Goal: Task Accomplishment & Management: Complete application form

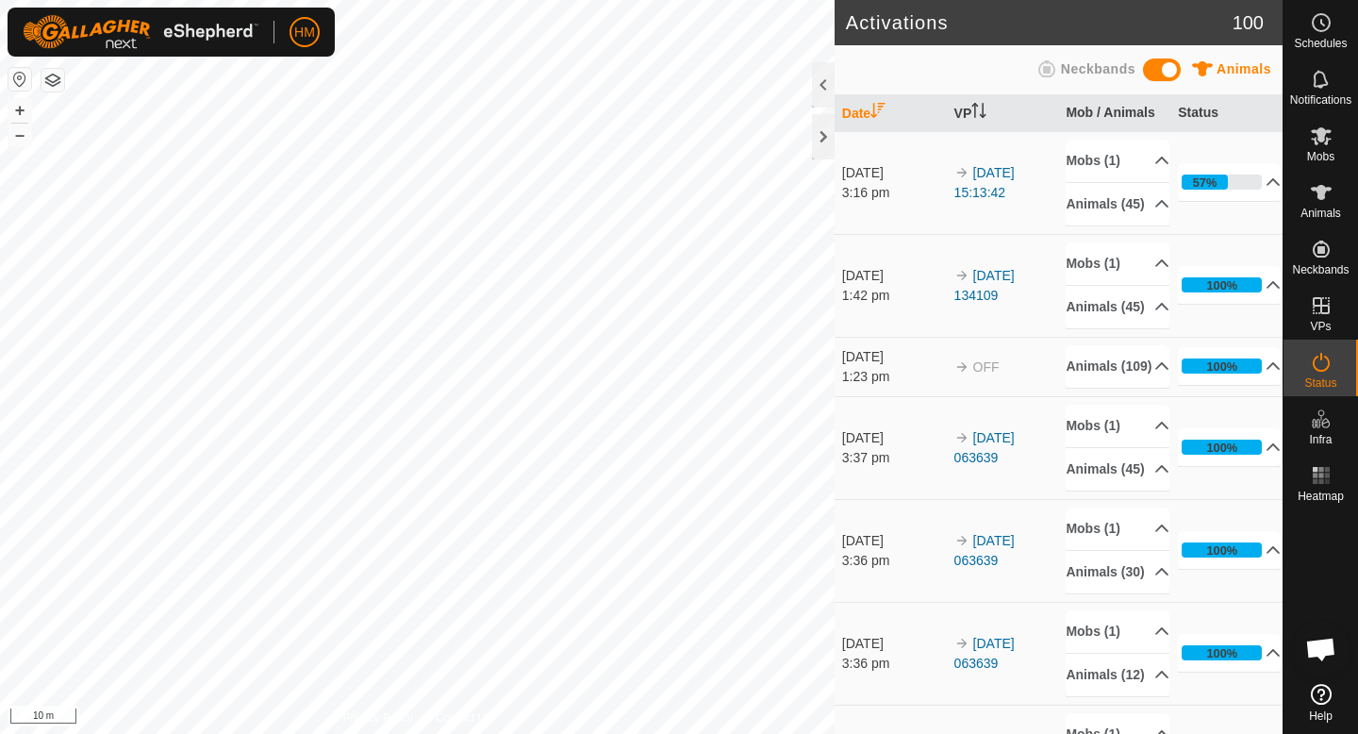
scroll to position [1784, 0]
click at [1323, 137] on icon at bounding box center [1321, 136] width 21 height 18
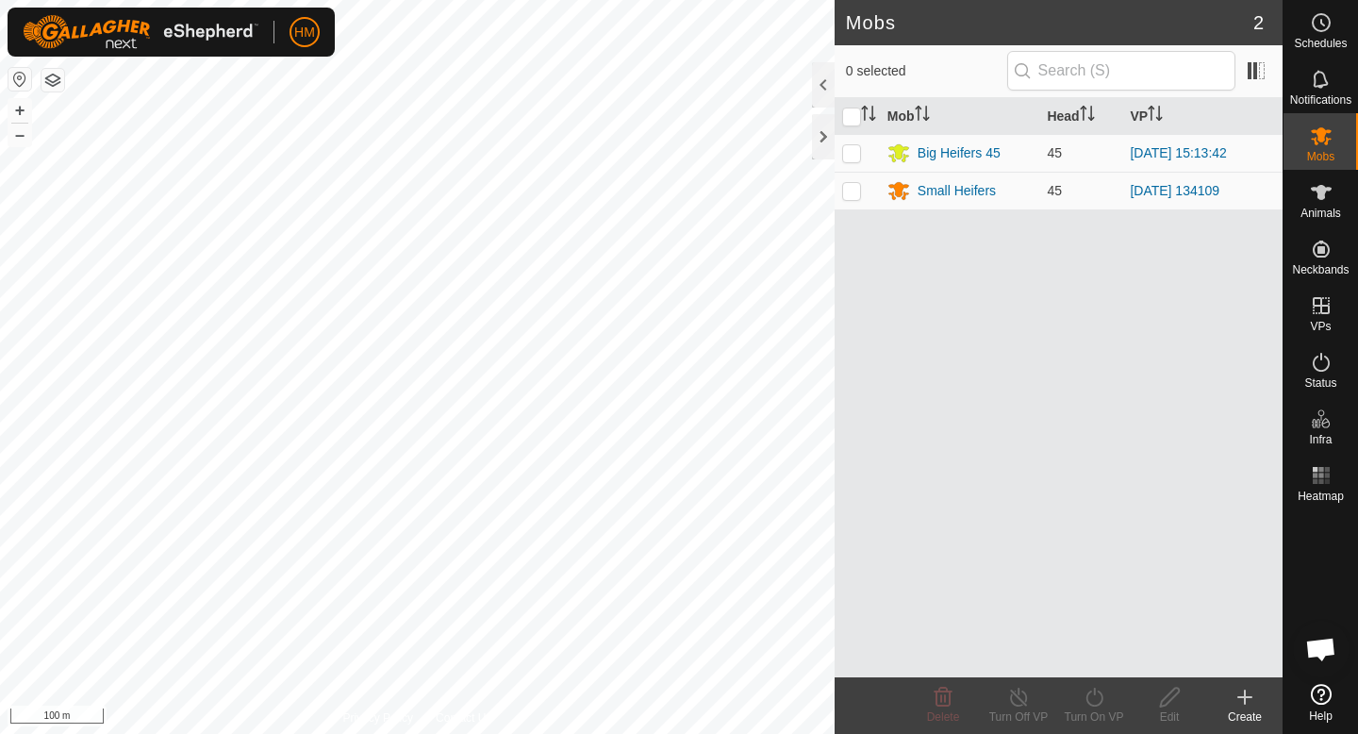
click at [1242, 697] on icon at bounding box center [1245, 697] width 13 height 0
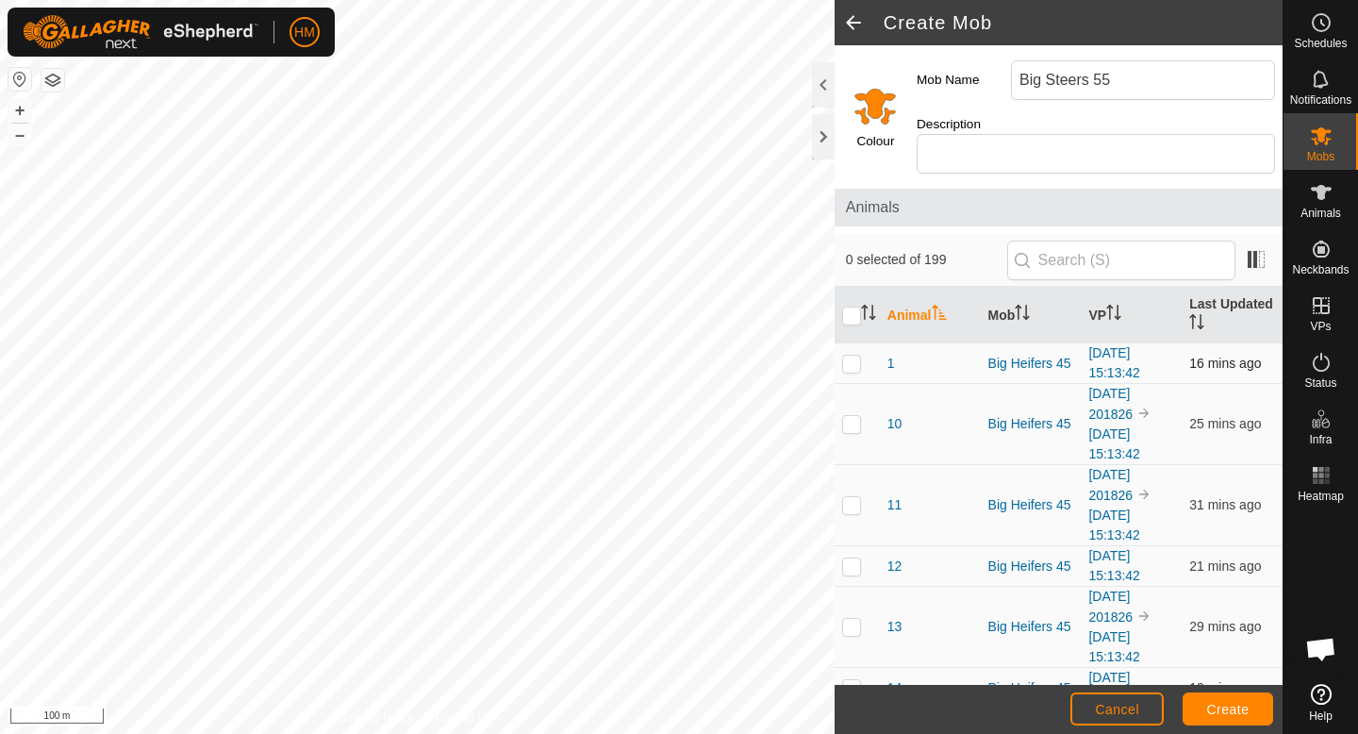
type input "Big Steers 55"
click at [842, 356] on p-checkbox at bounding box center [851, 363] width 19 height 15
click at [852, 356] on p-checkbox at bounding box center [851, 363] width 19 height 15
checkbox input "false"
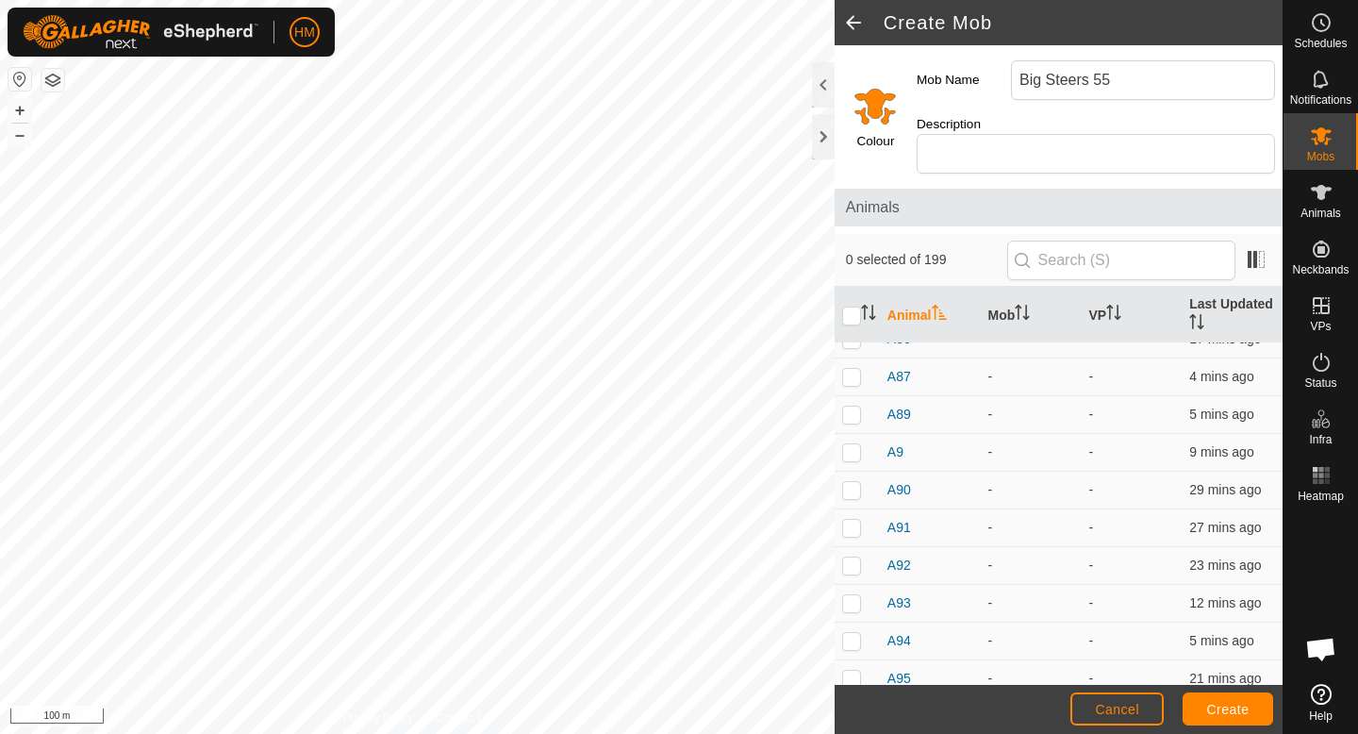
scroll to position [8174, 0]
click at [854, 674] on td at bounding box center [857, 685] width 45 height 38
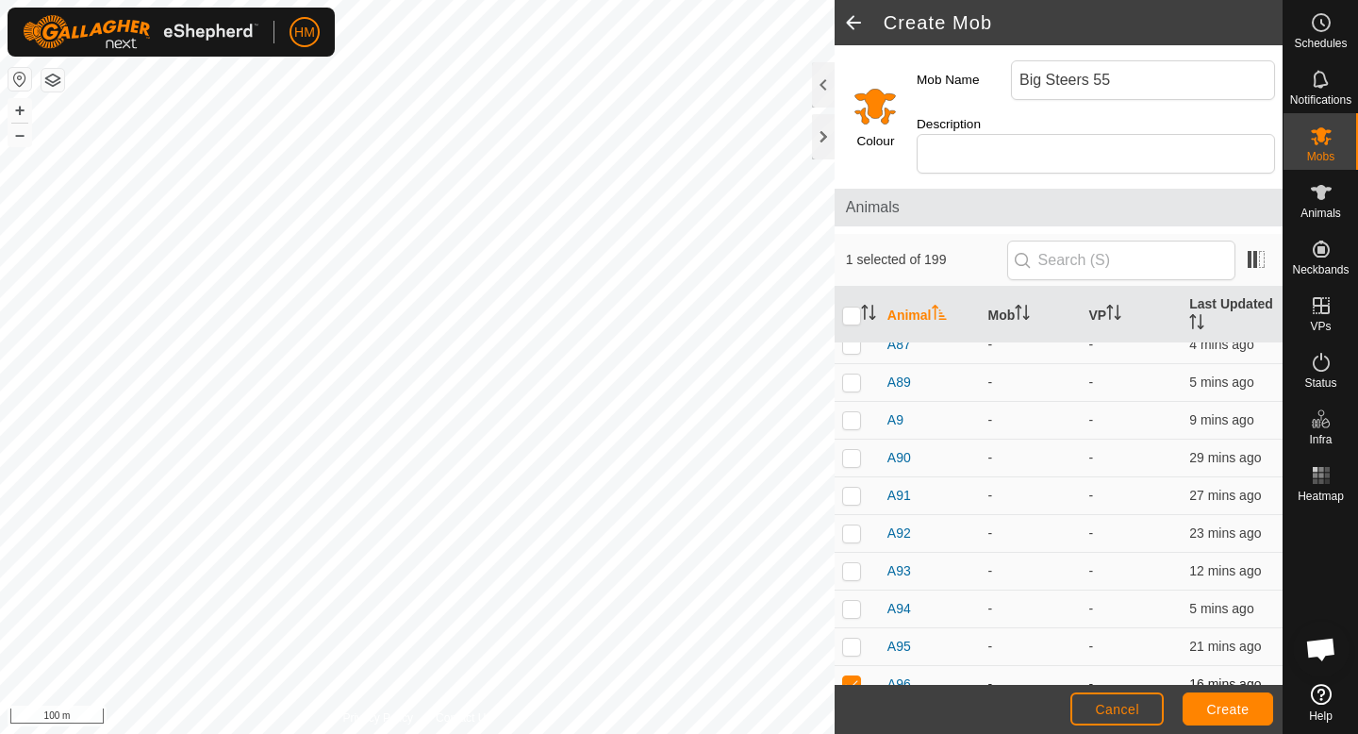
click at [854, 674] on td at bounding box center [857, 685] width 45 height 38
checkbox input "false"
click at [856, 639] on p-checkbox at bounding box center [851, 646] width 19 height 15
checkbox input "true"
click at [853, 601] on p-checkbox at bounding box center [851, 608] width 19 height 15
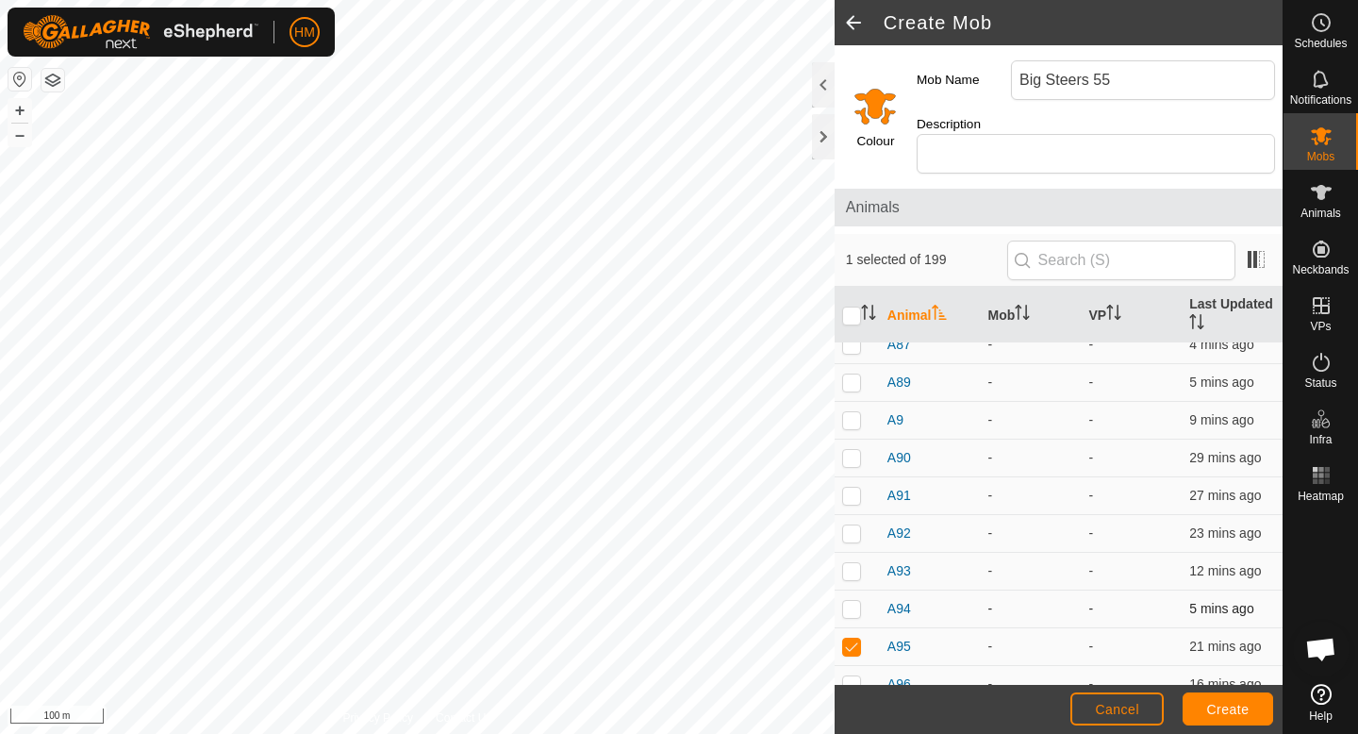
checkbox input "true"
click at [852, 563] on p-checkbox at bounding box center [851, 570] width 19 height 15
checkbox input "false"
click at [852, 524] on td at bounding box center [857, 534] width 45 height 38
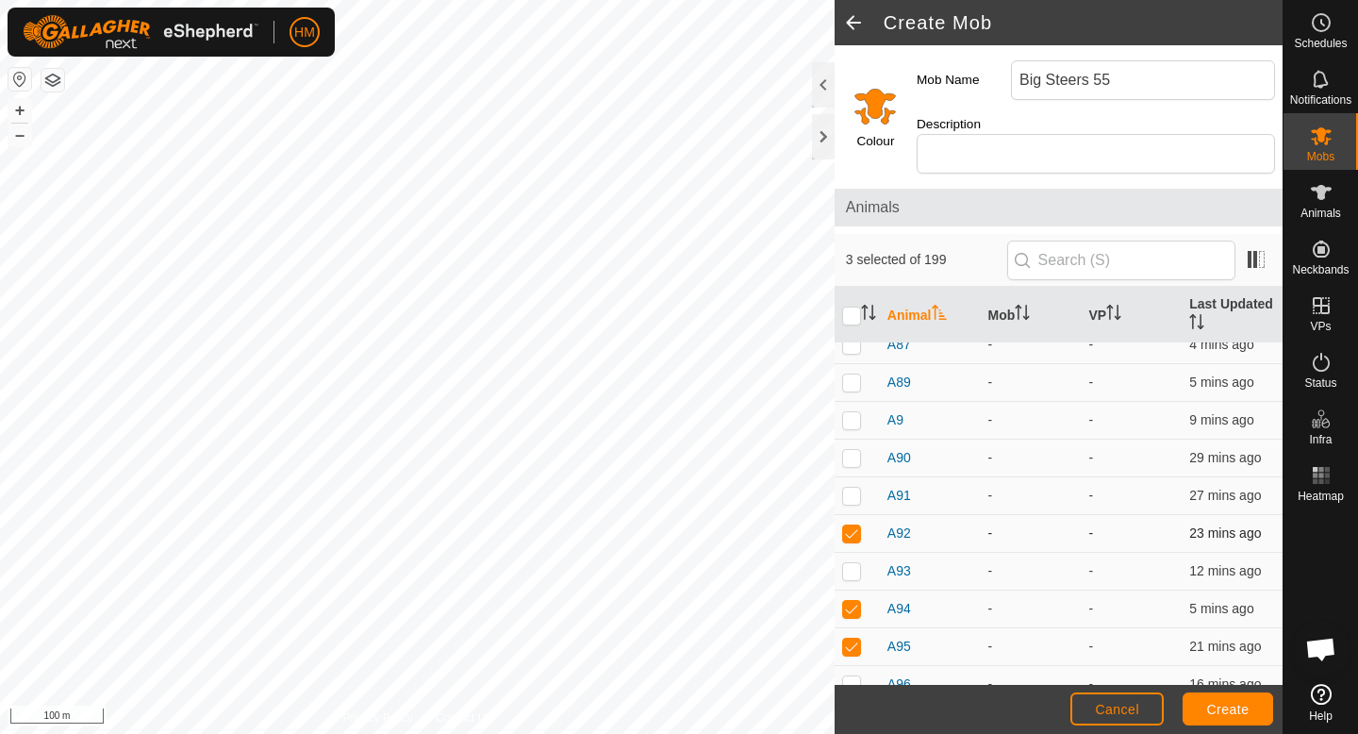
click at [852, 522] on td at bounding box center [857, 534] width 45 height 38
checkbox input "false"
click at [854, 488] on p-checkbox at bounding box center [851, 495] width 19 height 15
checkbox input "true"
click at [850, 450] on p-checkbox at bounding box center [851, 457] width 19 height 15
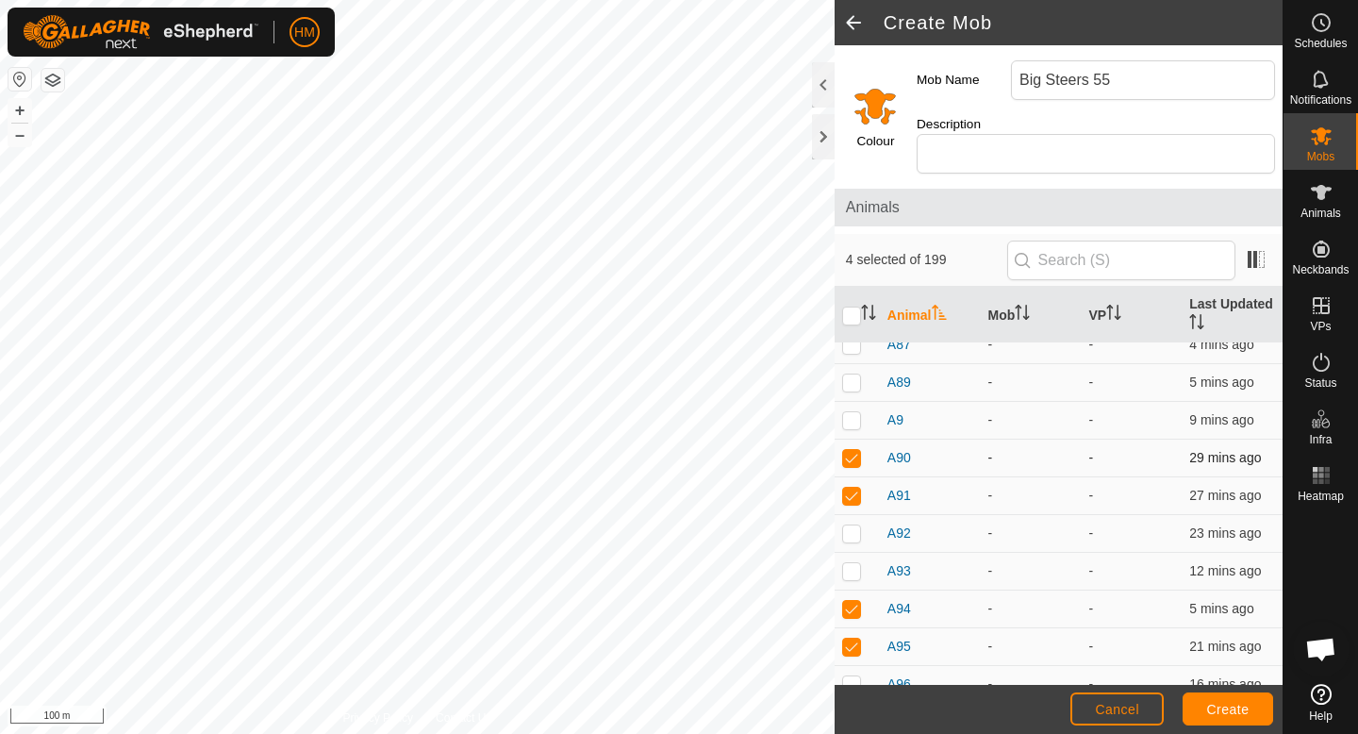
click at [850, 450] on p-checkbox at bounding box center [851, 457] width 19 height 15
checkbox input "false"
click at [850, 412] on p-checkbox at bounding box center [851, 419] width 19 height 15
checkbox input "true"
click at [850, 375] on p-checkbox at bounding box center [851, 382] width 19 height 15
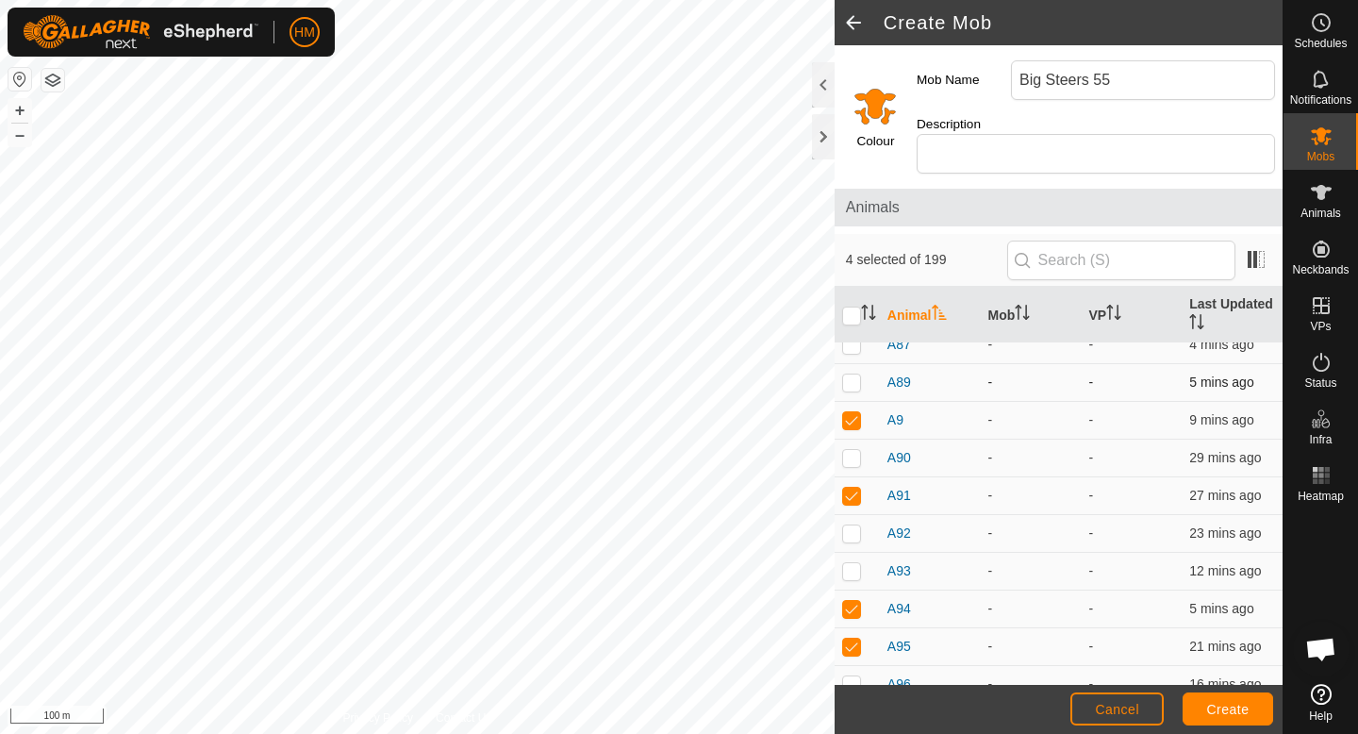
checkbox input "true"
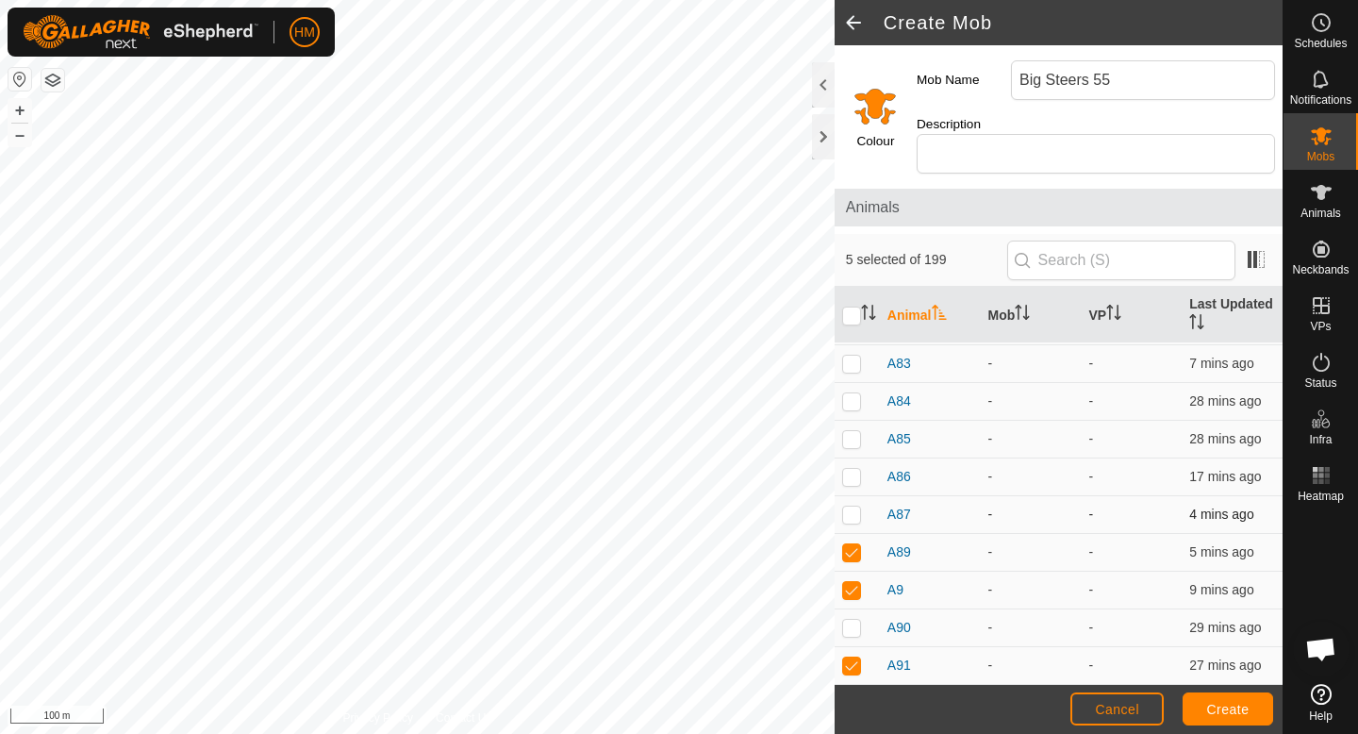
click at [855, 507] on p-checkbox at bounding box center [851, 514] width 19 height 15
checkbox input "true"
click at [844, 469] on p-checkbox at bounding box center [851, 476] width 19 height 15
checkbox input "false"
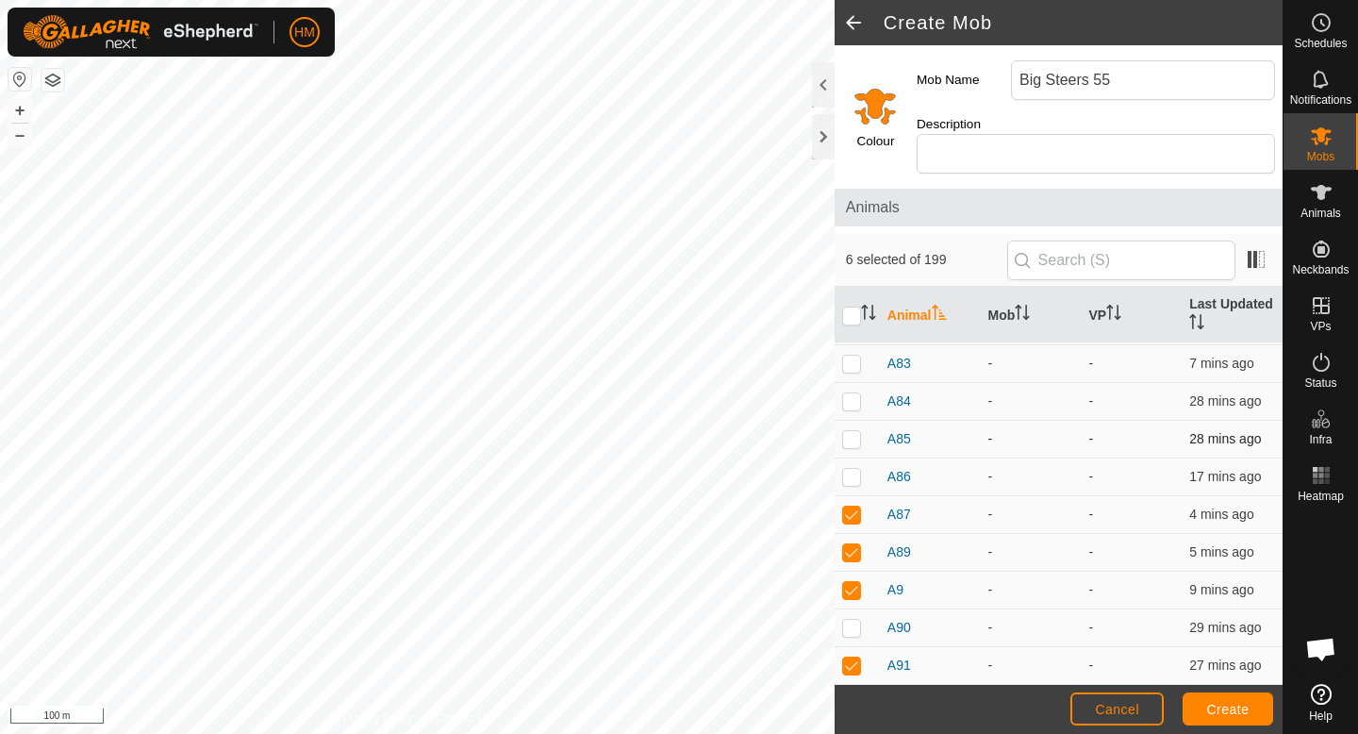
click at [850, 431] on p-checkbox at bounding box center [851, 438] width 19 height 15
checkbox input "false"
click at [857, 393] on p-checkbox at bounding box center [851, 400] width 19 height 15
checkbox input "true"
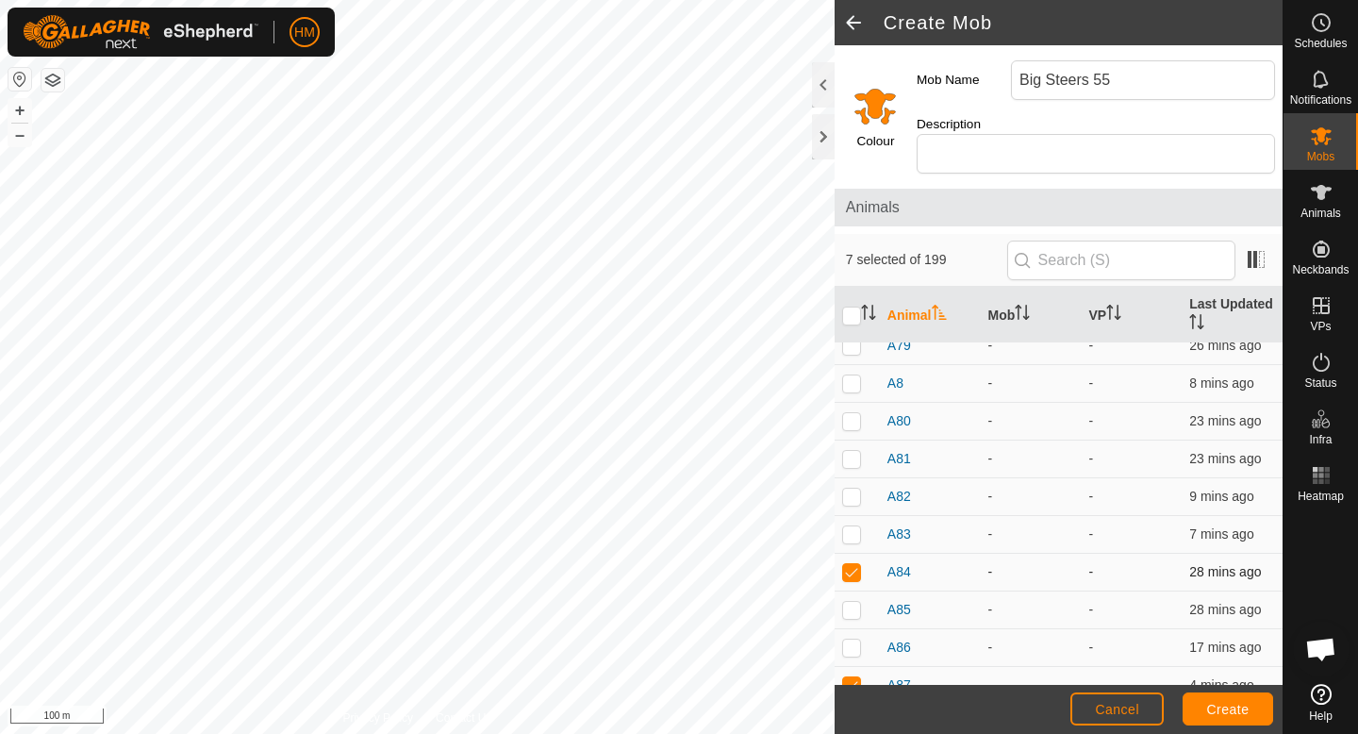
scroll to position [7808, 0]
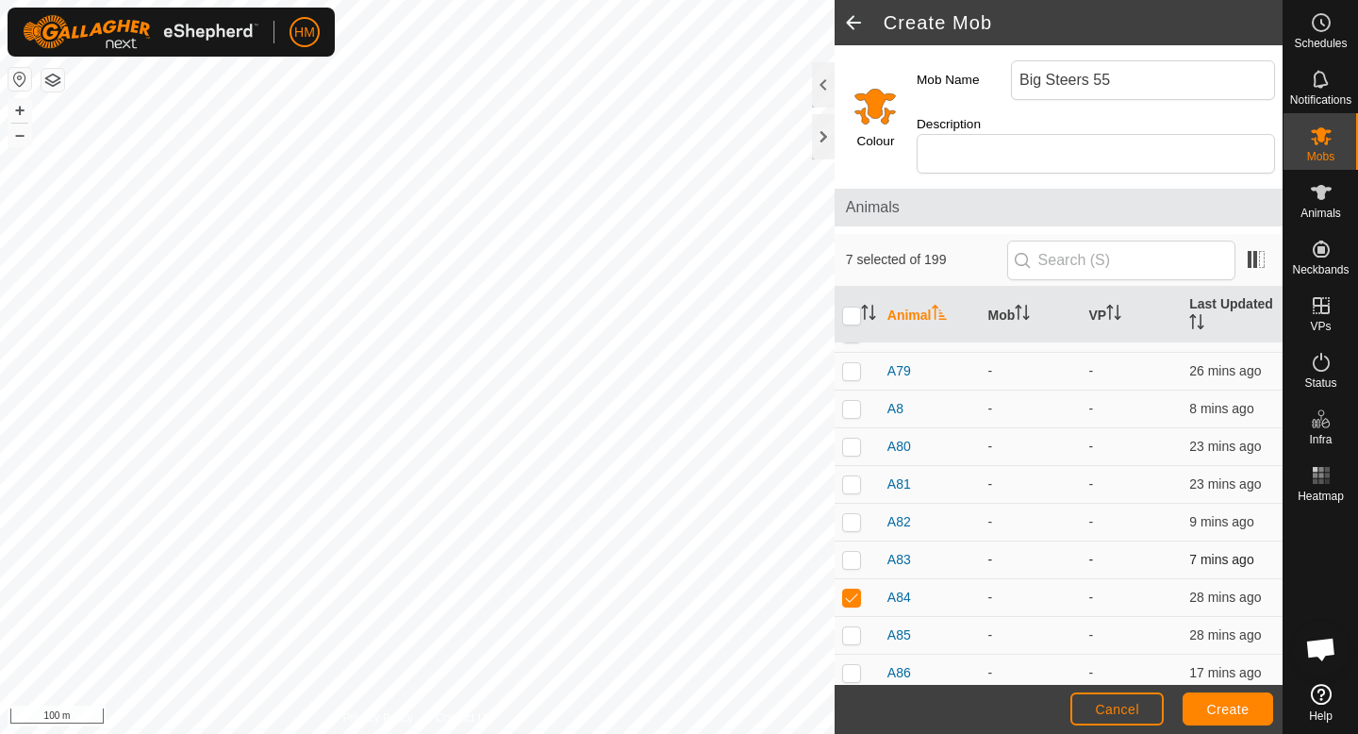
click at [851, 552] on p-checkbox at bounding box center [851, 559] width 19 height 15
checkbox input "true"
click at [853, 510] on td at bounding box center [857, 523] width 45 height 38
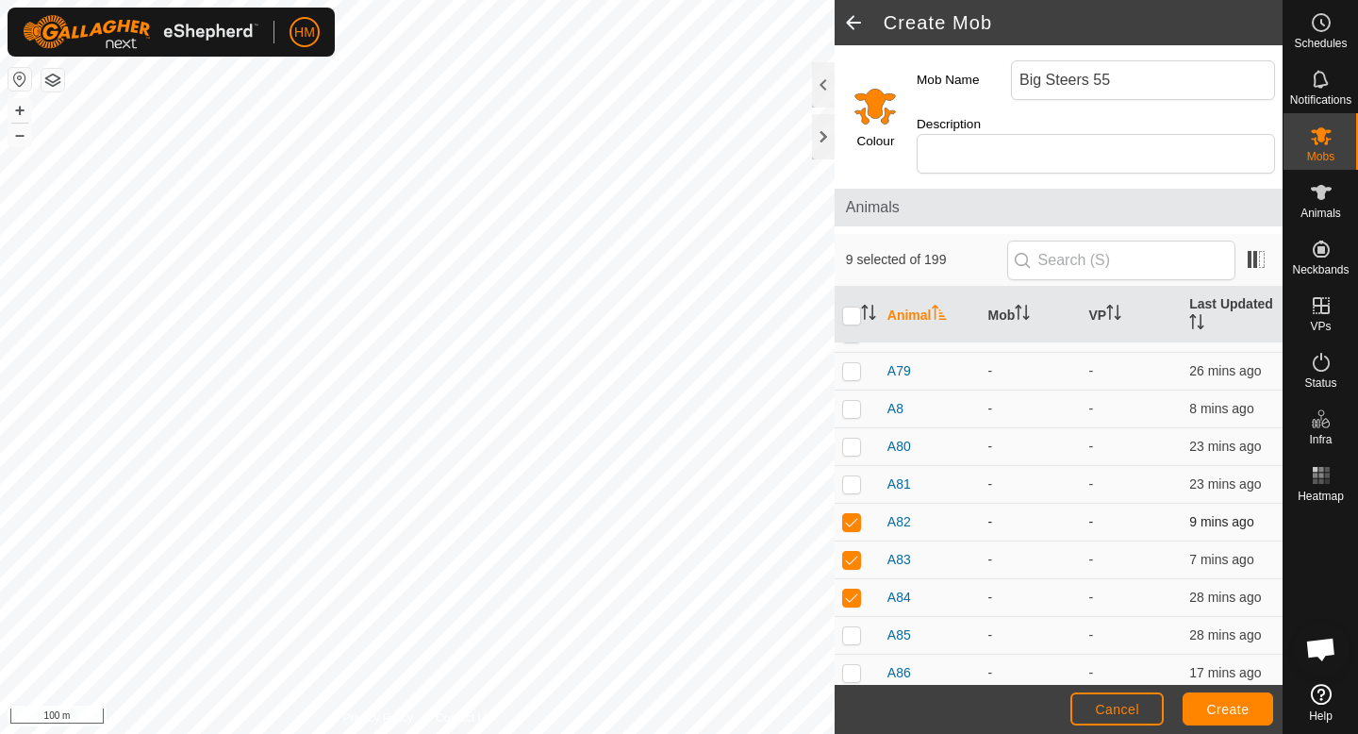
click at [853, 510] on td at bounding box center [857, 523] width 45 height 38
checkbox input "false"
click at [852, 476] on p-checkbox at bounding box center [851, 483] width 19 height 15
checkbox input "false"
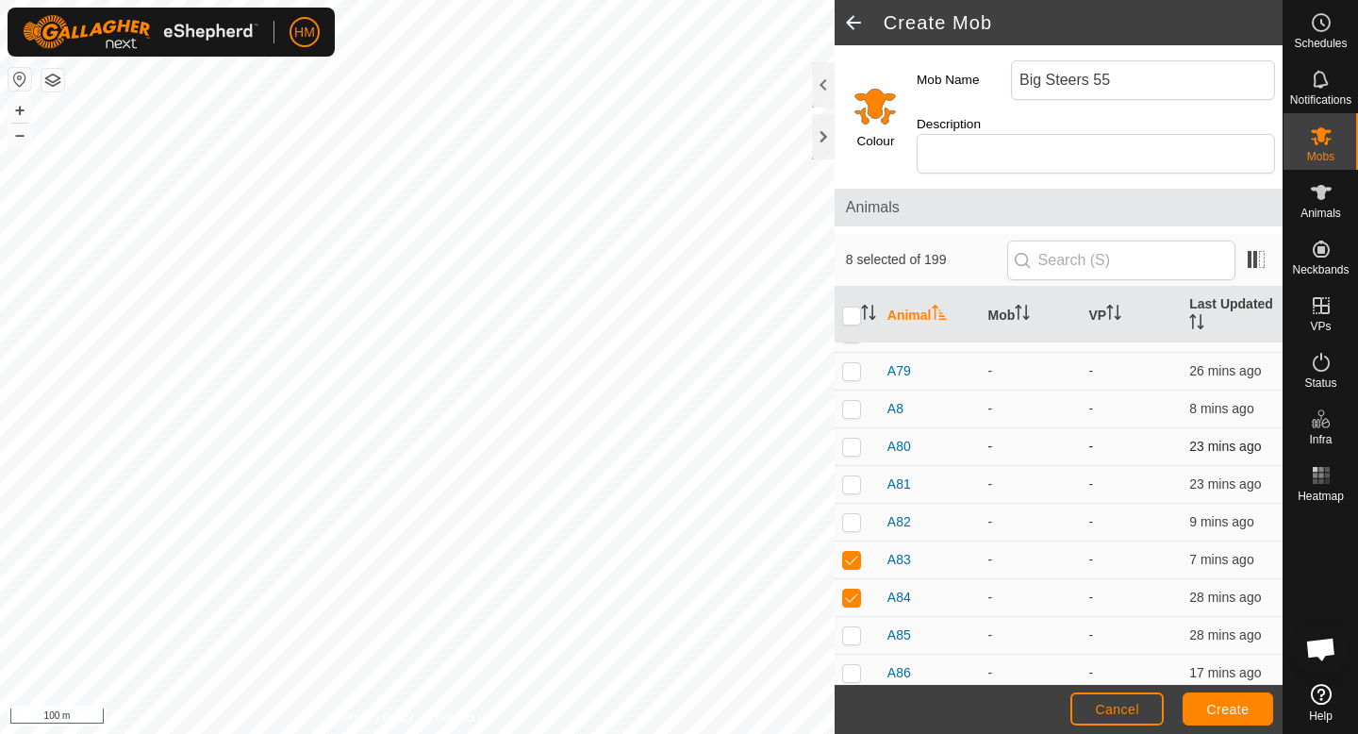
click at [852, 439] on p-checkbox at bounding box center [851, 446] width 19 height 15
checkbox input "false"
click at [852, 401] on p-checkbox at bounding box center [851, 408] width 19 height 15
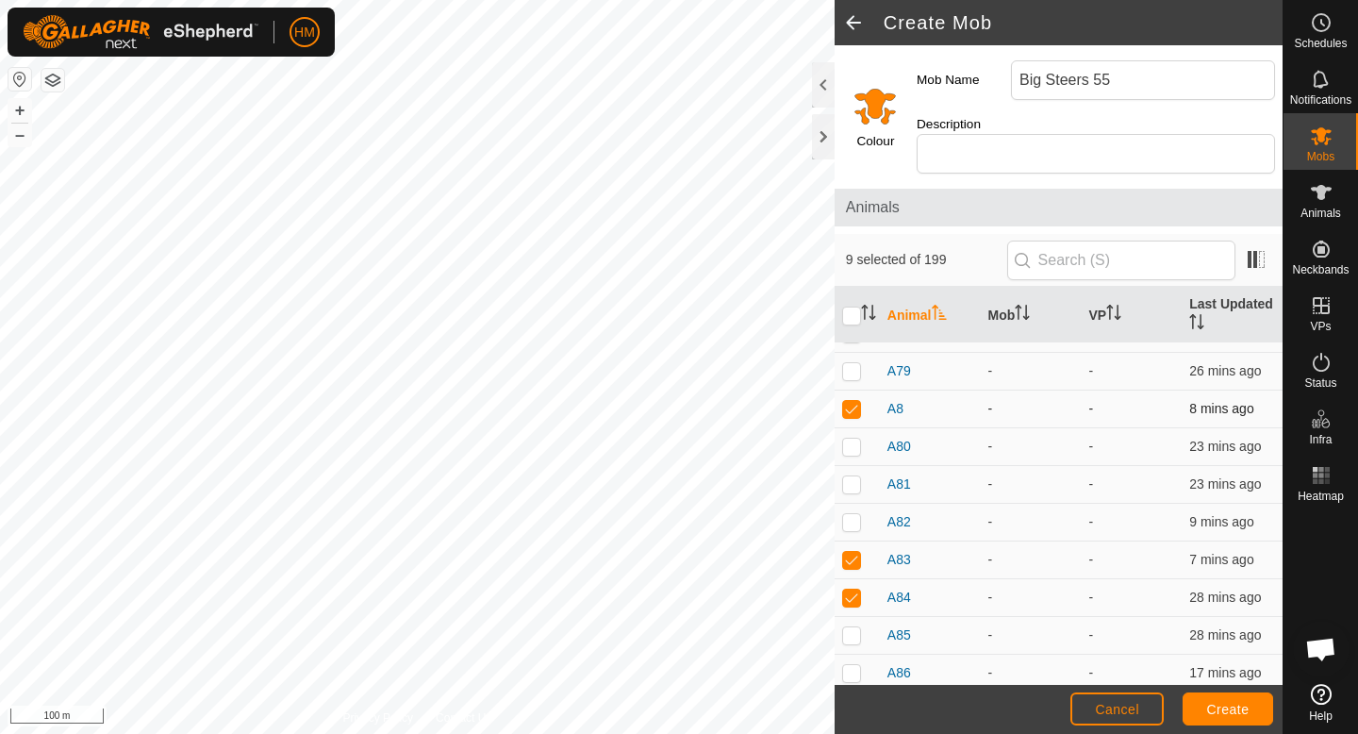
checkbox input "false"
click at [852, 361] on td at bounding box center [857, 372] width 45 height 38
checkbox input "true"
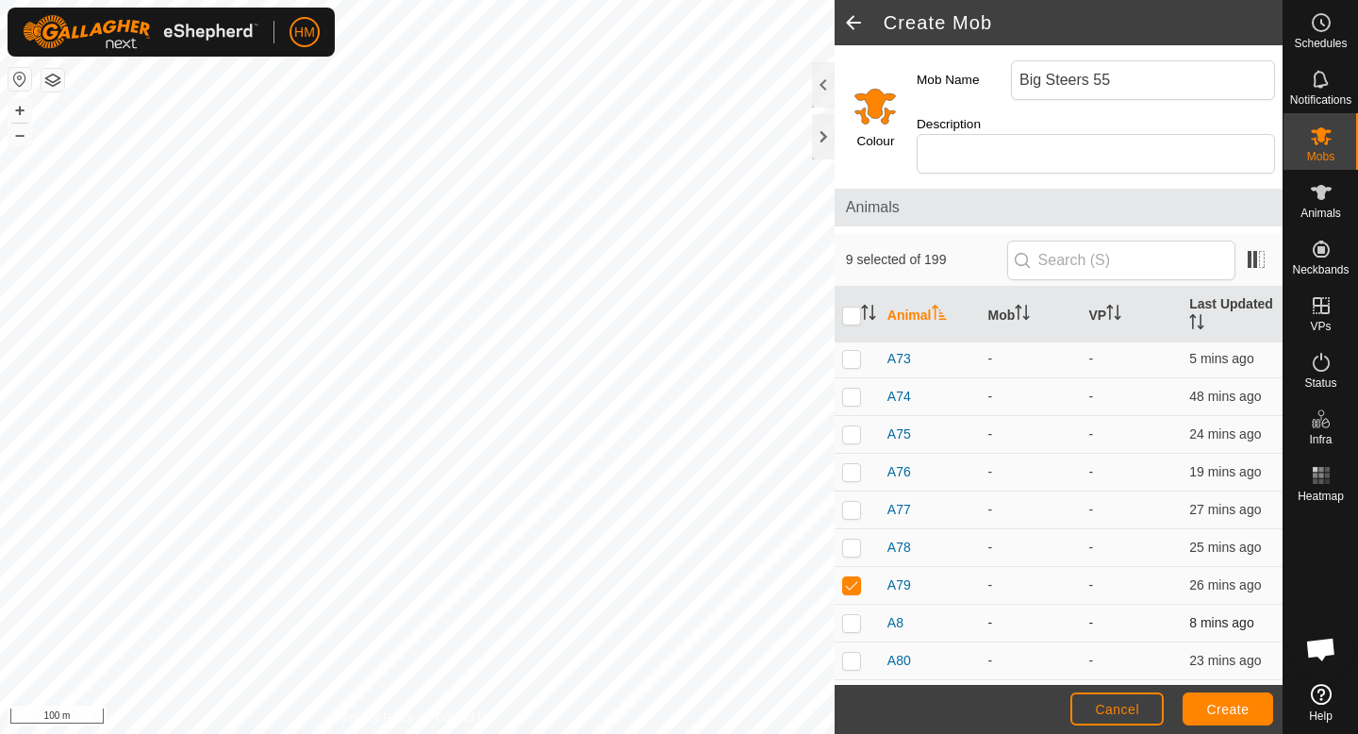
scroll to position [7507, 0]
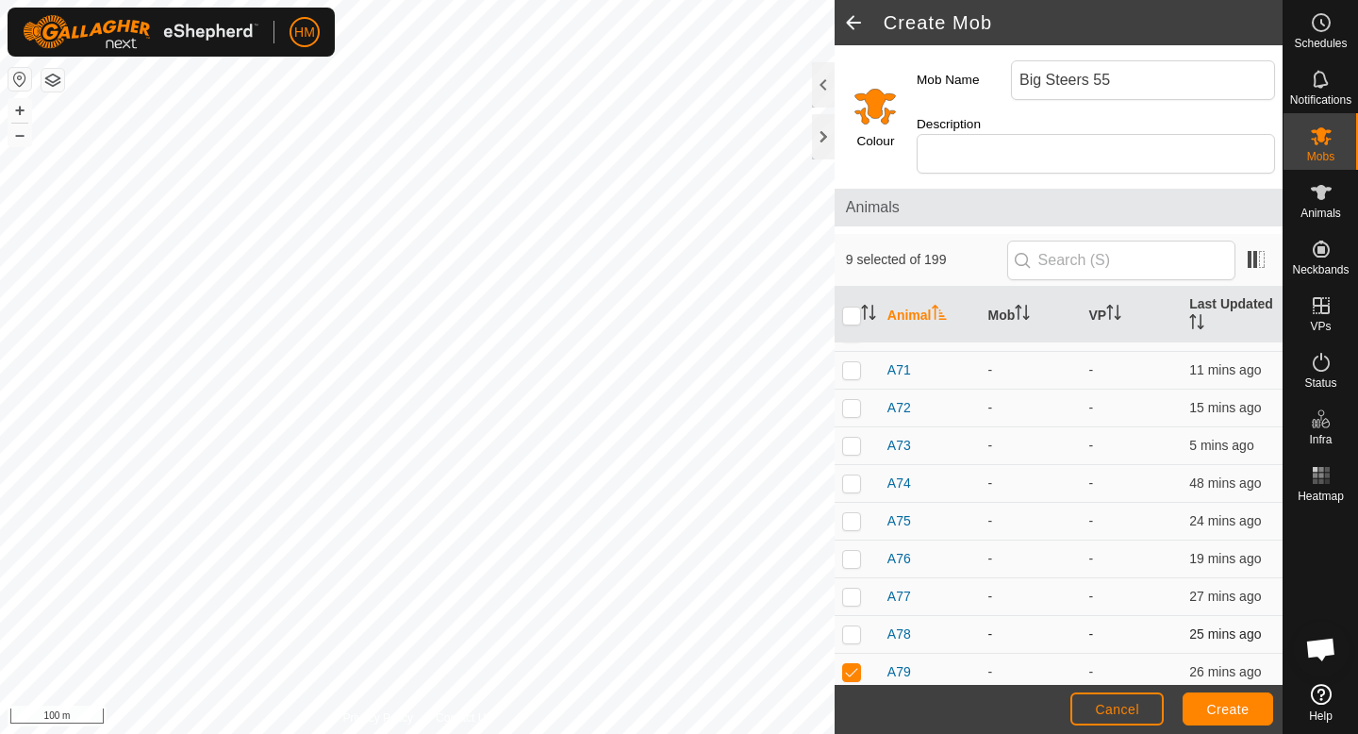
click at [852, 626] on p-checkbox at bounding box center [851, 633] width 19 height 15
click at [859, 626] on p-checkbox at bounding box center [851, 633] width 19 height 15
click at [853, 626] on p-checkbox at bounding box center [851, 633] width 19 height 15
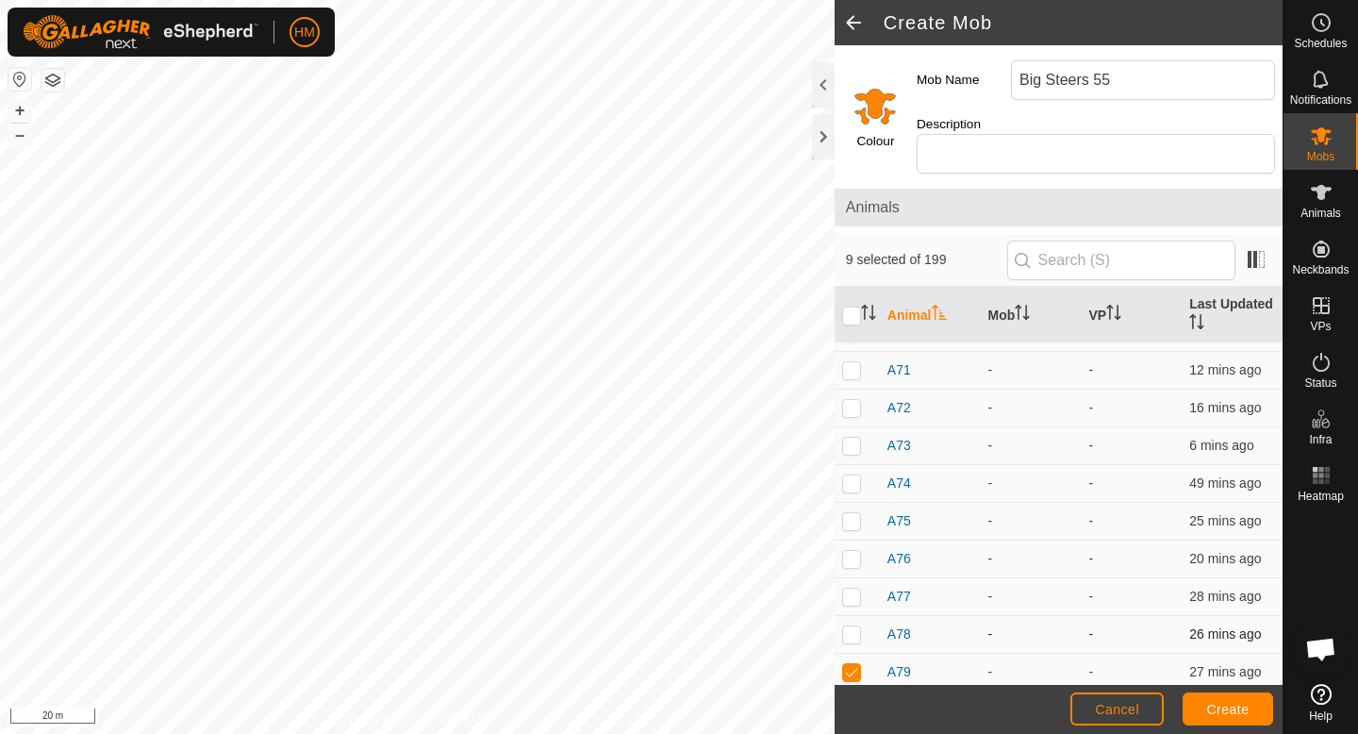
checkbox input "true"
click at [850, 589] on p-checkbox at bounding box center [851, 596] width 19 height 15
checkbox input "true"
click at [850, 551] on p-checkbox at bounding box center [851, 558] width 19 height 15
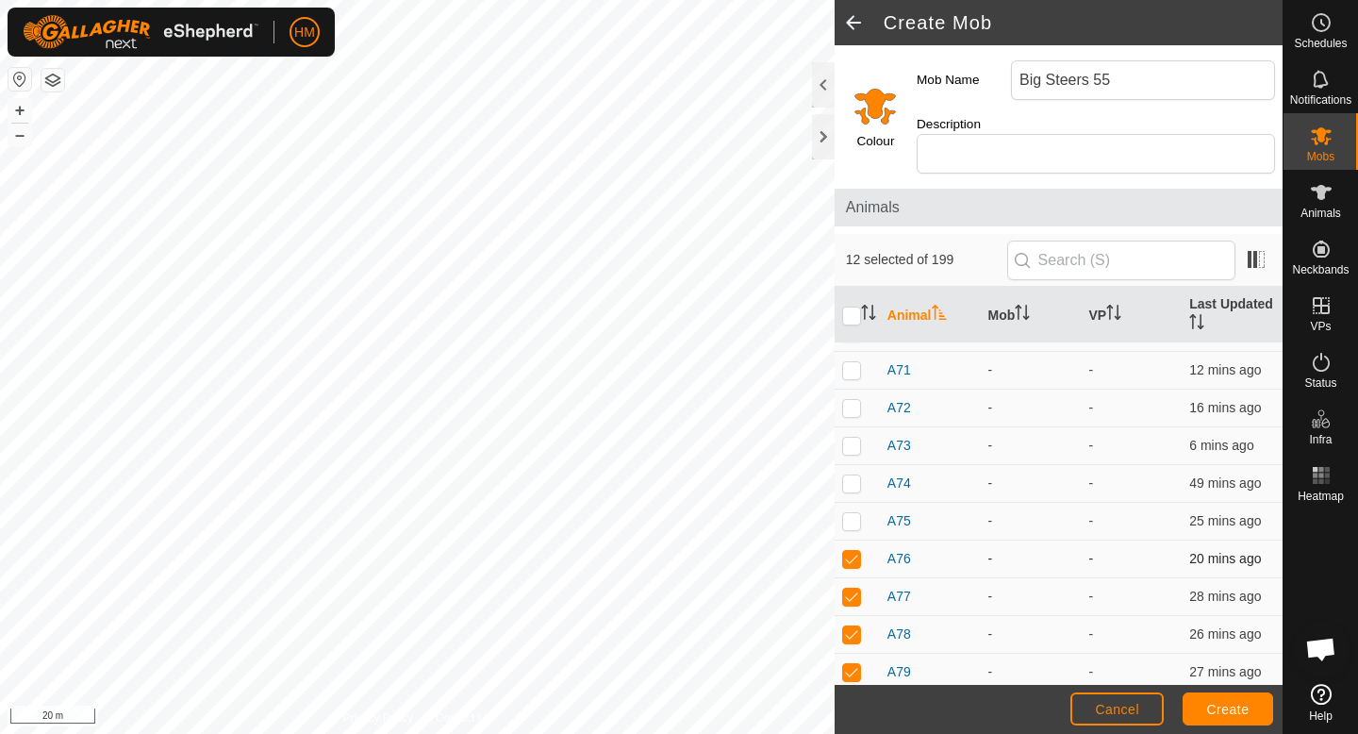
checkbox input "false"
click at [855, 513] on p-checkbox at bounding box center [851, 520] width 19 height 15
checkbox input "false"
click at [853, 475] on p-checkbox at bounding box center [851, 482] width 19 height 15
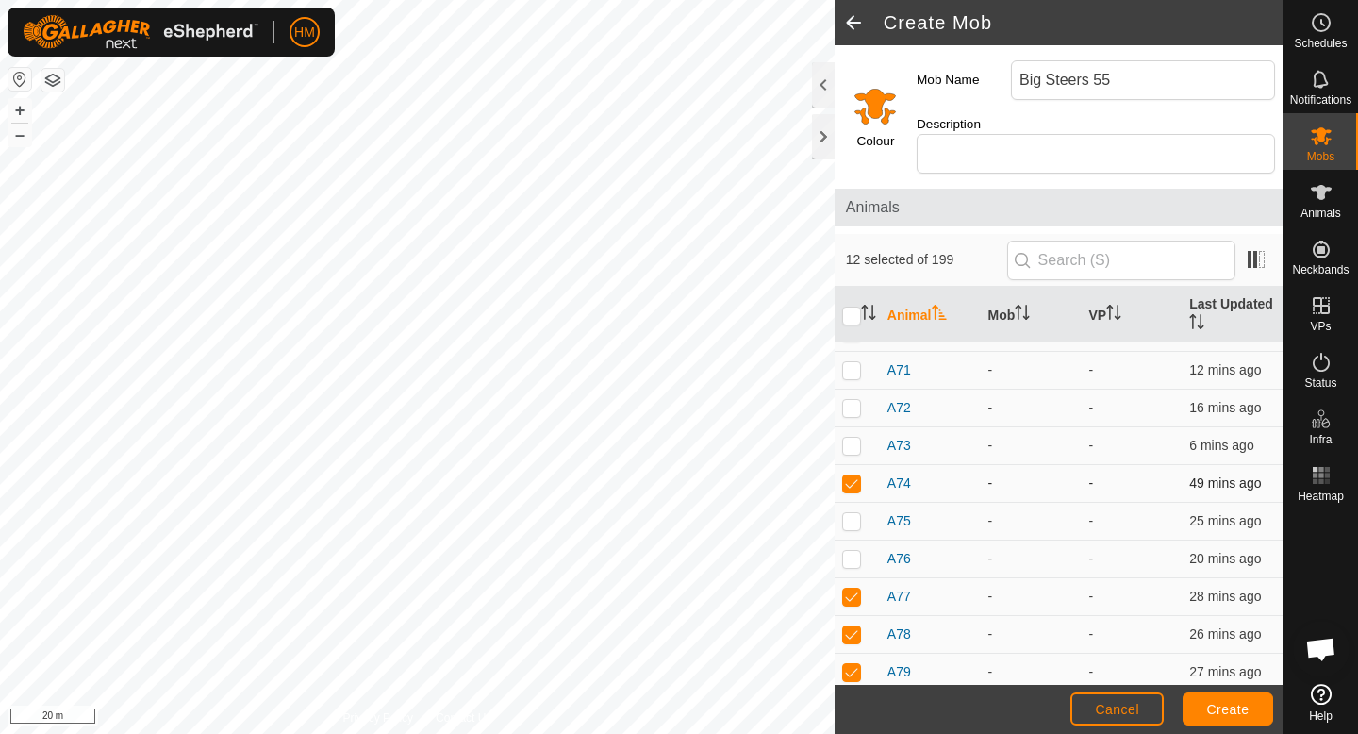
click at [853, 475] on p-checkbox at bounding box center [851, 482] width 19 height 15
checkbox input "false"
click at [852, 438] on p-checkbox at bounding box center [851, 445] width 19 height 15
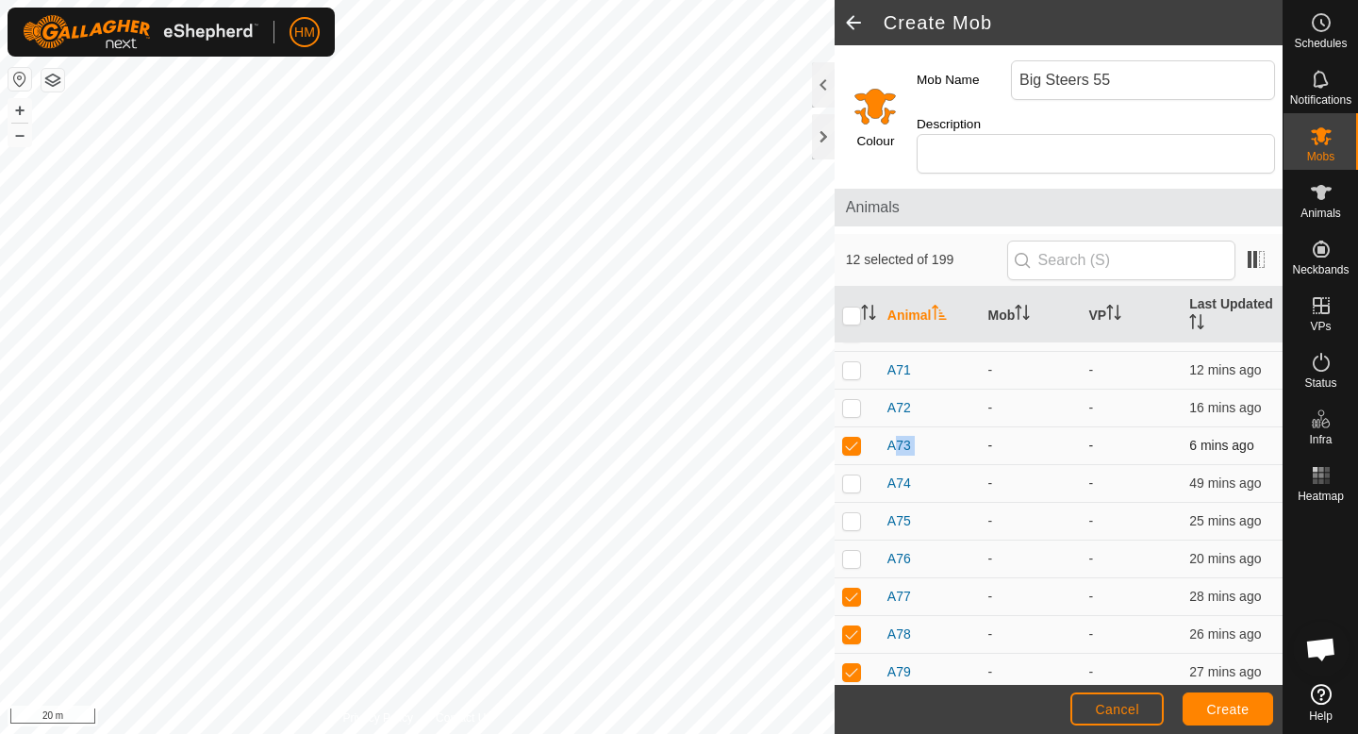
click at [852, 438] on p-checkbox at bounding box center [851, 445] width 19 height 15
checkbox input "false"
click at [852, 400] on p-checkbox at bounding box center [851, 407] width 19 height 15
checkbox input "true"
click at [851, 362] on p-checkbox at bounding box center [851, 369] width 19 height 15
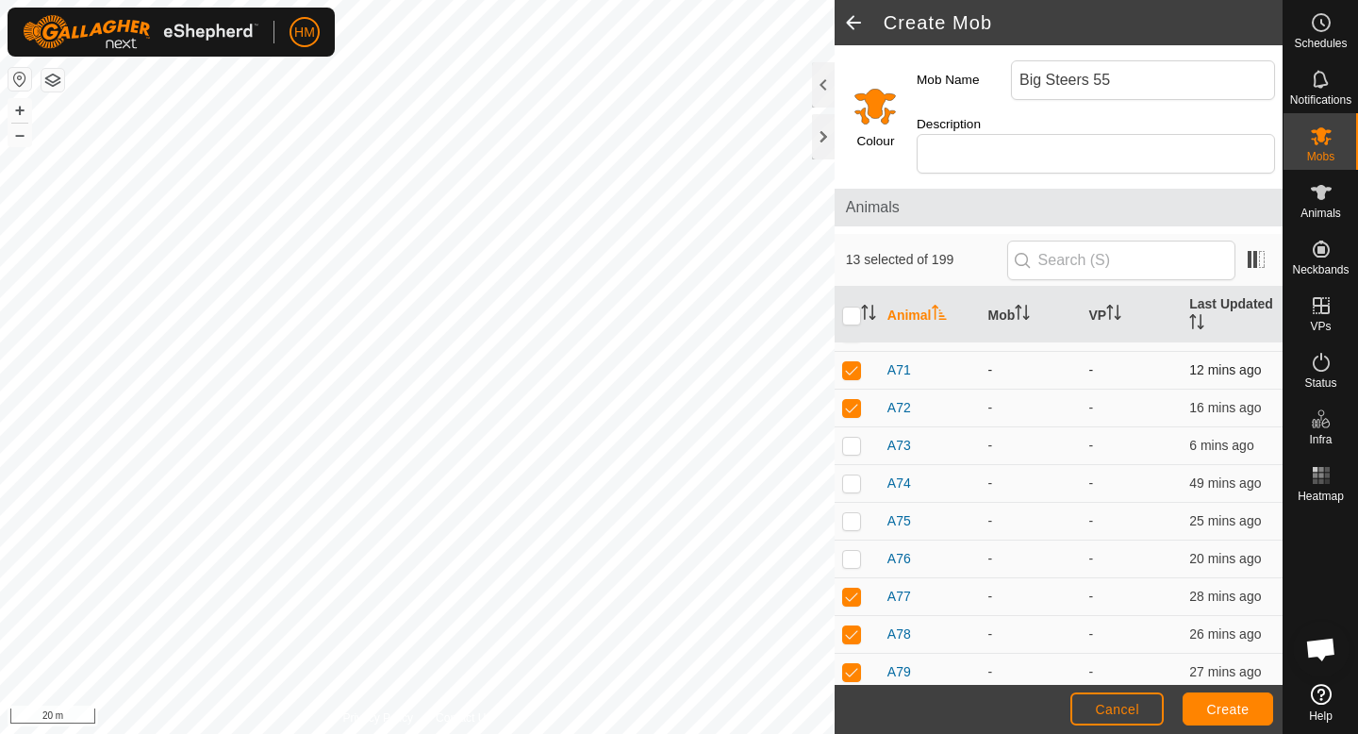
click at [851, 362] on p-checkbox at bounding box center [851, 369] width 19 height 15
checkbox input "false"
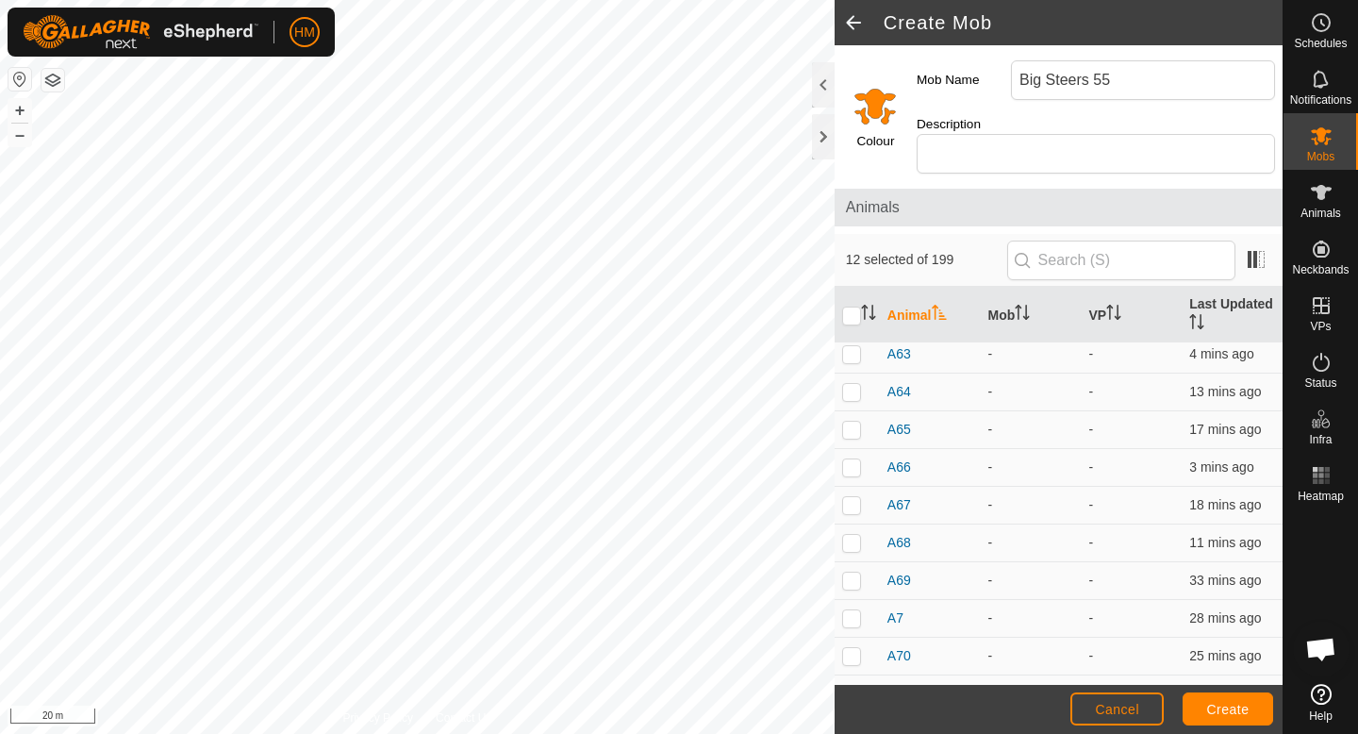
scroll to position [7153, 0]
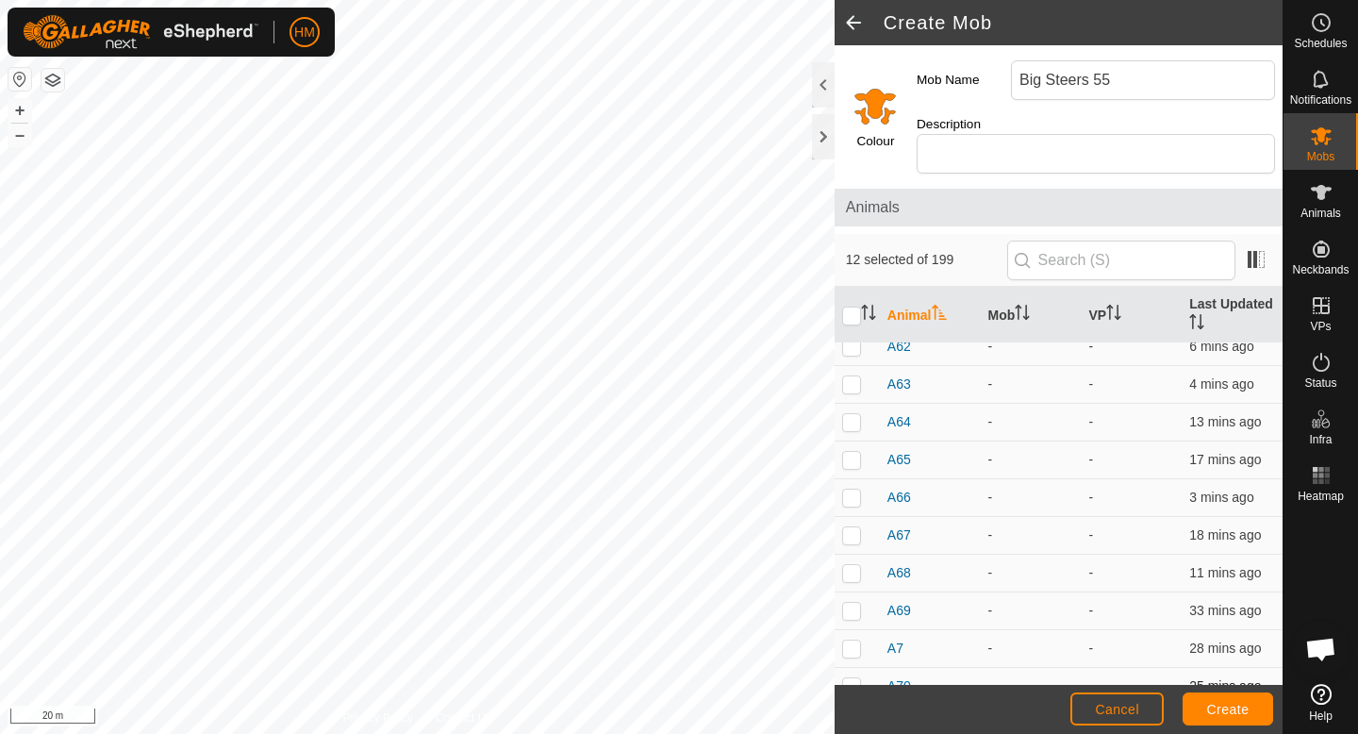
click at [857, 678] on p-checkbox at bounding box center [851, 685] width 19 height 15
checkbox input "false"
click at [855, 641] on p-checkbox at bounding box center [851, 648] width 19 height 15
checkbox input "true"
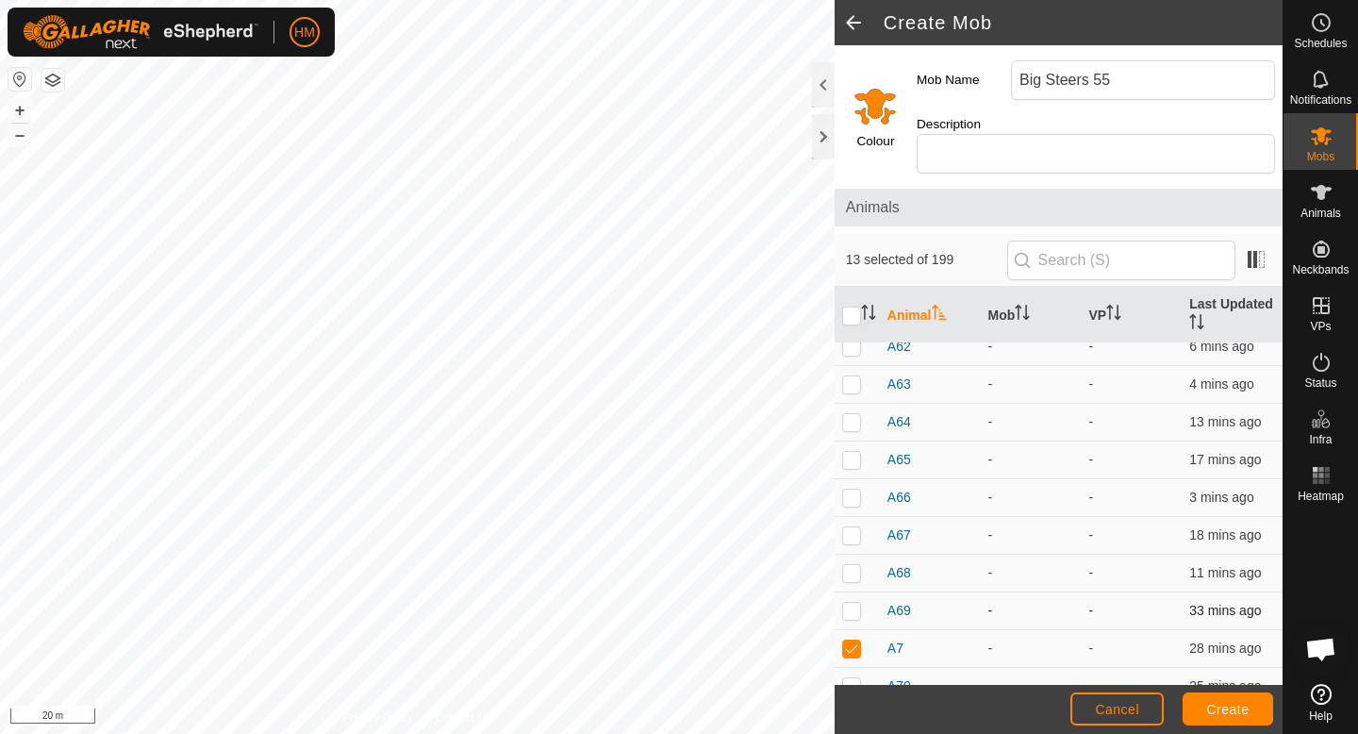
click at [853, 603] on p-checkbox at bounding box center [851, 610] width 19 height 15
checkbox input "true"
click at [852, 565] on p-checkbox at bounding box center [851, 572] width 19 height 15
checkbox input "true"
click at [855, 527] on p-checkbox at bounding box center [851, 534] width 19 height 15
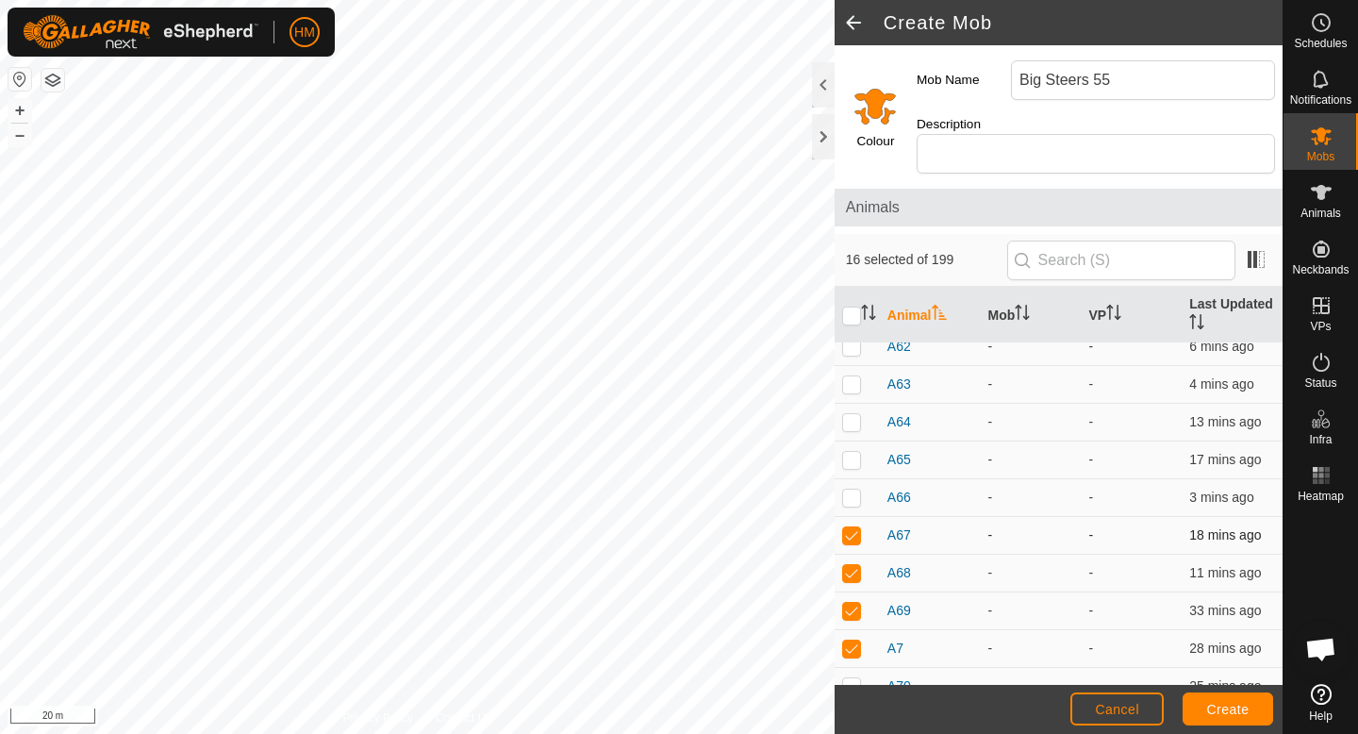
click at [855, 527] on p-checkbox at bounding box center [851, 534] width 19 height 15
checkbox input "false"
click at [852, 490] on p-checkbox at bounding box center [851, 497] width 19 height 15
checkbox input "true"
click at [850, 452] on p-checkbox at bounding box center [851, 459] width 19 height 15
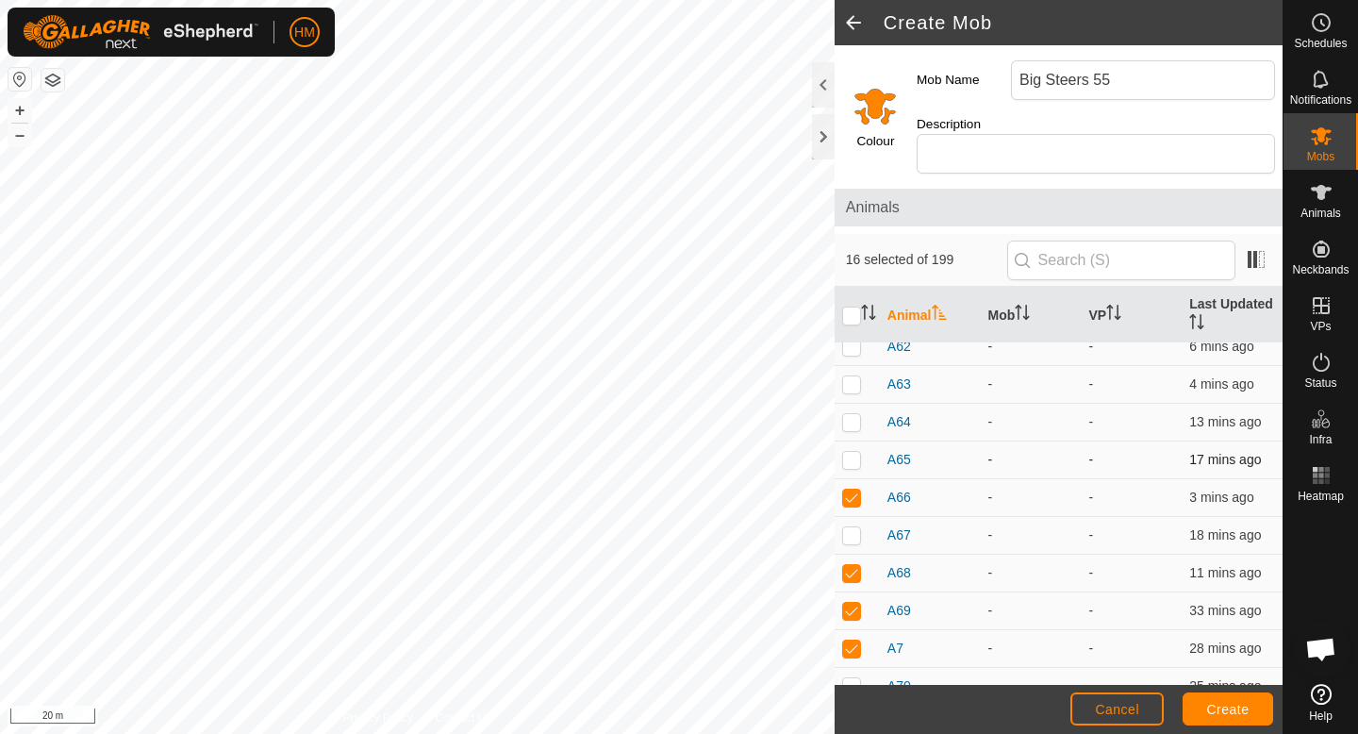
checkbox input "true"
click at [855, 414] on p-checkbox at bounding box center [851, 421] width 19 height 15
checkbox input "true"
click at [849, 376] on p-checkbox at bounding box center [851, 383] width 19 height 15
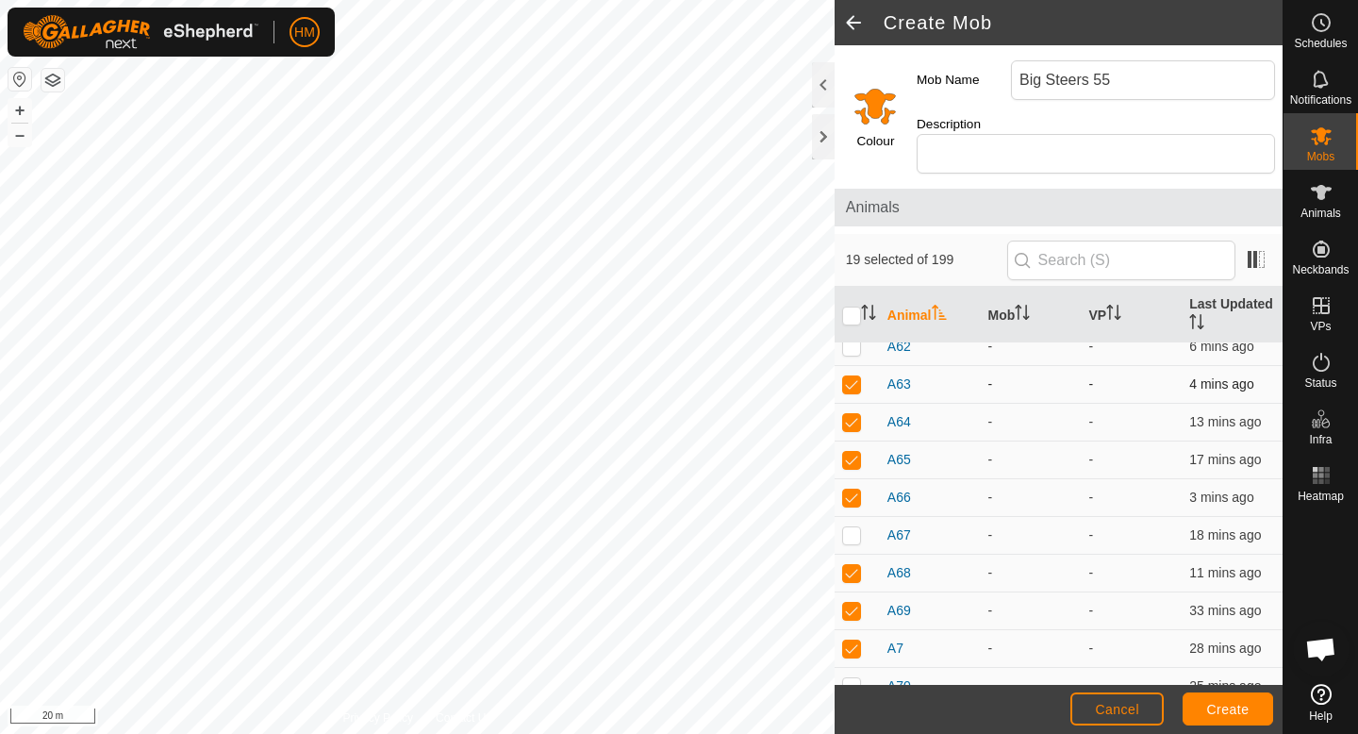
checkbox input "false"
click at [854, 339] on p-checkbox at bounding box center [851, 346] width 19 height 15
checkbox input "false"
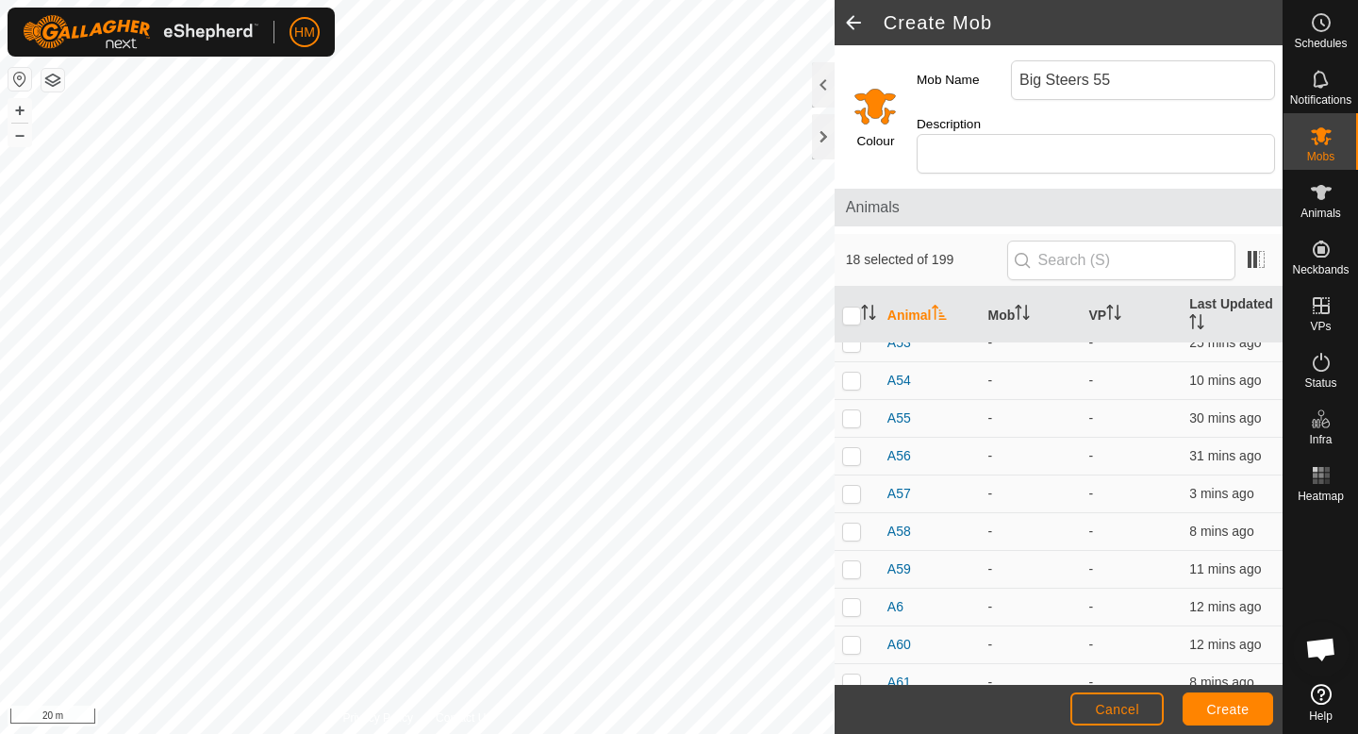
scroll to position [6776, 0]
click at [854, 675] on td at bounding box center [857, 687] width 45 height 38
checkbox input "false"
click at [855, 641] on p-checkbox at bounding box center [851, 648] width 19 height 15
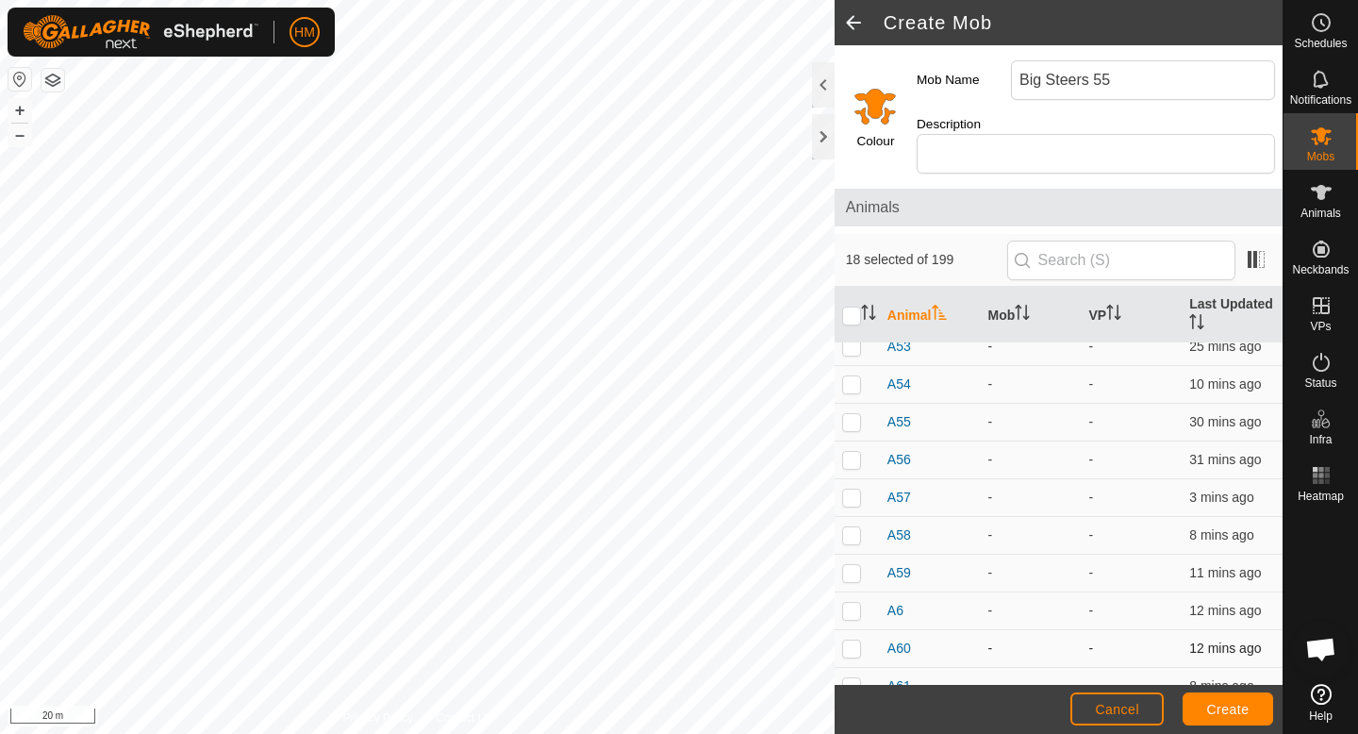
checkbox input "true"
click at [849, 603] on p-checkbox at bounding box center [851, 610] width 19 height 15
checkbox input "false"
click at [853, 565] on p-checkbox at bounding box center [851, 572] width 19 height 15
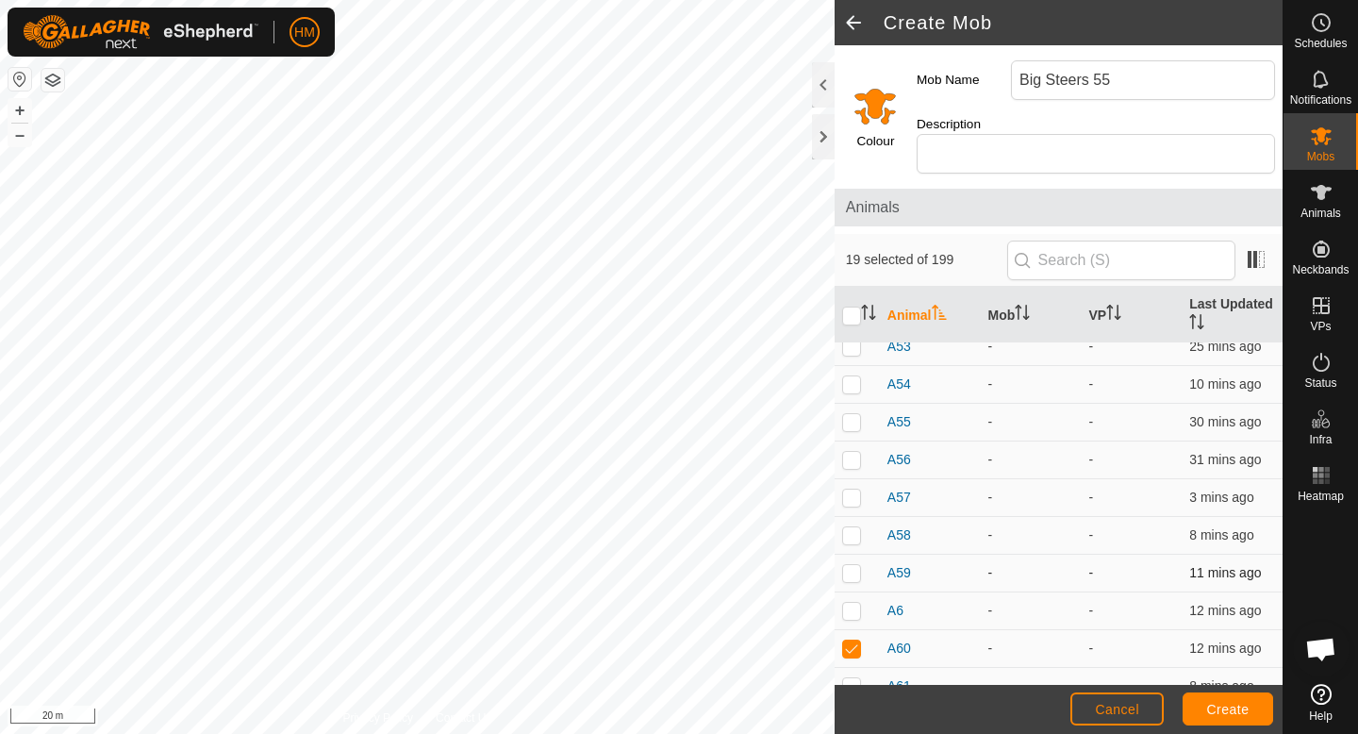
checkbox input "true"
click at [850, 603] on p-checkbox at bounding box center [851, 610] width 19 height 15
checkbox input "false"
click at [851, 527] on p-checkbox at bounding box center [851, 534] width 19 height 15
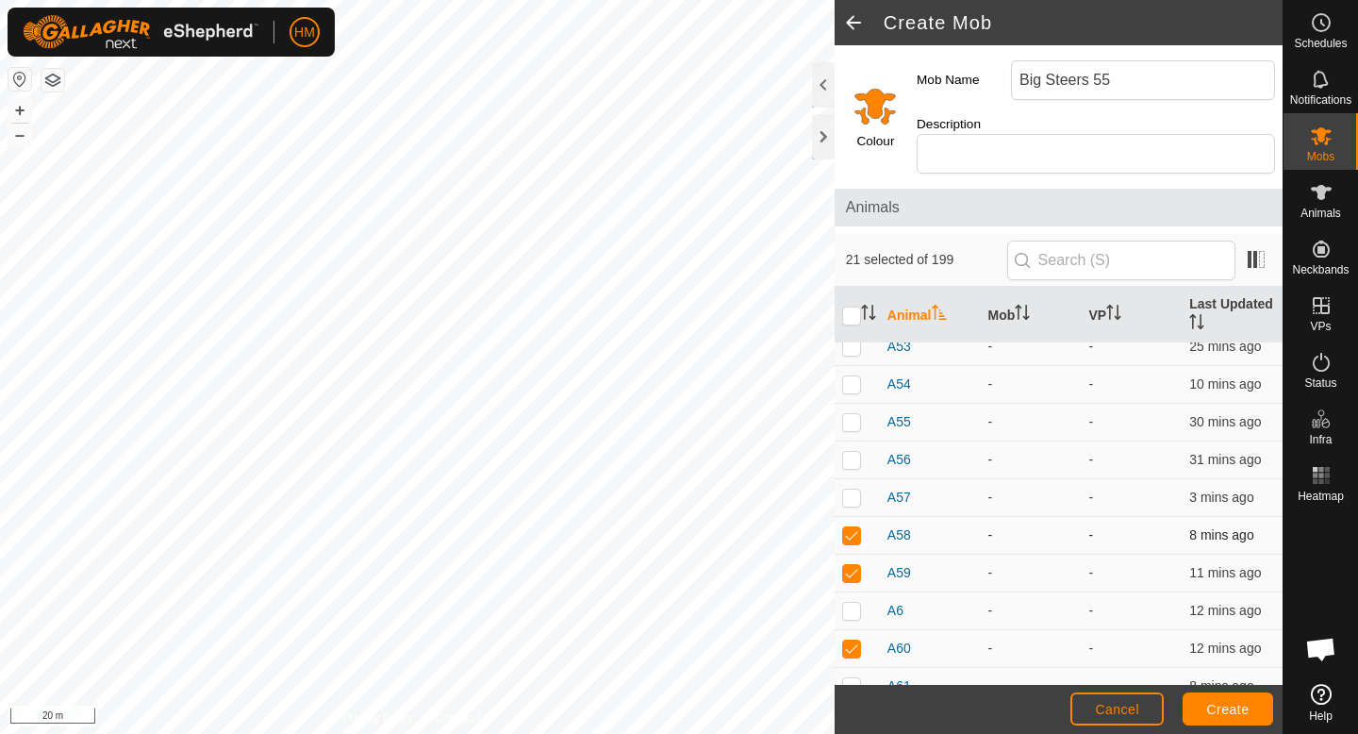
click at [851, 527] on p-checkbox at bounding box center [851, 534] width 19 height 15
checkbox input "false"
click at [852, 490] on p-checkbox at bounding box center [851, 497] width 19 height 15
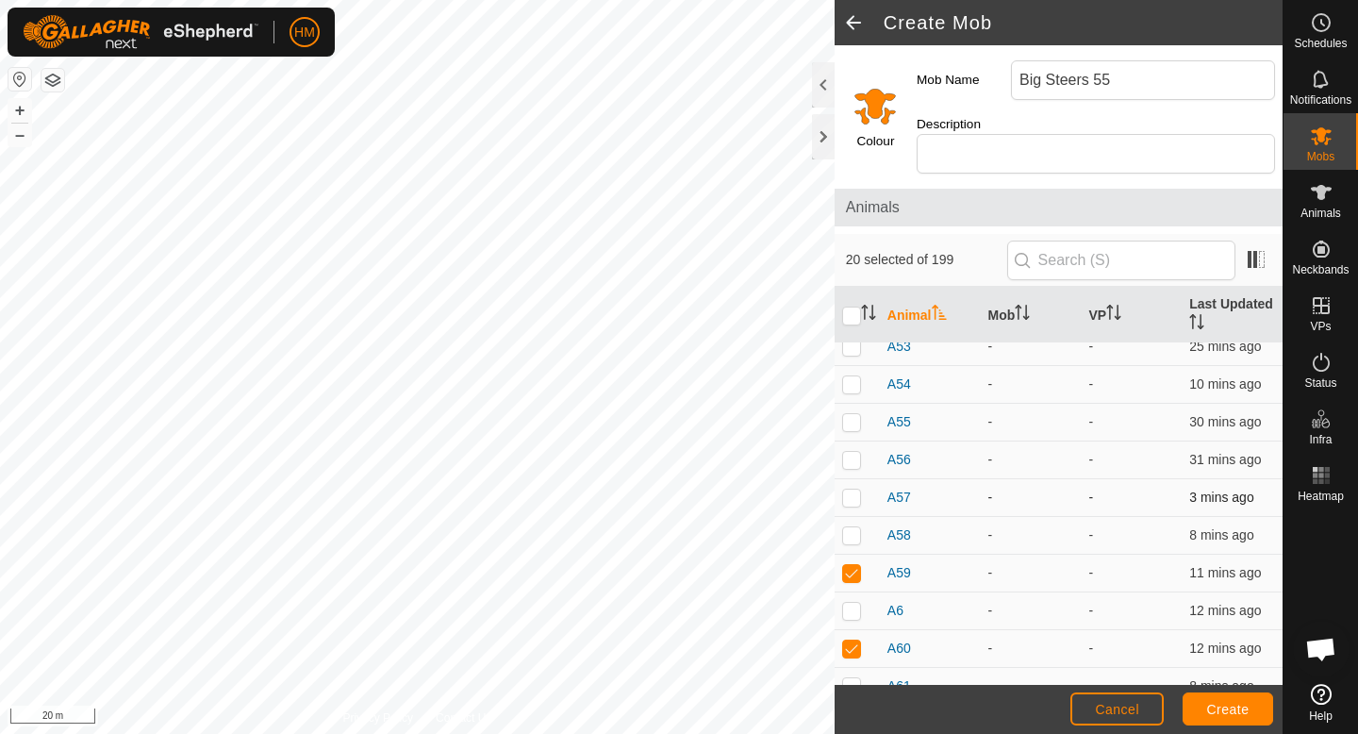
checkbox input "true"
click at [854, 452] on p-checkbox at bounding box center [851, 459] width 19 height 15
click at [853, 452] on p-checkbox at bounding box center [851, 459] width 19 height 15
checkbox input "false"
click at [853, 414] on p-checkbox at bounding box center [851, 421] width 19 height 15
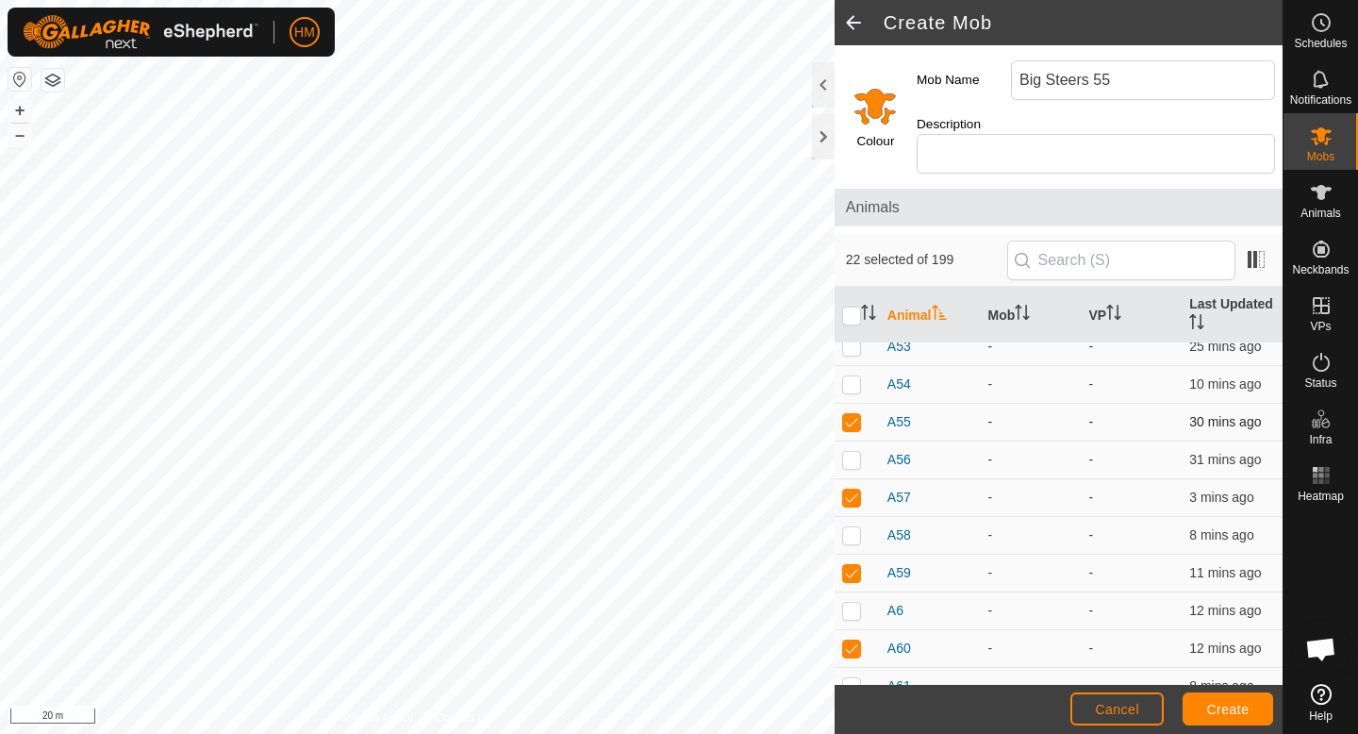
click at [853, 414] on p-checkbox at bounding box center [851, 421] width 19 height 15
checkbox input "false"
click at [855, 376] on p-checkbox at bounding box center [851, 383] width 19 height 15
checkbox input "false"
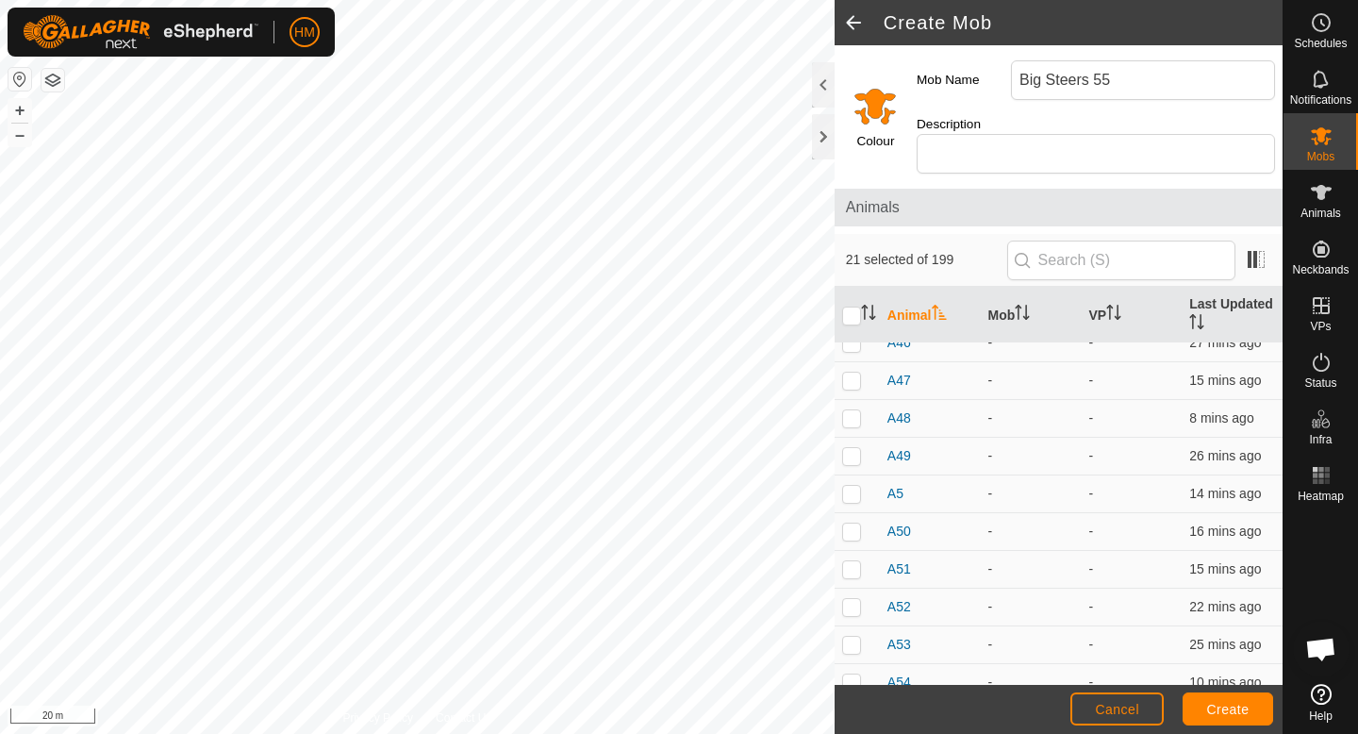
scroll to position [6460, 0]
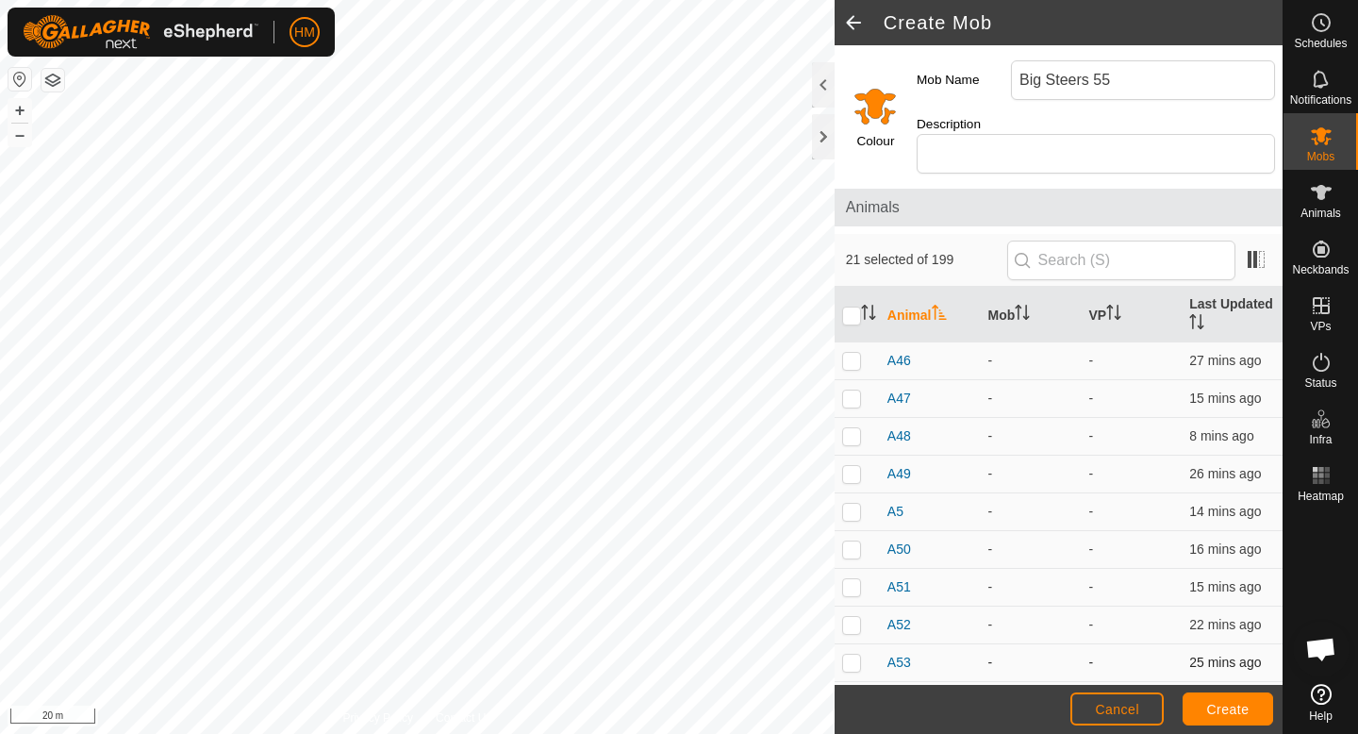
click at [856, 655] on p-checkbox at bounding box center [851, 662] width 19 height 15
checkbox input "false"
click at [854, 617] on p-checkbox at bounding box center [851, 624] width 19 height 15
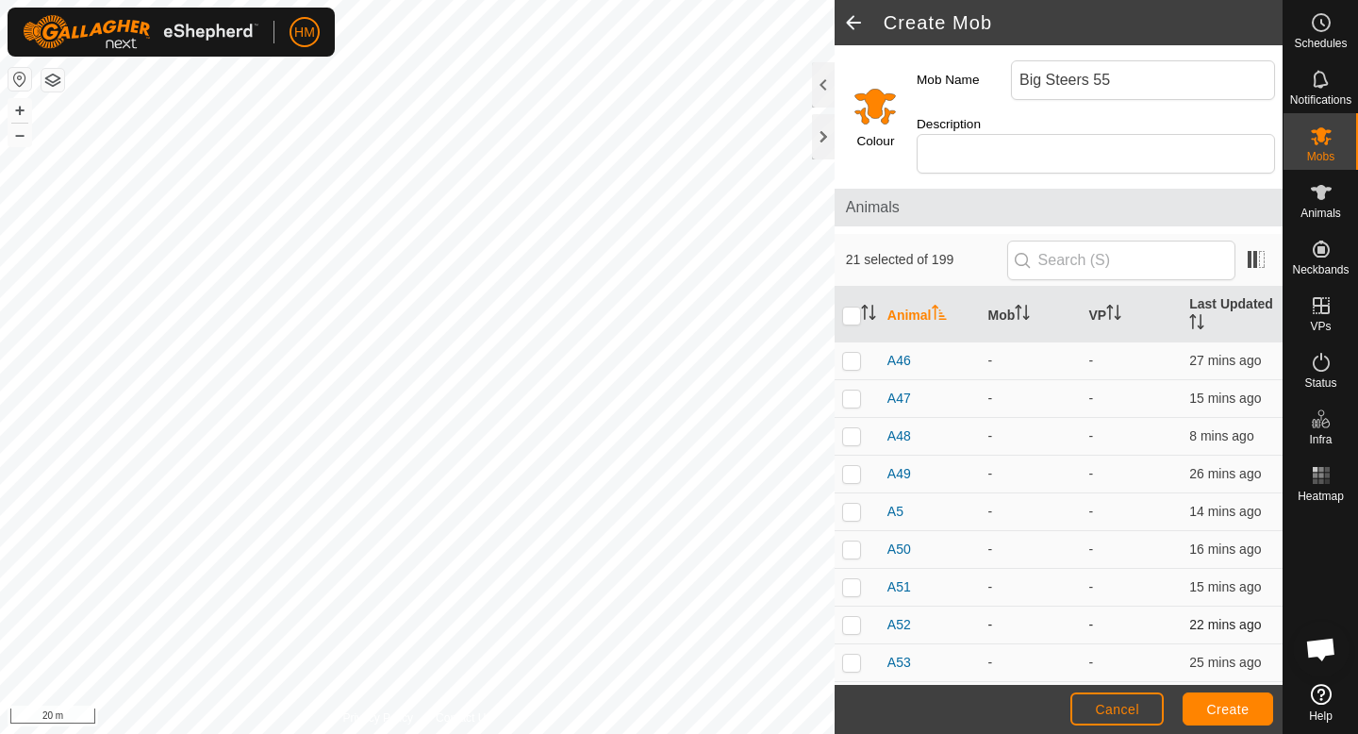
click at [854, 617] on p-checkbox at bounding box center [851, 624] width 19 height 15
checkbox input "false"
click at [851, 579] on p-checkbox at bounding box center [851, 586] width 19 height 15
checkbox input "true"
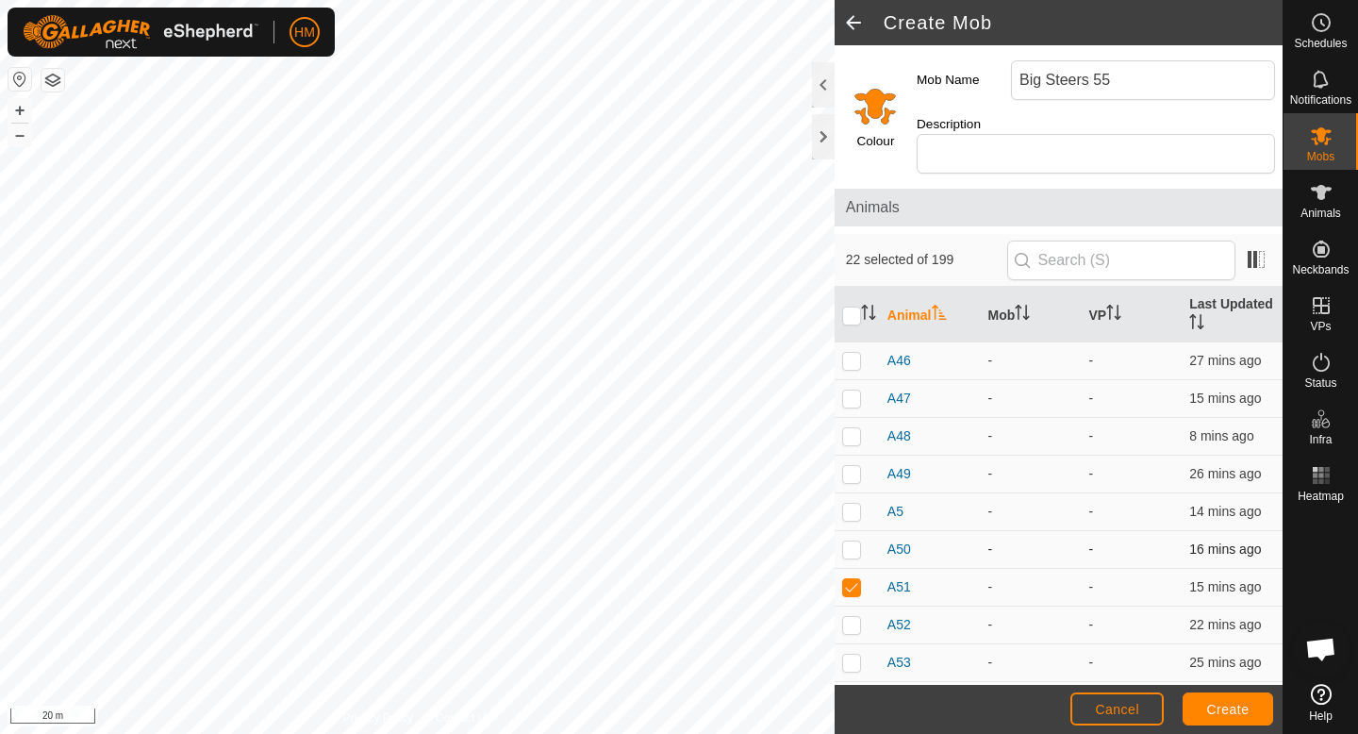
click at [857, 541] on p-checkbox at bounding box center [851, 548] width 19 height 15
checkbox input "false"
click at [857, 504] on p-checkbox at bounding box center [851, 511] width 19 height 15
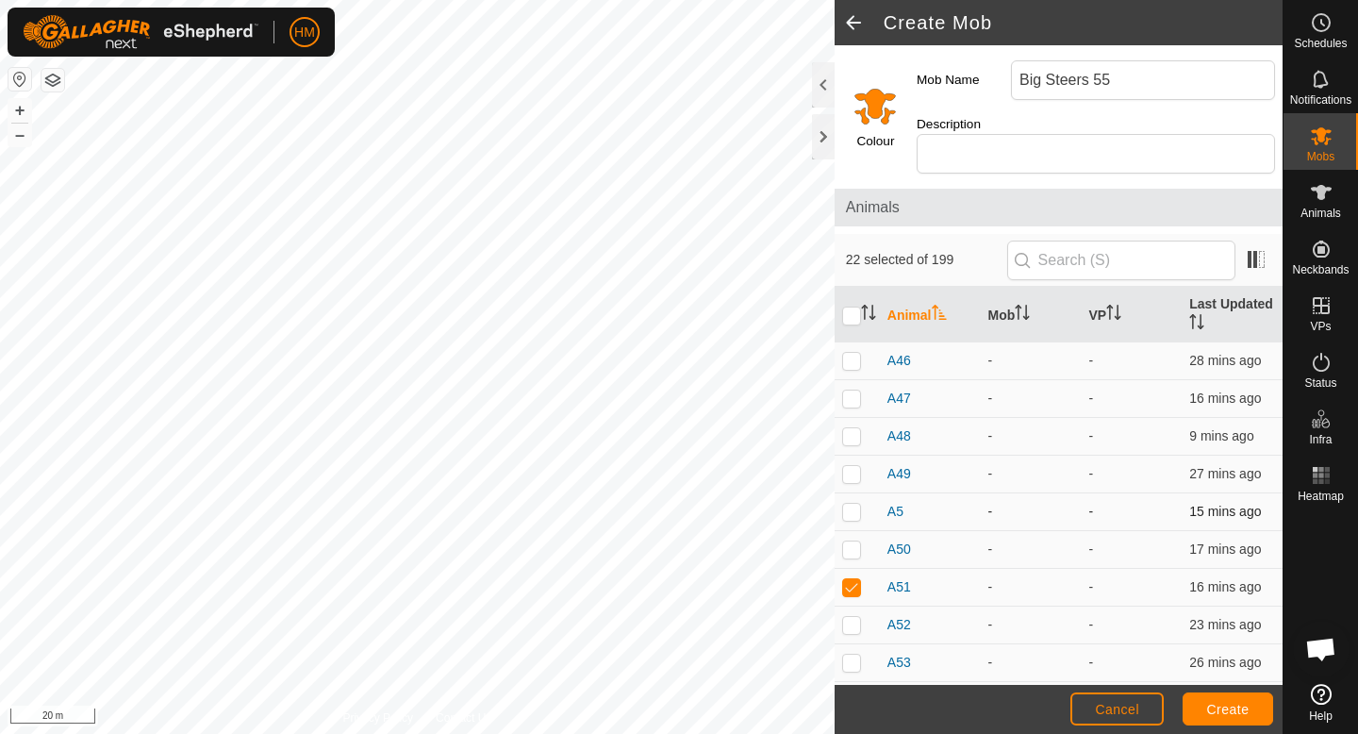
click at [857, 504] on p-checkbox at bounding box center [851, 511] width 19 height 15
checkbox input "true"
click at [851, 466] on p-checkbox at bounding box center [851, 473] width 19 height 15
checkbox input "false"
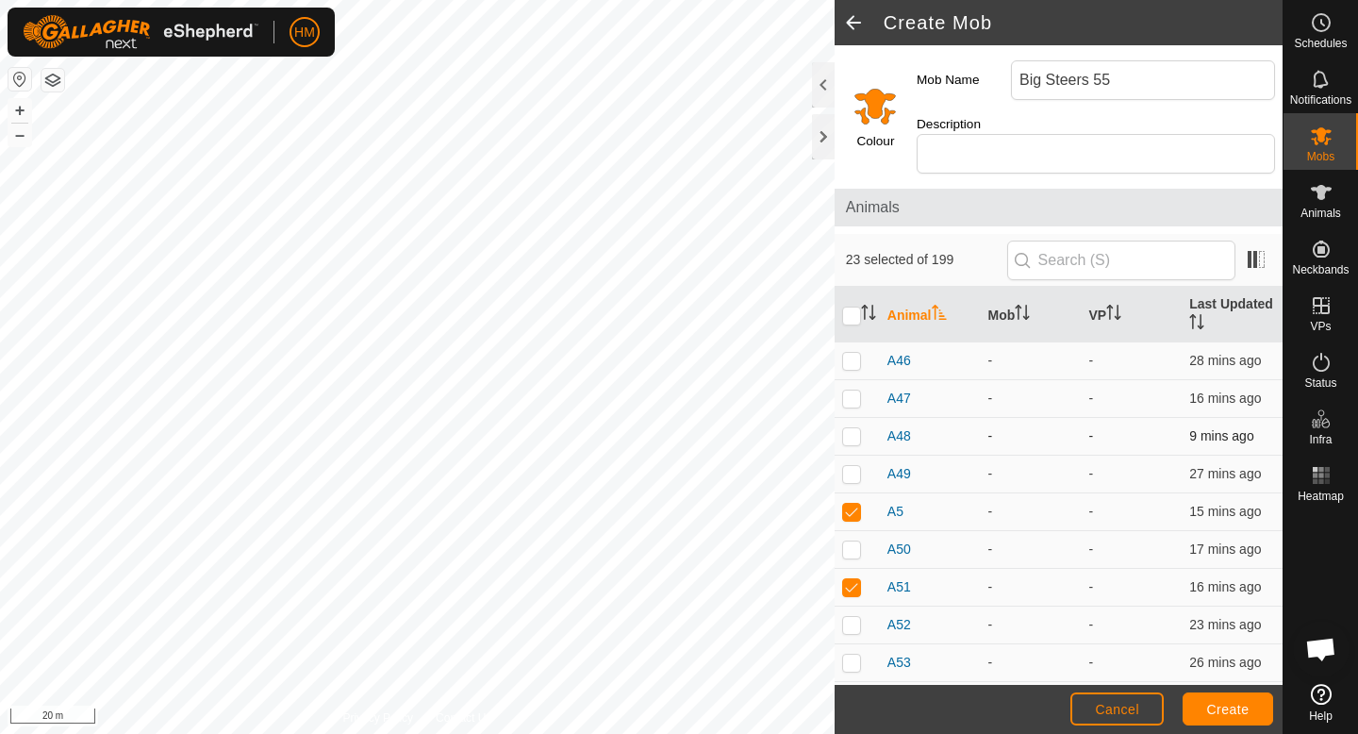
click at [854, 428] on p-checkbox at bounding box center [851, 435] width 19 height 15
checkbox input "false"
click at [853, 391] on p-checkbox at bounding box center [851, 398] width 19 height 15
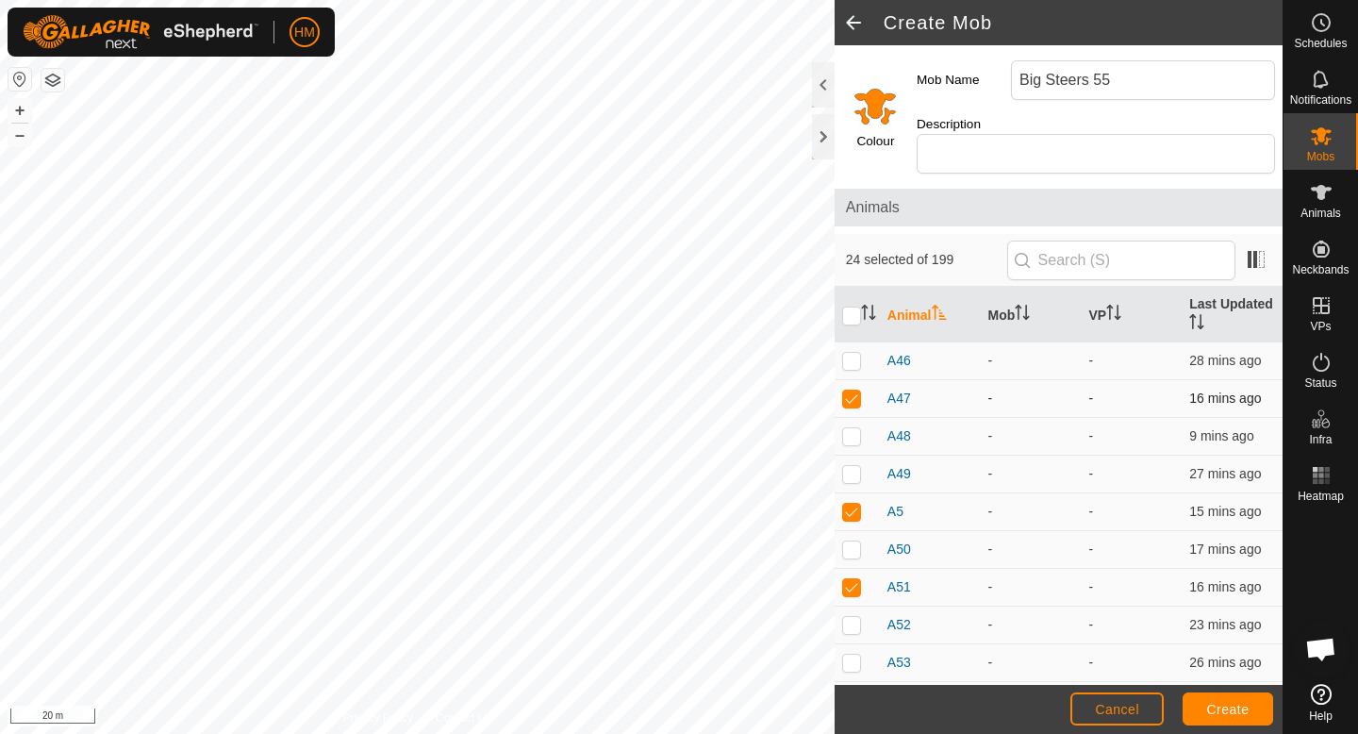
checkbox input "false"
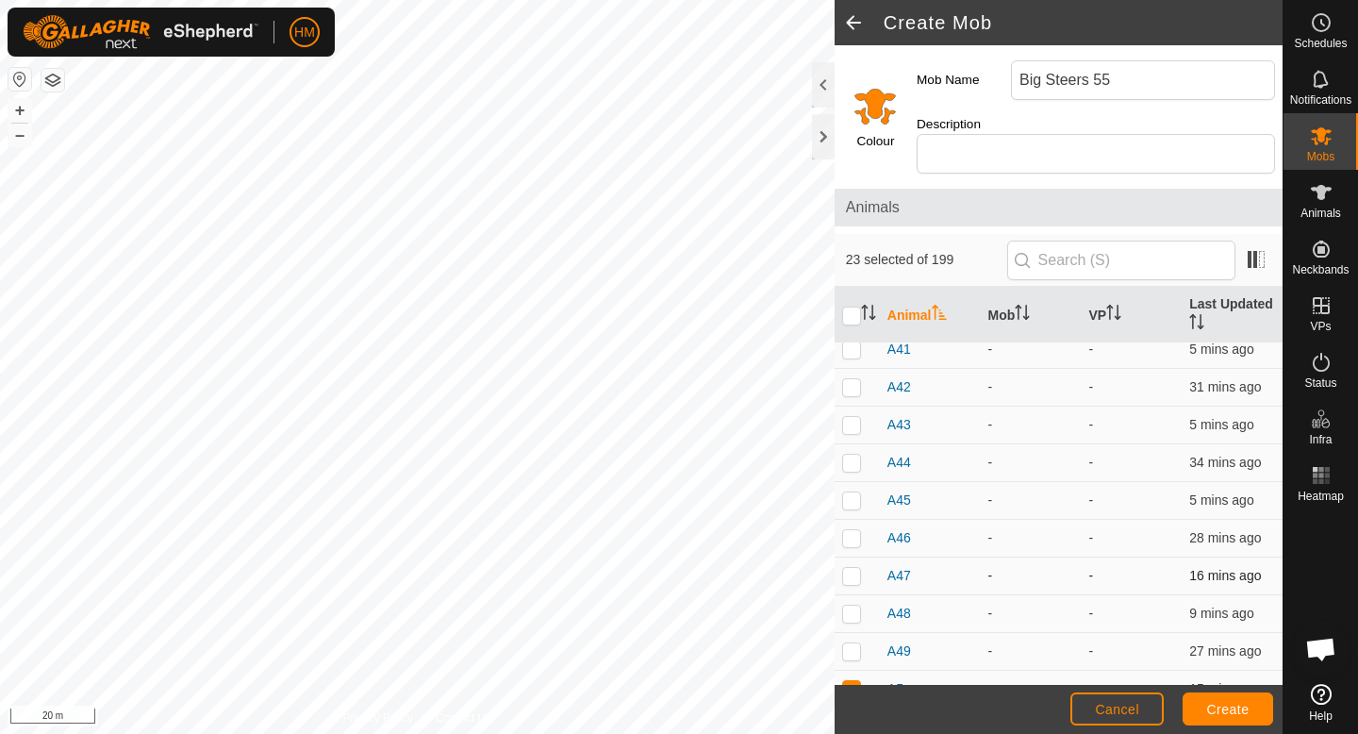
scroll to position [6281, 0]
click at [849, 532] on p-checkbox at bounding box center [851, 539] width 19 height 15
checkbox input "false"
click at [855, 494] on p-checkbox at bounding box center [851, 501] width 19 height 15
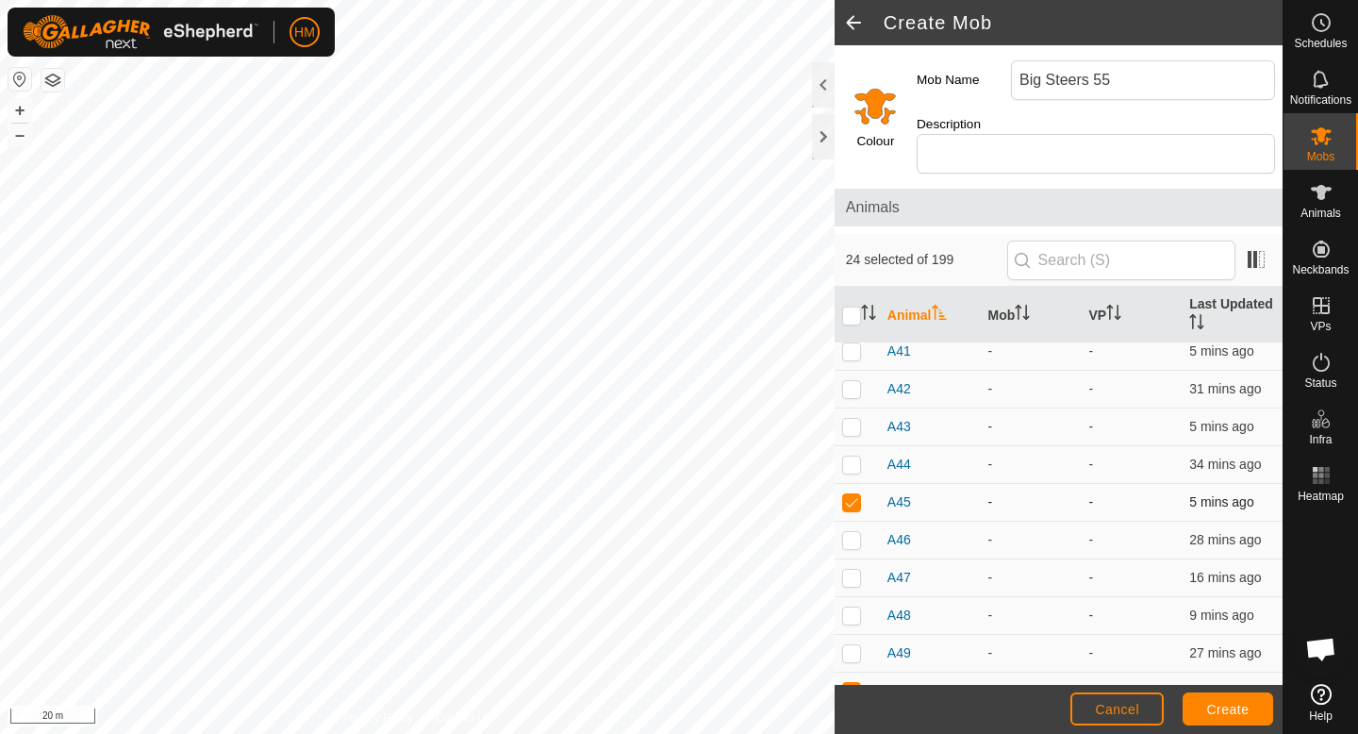
click at [855, 494] on p-checkbox at bounding box center [851, 501] width 19 height 15
checkbox input "false"
click at [856, 457] on p-checkbox at bounding box center [851, 464] width 19 height 15
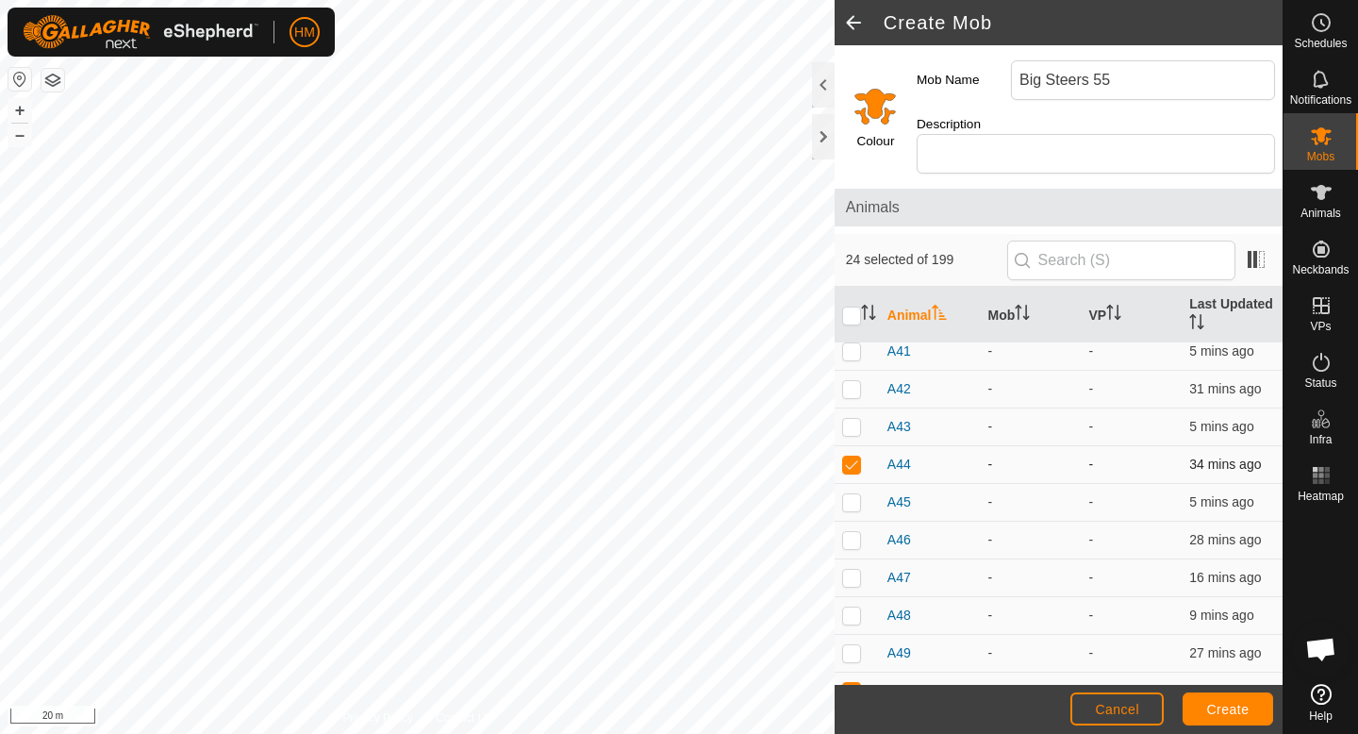
click at [856, 457] on p-checkbox at bounding box center [851, 464] width 19 height 15
checkbox input "false"
click at [856, 419] on p-checkbox at bounding box center [851, 426] width 19 height 15
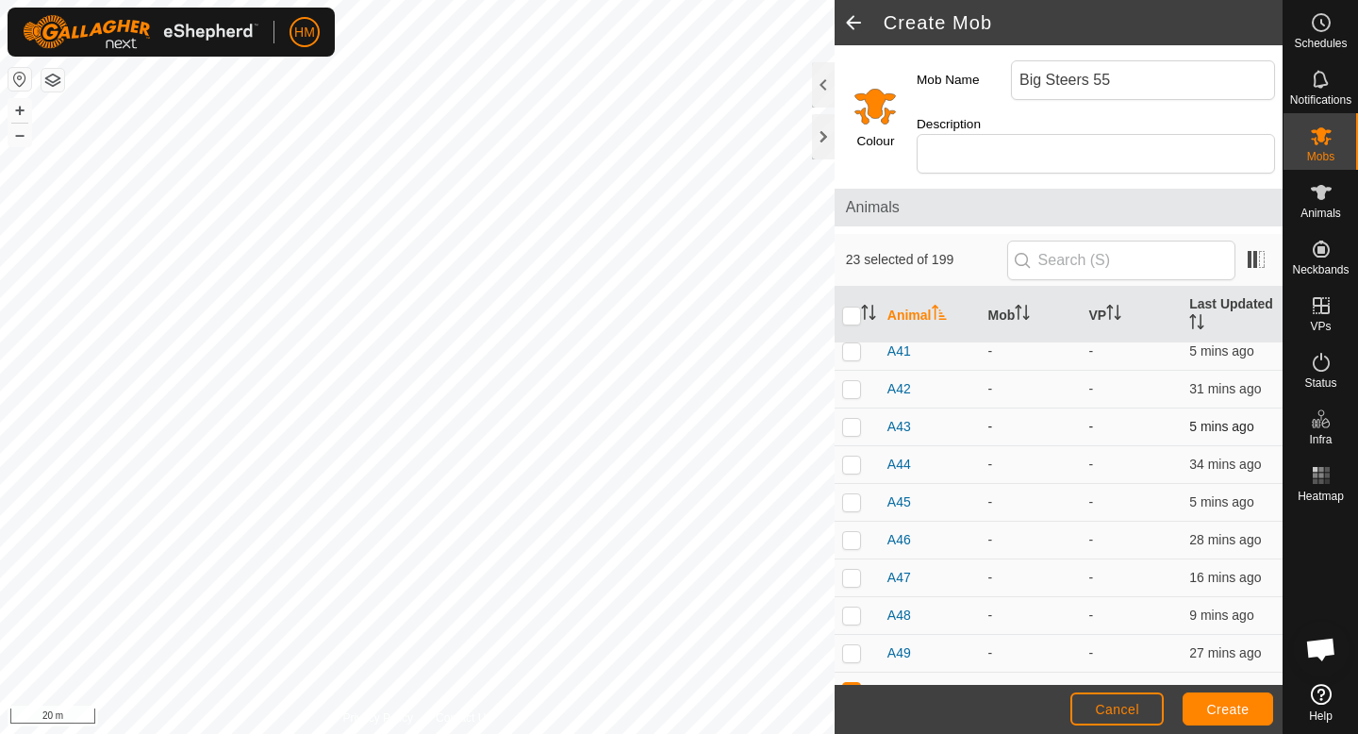
checkbox input "true"
click at [852, 381] on p-checkbox at bounding box center [851, 388] width 19 height 15
checkbox input "true"
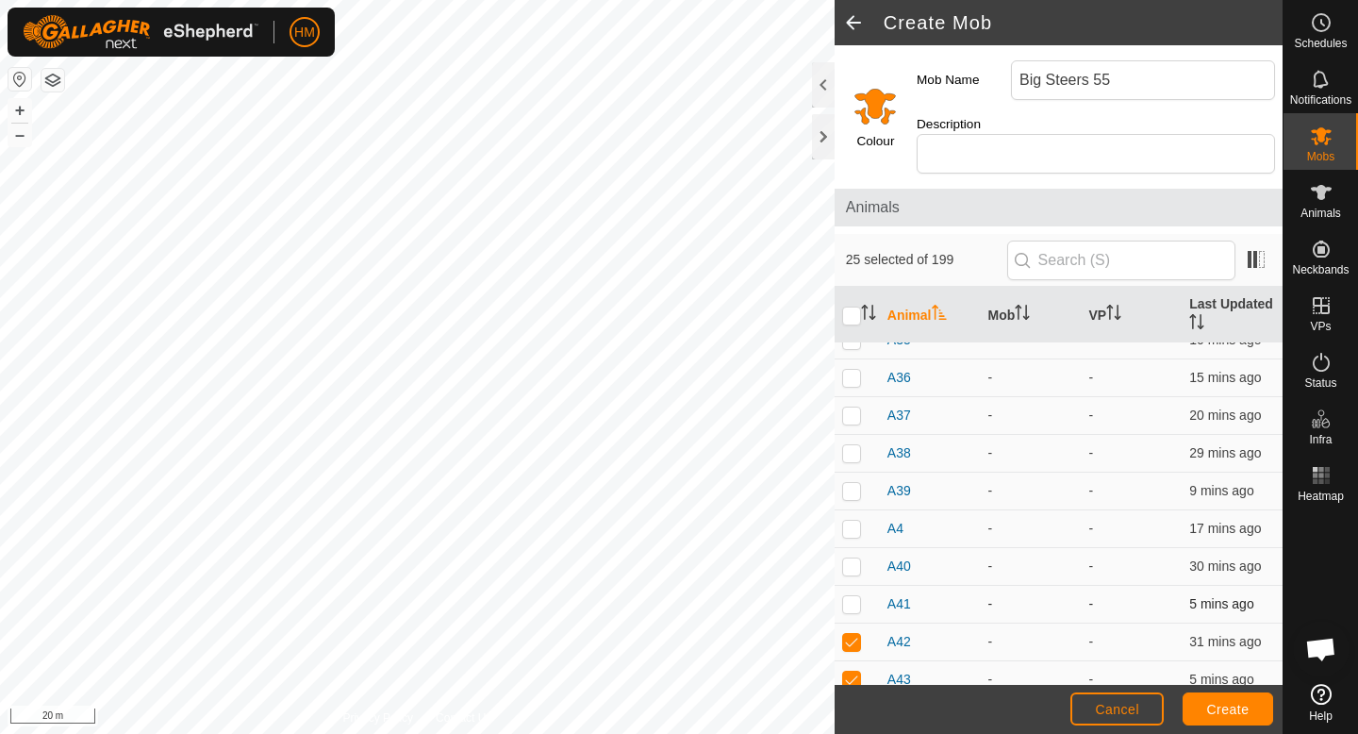
click at [851, 596] on p-checkbox at bounding box center [851, 603] width 19 height 15
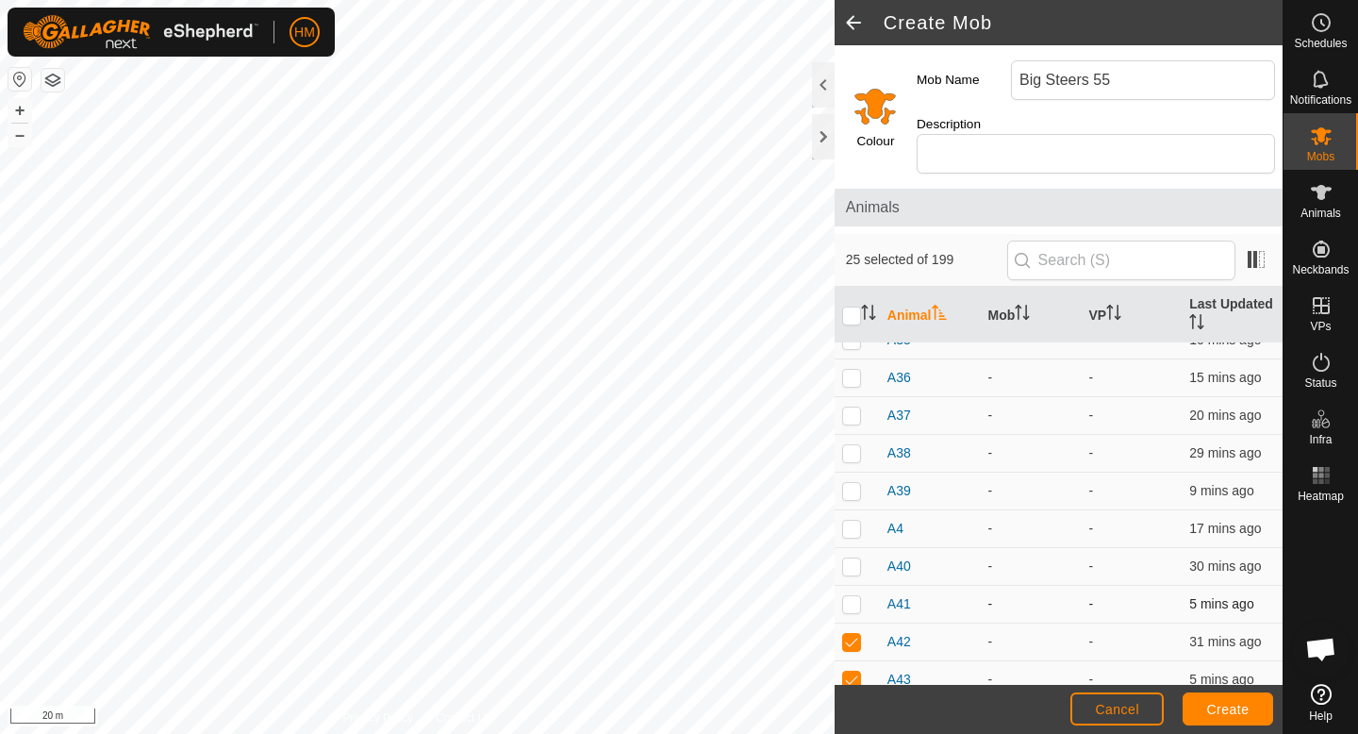
checkbox input "true"
click at [853, 558] on p-checkbox at bounding box center [851, 565] width 19 height 15
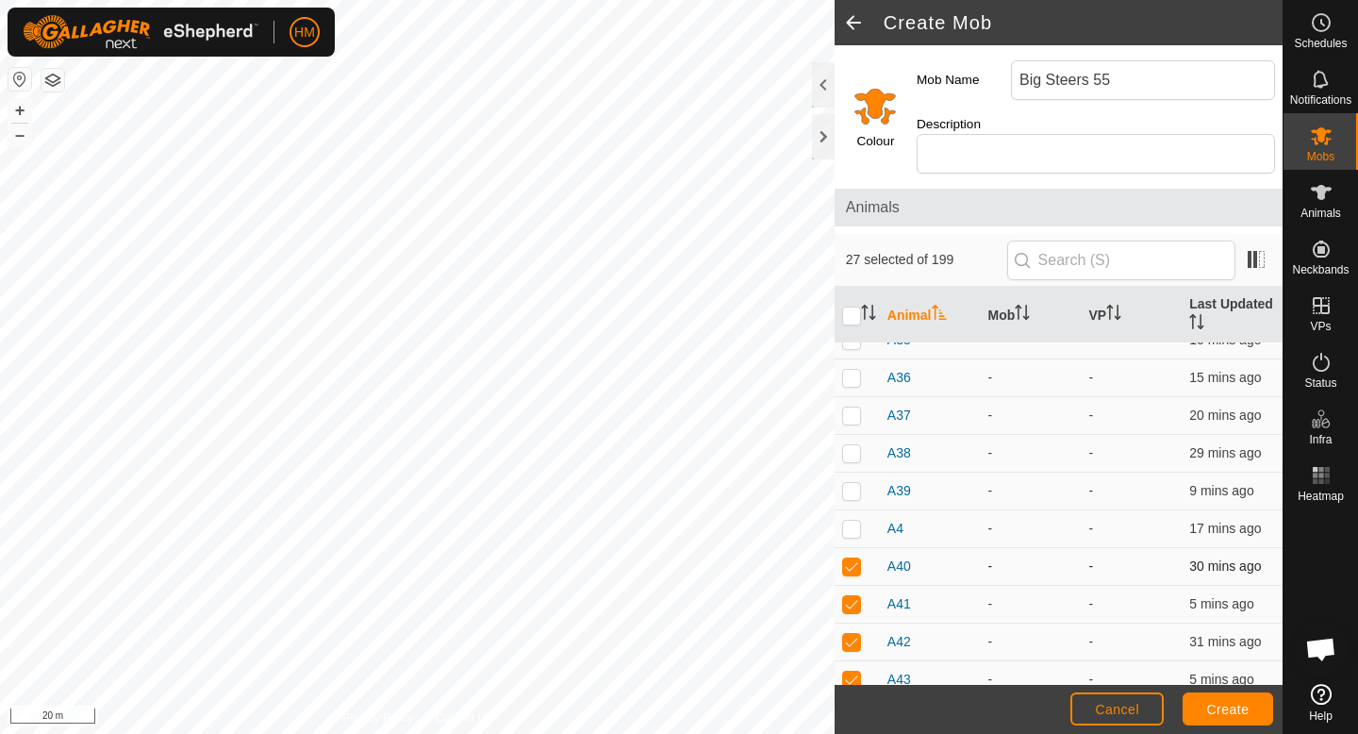
checkbox input "false"
click at [856, 521] on p-checkbox at bounding box center [851, 528] width 19 height 15
checkbox input "false"
click at [856, 483] on p-checkbox at bounding box center [851, 490] width 19 height 15
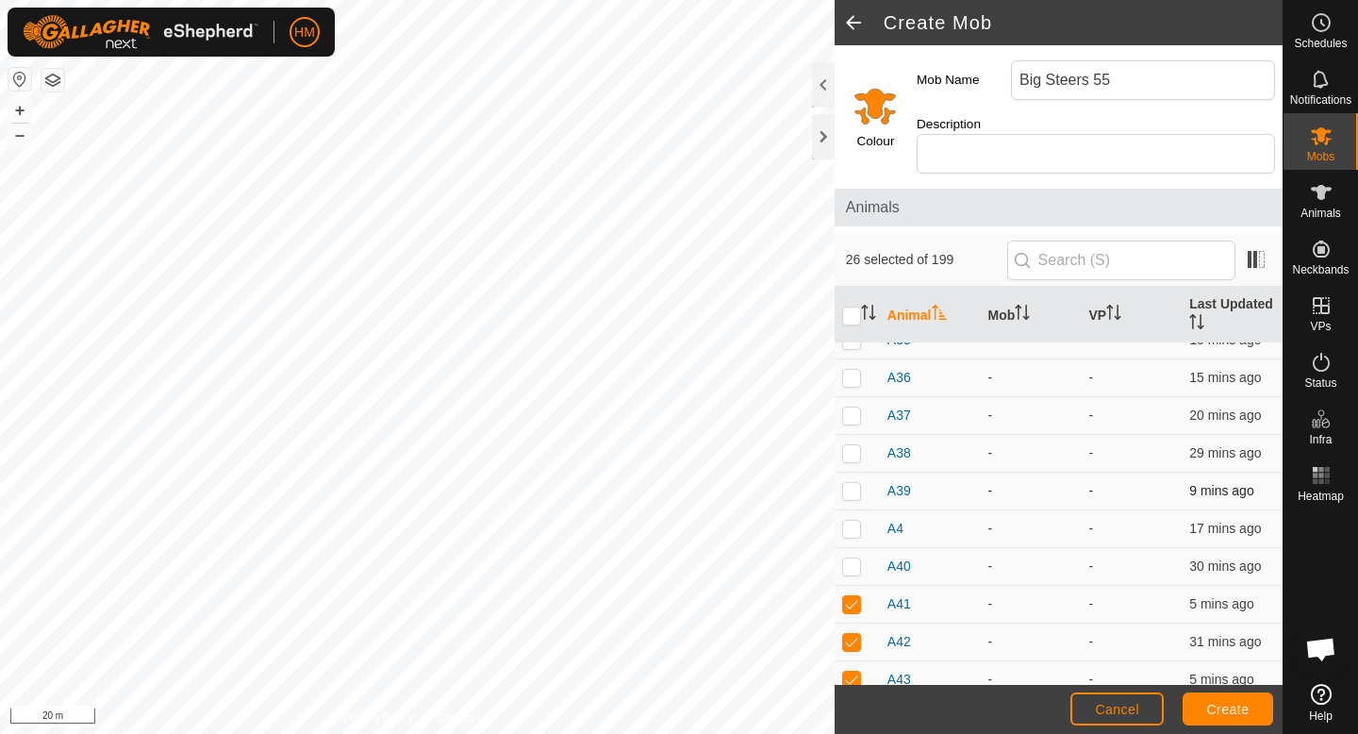
checkbox input "true"
click at [854, 521] on p-checkbox at bounding box center [851, 528] width 19 height 15
checkbox input "false"
click at [850, 445] on p-checkbox at bounding box center [851, 452] width 19 height 15
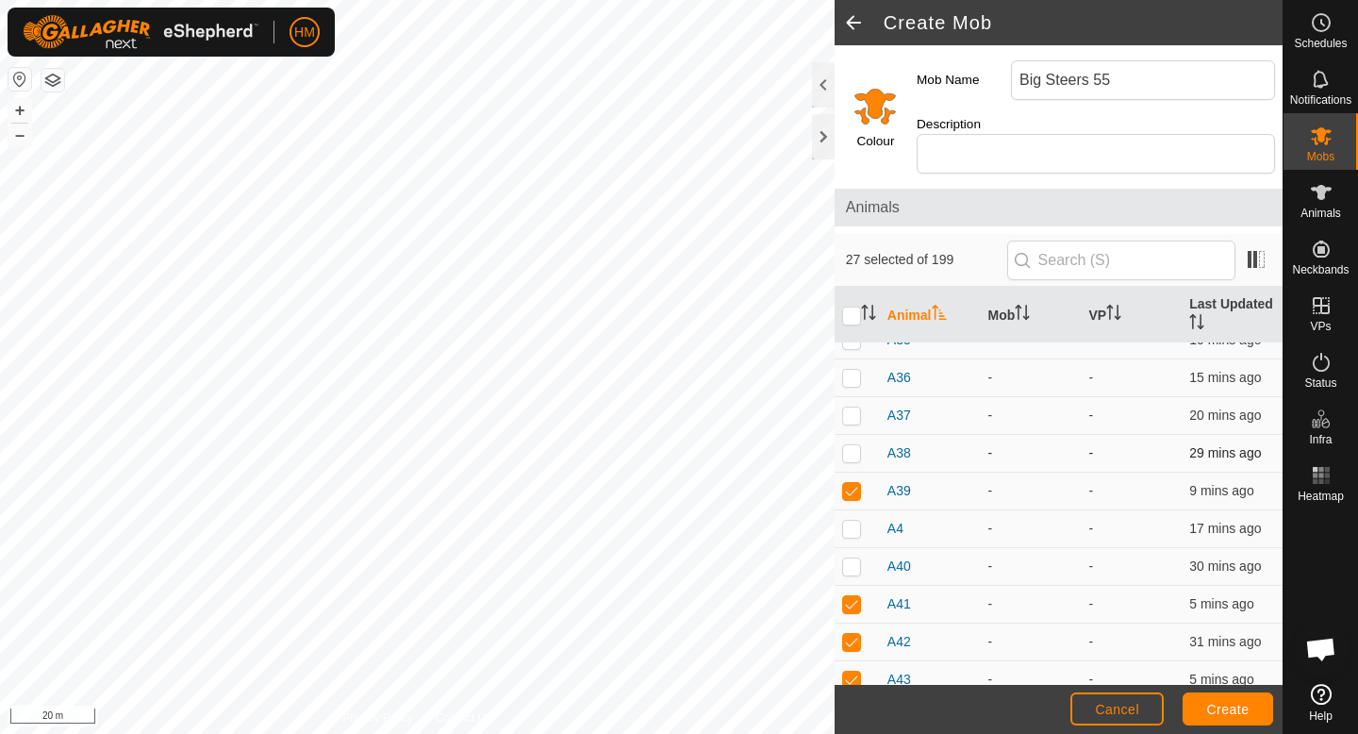
checkbox input "true"
click at [852, 408] on p-checkbox at bounding box center [851, 415] width 19 height 15
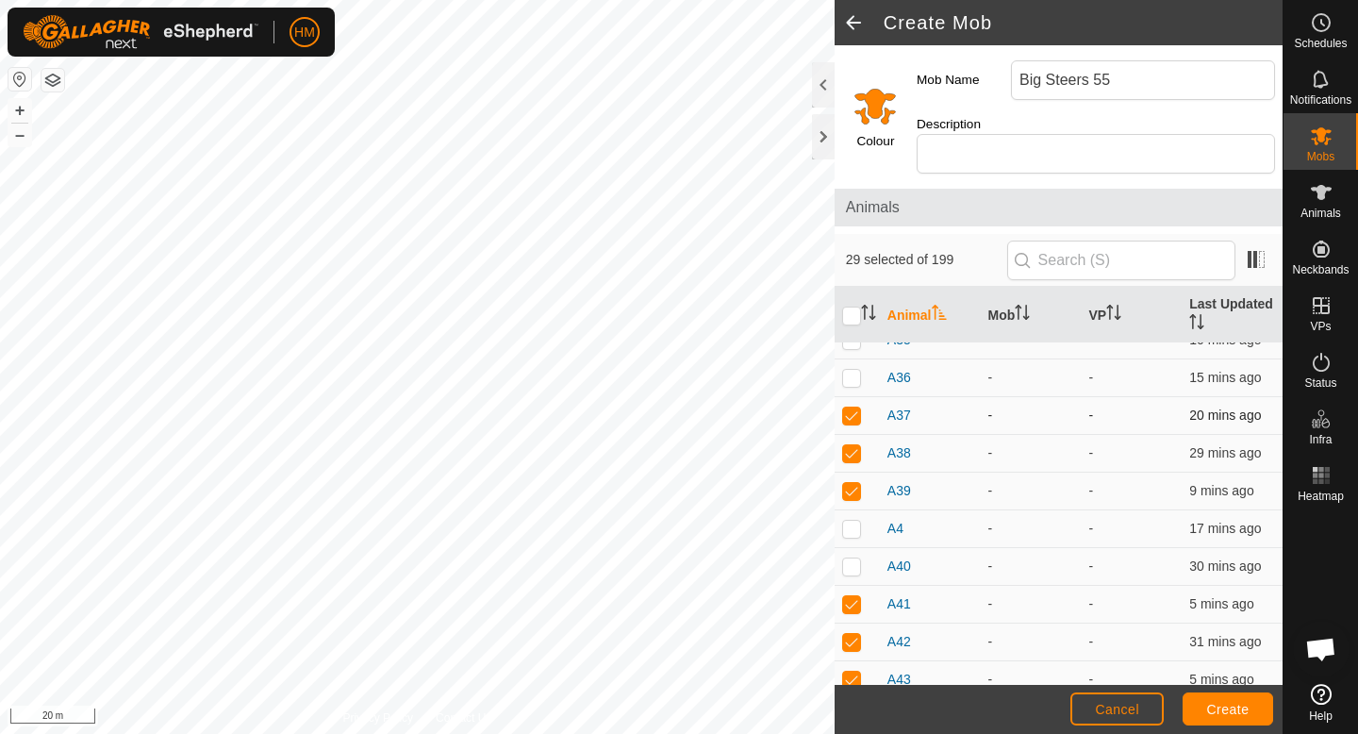
checkbox input "false"
click at [854, 370] on p-checkbox at bounding box center [851, 377] width 19 height 15
checkbox input "true"
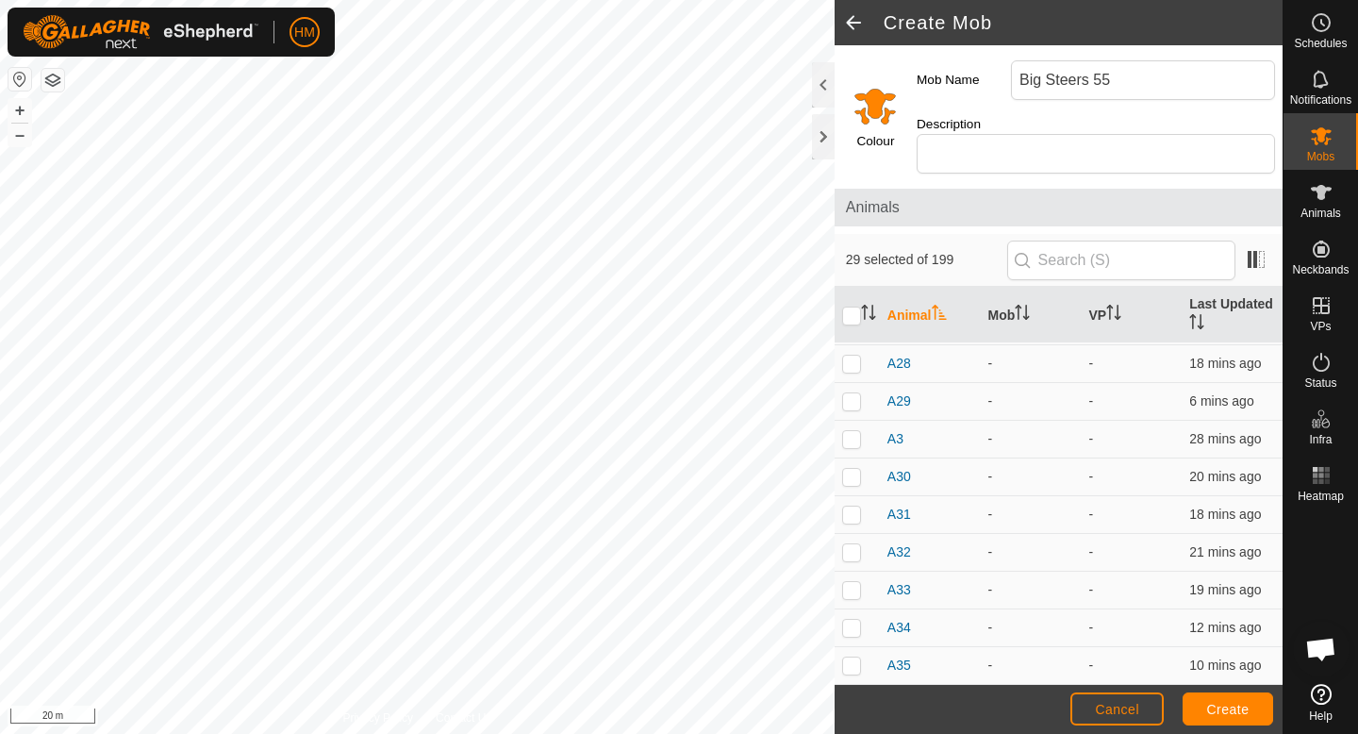
scroll to position [5703, 0]
click at [850, 657] on p-checkbox at bounding box center [851, 664] width 19 height 15
checkbox input "true"
click at [854, 616] on td at bounding box center [857, 627] width 45 height 38
checkbox input "true"
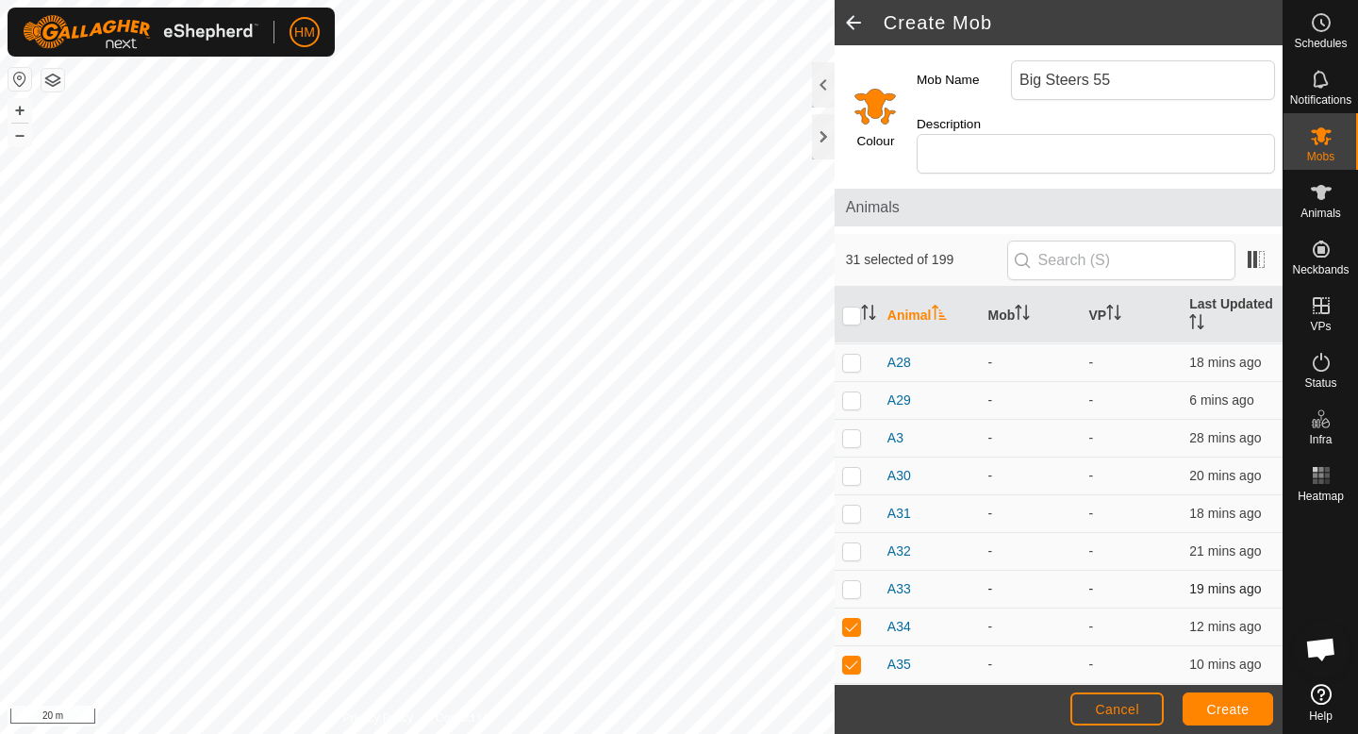
click at [853, 581] on p-checkbox at bounding box center [851, 588] width 19 height 15
checkbox input "false"
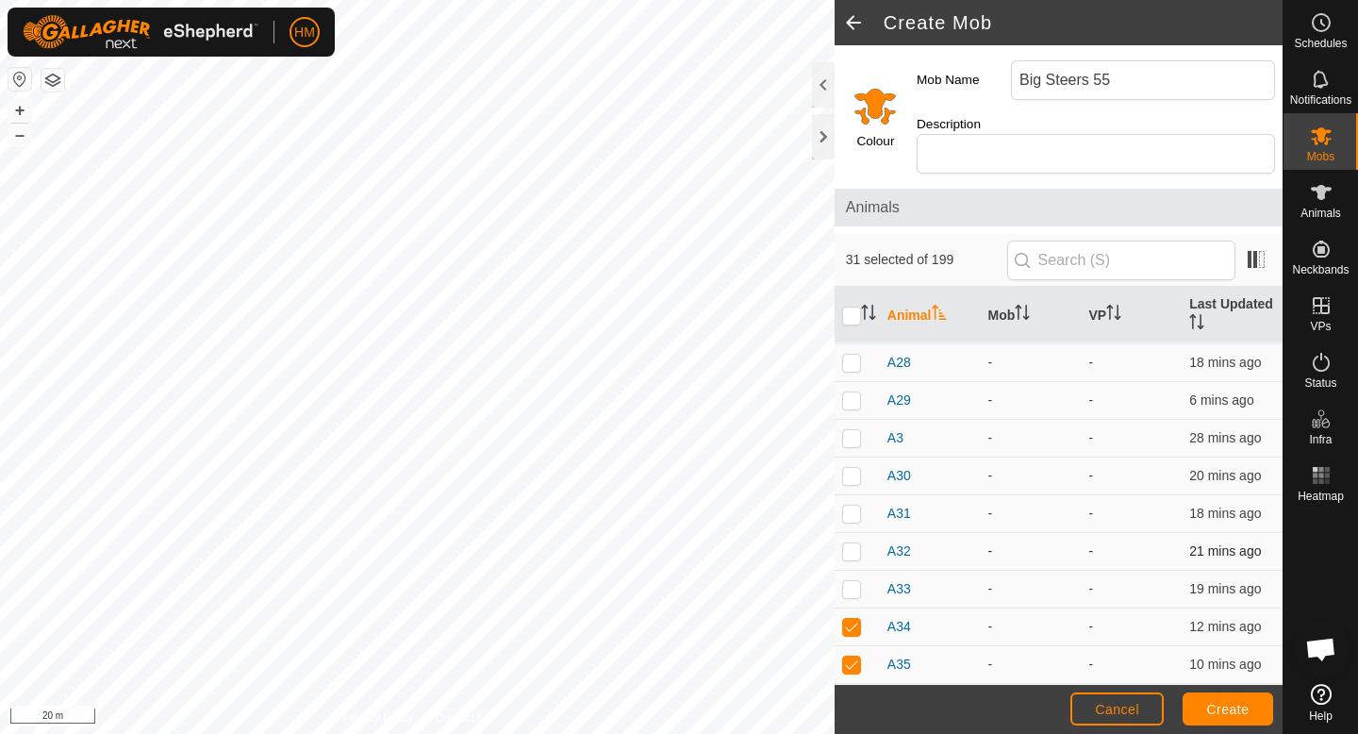
click at [854, 543] on p-checkbox at bounding box center [851, 550] width 19 height 15
checkbox input "false"
click at [852, 506] on p-checkbox at bounding box center [851, 513] width 19 height 15
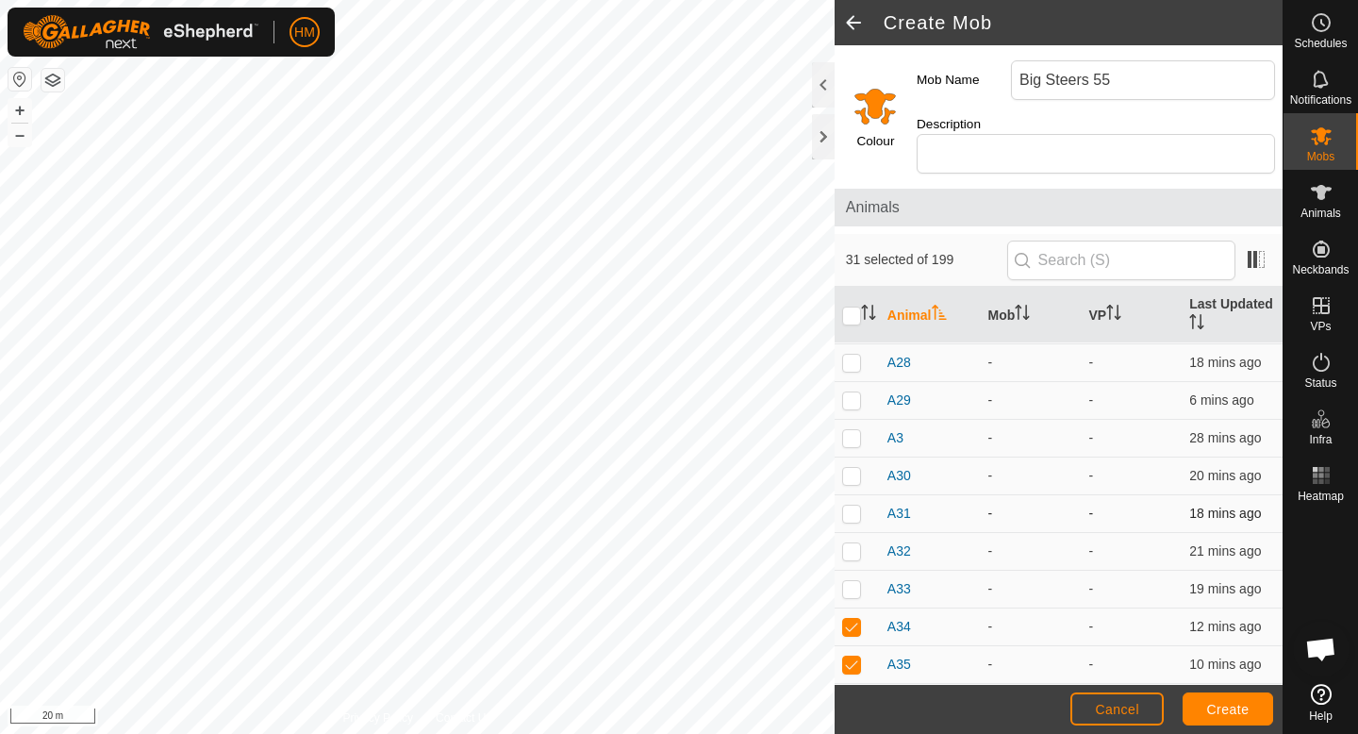
click at [852, 506] on p-checkbox at bounding box center [851, 513] width 19 height 15
checkbox input "true"
click at [852, 468] on p-checkbox at bounding box center [851, 475] width 19 height 15
checkbox input "false"
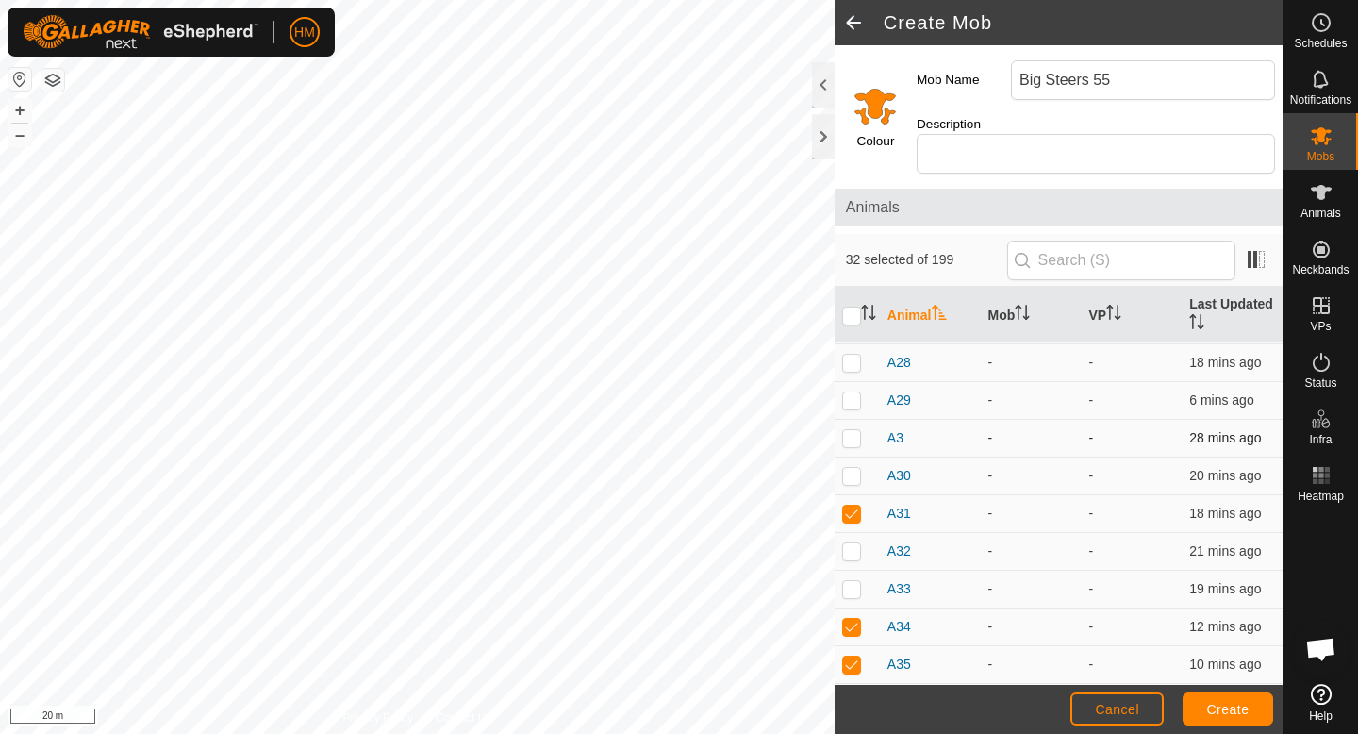
click at [853, 430] on p-checkbox at bounding box center [851, 437] width 19 height 15
checkbox input "true"
click at [853, 392] on p-checkbox at bounding box center [851, 399] width 19 height 15
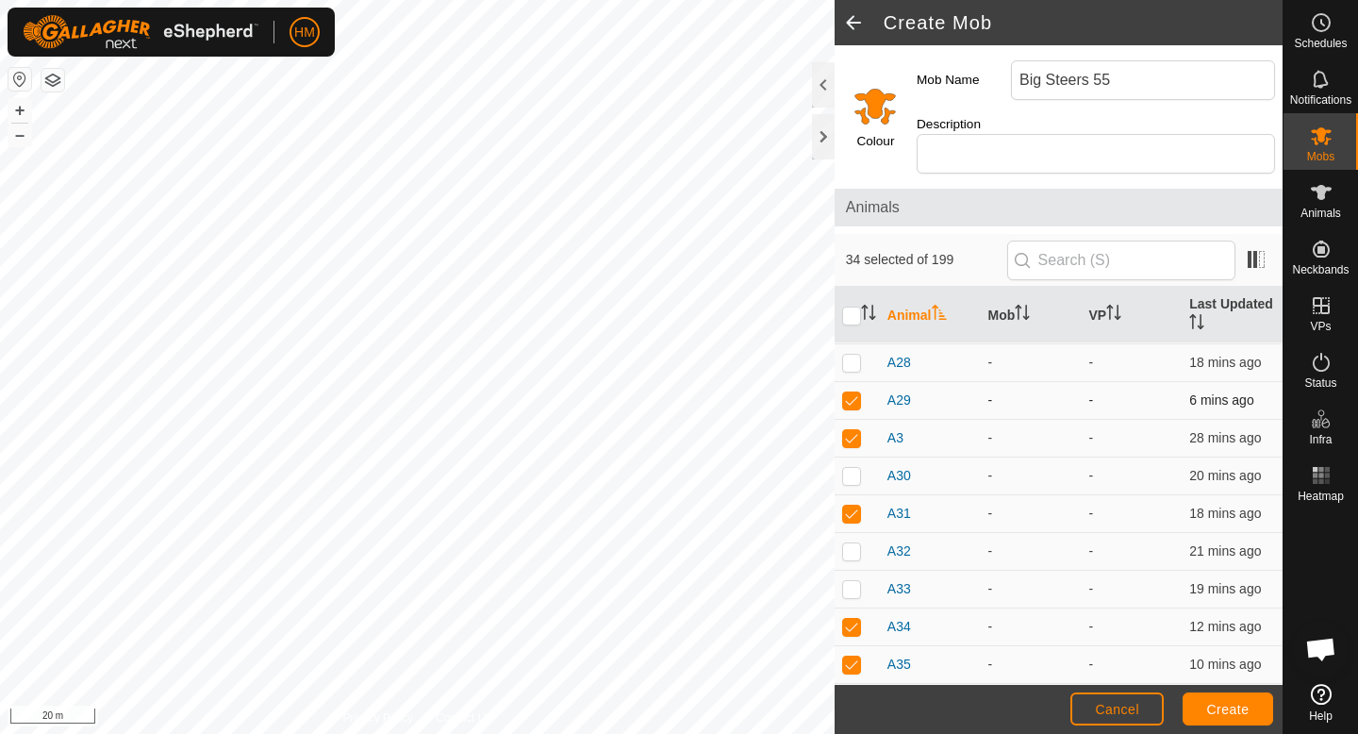
click at [853, 392] on p-checkbox at bounding box center [851, 399] width 19 height 15
checkbox input "false"
click at [852, 355] on p-checkbox at bounding box center [851, 362] width 19 height 15
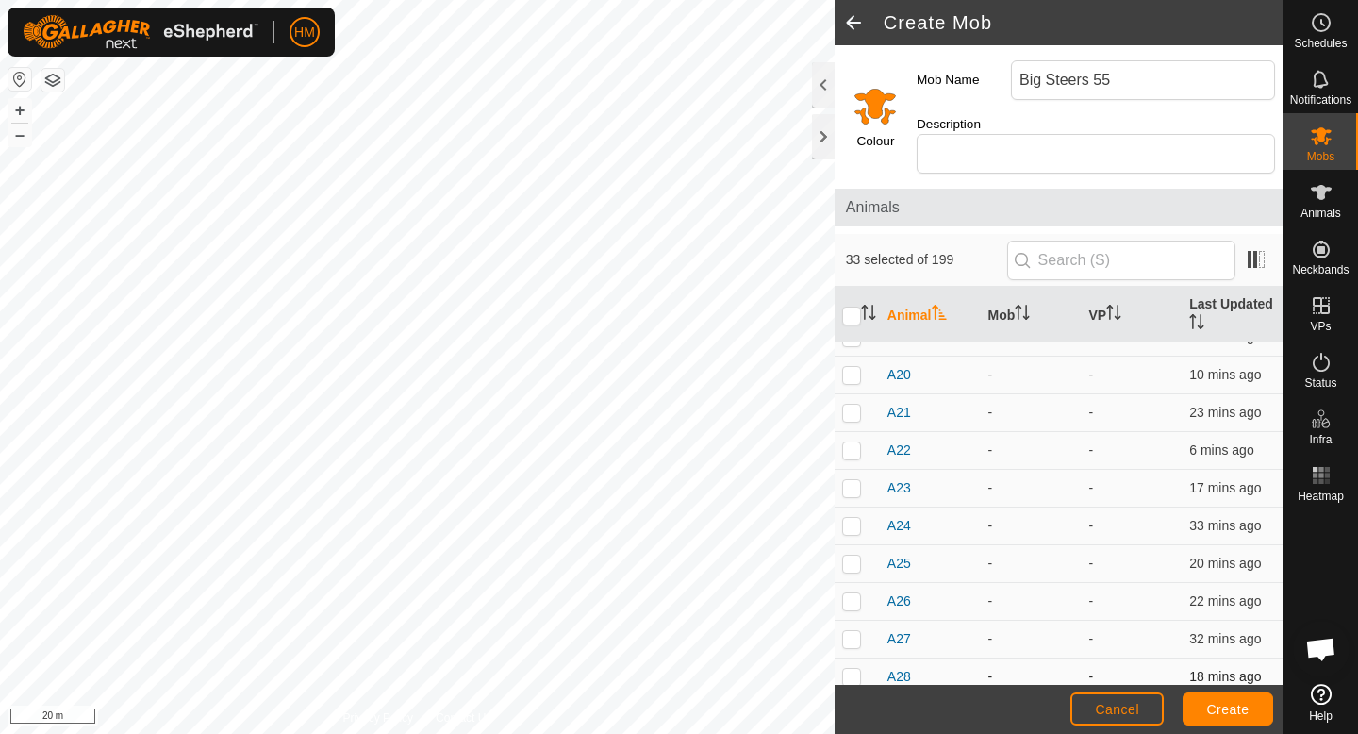
scroll to position [5376, 0]
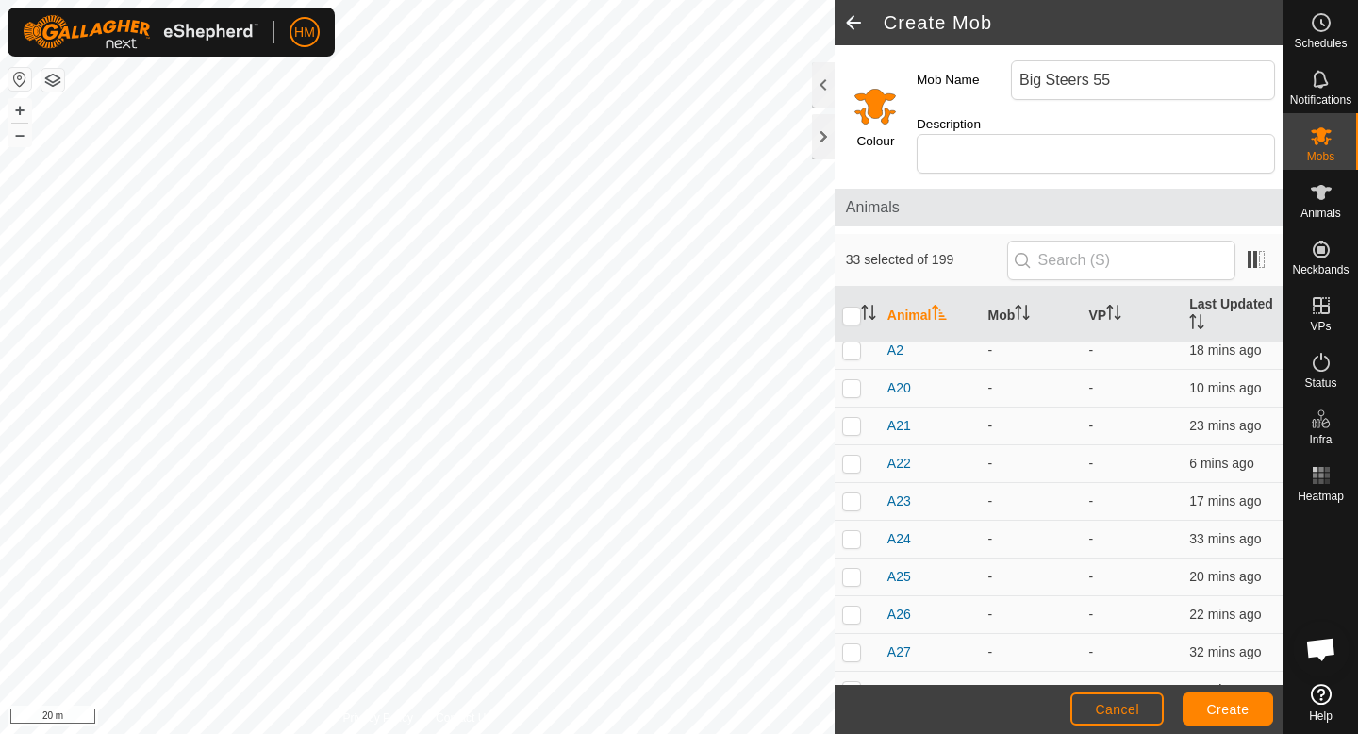
click at [853, 682] on p-checkbox at bounding box center [851, 689] width 19 height 15
checkbox input "false"
click at [854, 644] on p-checkbox at bounding box center [851, 651] width 19 height 15
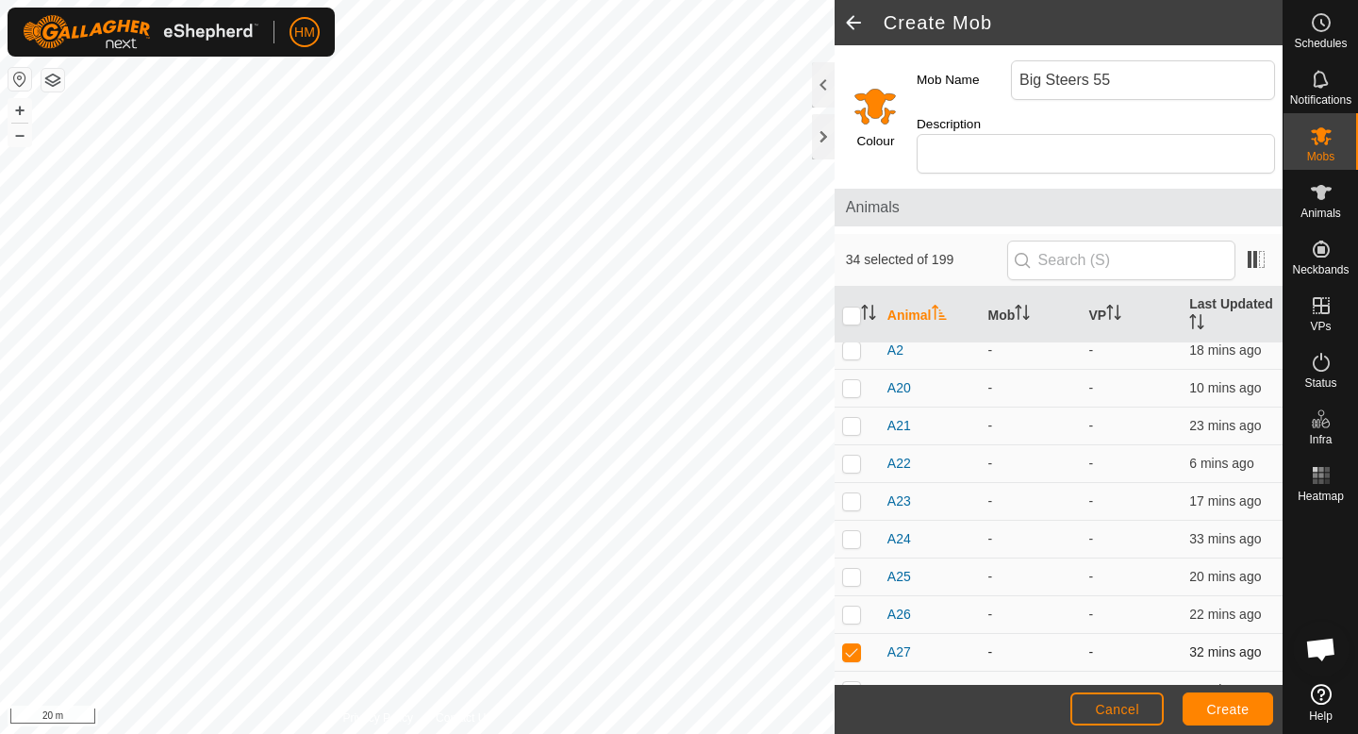
checkbox input "false"
click at [853, 607] on p-checkbox at bounding box center [851, 614] width 19 height 15
checkbox input "false"
click at [852, 569] on p-checkbox at bounding box center [851, 576] width 19 height 15
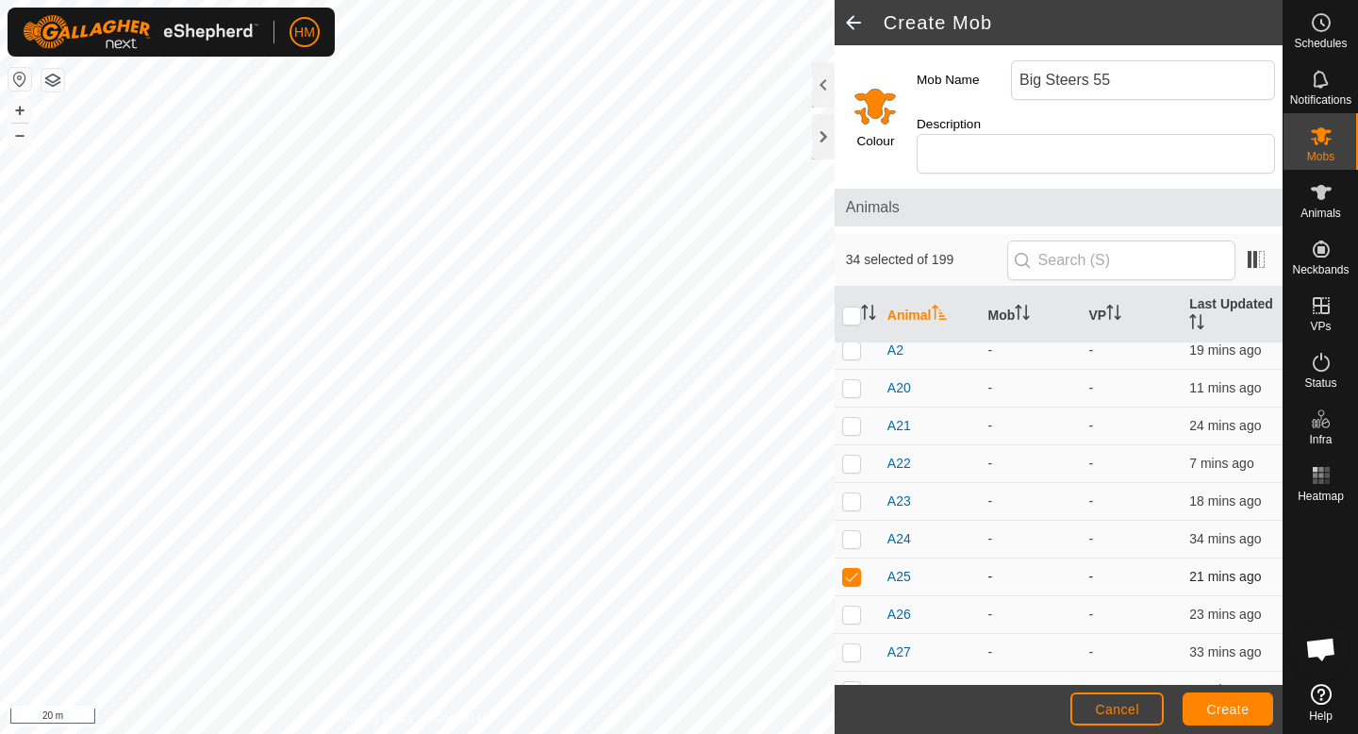
click at [852, 569] on p-checkbox at bounding box center [851, 576] width 19 height 15
checkbox input "false"
click at [855, 531] on p-checkbox at bounding box center [851, 538] width 19 height 15
checkbox input "true"
click at [849, 493] on p-checkbox at bounding box center [851, 500] width 19 height 15
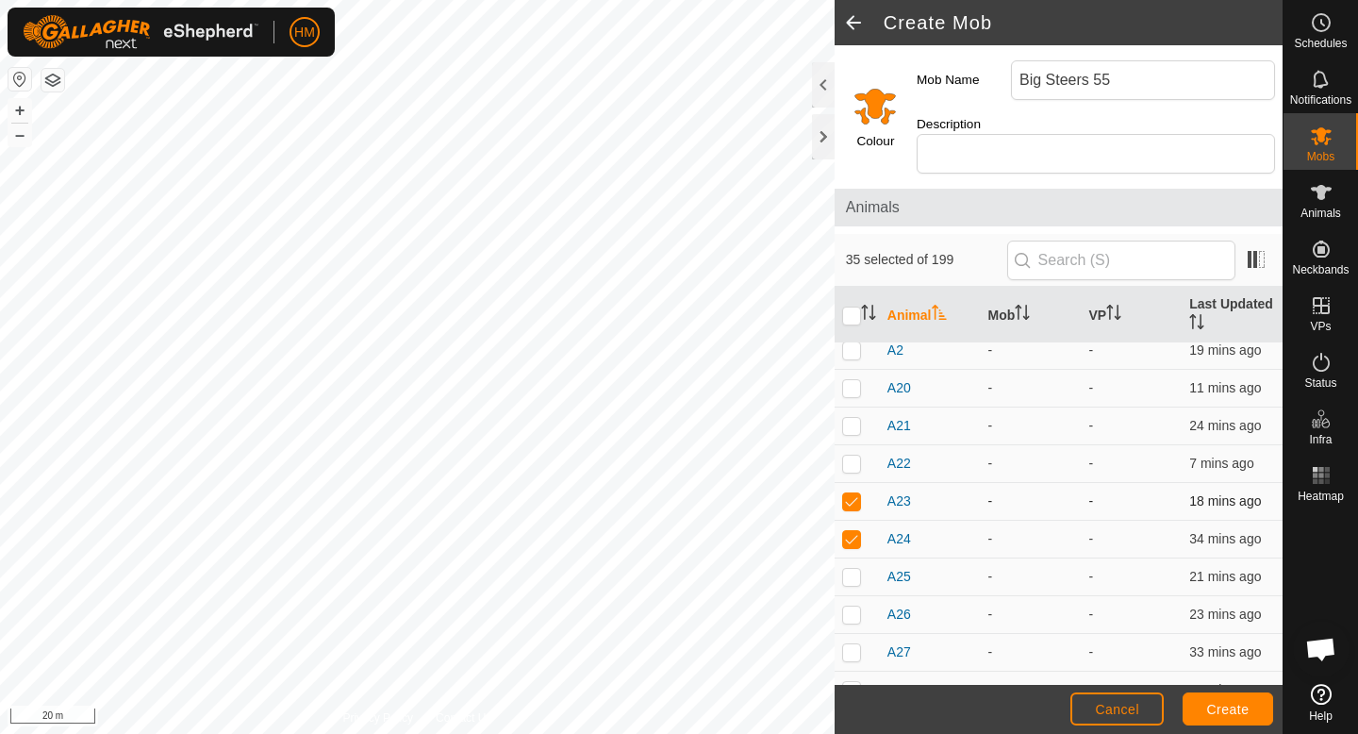
click at [849, 493] on p-checkbox at bounding box center [851, 500] width 19 height 15
checkbox input "false"
click at [849, 456] on p-checkbox at bounding box center [851, 463] width 19 height 15
checkbox input "true"
click at [854, 418] on p-checkbox at bounding box center [851, 425] width 19 height 15
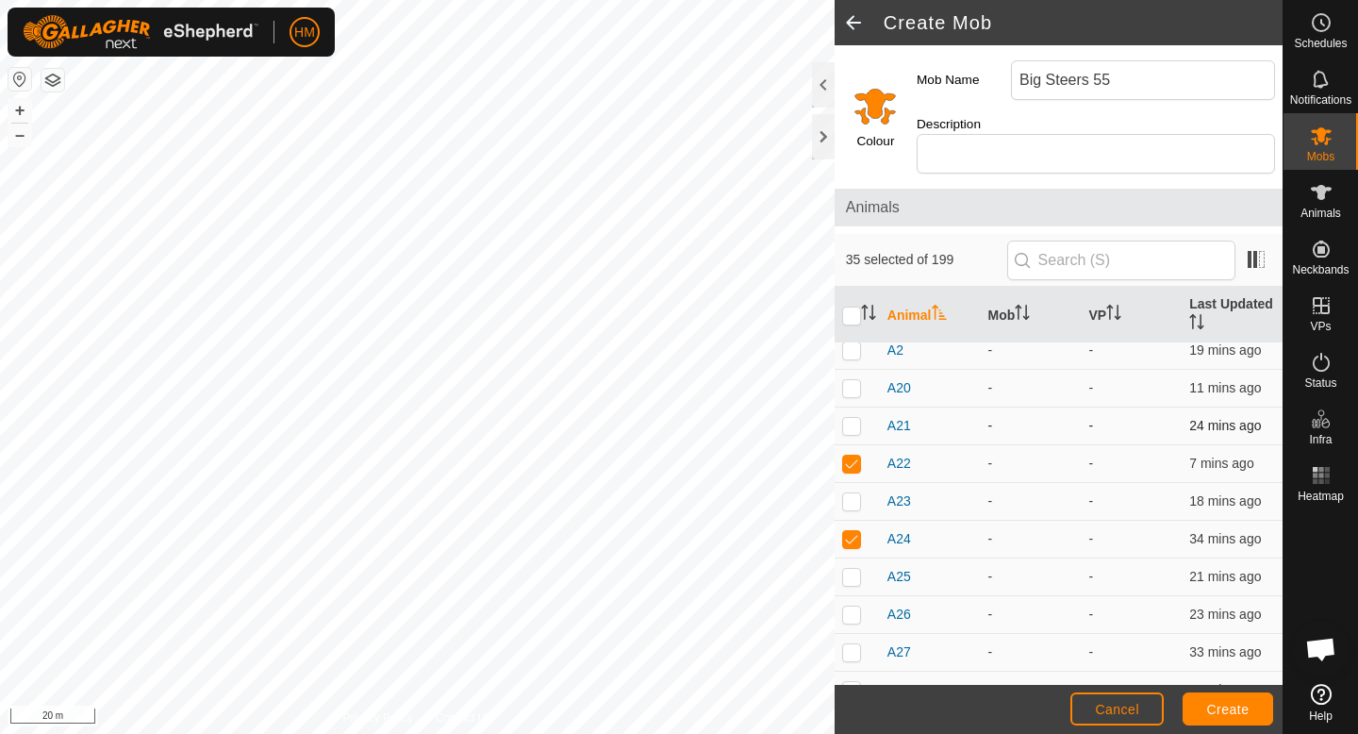
checkbox input "true"
click at [855, 380] on p-checkbox at bounding box center [851, 387] width 19 height 15
checkbox input "true"
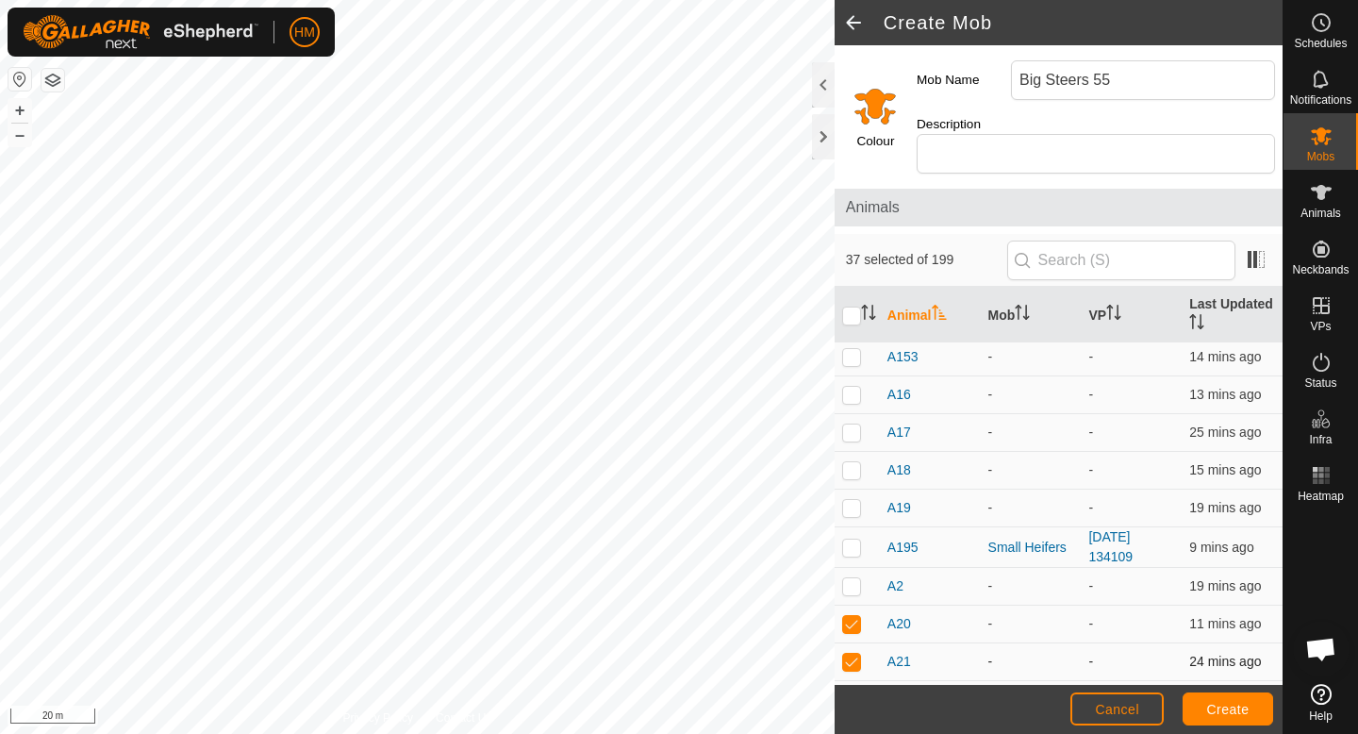
scroll to position [5139, 0]
click at [849, 579] on p-checkbox at bounding box center [851, 586] width 19 height 15
checkbox input "false"
click at [855, 541] on p-checkbox at bounding box center [851, 548] width 19 height 15
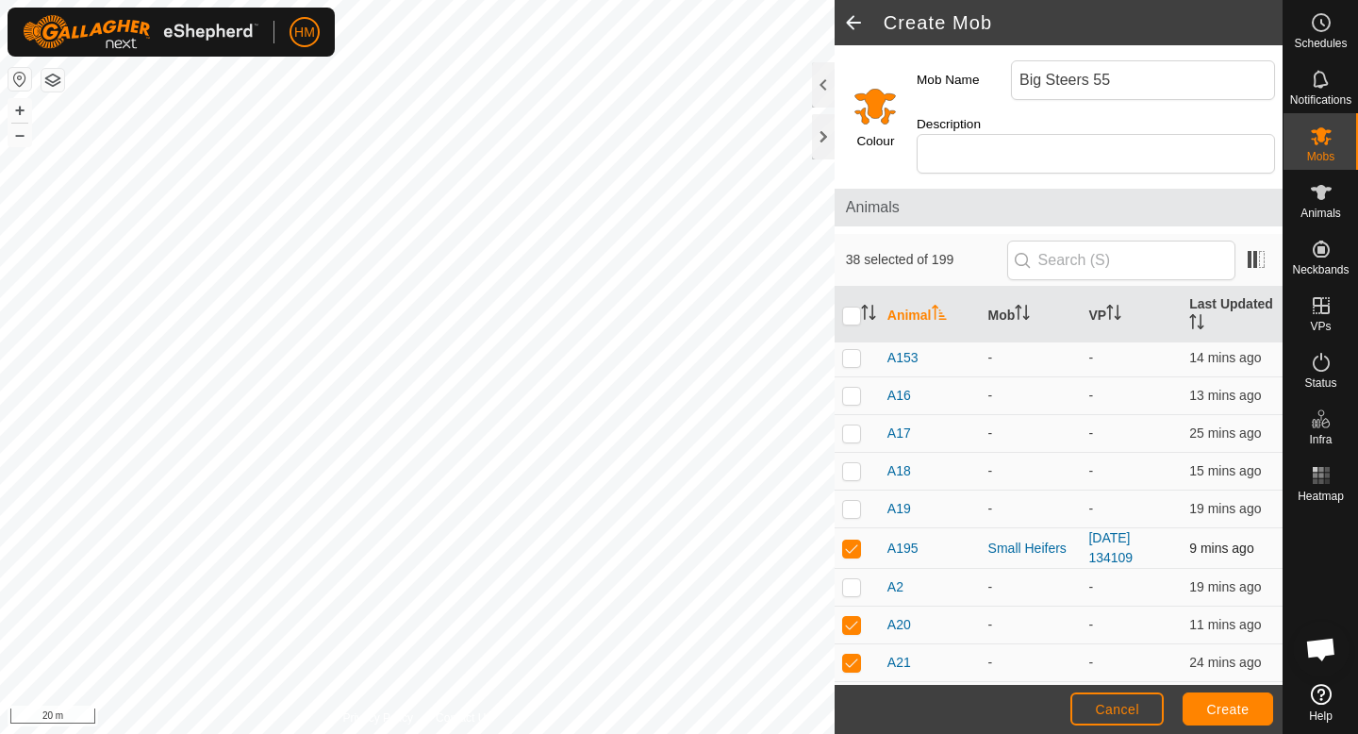
click at [855, 541] on p-checkbox at bounding box center [851, 548] width 19 height 15
checkbox input "false"
click at [849, 579] on p-checkbox at bounding box center [851, 586] width 19 height 15
checkbox input "false"
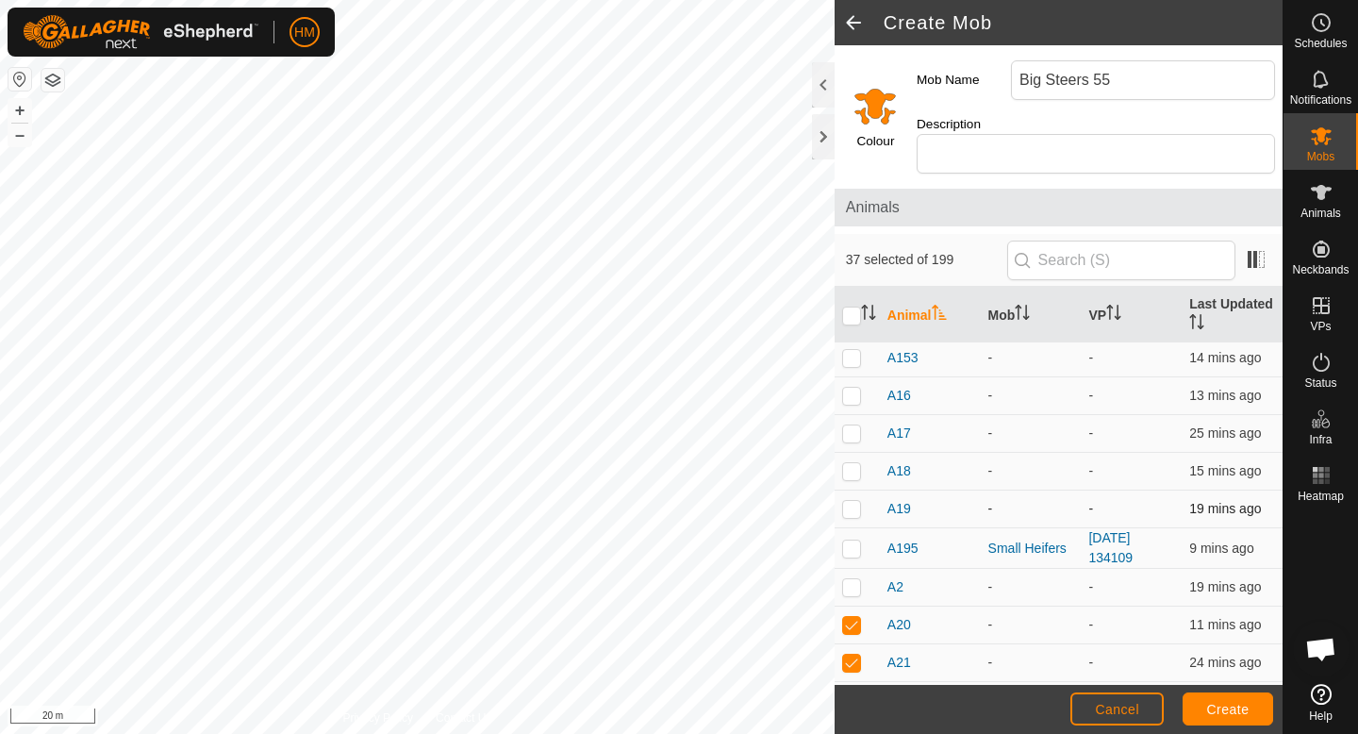
click at [852, 501] on p-checkbox at bounding box center [851, 508] width 19 height 15
checkbox input "false"
click at [854, 463] on p-checkbox at bounding box center [851, 470] width 19 height 15
checkbox input "true"
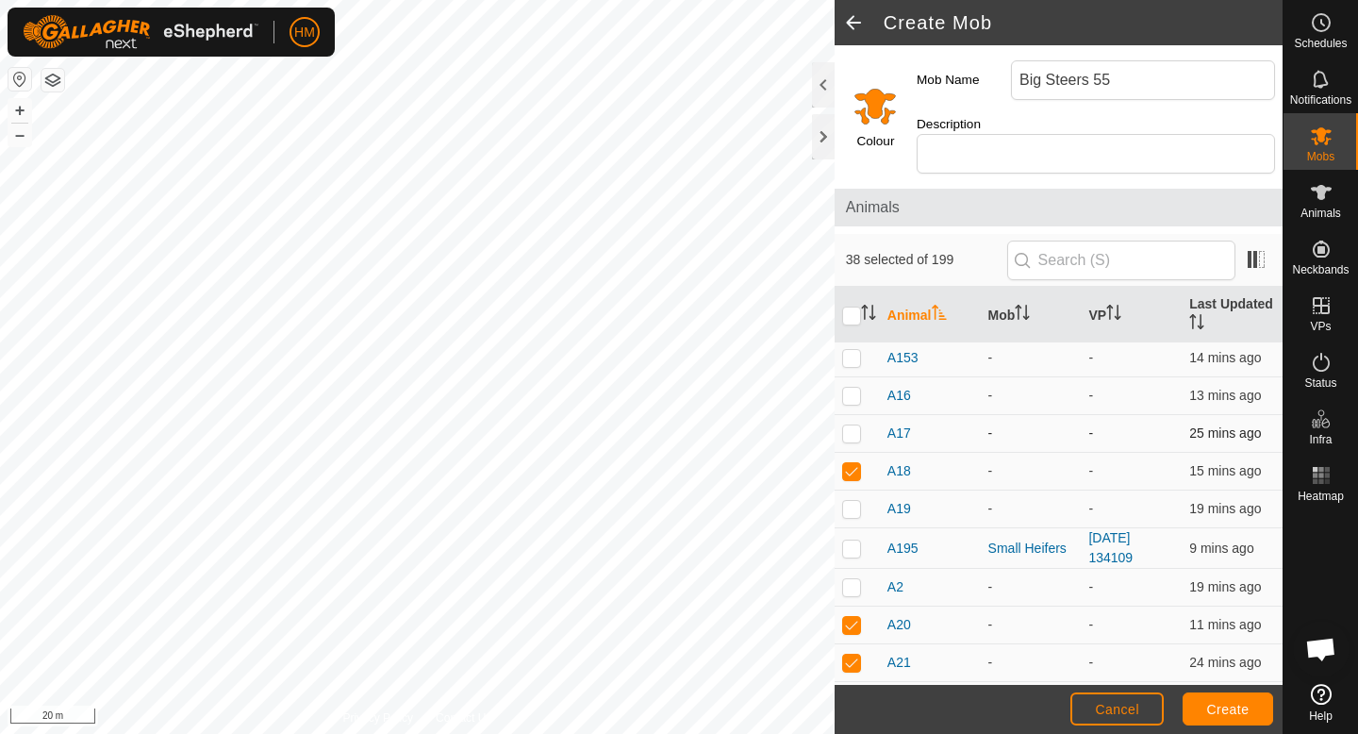
click at [855, 425] on p-checkbox at bounding box center [851, 432] width 19 height 15
checkbox input "true"
click at [854, 388] on p-checkbox at bounding box center [851, 395] width 19 height 15
checkbox input "false"
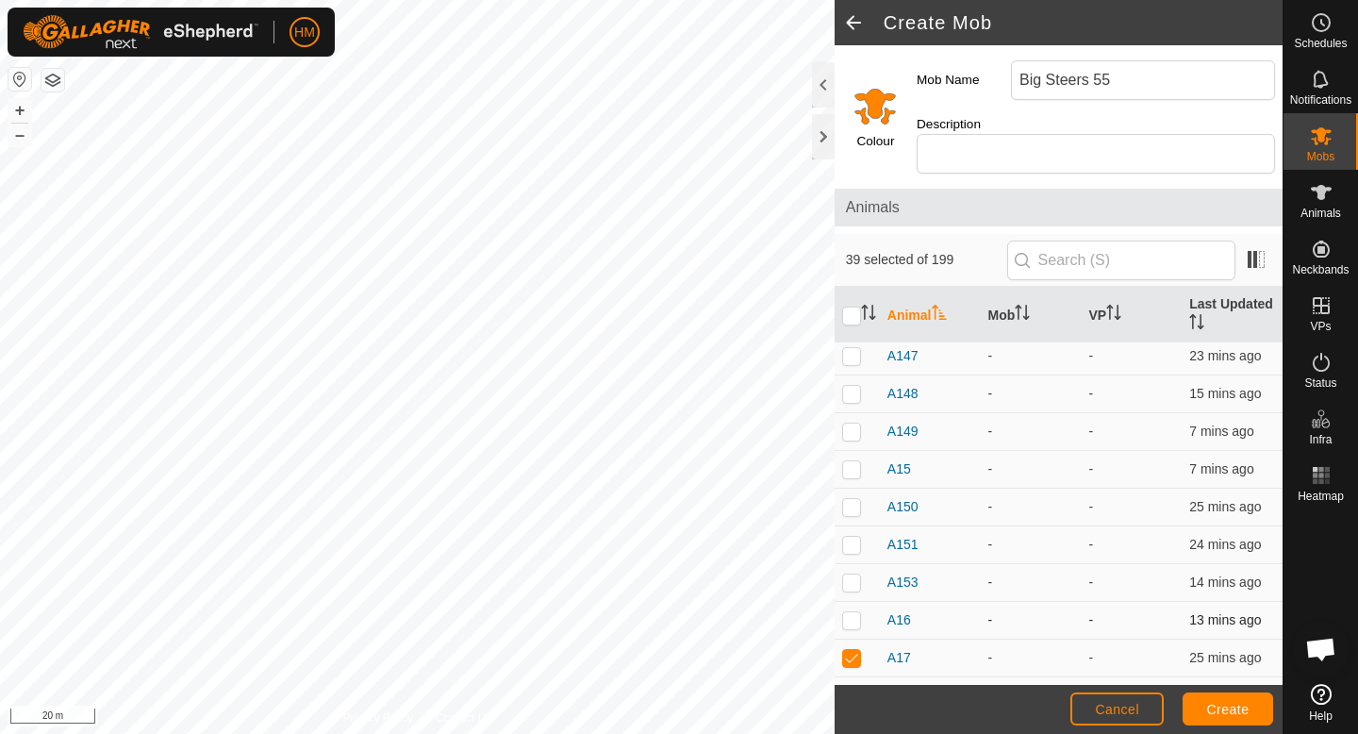
scroll to position [4886, 0]
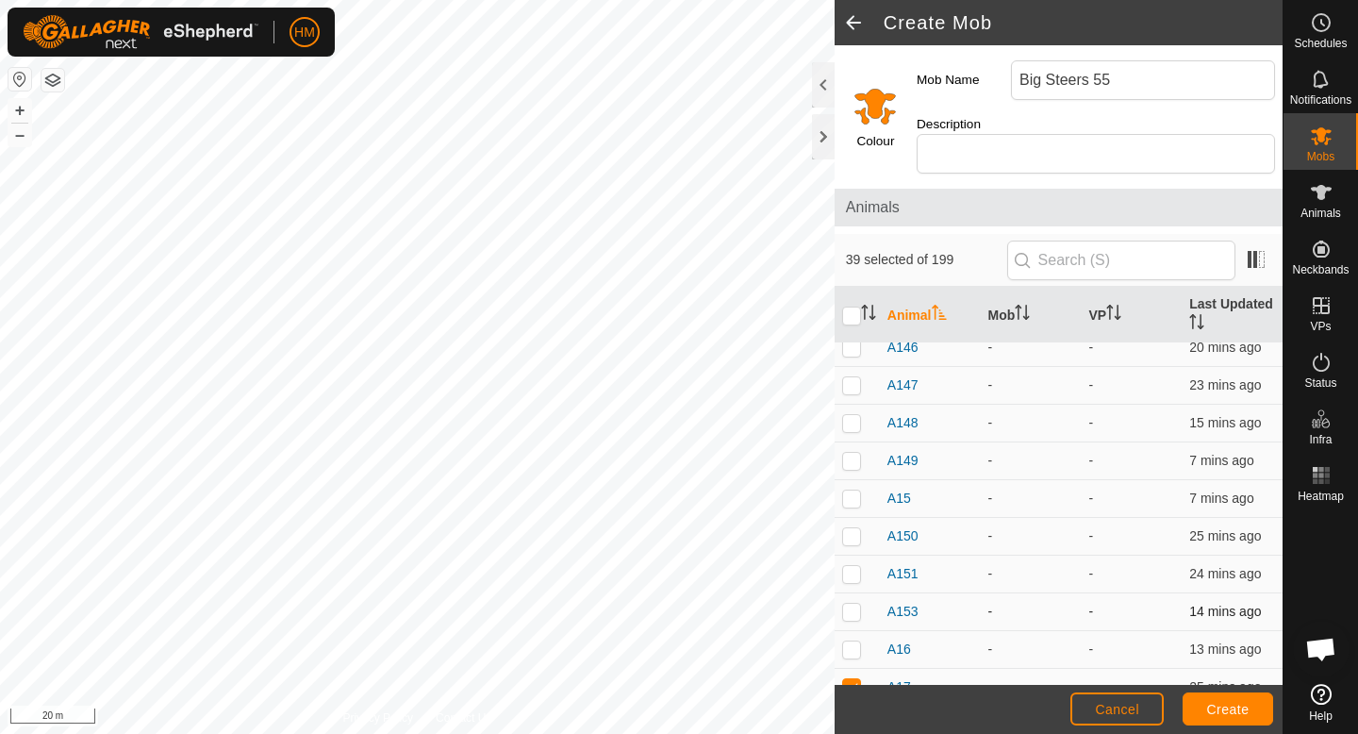
click at [856, 604] on p-checkbox at bounding box center [851, 611] width 19 height 15
checkbox input "true"
click at [854, 566] on p-checkbox at bounding box center [851, 573] width 19 height 15
checkbox input "false"
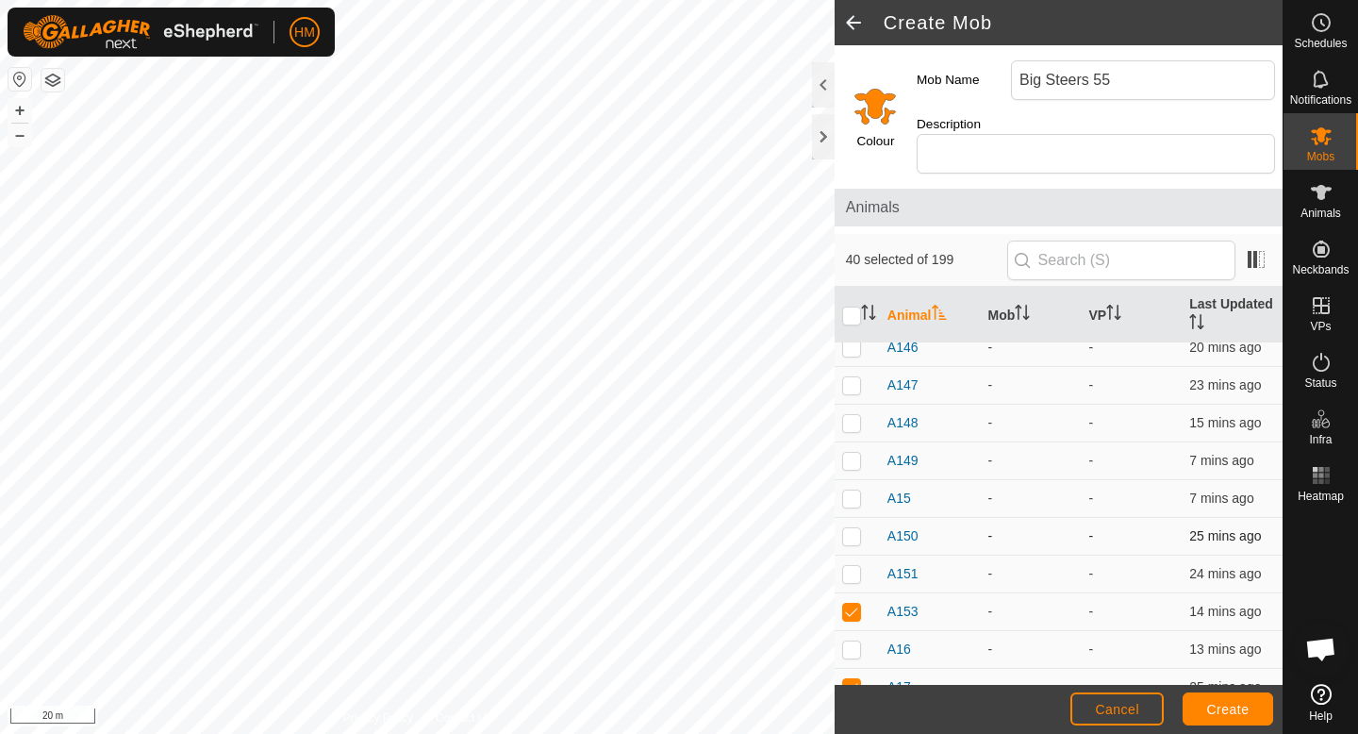
click at [855, 528] on p-checkbox at bounding box center [851, 535] width 19 height 15
checkbox input "false"
click at [855, 491] on p-checkbox at bounding box center [851, 498] width 19 height 15
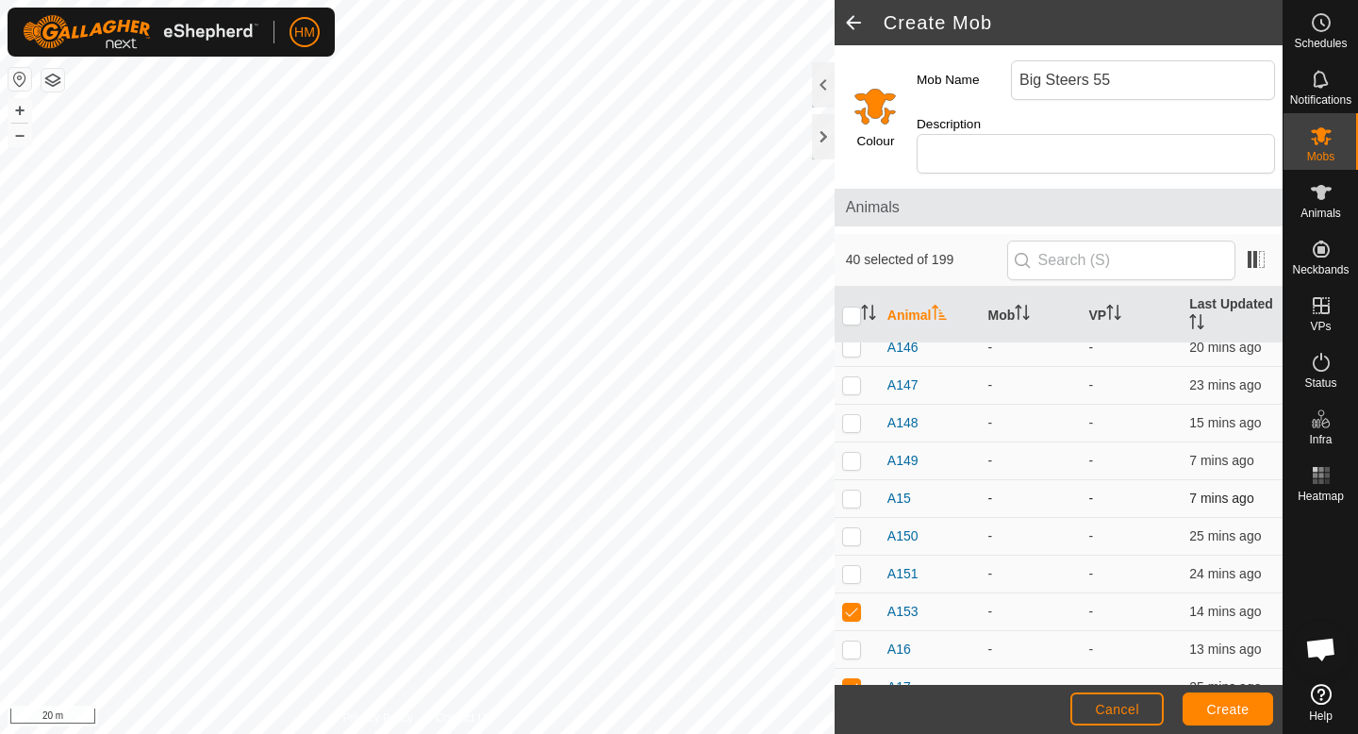
click at [855, 491] on p-checkbox at bounding box center [851, 498] width 19 height 15
checkbox input "false"
click at [1092, 241] on input "text" at bounding box center [1121, 261] width 228 height 40
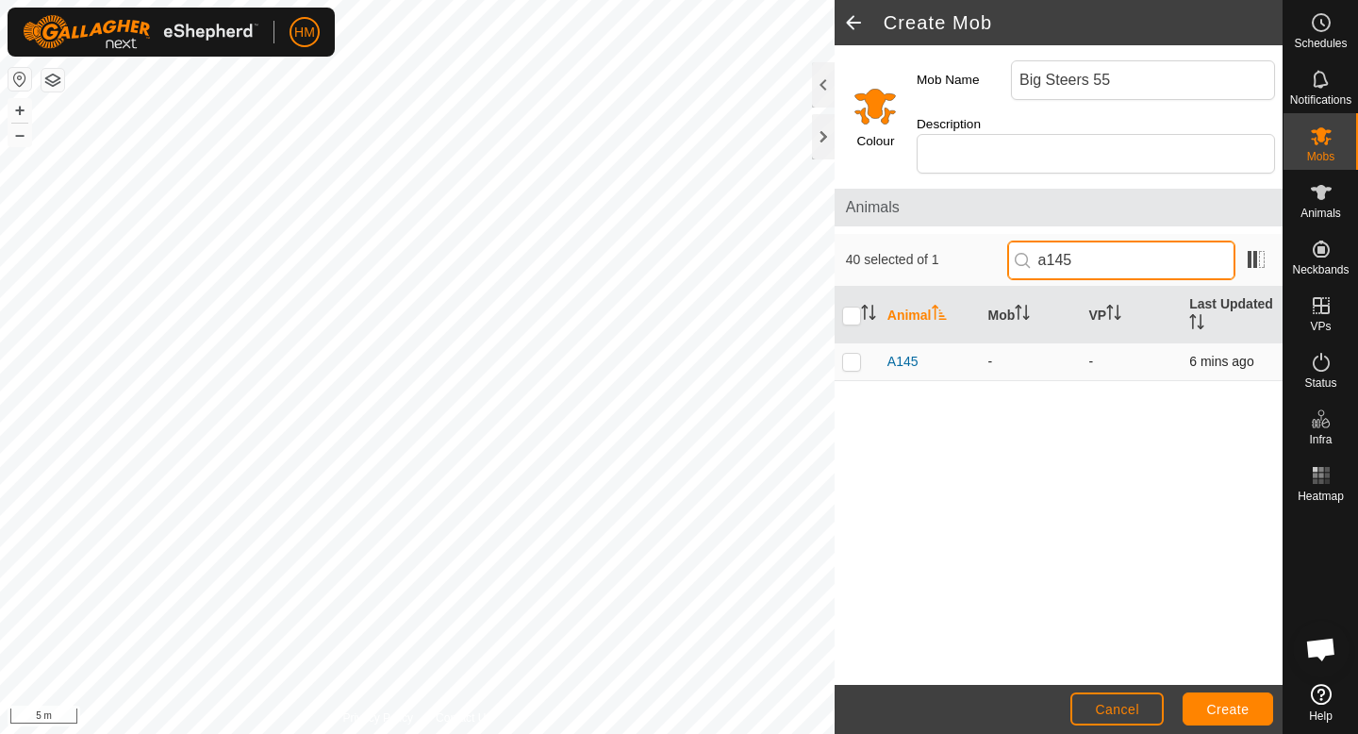
type input "a145"
click at [847, 354] on p-checkbox at bounding box center [851, 361] width 19 height 15
checkbox input "true"
click at [1124, 241] on input "a145" at bounding box center [1121, 261] width 228 height 40
type input "a149"
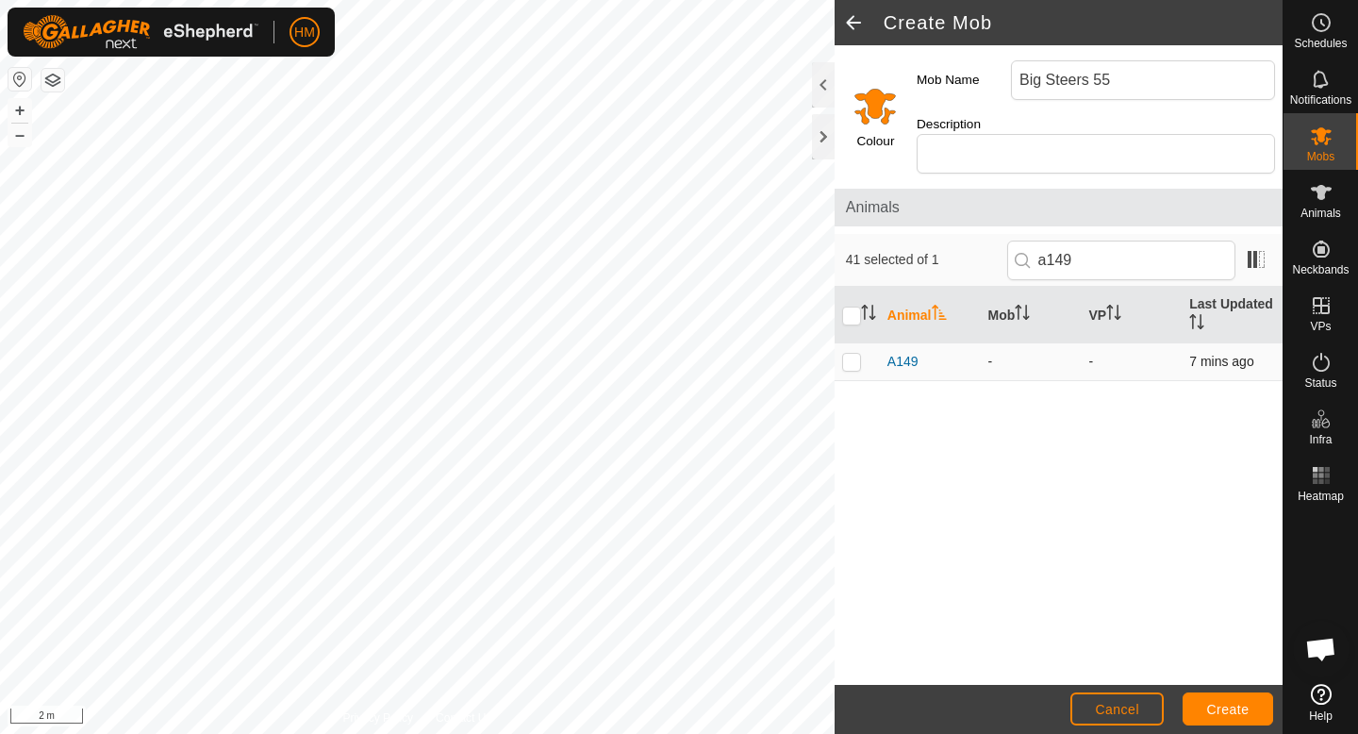
click at [844, 354] on p-checkbox at bounding box center [851, 361] width 19 height 15
checkbox input "true"
click at [1137, 244] on input "a149" at bounding box center [1121, 261] width 228 height 40
type input "a148"
click at [854, 354] on p-checkbox at bounding box center [851, 361] width 19 height 15
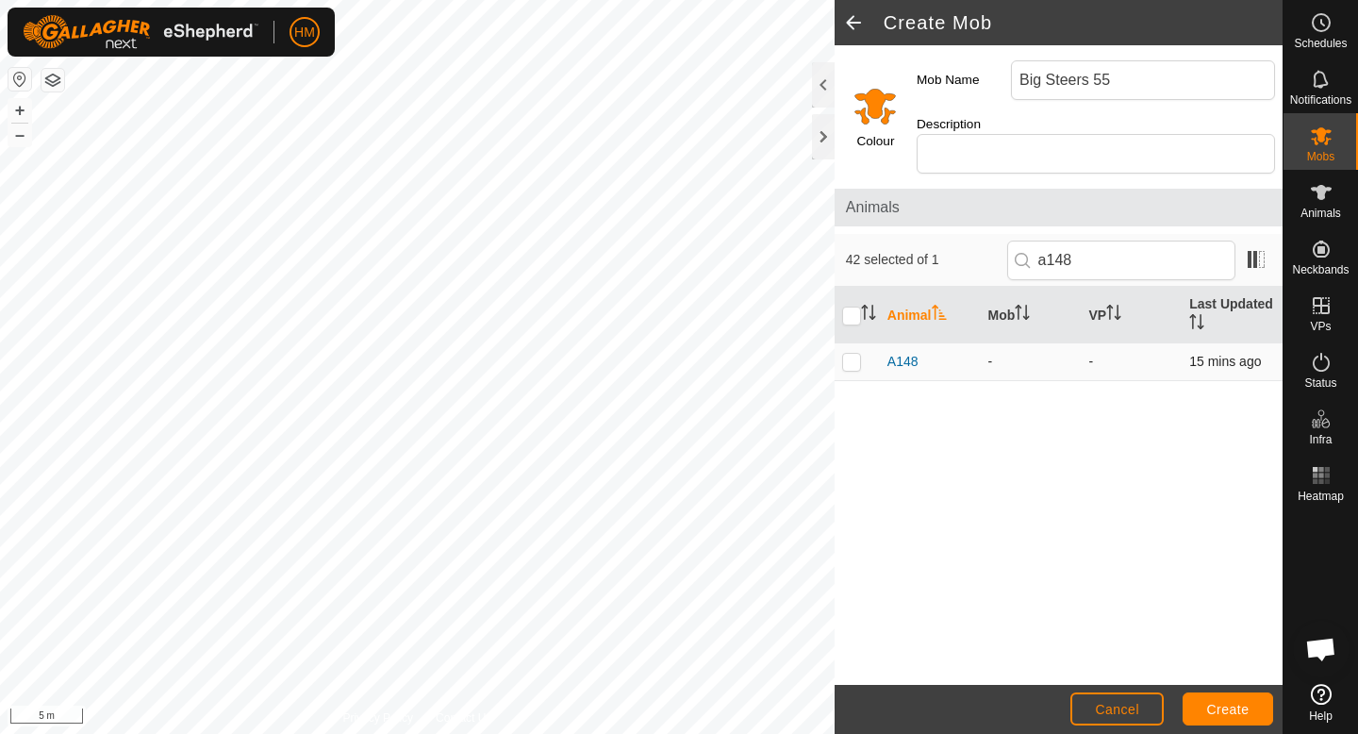
checkbox input "true"
click at [1113, 241] on input "a148" at bounding box center [1121, 261] width 228 height 40
type input "a144"
click at [845, 354] on p-checkbox at bounding box center [851, 361] width 19 height 15
checkbox input "true"
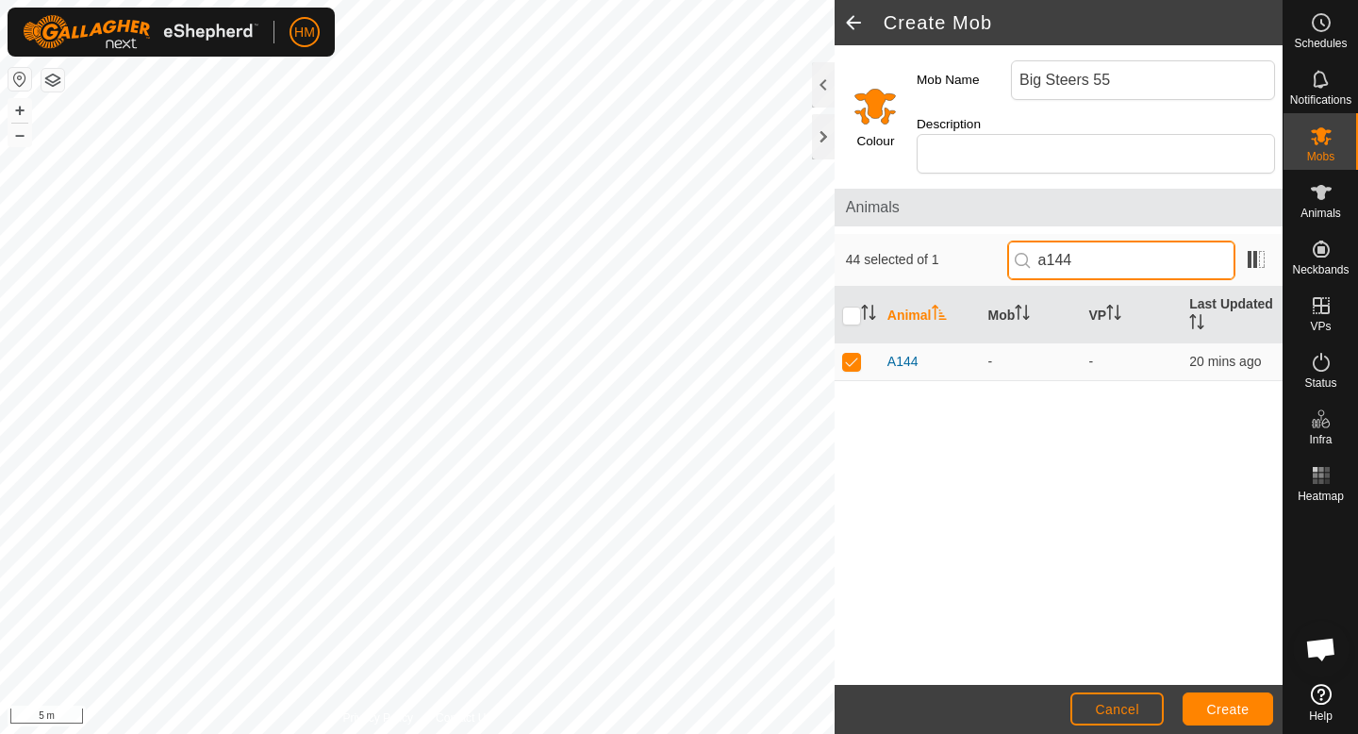
click at [1157, 241] on input "a144" at bounding box center [1121, 261] width 228 height 40
type input "a147"
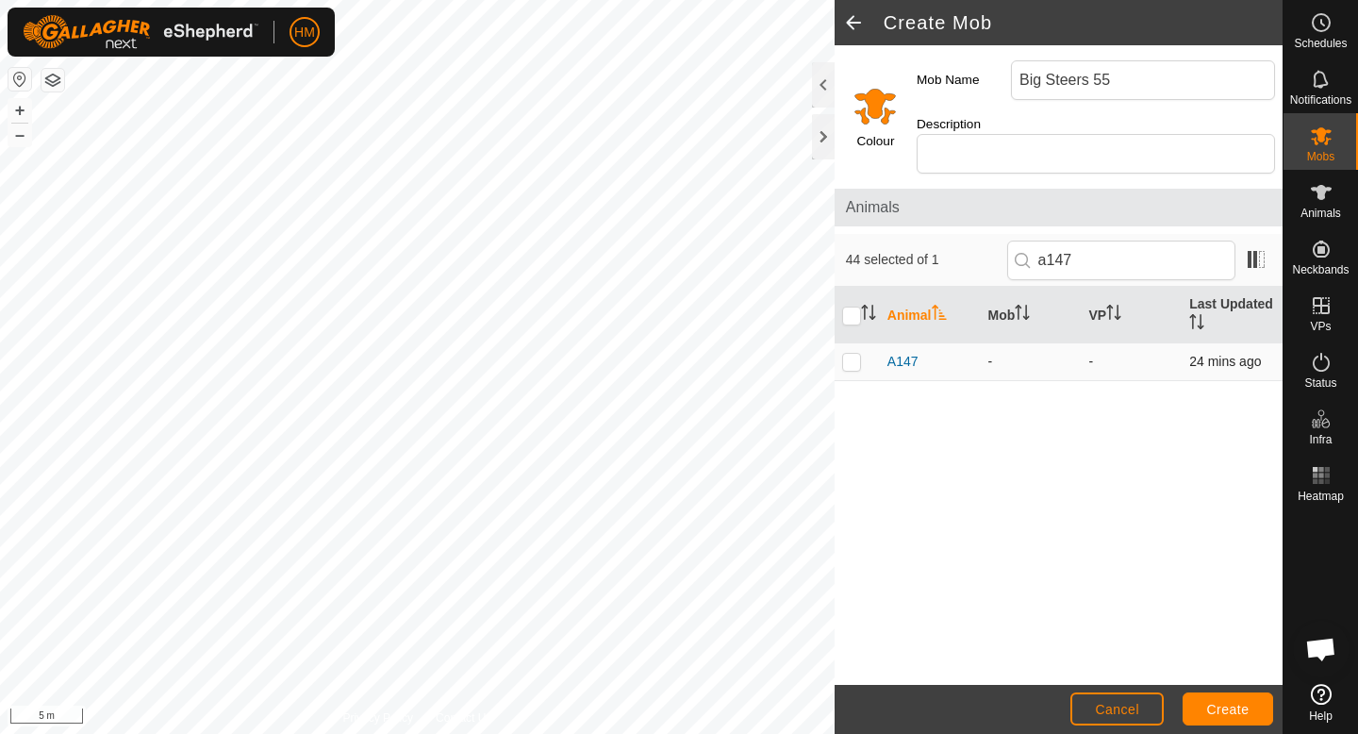
click at [857, 354] on p-checkbox at bounding box center [851, 361] width 19 height 15
checkbox input "true"
click at [1138, 243] on input "a147" at bounding box center [1121, 261] width 228 height 40
type input "a146"
click at [854, 354] on p-checkbox at bounding box center [851, 361] width 19 height 15
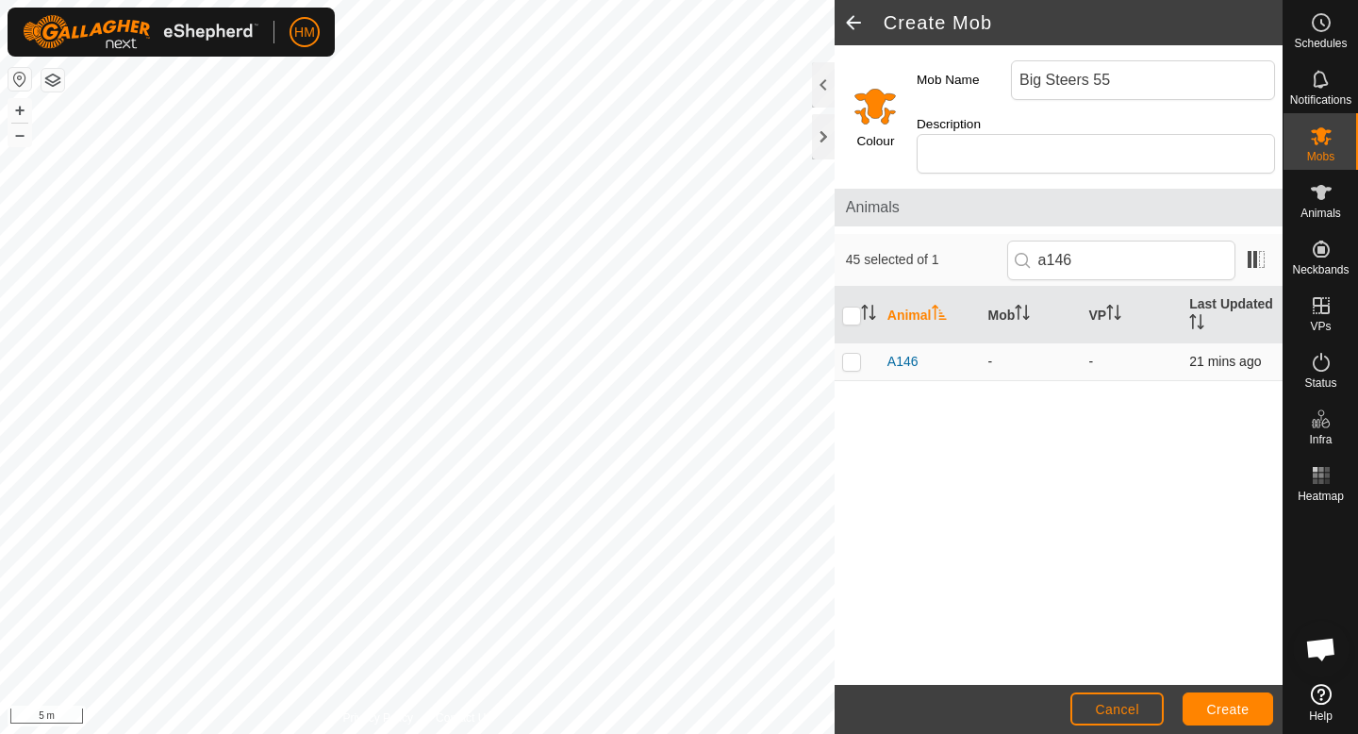
checkbox input "true"
click at [1178, 241] on input "a146" at bounding box center [1121, 261] width 228 height 40
type input "a139"
click at [847, 354] on p-checkbox at bounding box center [851, 361] width 19 height 15
checkbox input "true"
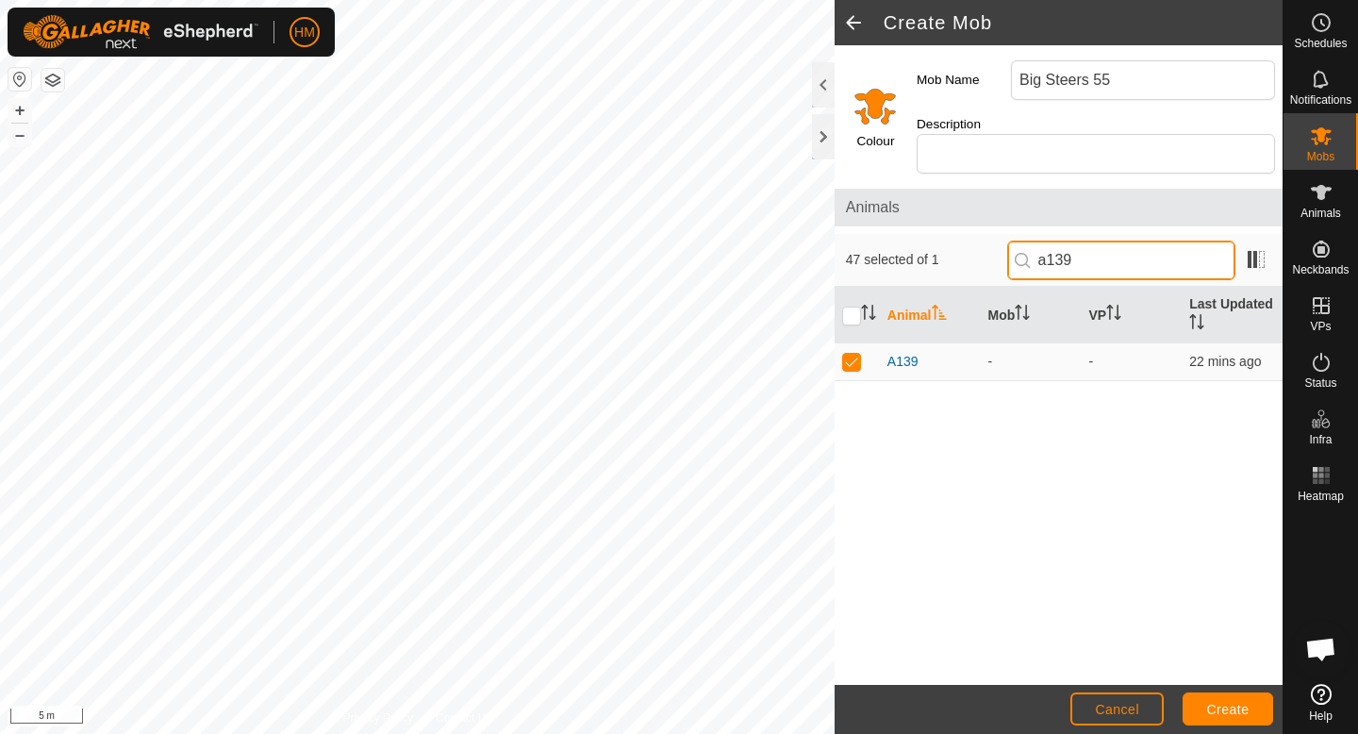
click at [1150, 246] on input "a139" at bounding box center [1121, 261] width 228 height 40
type input "a133"
click at [849, 354] on p-checkbox at bounding box center [851, 361] width 19 height 15
checkbox input "true"
click at [1131, 241] on input "a133" at bounding box center [1121, 261] width 228 height 40
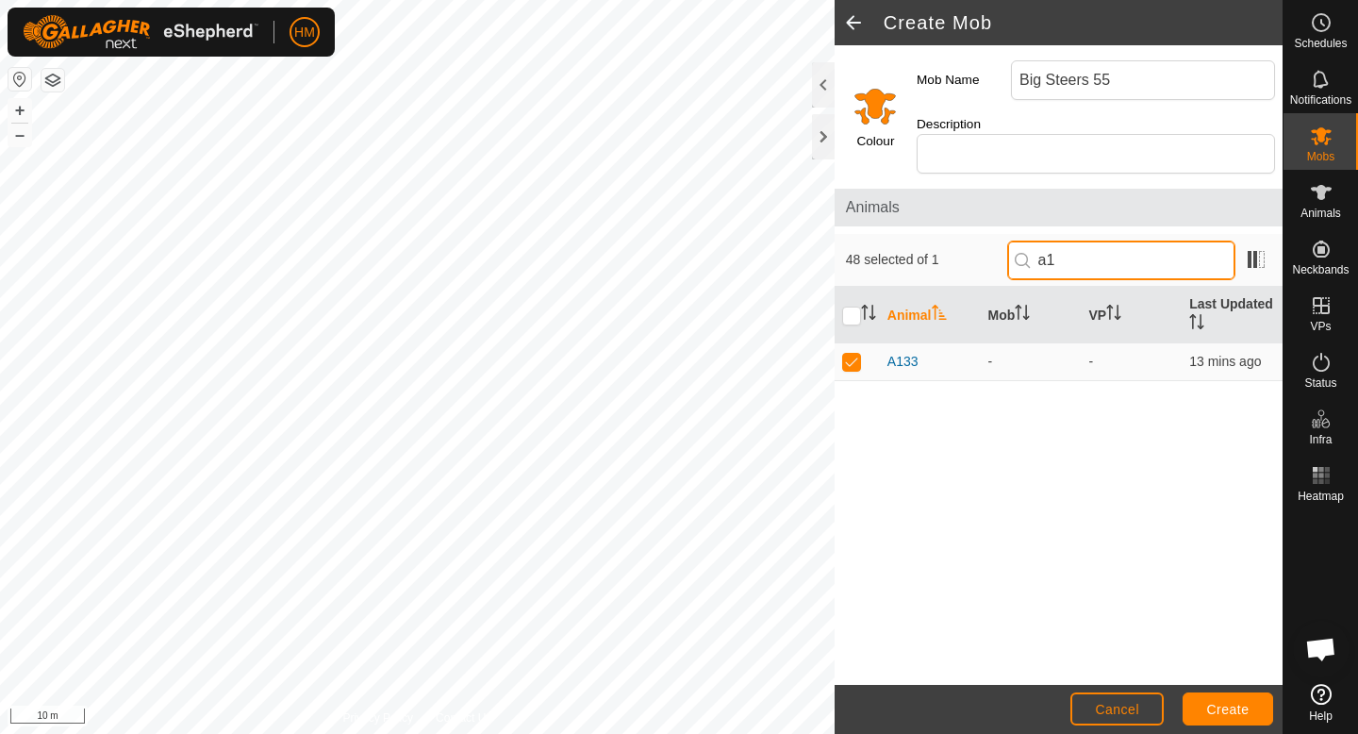
type input "a"
type input "62"
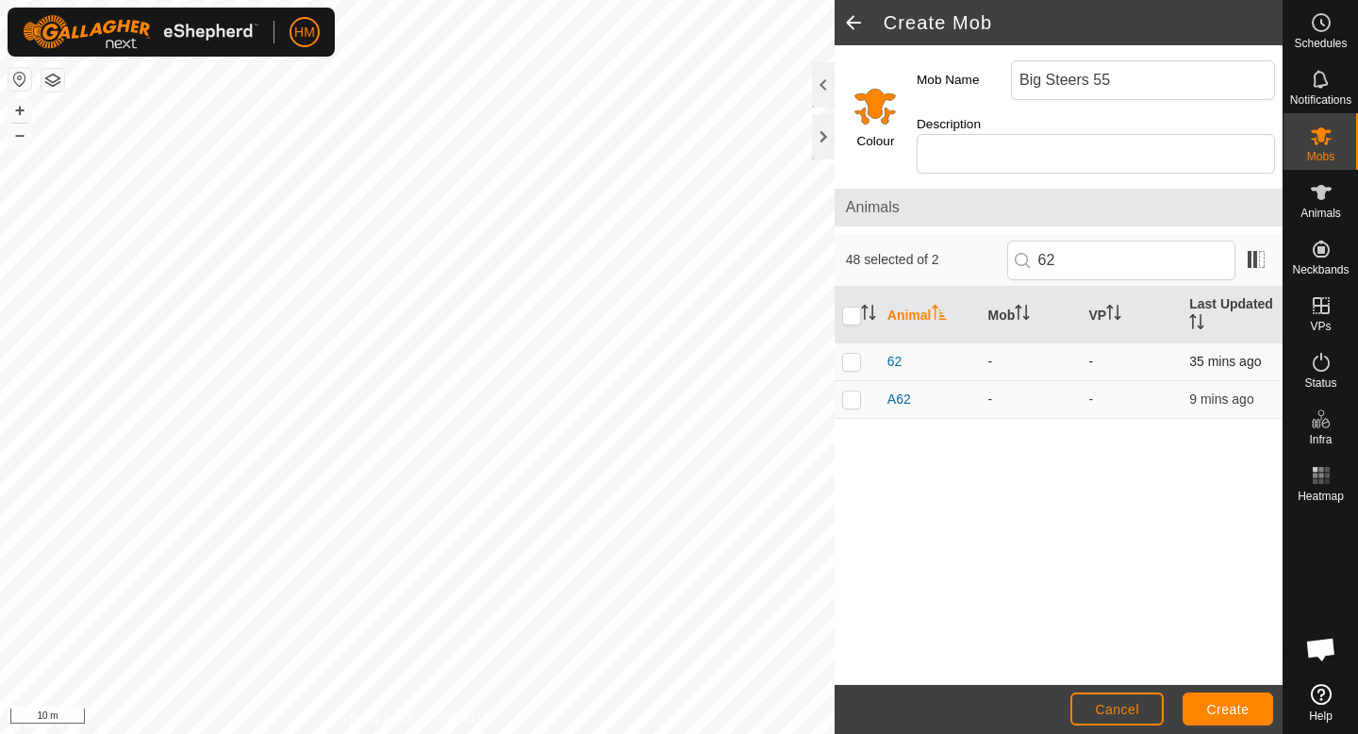
click at [853, 354] on p-checkbox at bounding box center [851, 361] width 19 height 15
checkbox input "true"
click at [1145, 241] on input "62" at bounding box center [1121, 261] width 228 height 40
type input "6"
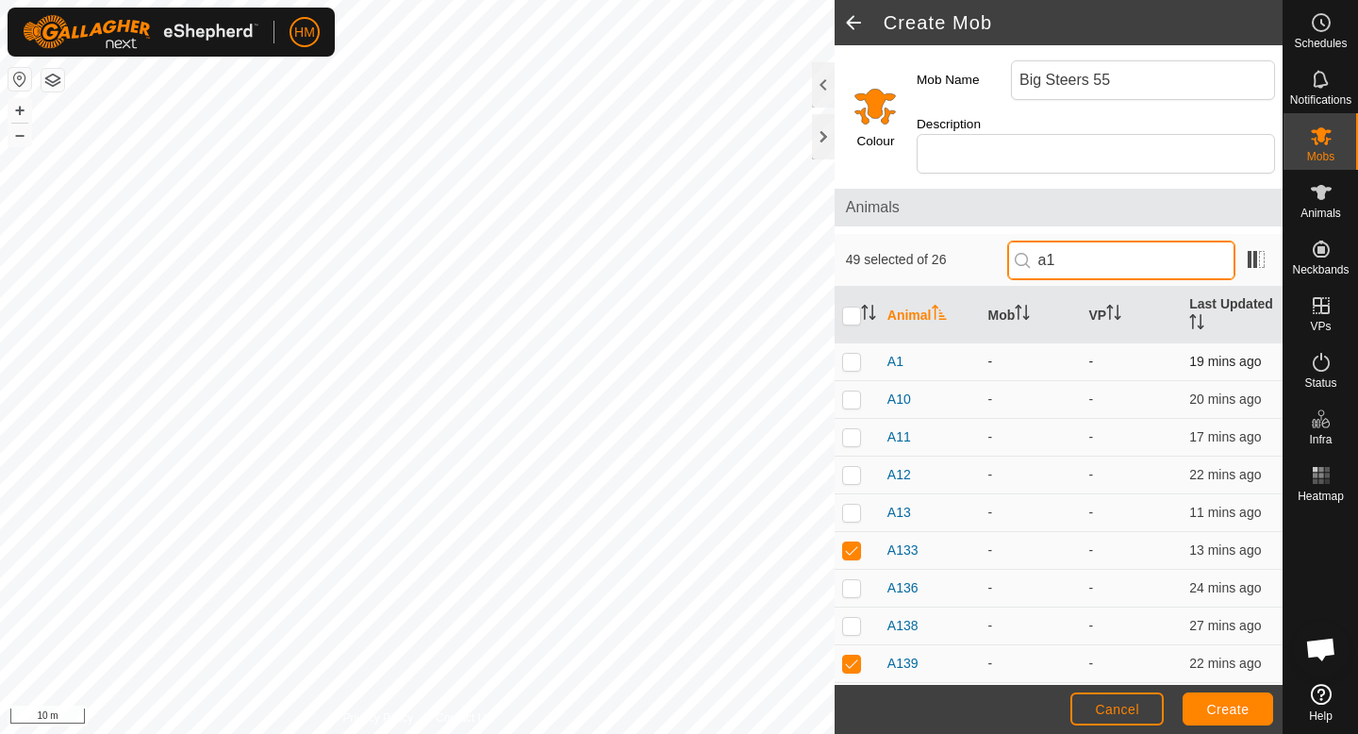
type input "a1"
click at [852, 354] on p-checkbox at bounding box center [851, 361] width 19 height 15
checkbox input "true"
click at [1094, 243] on input "a1" at bounding box center [1121, 261] width 228 height 40
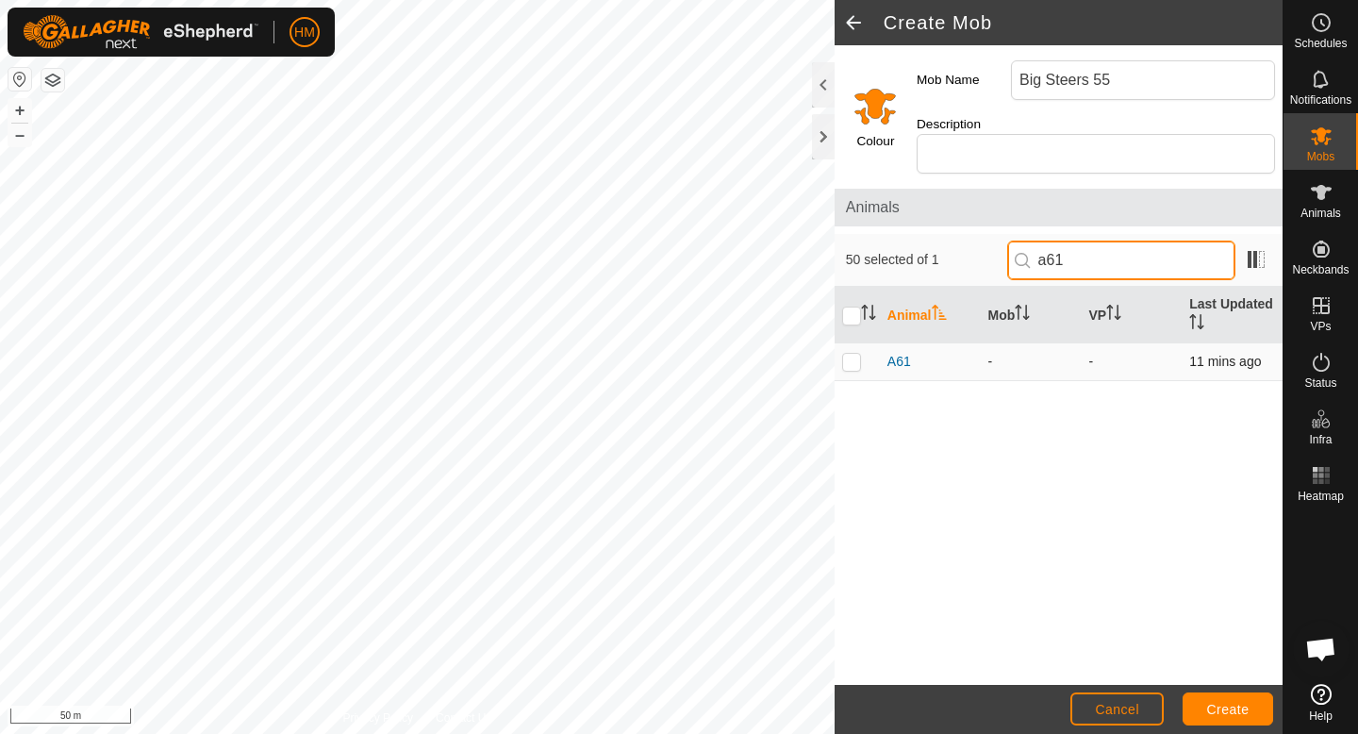
type input "a61"
click at [853, 354] on p-checkbox at bounding box center [851, 361] width 19 height 15
checkbox input "true"
click at [1128, 245] on input "a61" at bounding box center [1121, 261] width 228 height 40
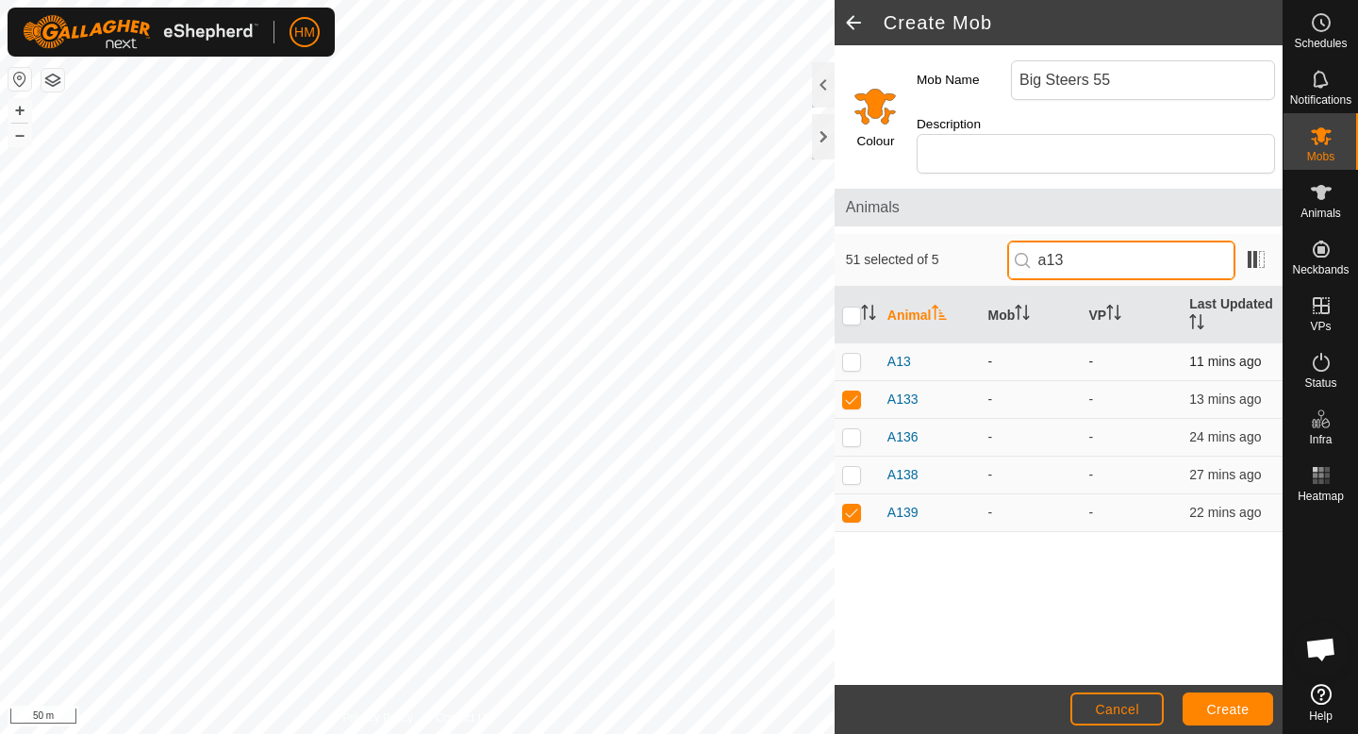
type input "a13"
click at [849, 354] on p-checkbox at bounding box center [851, 361] width 19 height 15
checkbox input "true"
click at [1109, 241] on input "a13" at bounding box center [1121, 261] width 228 height 40
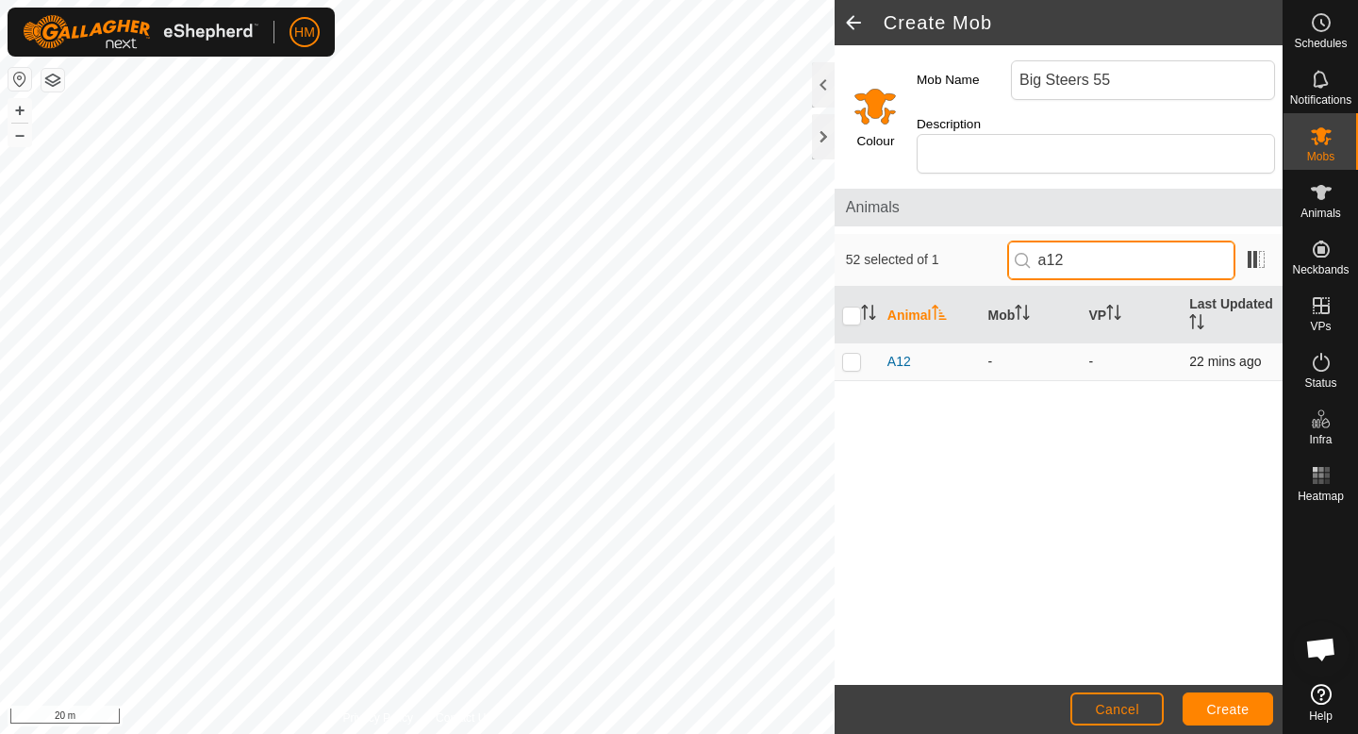
type input "a12"
click at [858, 354] on p-checkbox at bounding box center [851, 361] width 19 height 15
checkbox input "true"
click at [1122, 245] on input "a12" at bounding box center [1121, 261] width 228 height 40
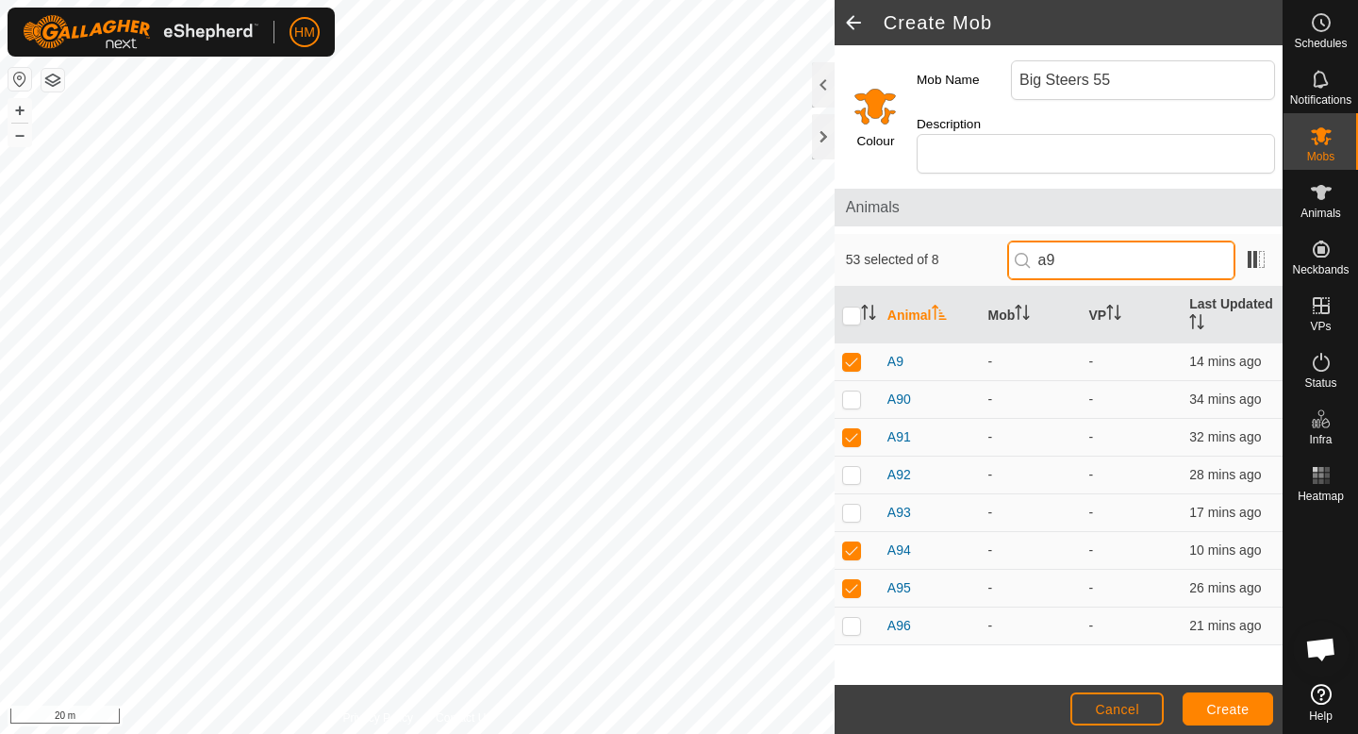
type input "a"
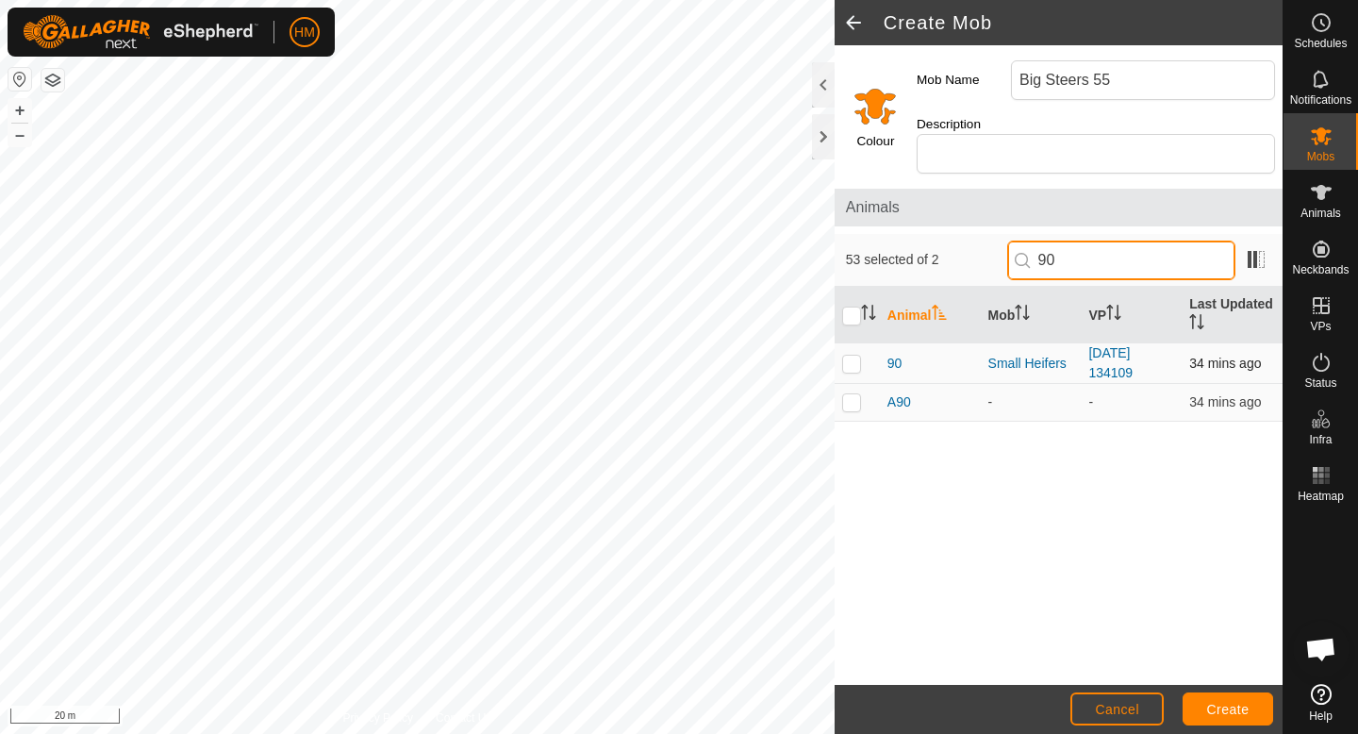
type input "90"
click at [852, 356] on p-checkbox at bounding box center [851, 363] width 19 height 15
checkbox input "false"
click at [852, 384] on td at bounding box center [857, 403] width 45 height 38
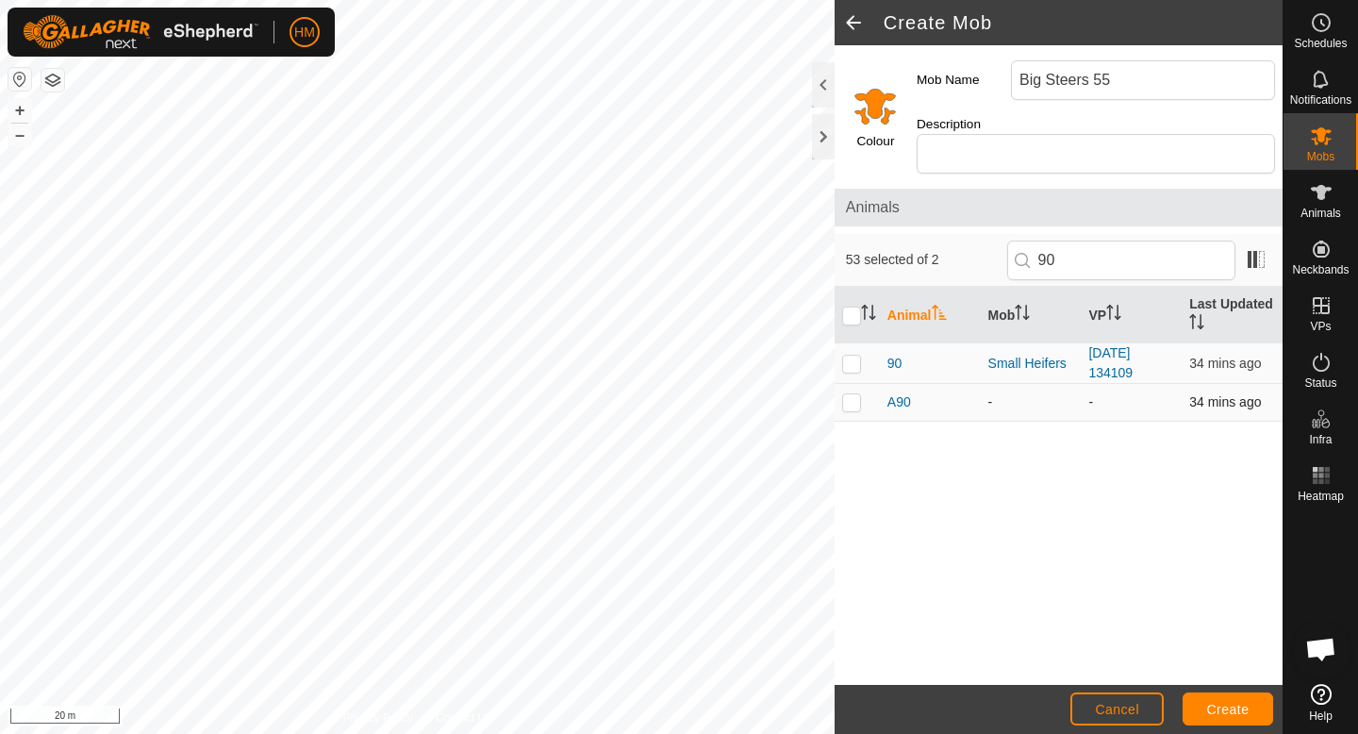
checkbox input "true"
click at [1125, 241] on input "90" at bounding box center [1121, 261] width 228 height 40
type input "9"
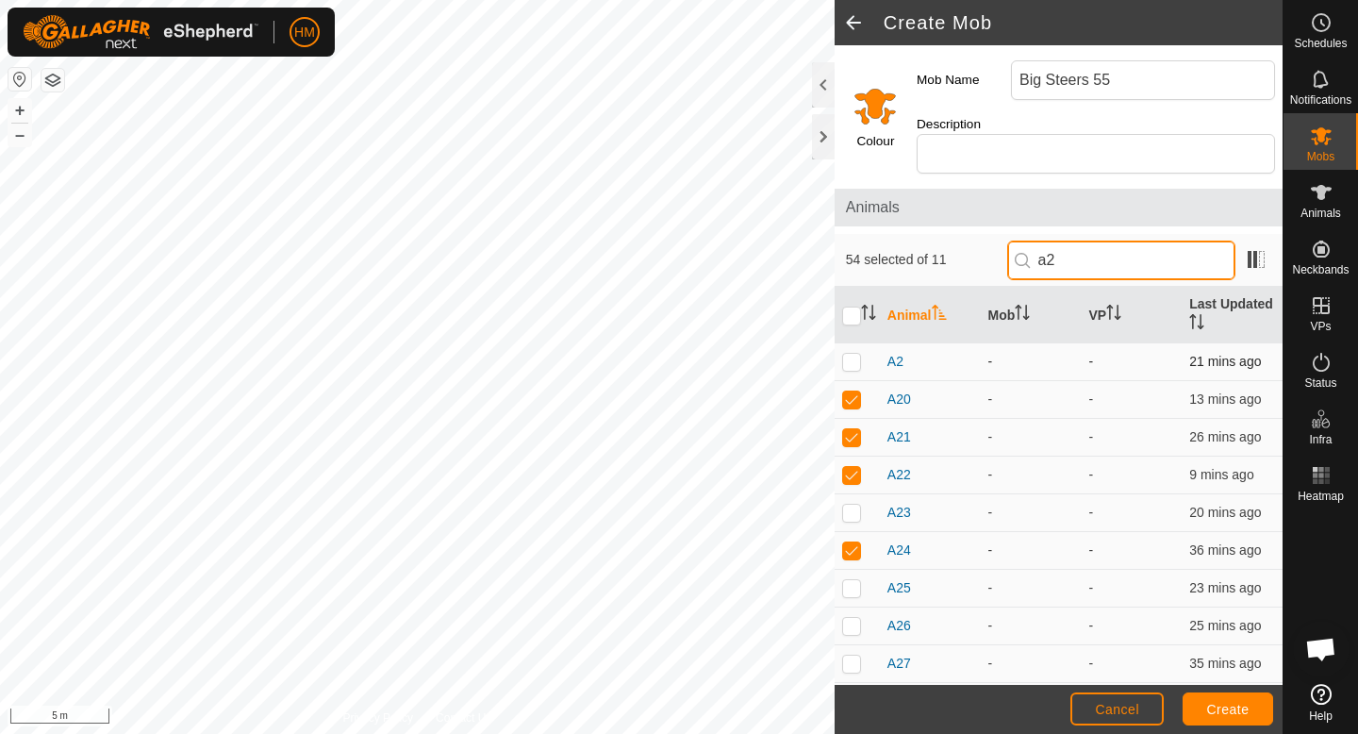
type input "a2"
click at [851, 354] on p-checkbox at bounding box center [851, 361] width 19 height 15
checkbox input "true"
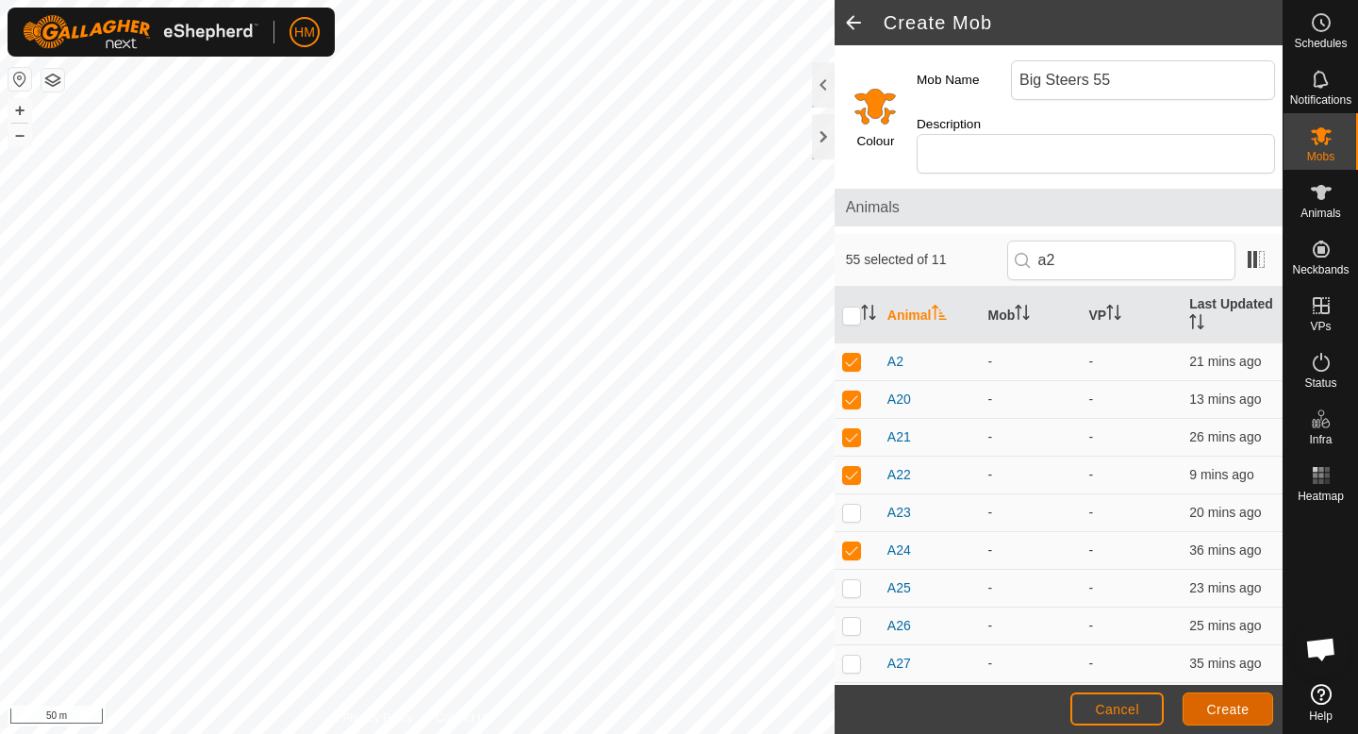
click at [1235, 712] on span "Create" at bounding box center [1228, 709] width 42 height 15
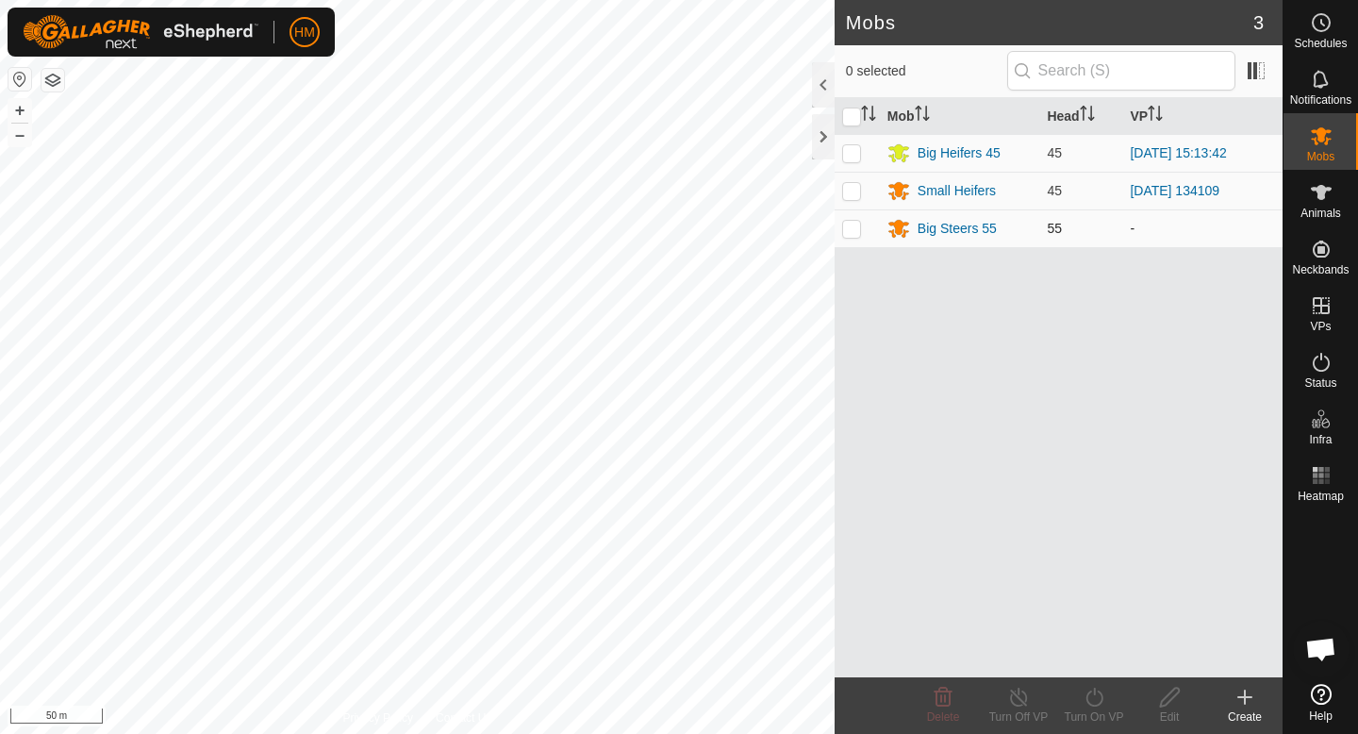
click at [855, 227] on p-checkbox at bounding box center [851, 228] width 19 height 15
checkbox input "true"
click at [1173, 707] on icon at bounding box center [1170, 697] width 24 height 23
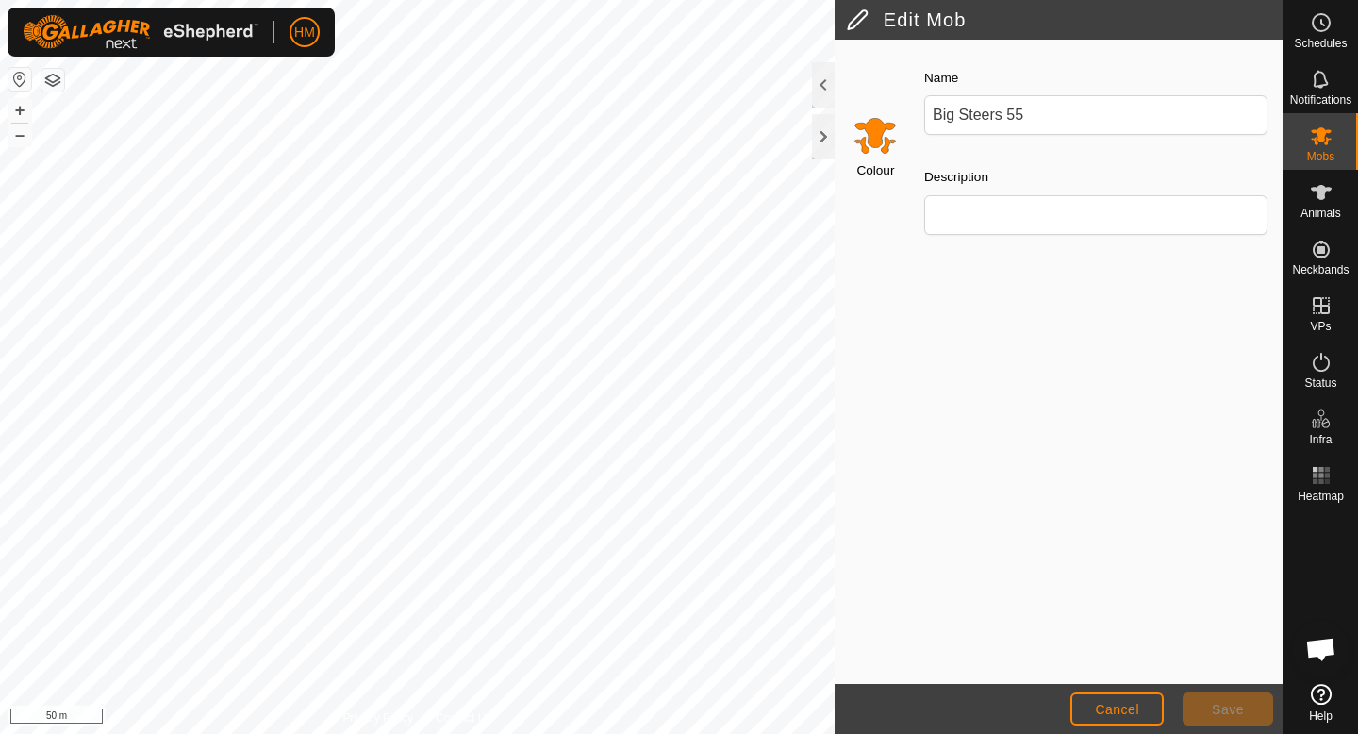
click at [871, 143] on input "Select a color" at bounding box center [875, 134] width 45 height 45
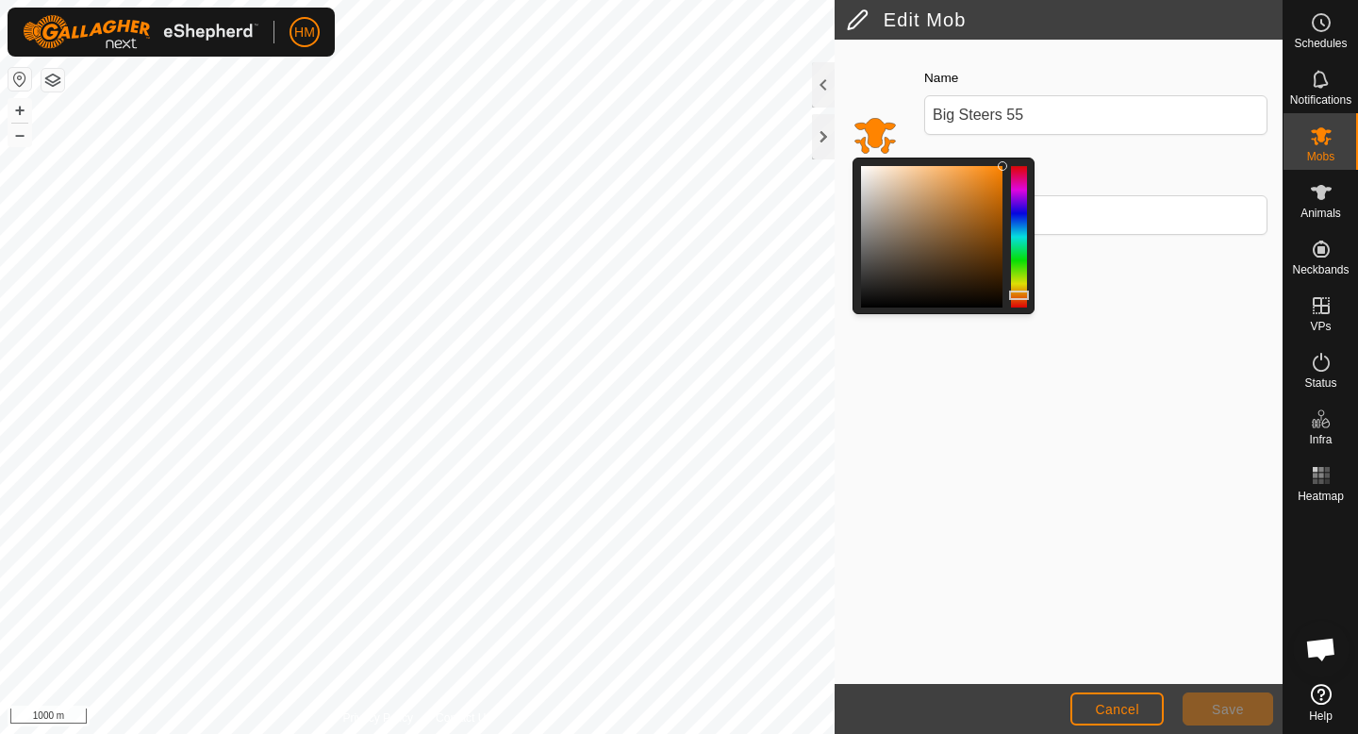
click at [1020, 215] on div at bounding box center [1019, 237] width 16 height 142
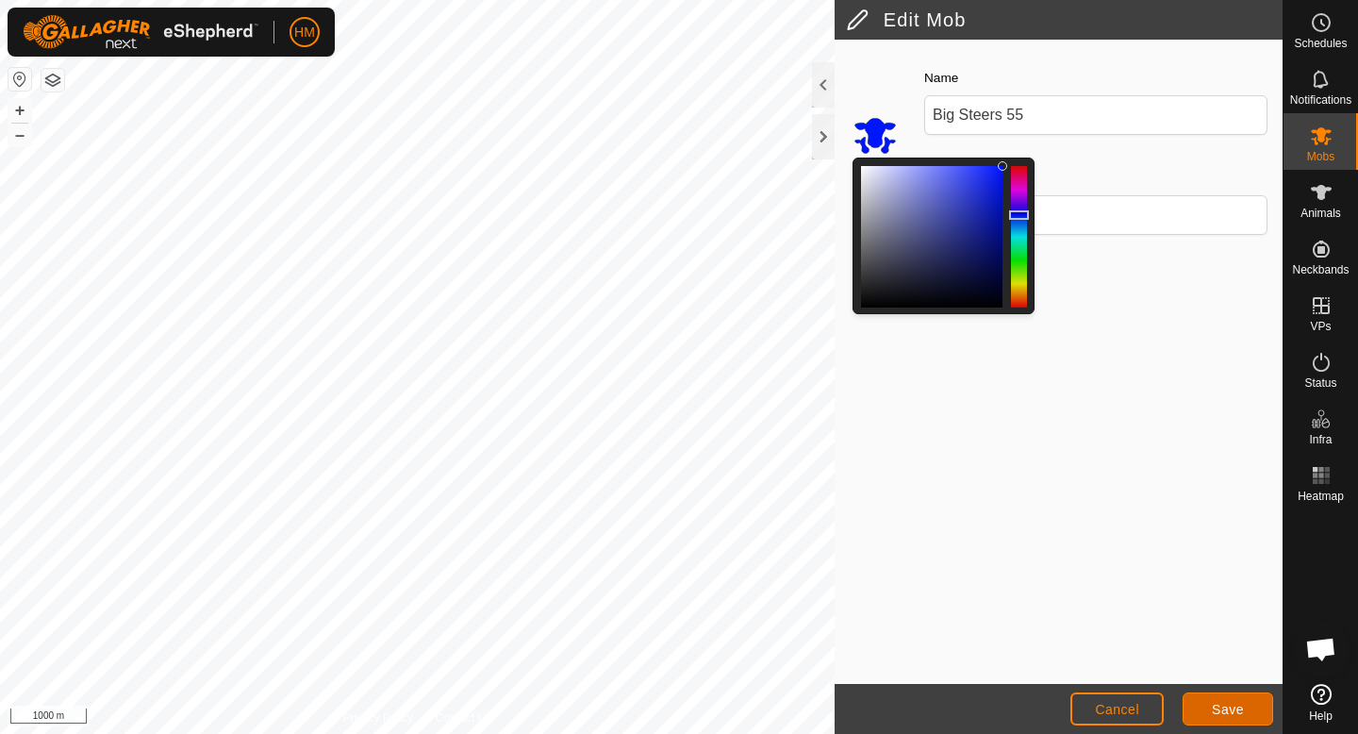
click at [1231, 707] on span "Save" at bounding box center [1228, 709] width 32 height 15
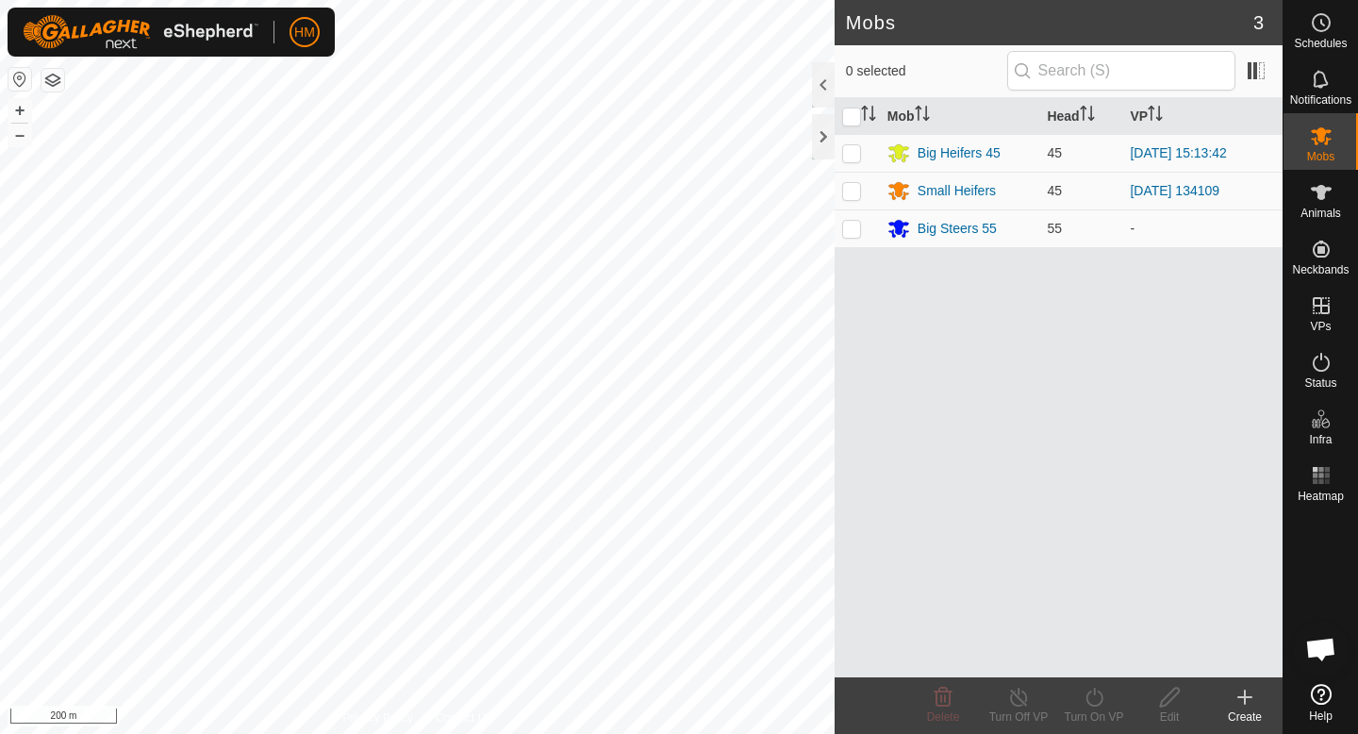
click at [1253, 693] on icon at bounding box center [1245, 697] width 23 height 23
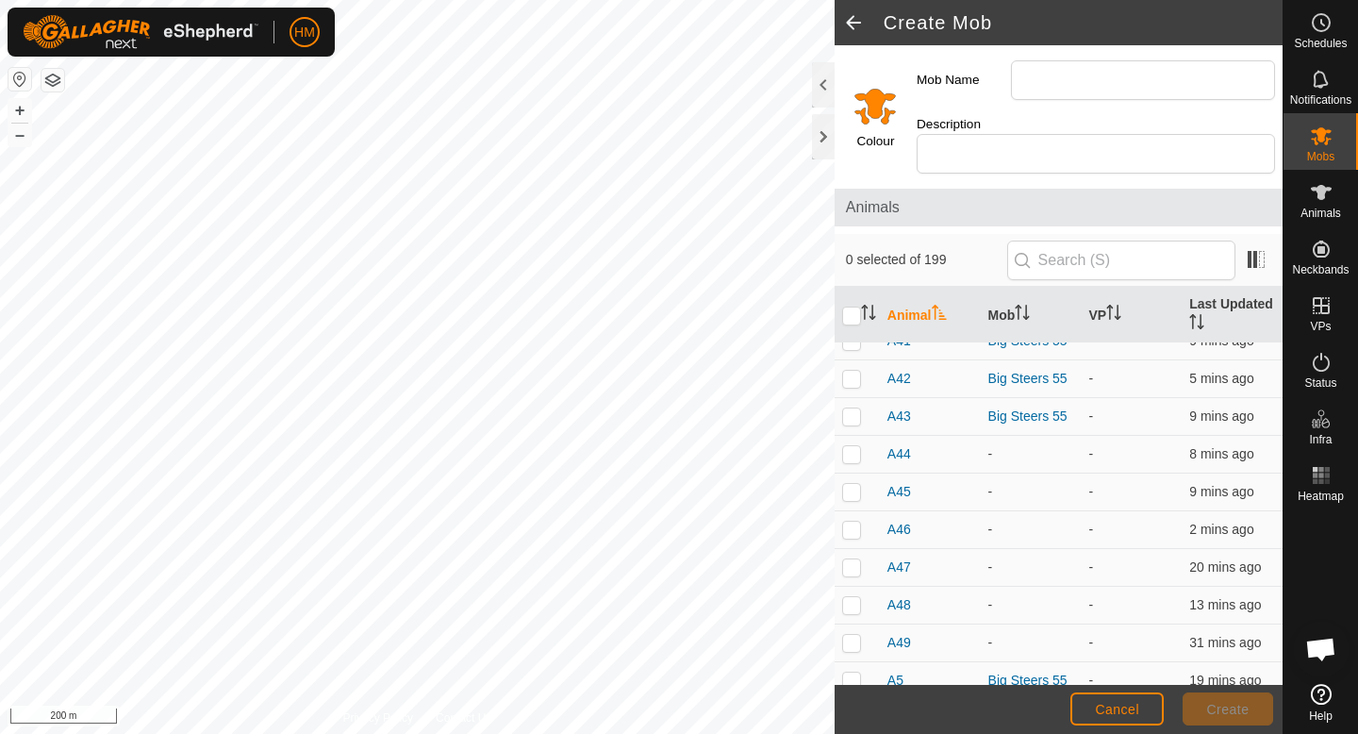
scroll to position [7931, 0]
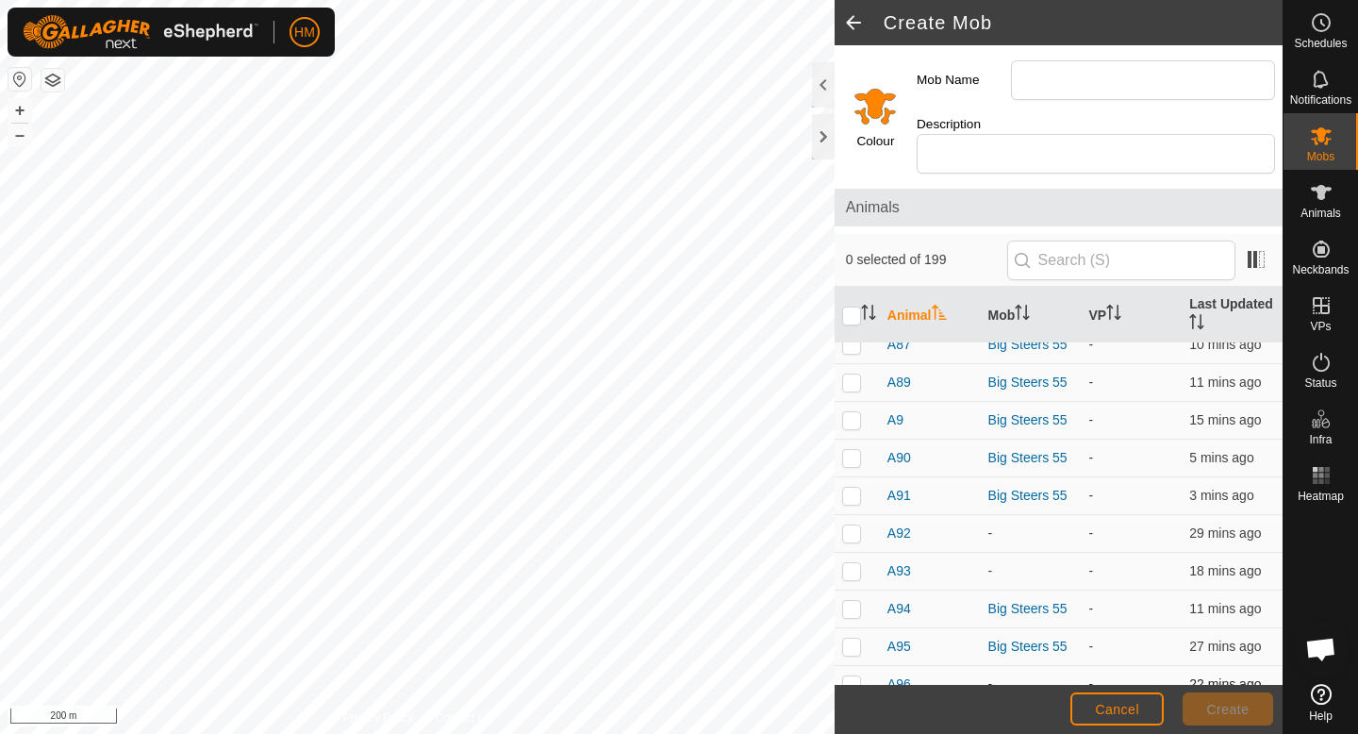
click at [848, 676] on p-checkbox at bounding box center [851, 683] width 19 height 15
checkbox input "true"
click at [857, 563] on p-checkbox at bounding box center [851, 570] width 19 height 15
checkbox input "true"
click at [852, 525] on p-checkbox at bounding box center [851, 532] width 19 height 15
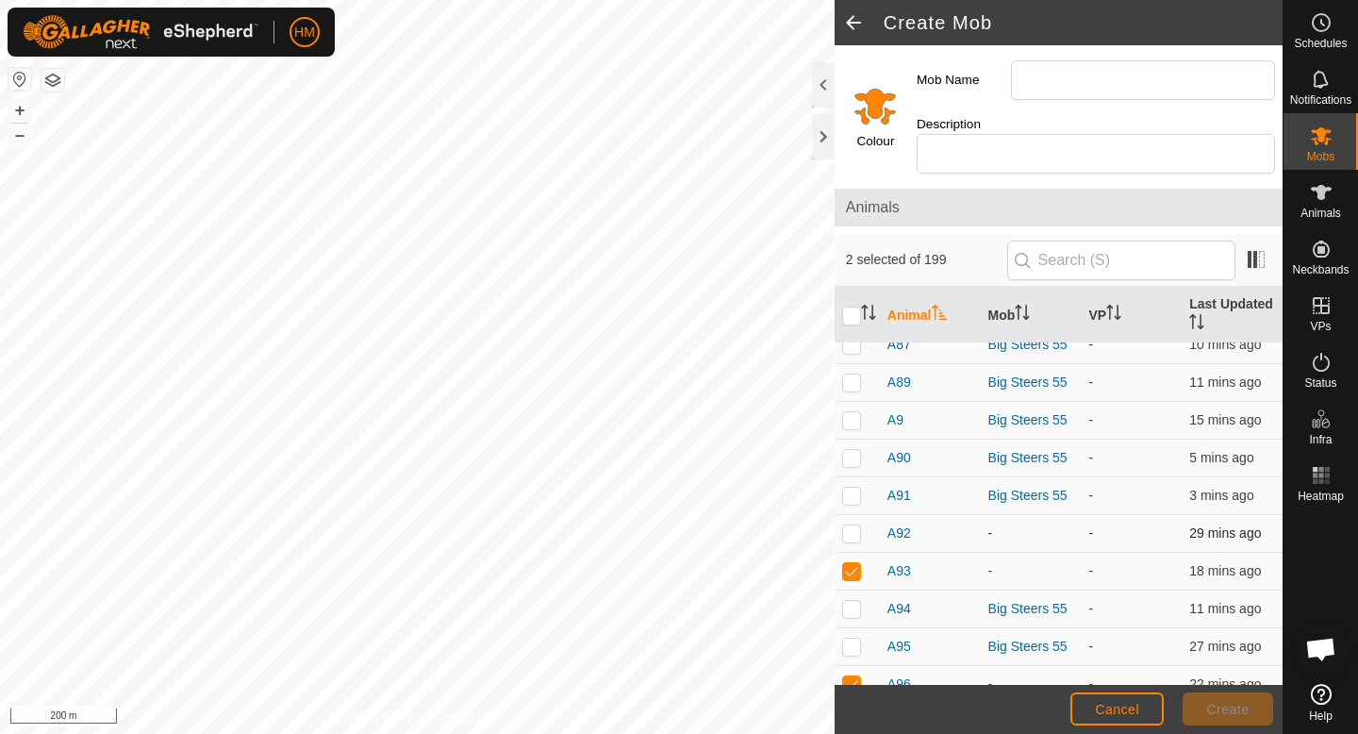
checkbox input "true"
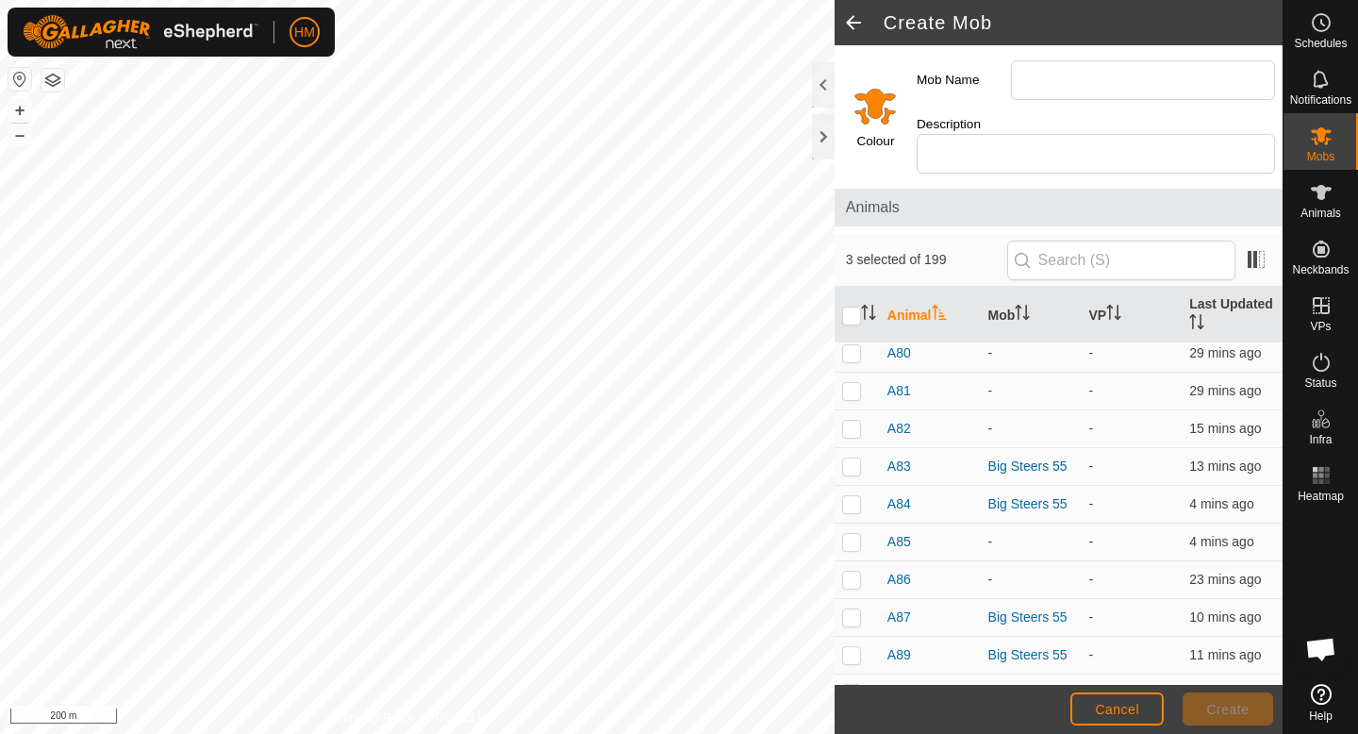
scroll to position [7658, 0]
click at [853, 572] on p-checkbox at bounding box center [851, 579] width 19 height 15
checkbox input "true"
click at [851, 534] on p-checkbox at bounding box center [851, 541] width 19 height 15
checkbox input "true"
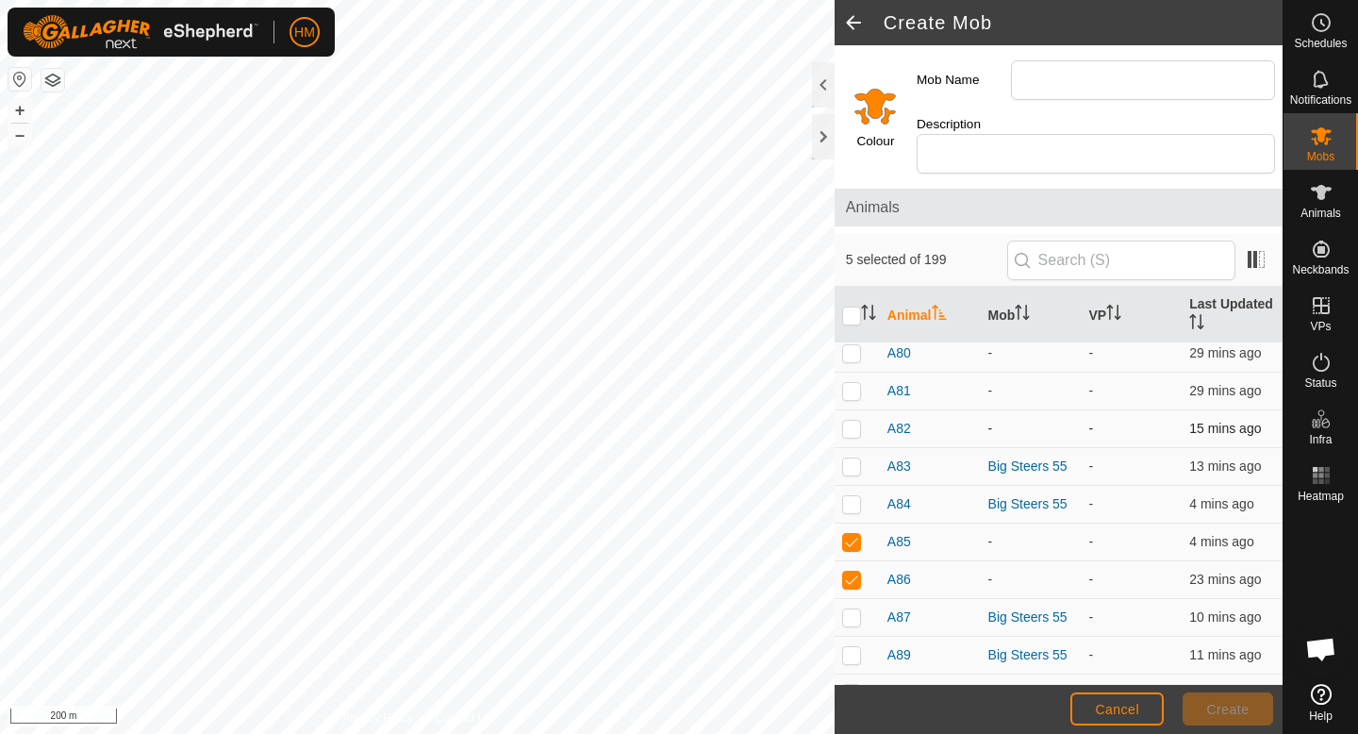
click at [849, 421] on p-checkbox at bounding box center [851, 428] width 19 height 15
checkbox input "true"
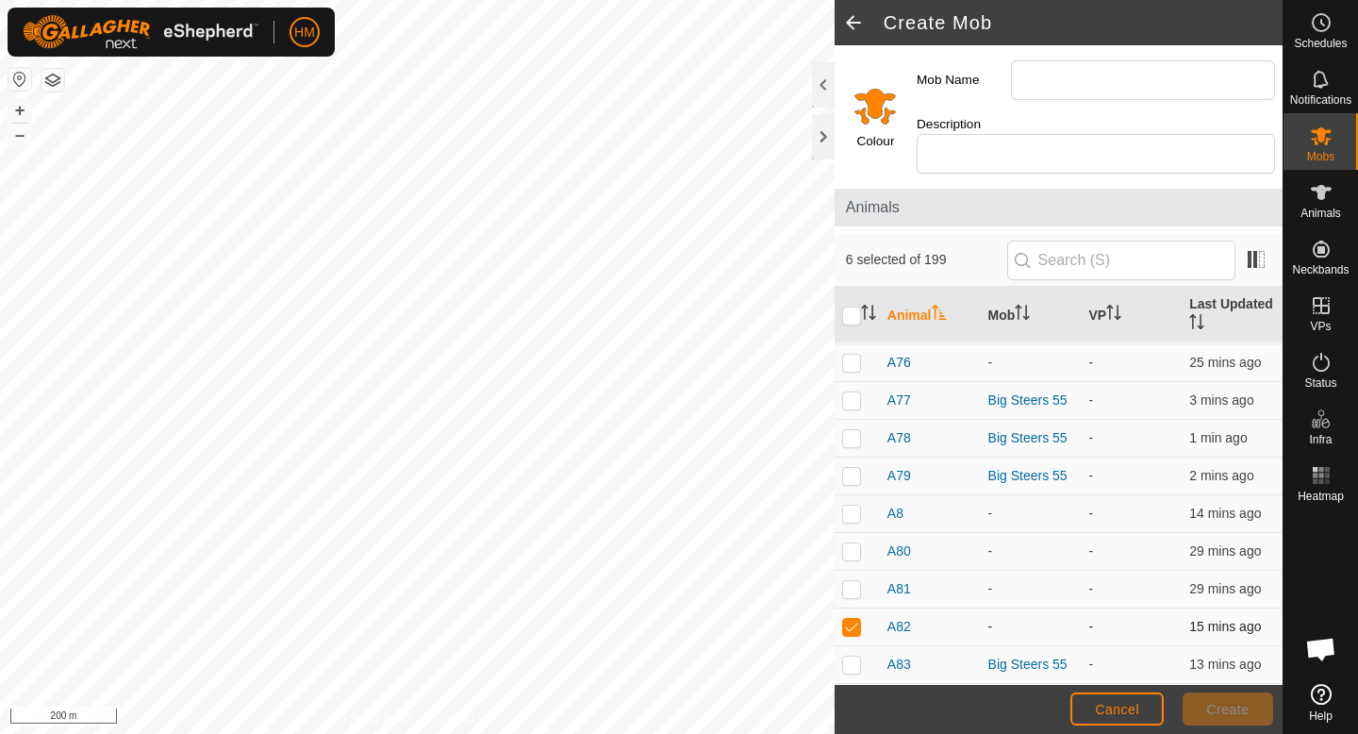
scroll to position [7458, 0]
click at [862, 576] on td at bounding box center [857, 592] width 45 height 38
checkbox input "true"
click at [857, 545] on p-checkbox at bounding box center [851, 552] width 19 height 15
checkbox input "true"
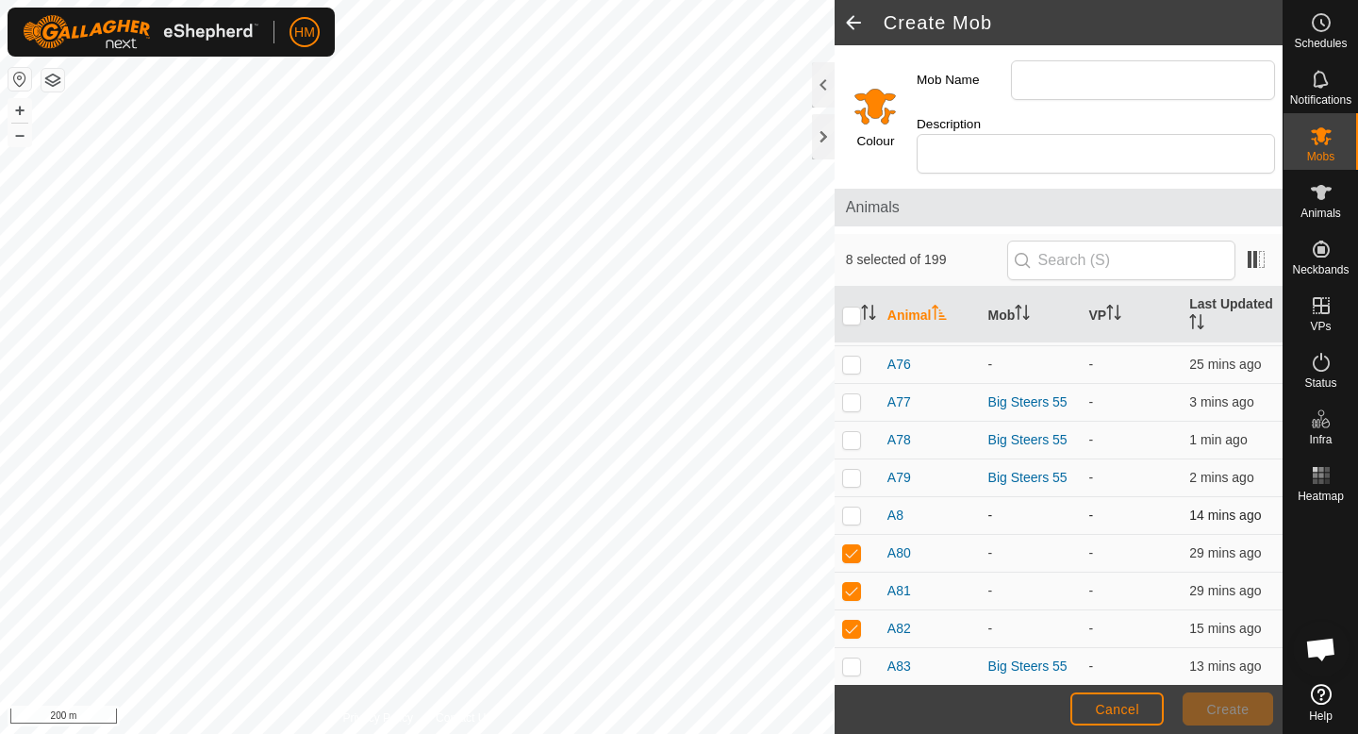
click at [857, 508] on p-checkbox at bounding box center [851, 515] width 19 height 15
checkbox input "true"
click at [853, 470] on p-checkbox at bounding box center [851, 477] width 19 height 15
click at [849, 470] on p-checkbox at bounding box center [851, 477] width 19 height 15
checkbox input "false"
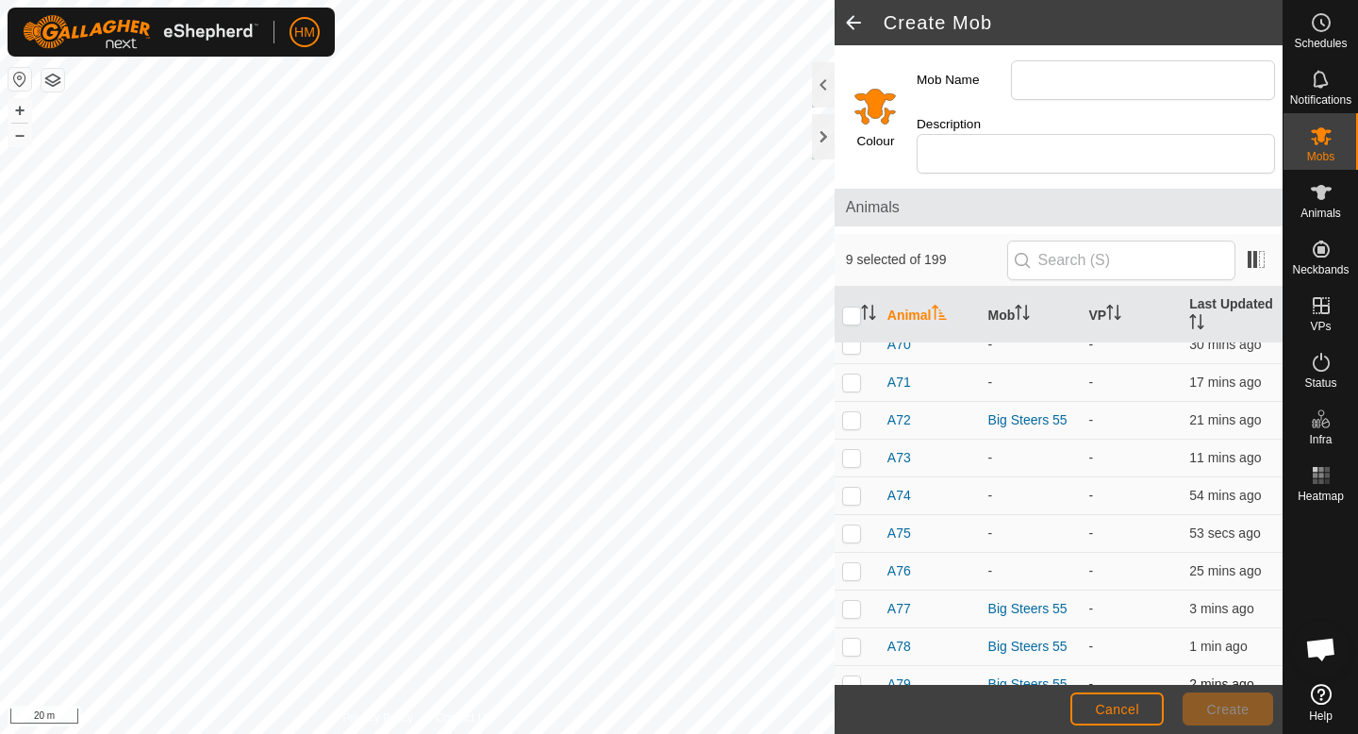
scroll to position [7248, 0]
click at [856, 567] on p-checkbox at bounding box center [851, 574] width 19 height 15
checkbox input "true"
click at [856, 527] on td at bounding box center [857, 538] width 45 height 38
checkbox input "true"
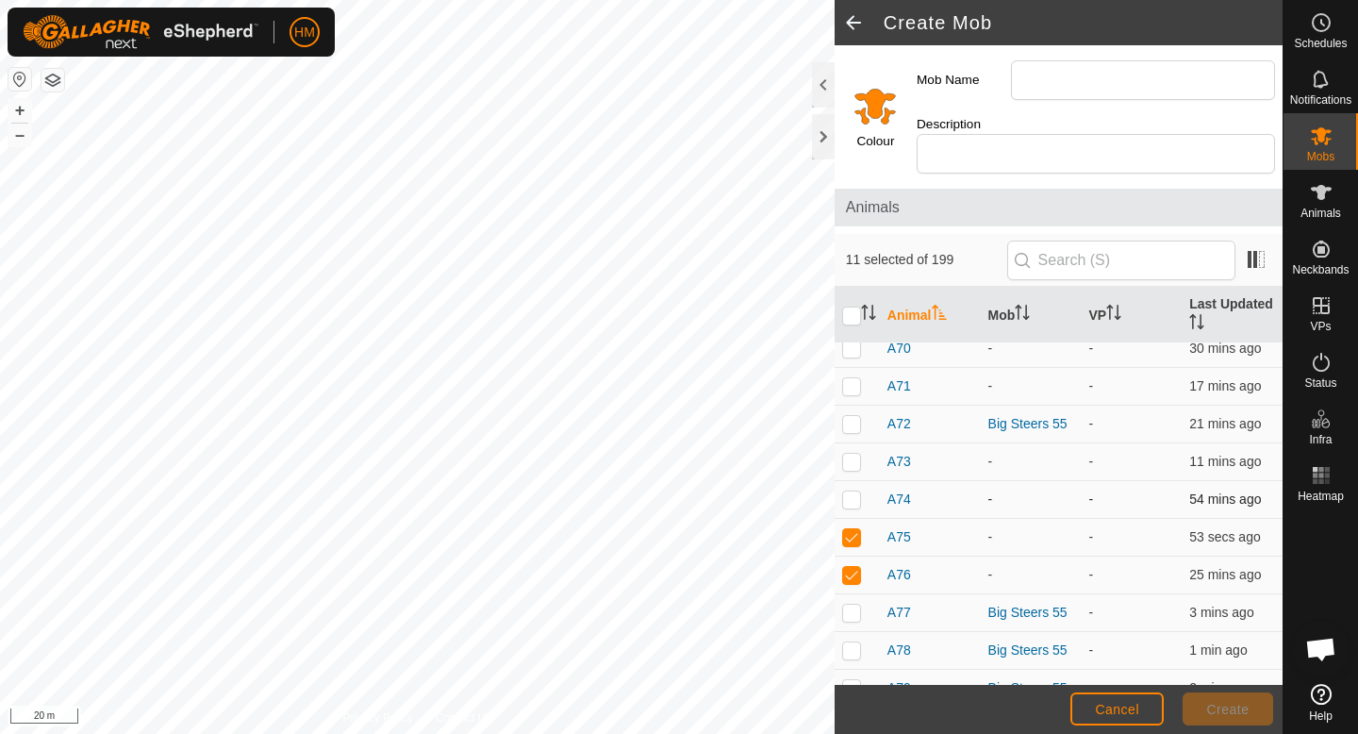
click at [856, 491] on p-checkbox at bounding box center [851, 498] width 19 height 15
checkbox input "true"
click at [856, 454] on p-checkbox at bounding box center [851, 461] width 19 height 15
checkbox input "true"
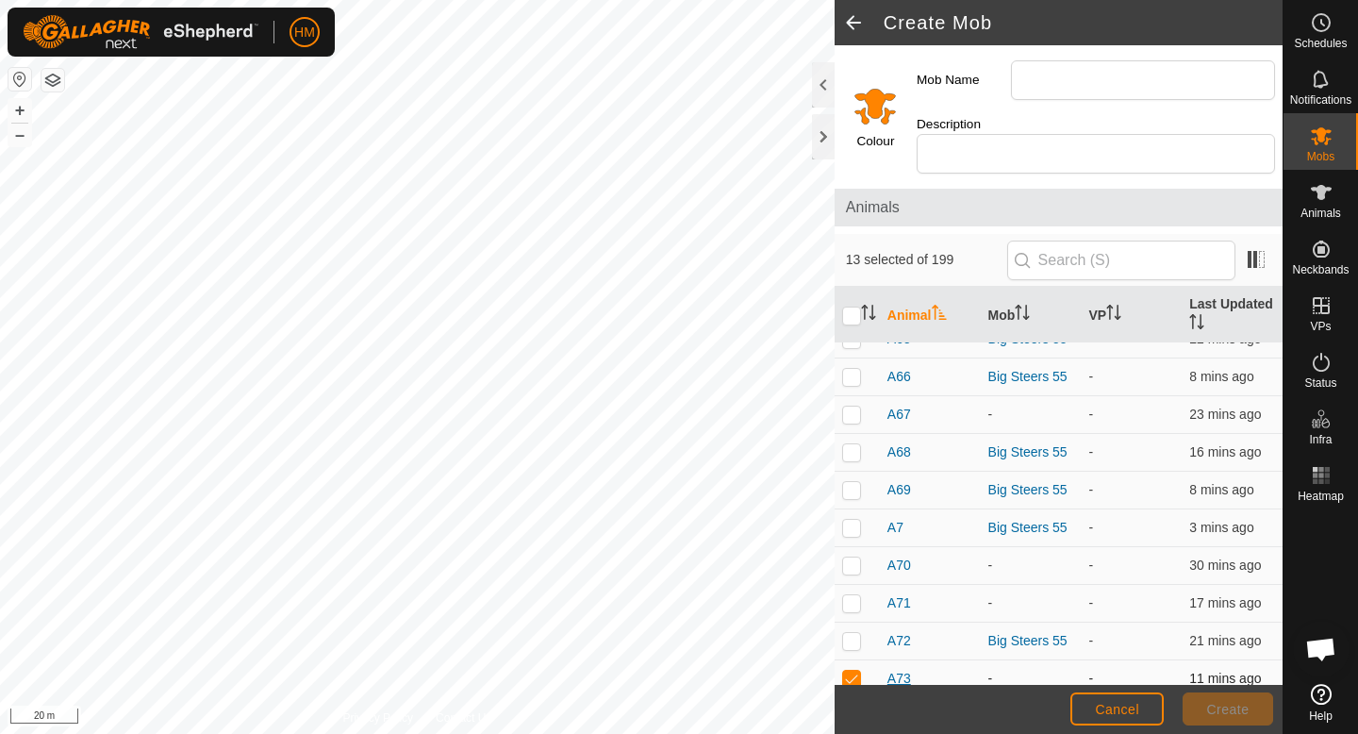
scroll to position [7002, 0]
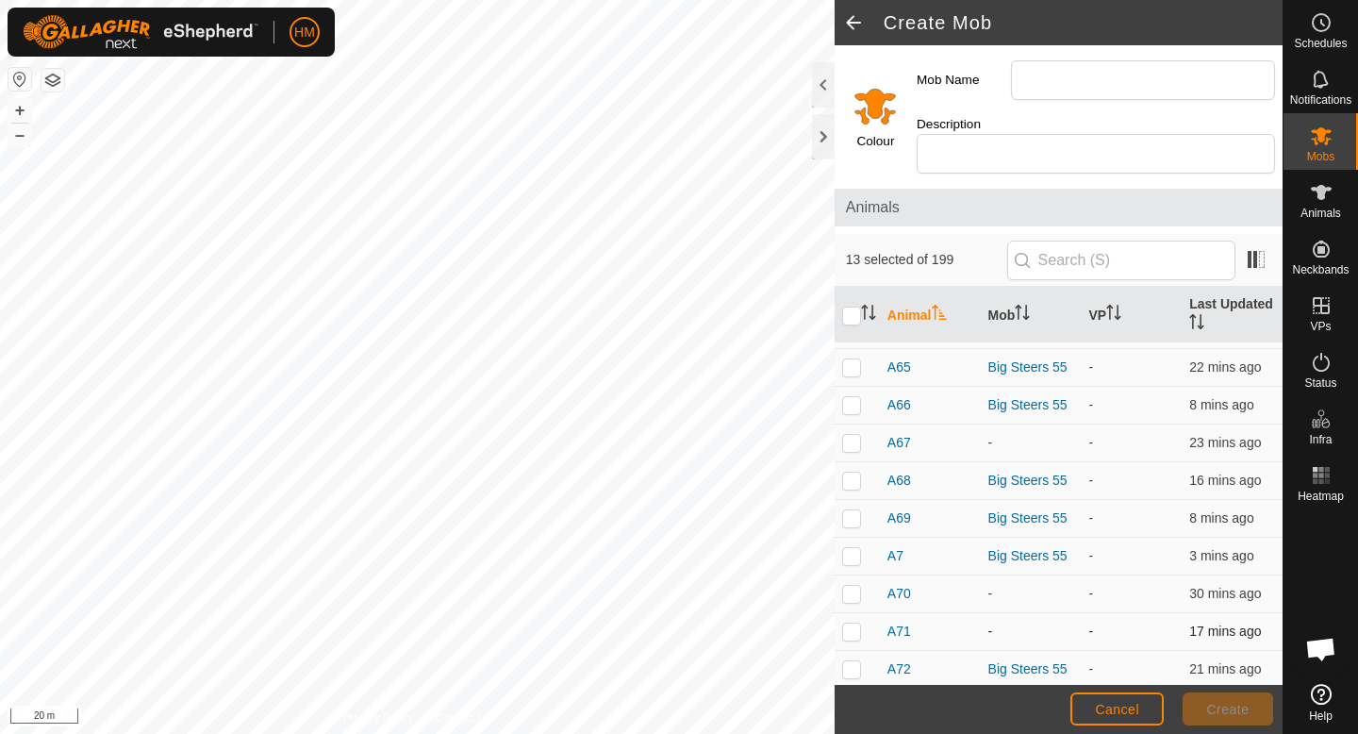
click at [857, 624] on p-checkbox at bounding box center [851, 631] width 19 height 15
checkbox input "true"
click at [857, 586] on p-checkbox at bounding box center [851, 593] width 19 height 15
checkbox input "true"
click at [853, 435] on p-checkbox at bounding box center [851, 442] width 19 height 15
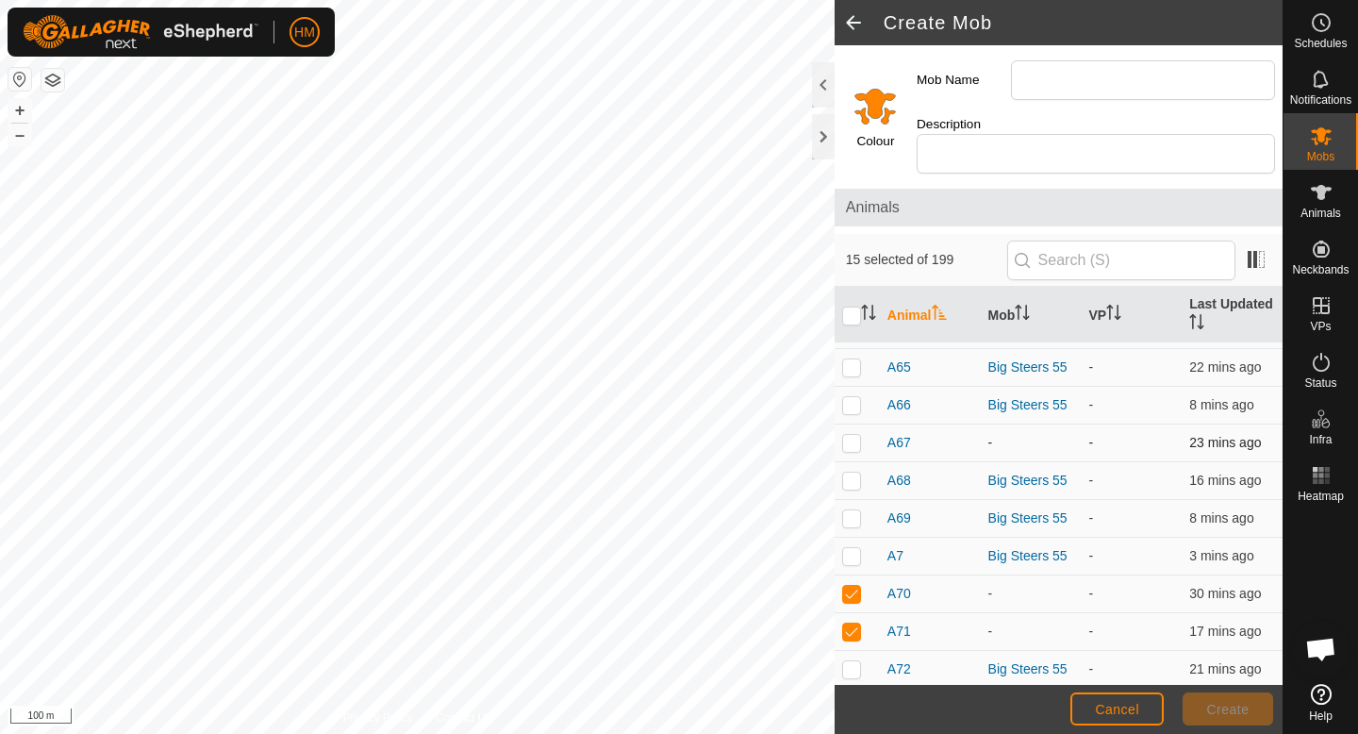
checkbox input "true"
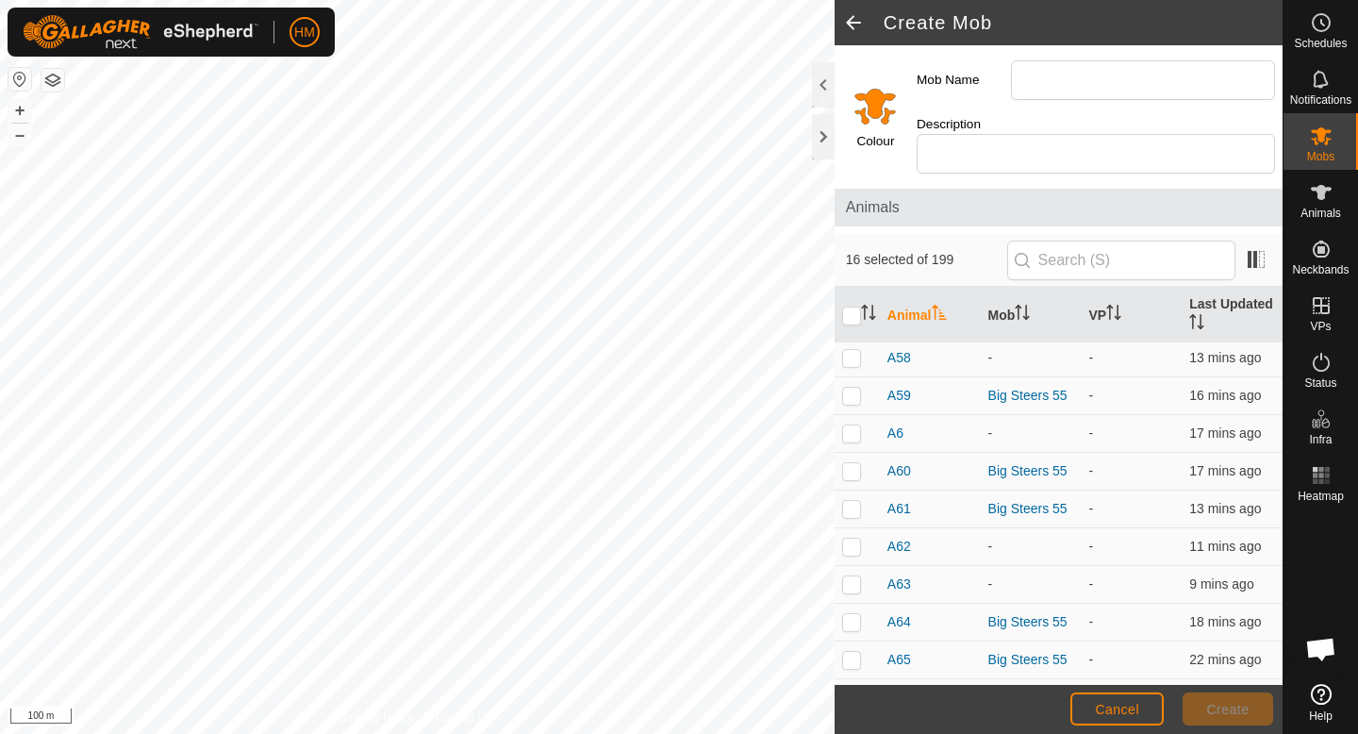
scroll to position [6698, 0]
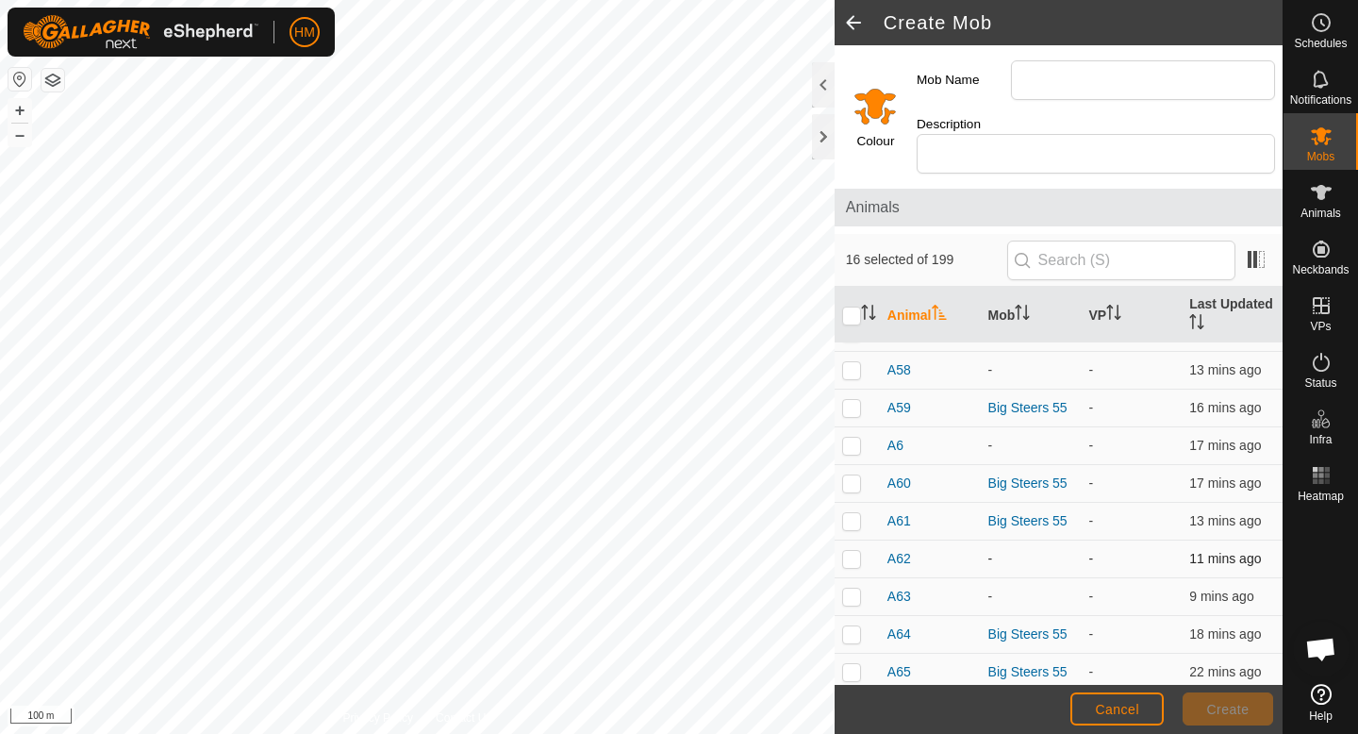
click at [847, 551] on p-checkbox at bounding box center [851, 558] width 19 height 15
checkbox input "true"
click at [854, 589] on p-checkbox at bounding box center [851, 596] width 19 height 15
checkbox input "true"
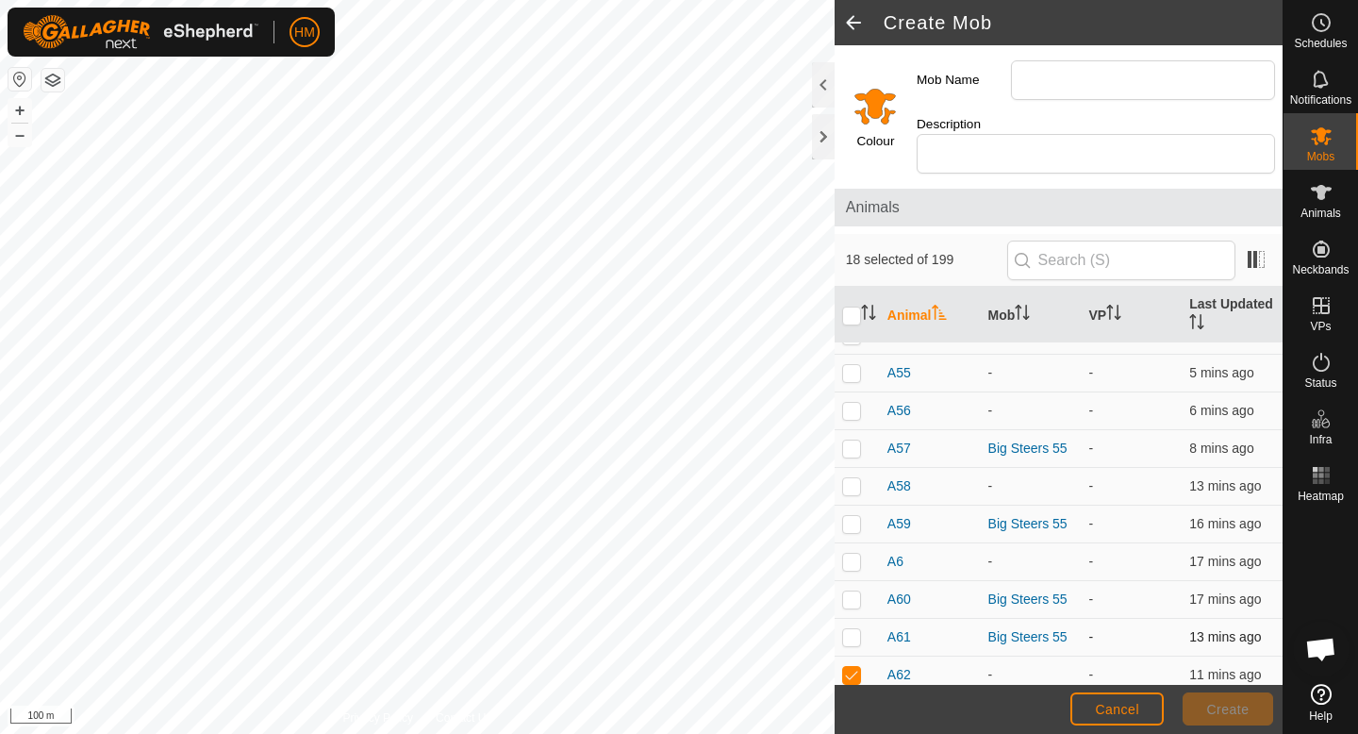
scroll to position [6570, 0]
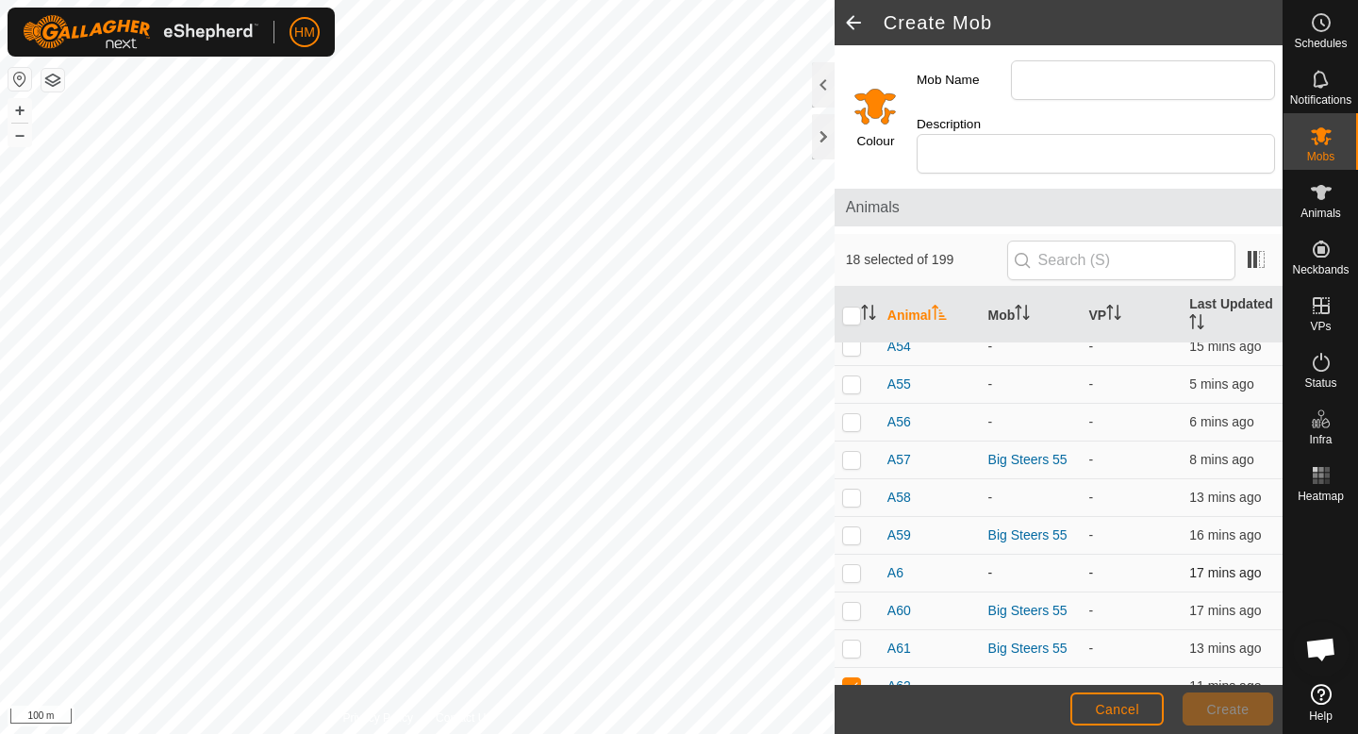
click at [855, 565] on p-checkbox at bounding box center [851, 572] width 19 height 15
checkbox input "true"
click at [846, 490] on p-checkbox at bounding box center [851, 497] width 19 height 15
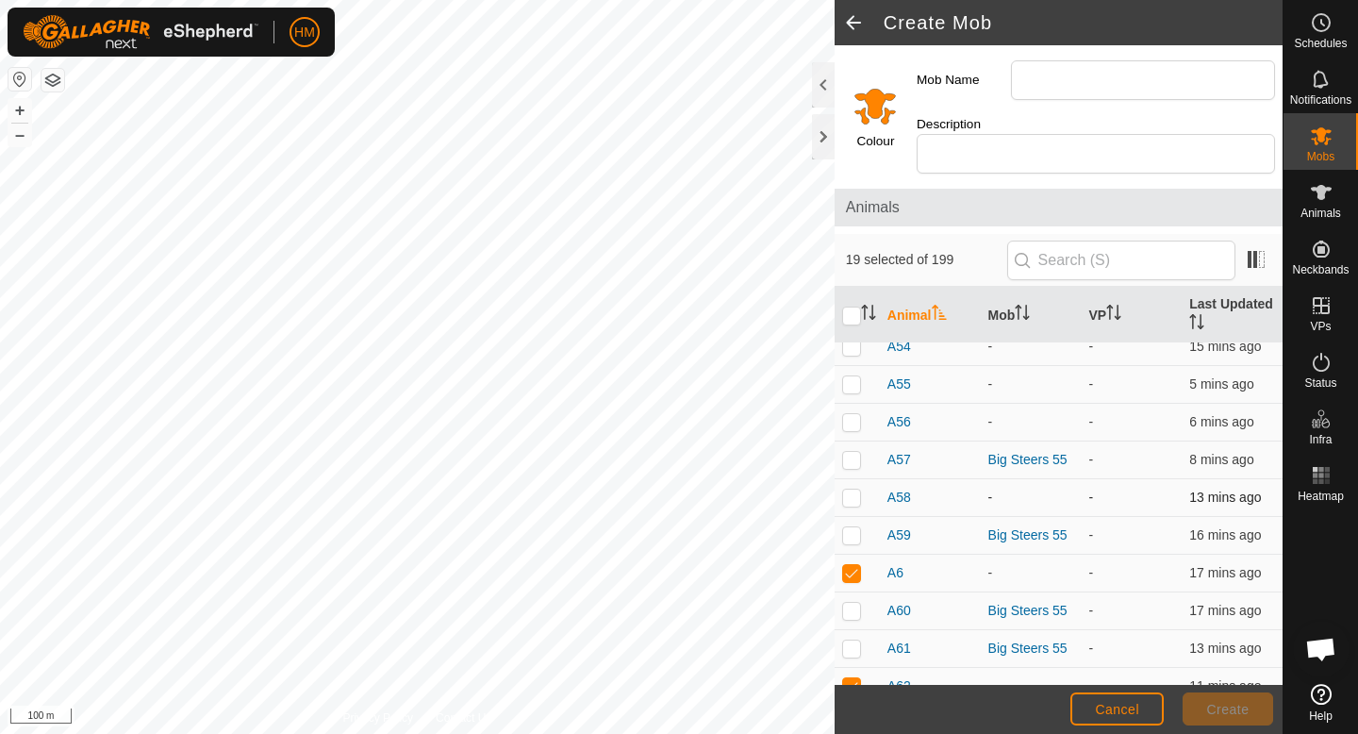
checkbox input "true"
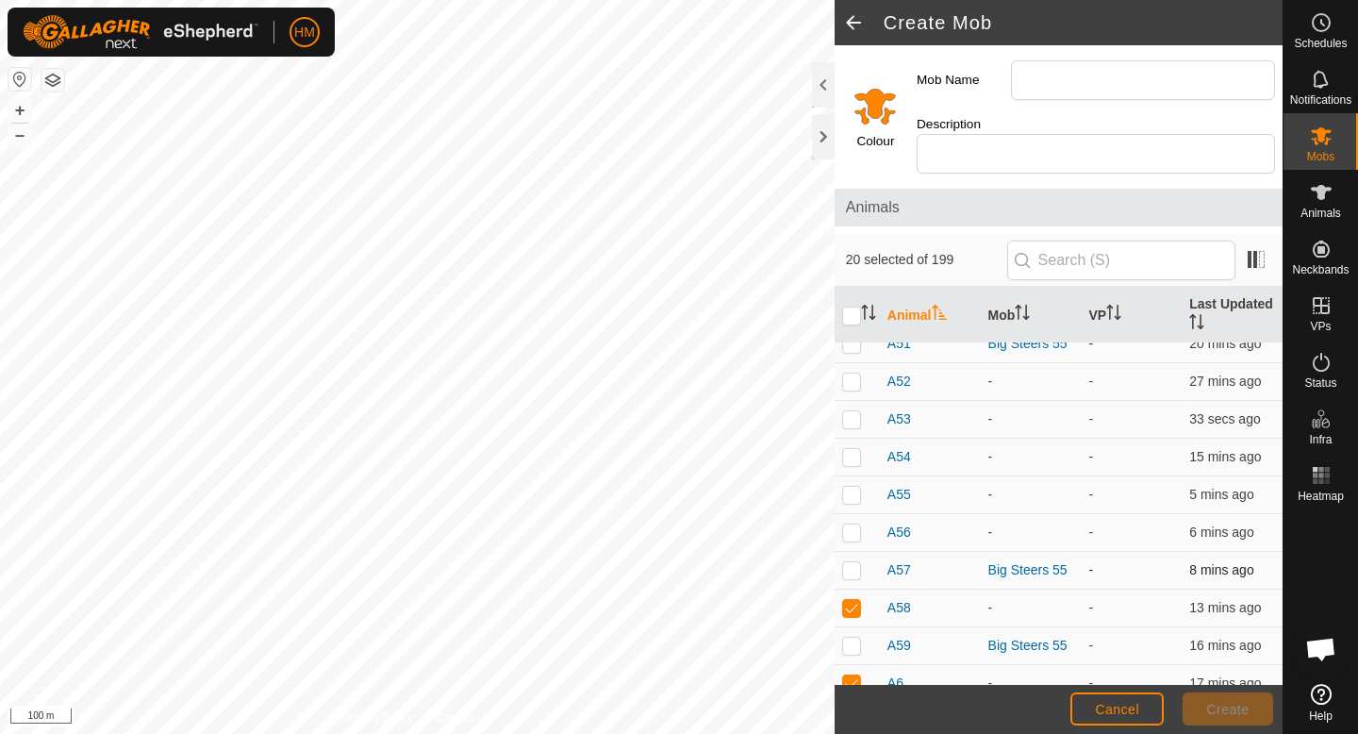
scroll to position [6459, 0]
click at [851, 525] on p-checkbox at bounding box center [851, 532] width 19 height 15
checkbox input "true"
click at [856, 477] on td at bounding box center [857, 496] width 45 height 38
checkbox input "true"
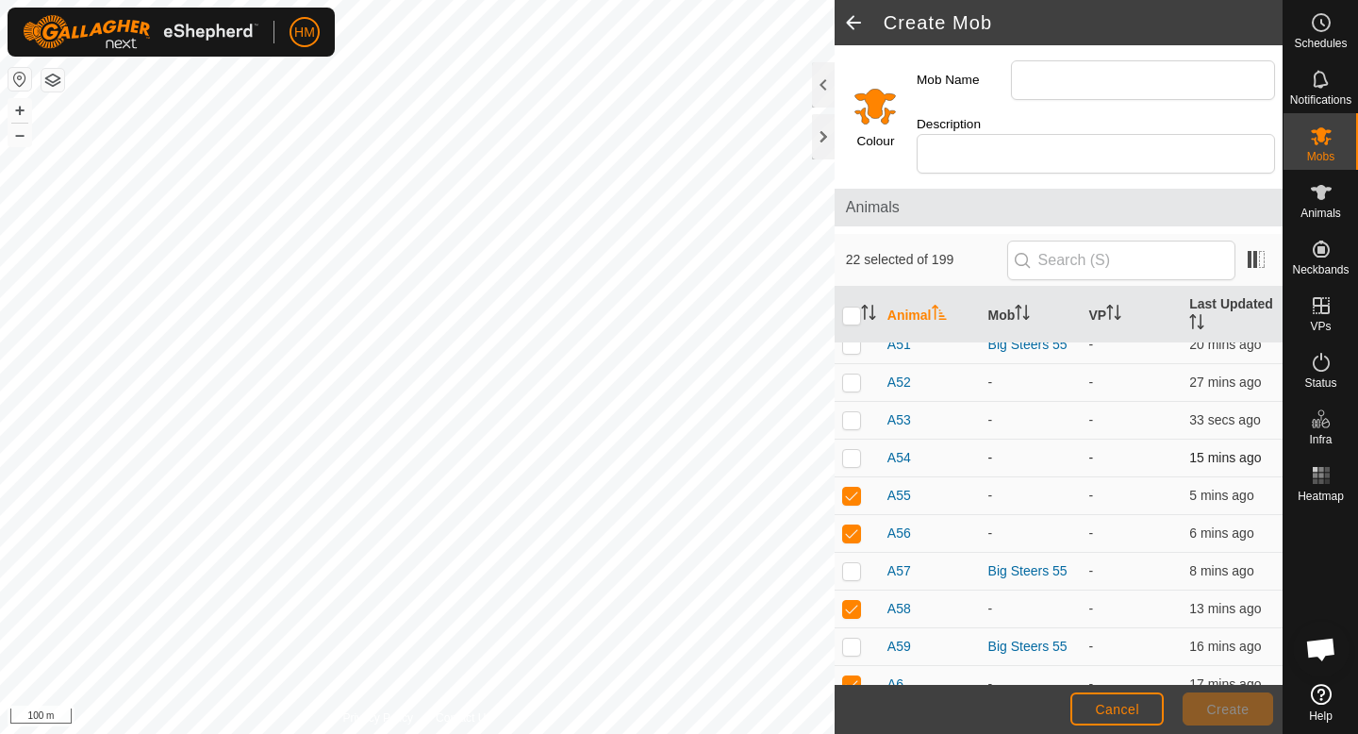
click at [856, 450] on p-checkbox at bounding box center [851, 457] width 19 height 15
checkbox input "true"
click at [855, 412] on p-checkbox at bounding box center [851, 419] width 19 height 15
checkbox input "true"
click at [851, 375] on p-checkbox at bounding box center [851, 382] width 19 height 15
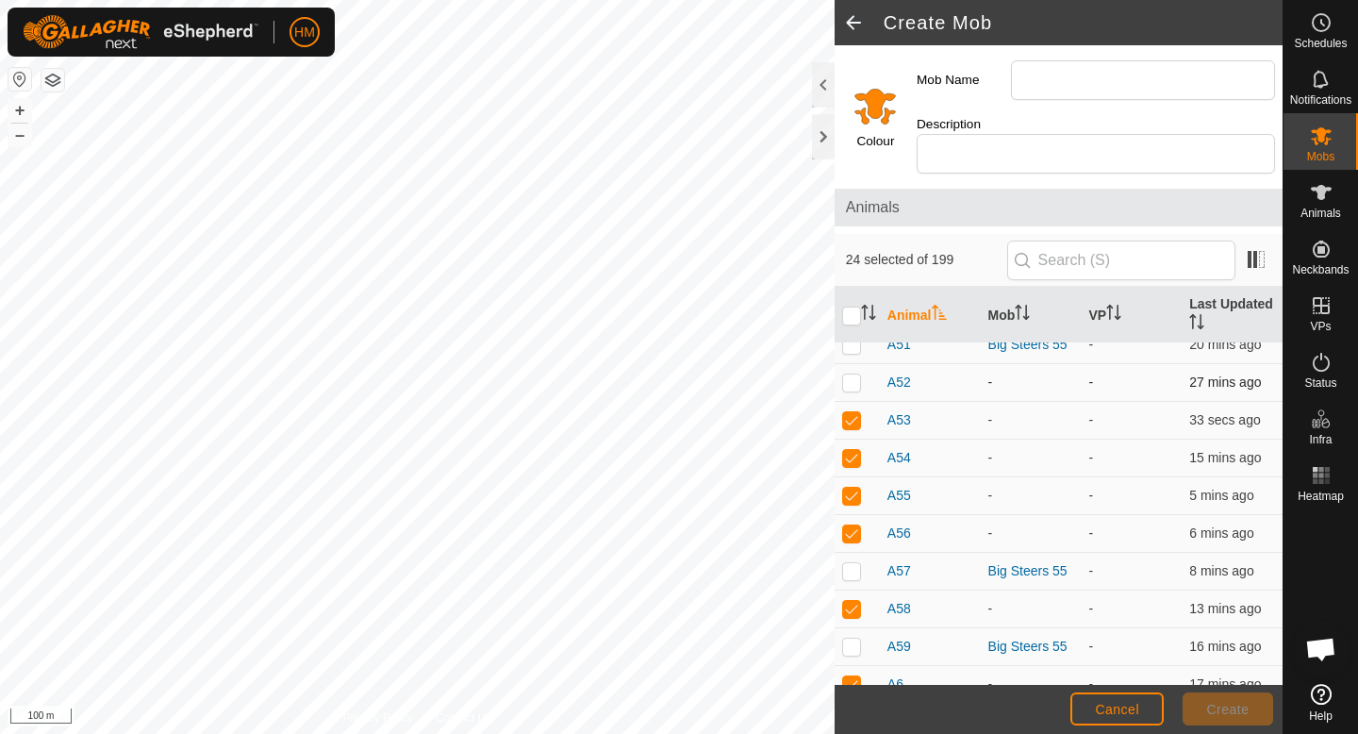
checkbox input "true"
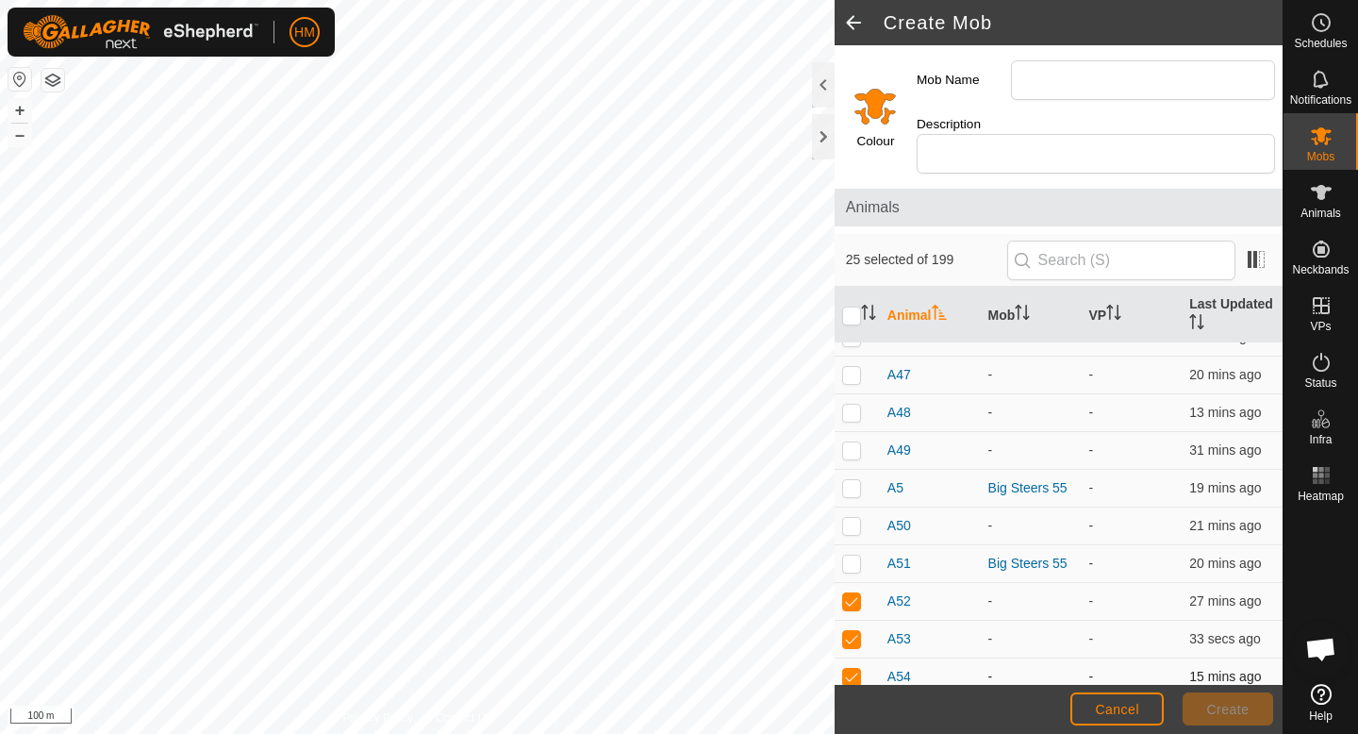
scroll to position [6205, 0]
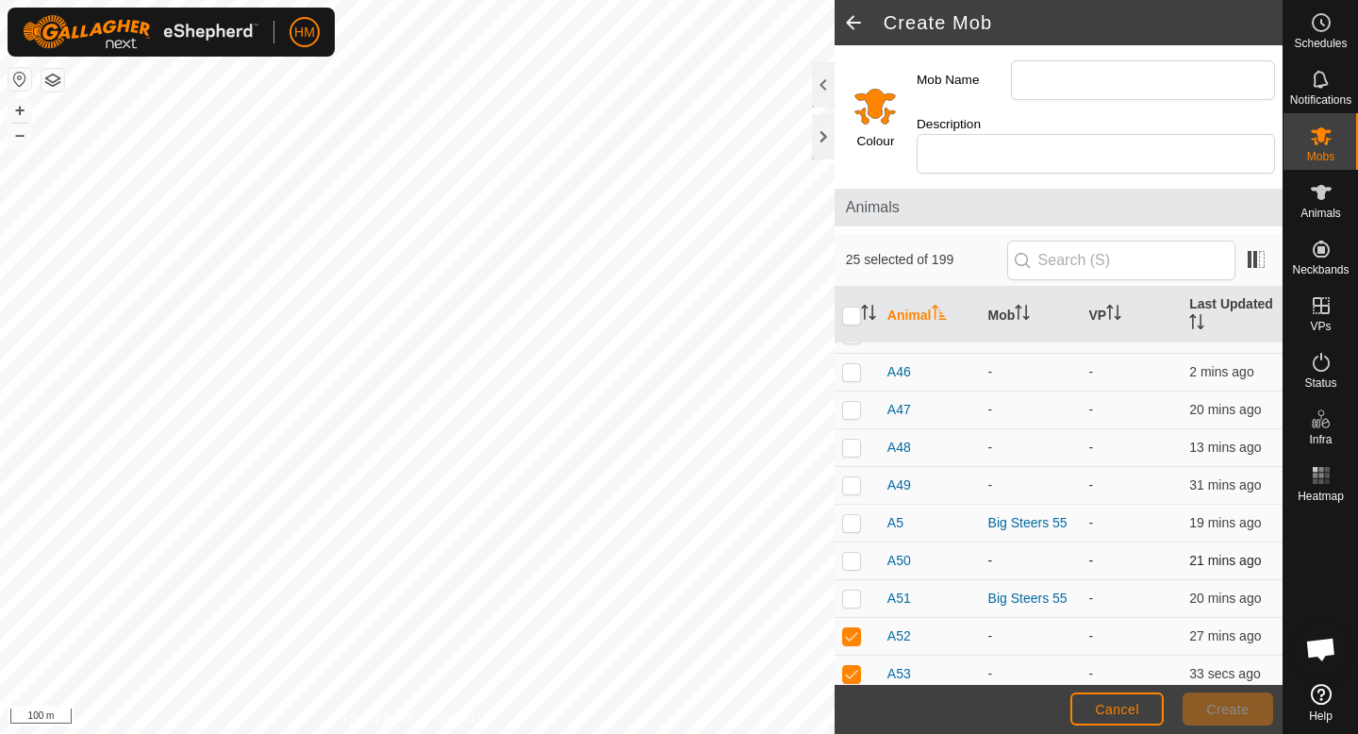
click at [851, 551] on td at bounding box center [857, 561] width 45 height 38
checkbox input "true"
click at [854, 477] on p-checkbox at bounding box center [851, 484] width 19 height 15
checkbox input "true"
click at [853, 440] on p-checkbox at bounding box center [851, 447] width 19 height 15
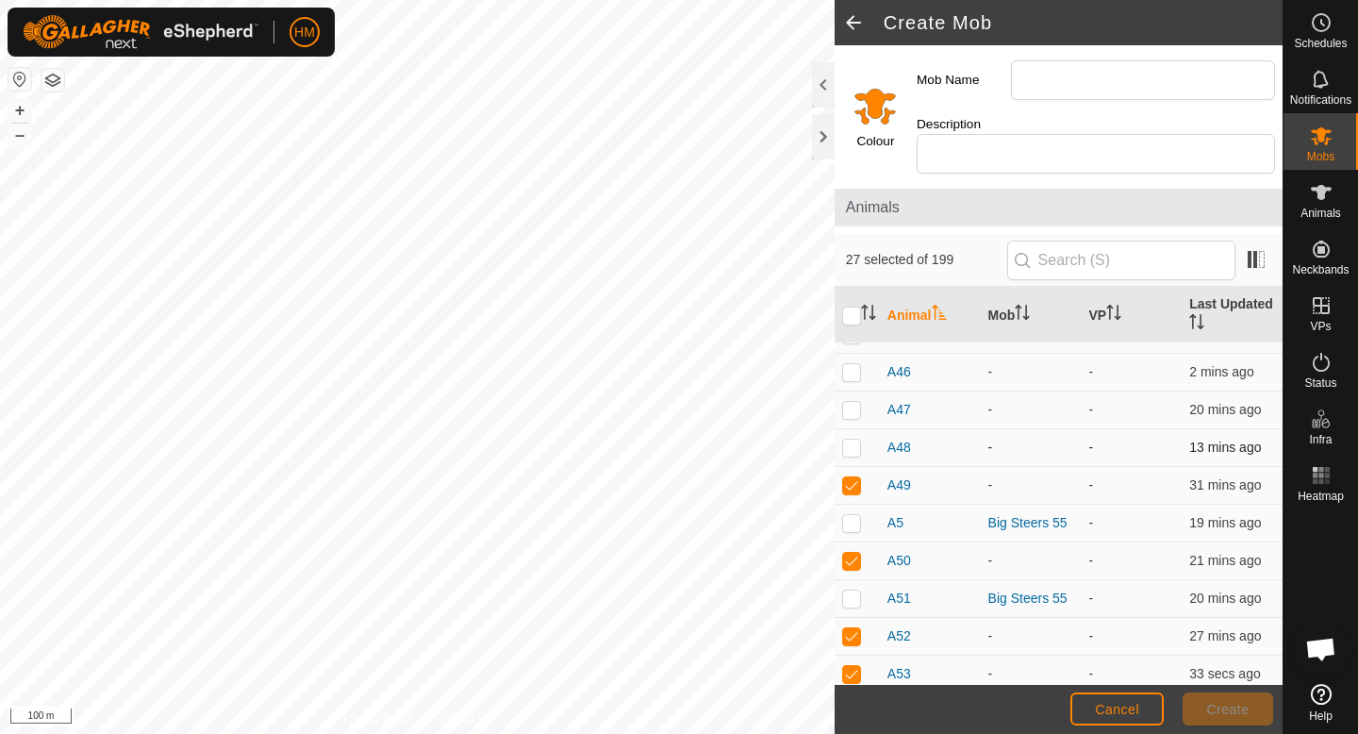
checkbox input "true"
click at [853, 402] on p-checkbox at bounding box center [851, 409] width 19 height 15
checkbox input "true"
click at [854, 364] on p-checkbox at bounding box center [851, 371] width 19 height 15
checkbox input "true"
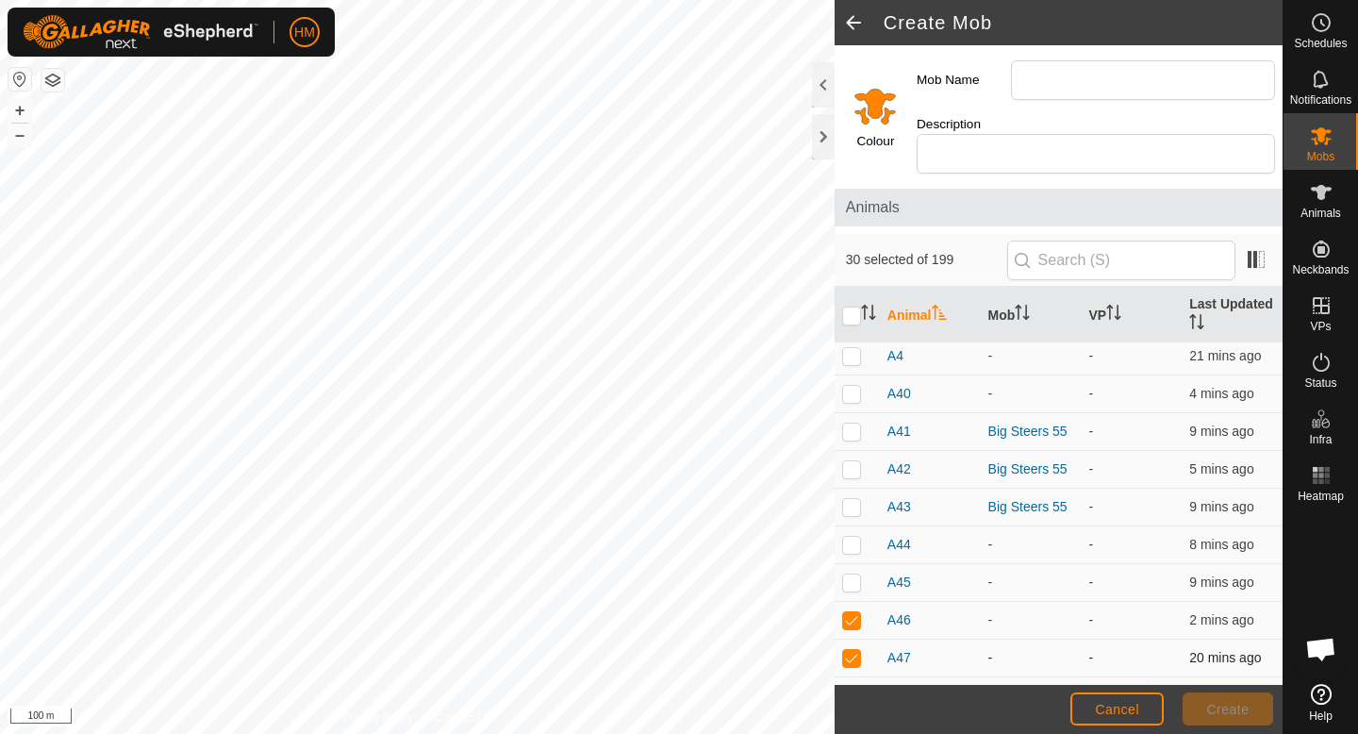
scroll to position [5925, 0]
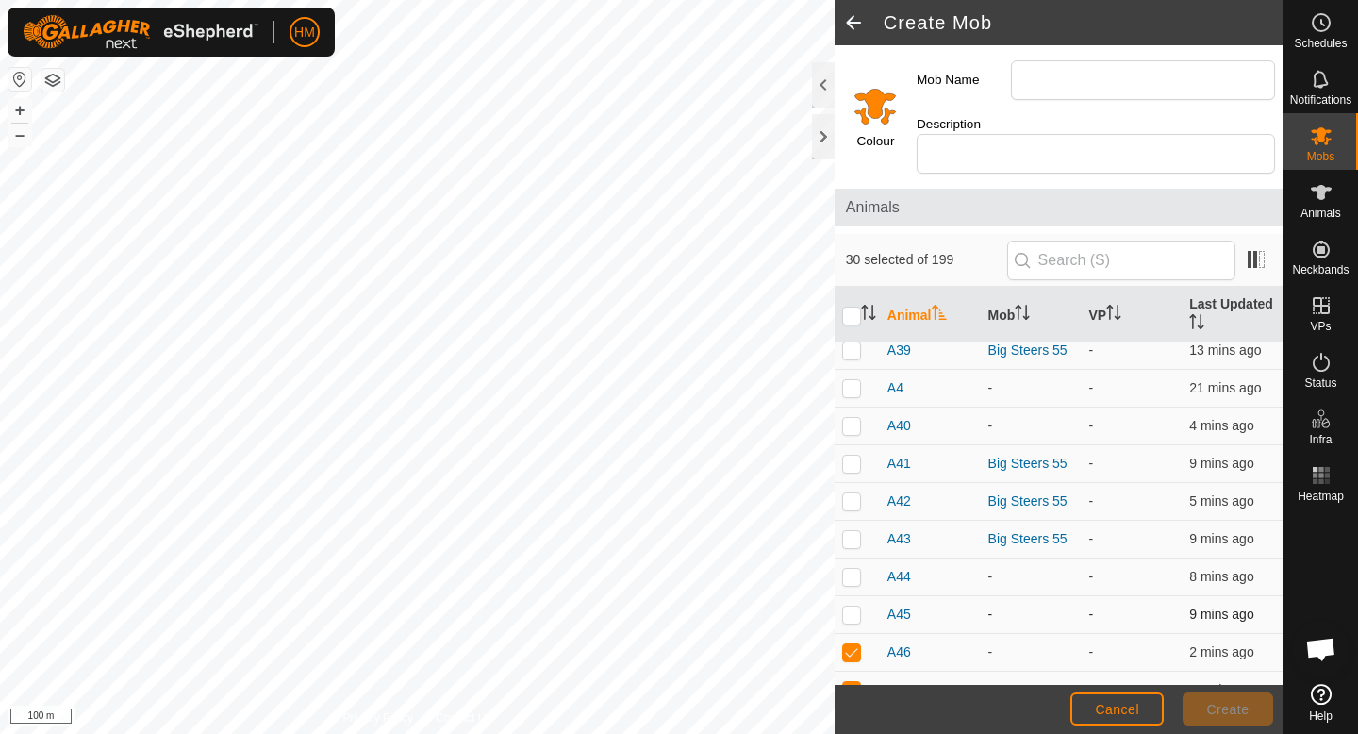
click at [846, 603] on td at bounding box center [857, 615] width 45 height 38
checkbox input "true"
click at [851, 569] on p-checkbox at bounding box center [851, 576] width 19 height 15
checkbox input "true"
click at [857, 418] on p-checkbox at bounding box center [851, 425] width 19 height 15
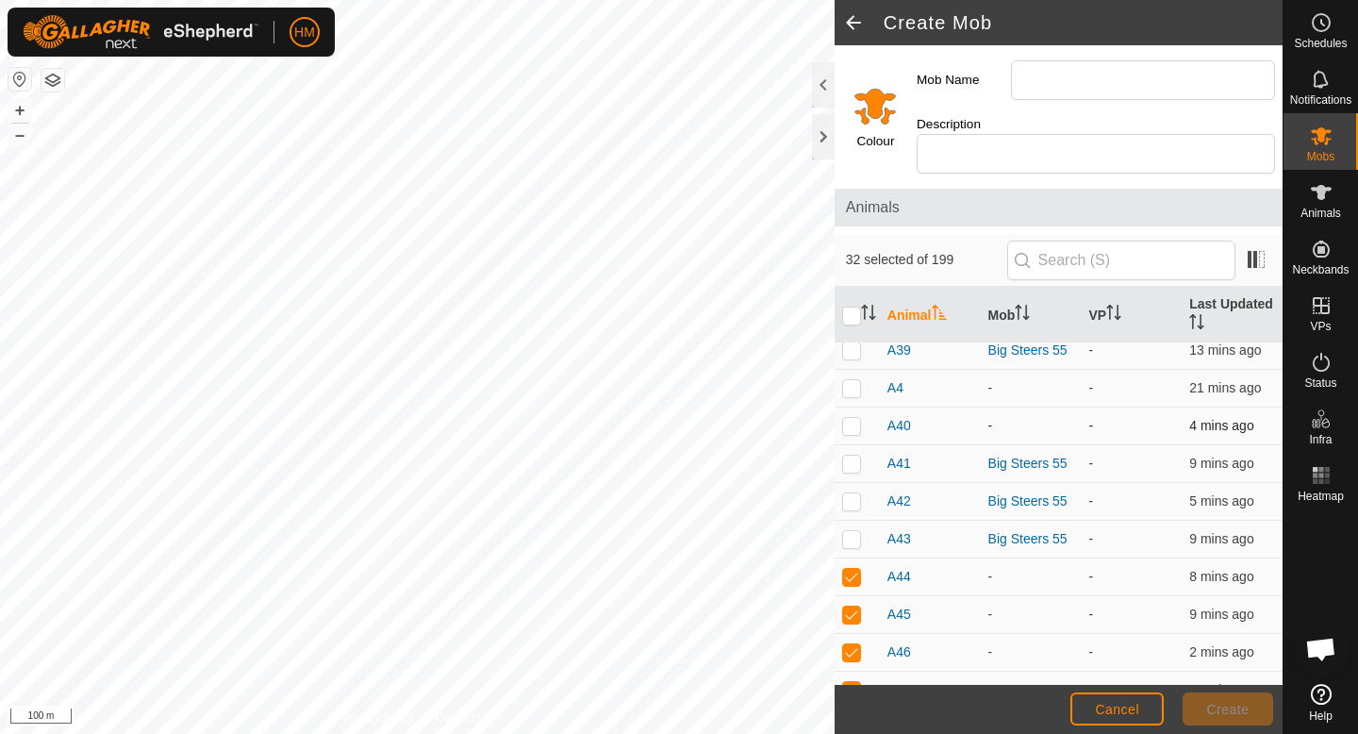
checkbox input "true"
click at [854, 380] on p-checkbox at bounding box center [851, 387] width 19 height 15
checkbox input "true"
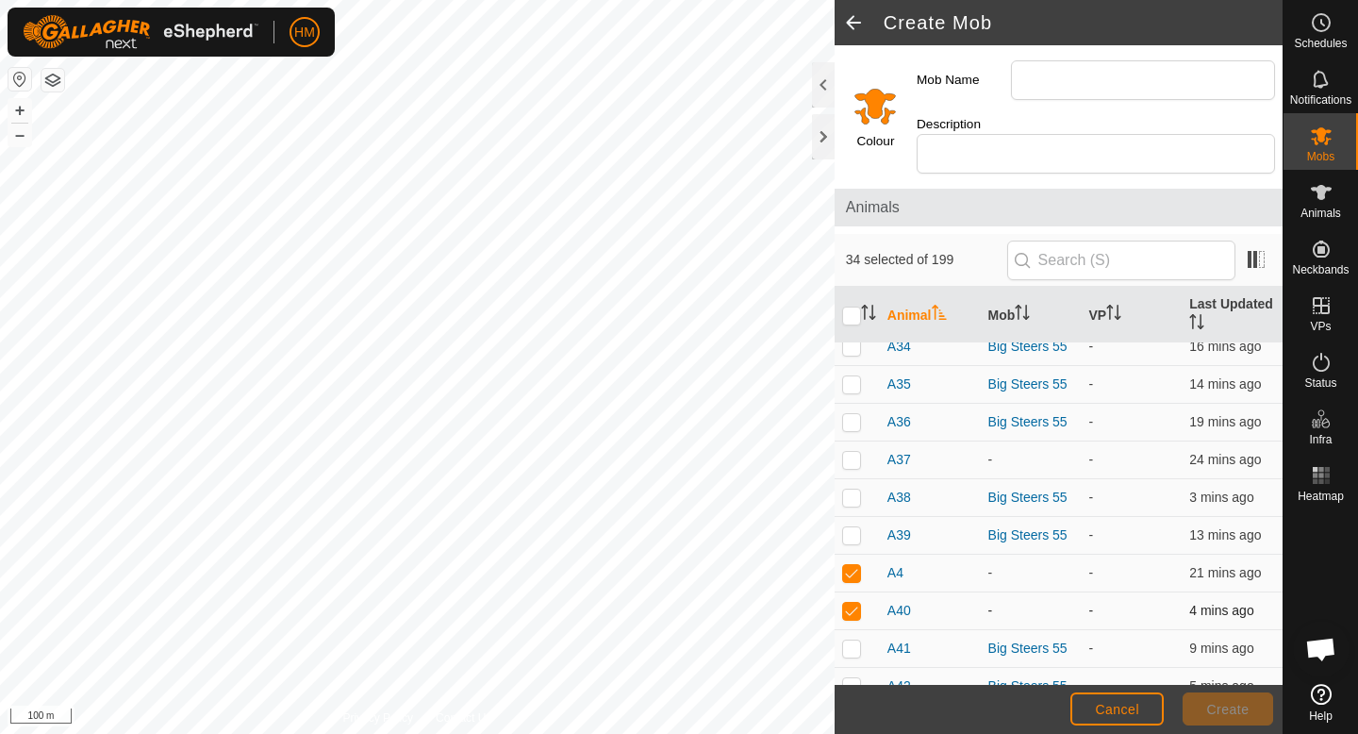
scroll to position [5659, 0]
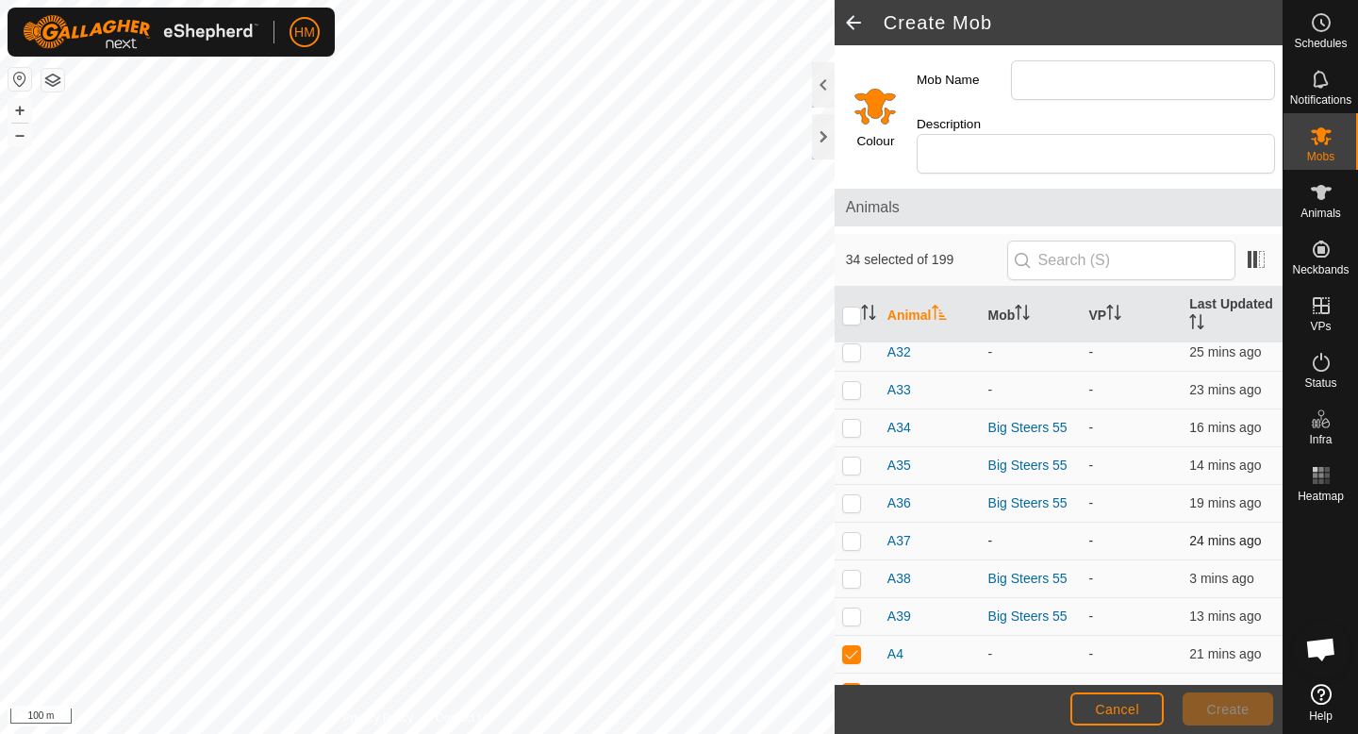
click at [853, 533] on p-checkbox at bounding box center [851, 540] width 19 height 15
checkbox input "true"
click at [855, 569] on p-checkbox at bounding box center [851, 576] width 19 height 15
checkbox input "true"
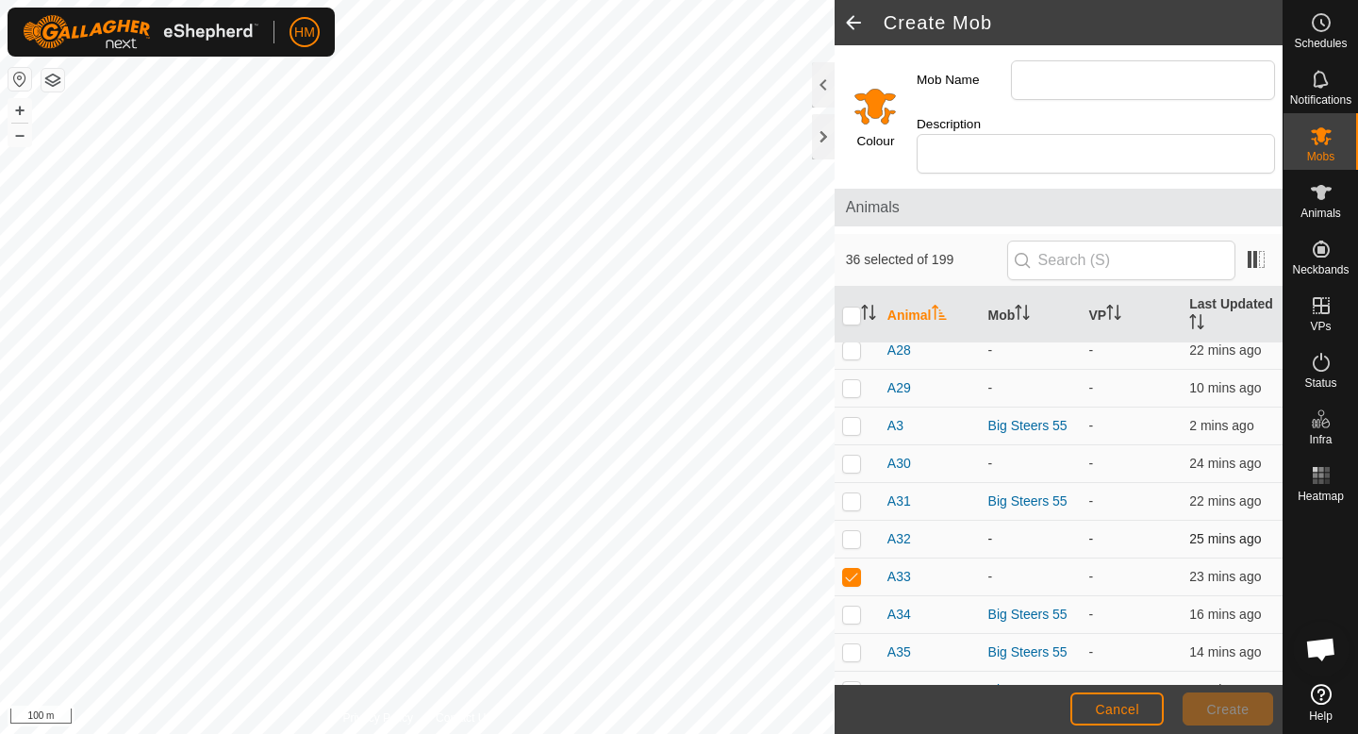
click at [854, 531] on p-checkbox at bounding box center [851, 538] width 19 height 15
checkbox input "true"
click at [851, 456] on p-checkbox at bounding box center [851, 463] width 19 height 15
checkbox input "true"
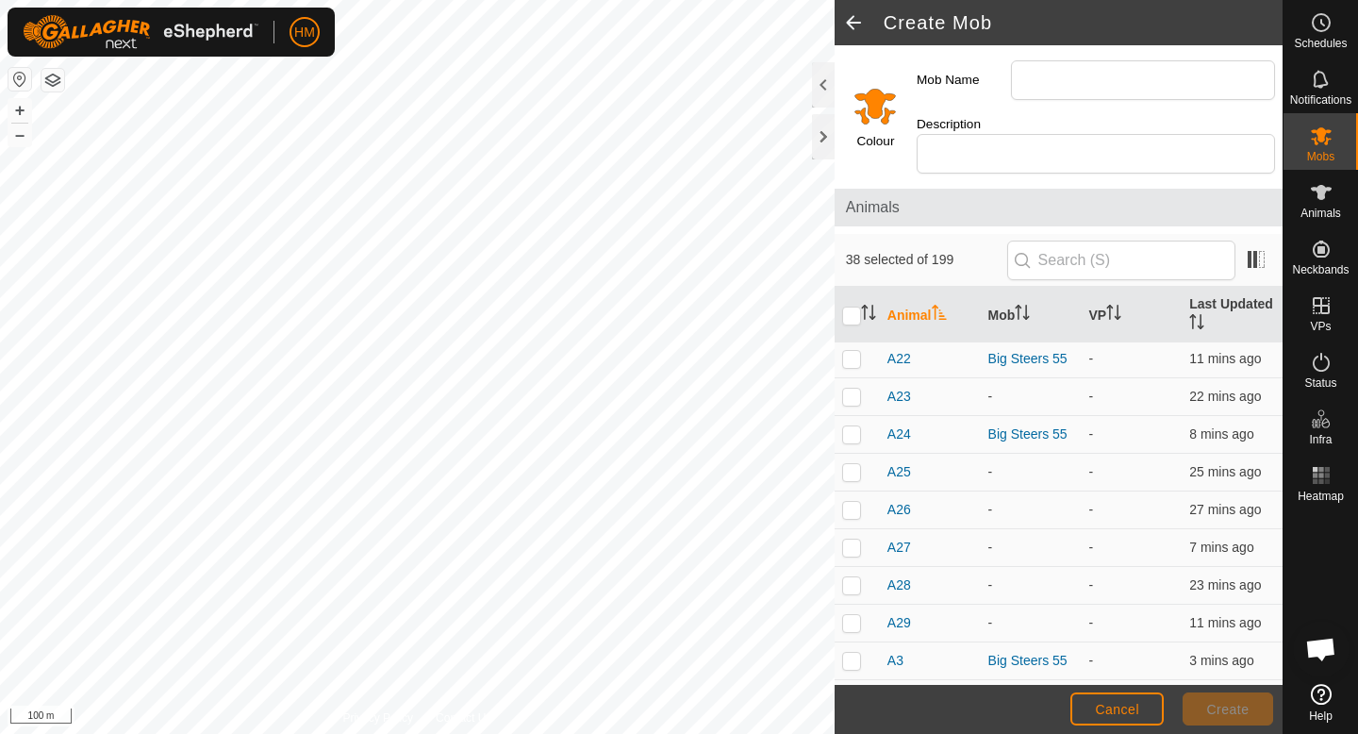
scroll to position [5228, 0]
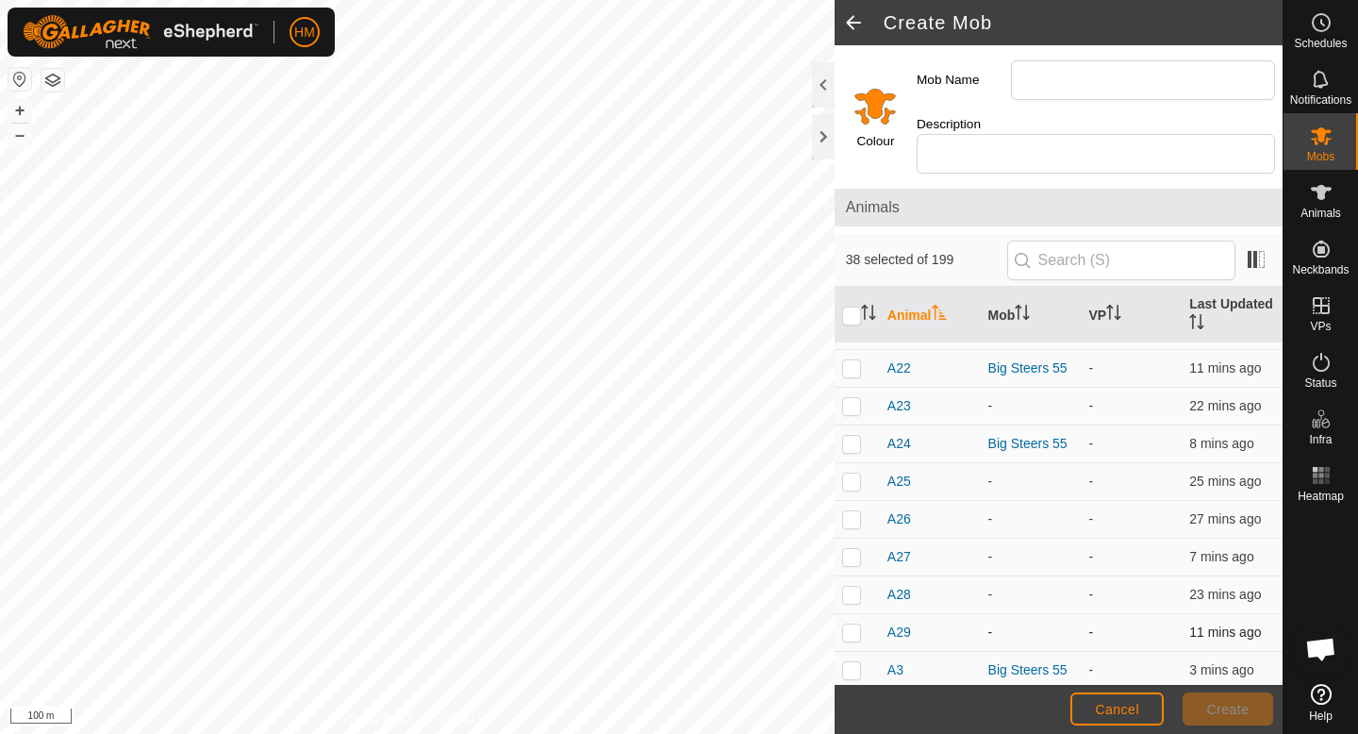
click at [851, 622] on td at bounding box center [857, 633] width 45 height 38
checkbox input "true"
click at [853, 587] on p-checkbox at bounding box center [851, 594] width 19 height 15
checkbox input "true"
click at [853, 549] on p-checkbox at bounding box center [851, 556] width 19 height 15
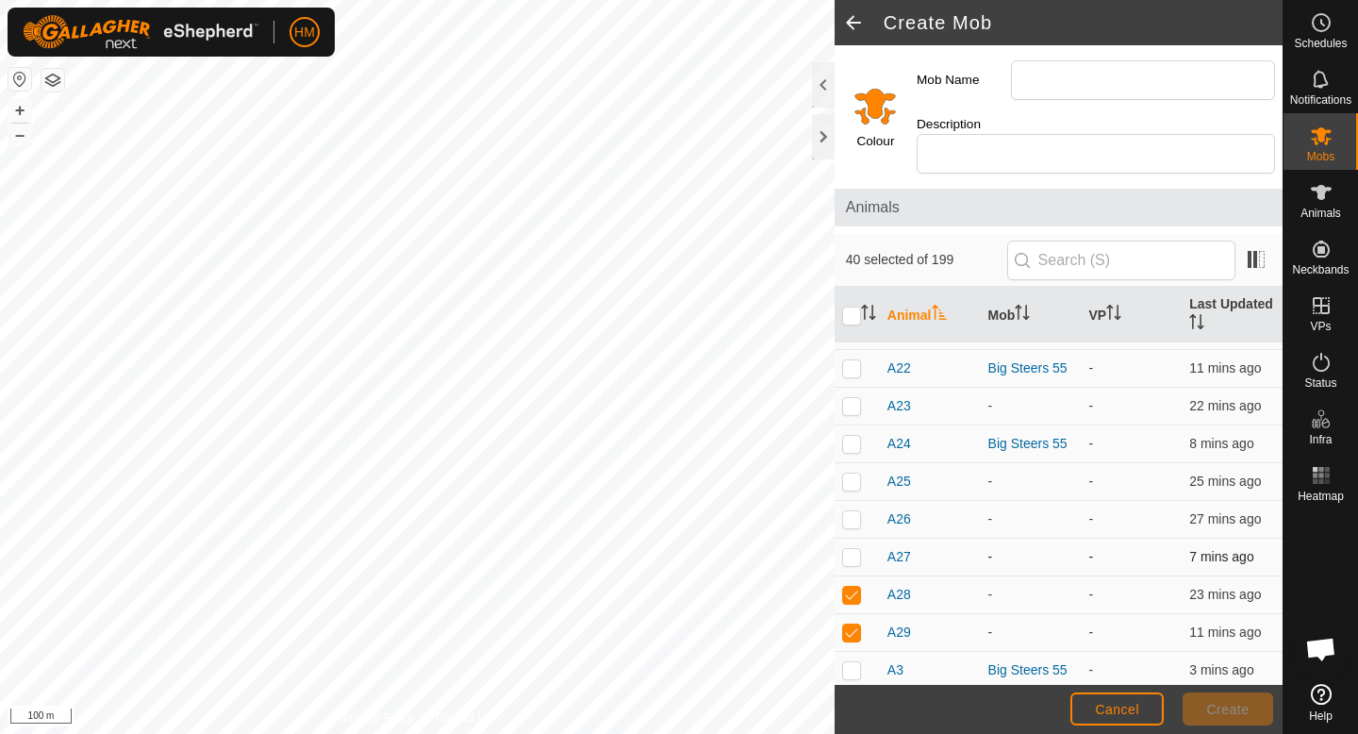
checkbox input "true"
click at [851, 511] on p-checkbox at bounding box center [851, 518] width 19 height 15
checkbox input "true"
click at [851, 474] on p-checkbox at bounding box center [851, 481] width 19 height 15
checkbox input "true"
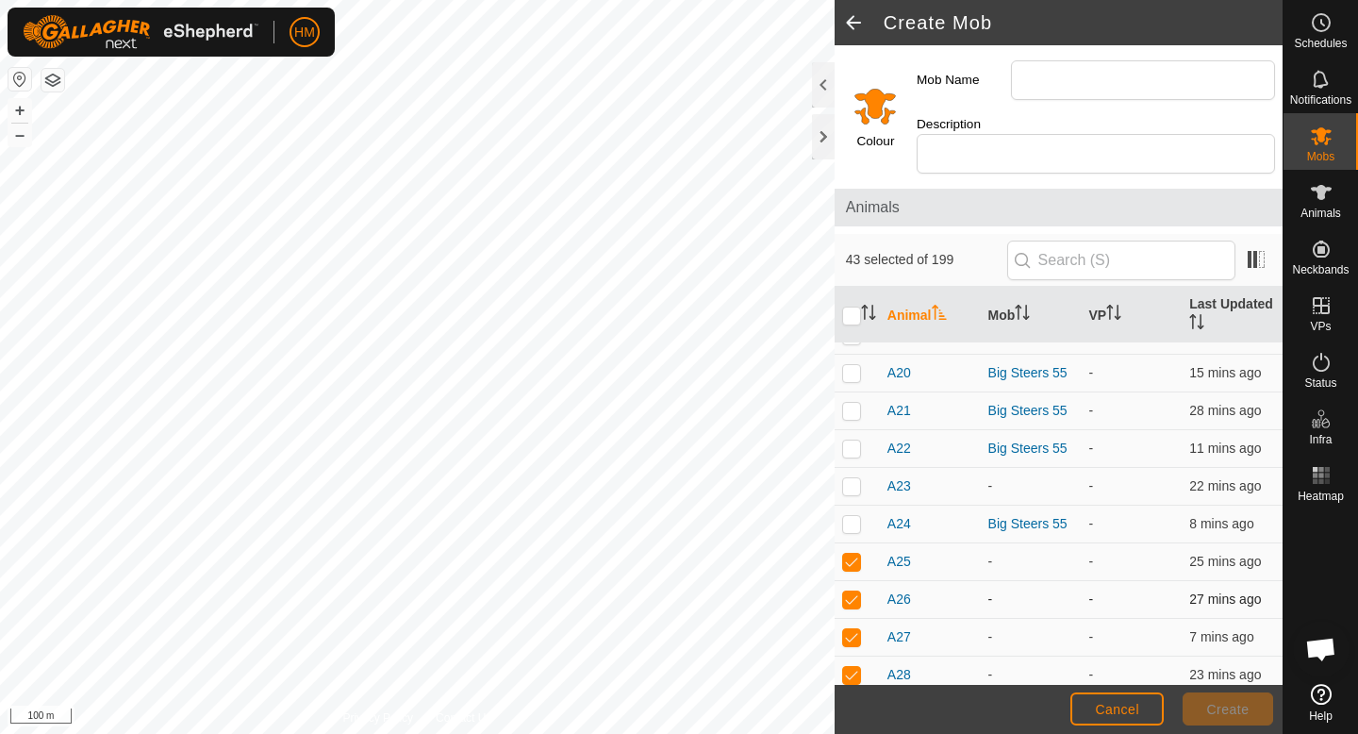
scroll to position [5119, 0]
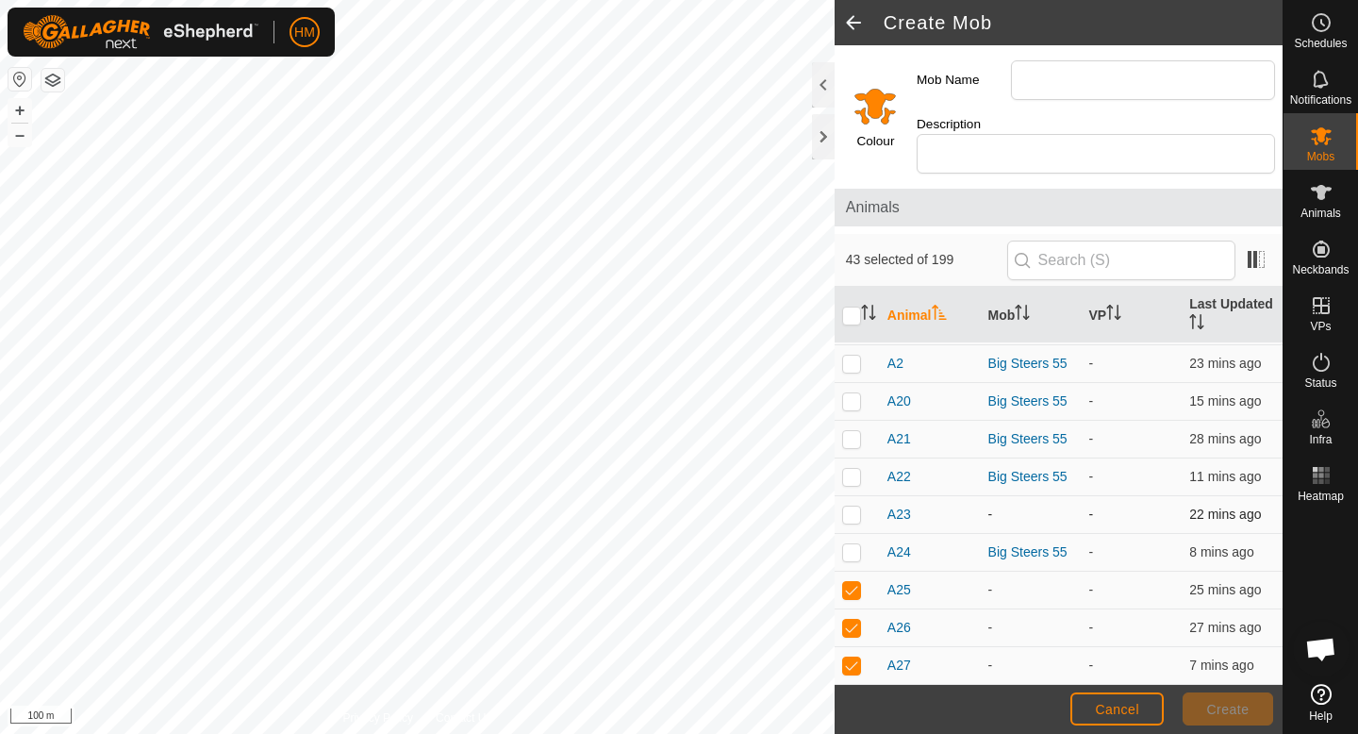
click at [850, 507] on p-checkbox at bounding box center [851, 514] width 19 height 15
checkbox input "true"
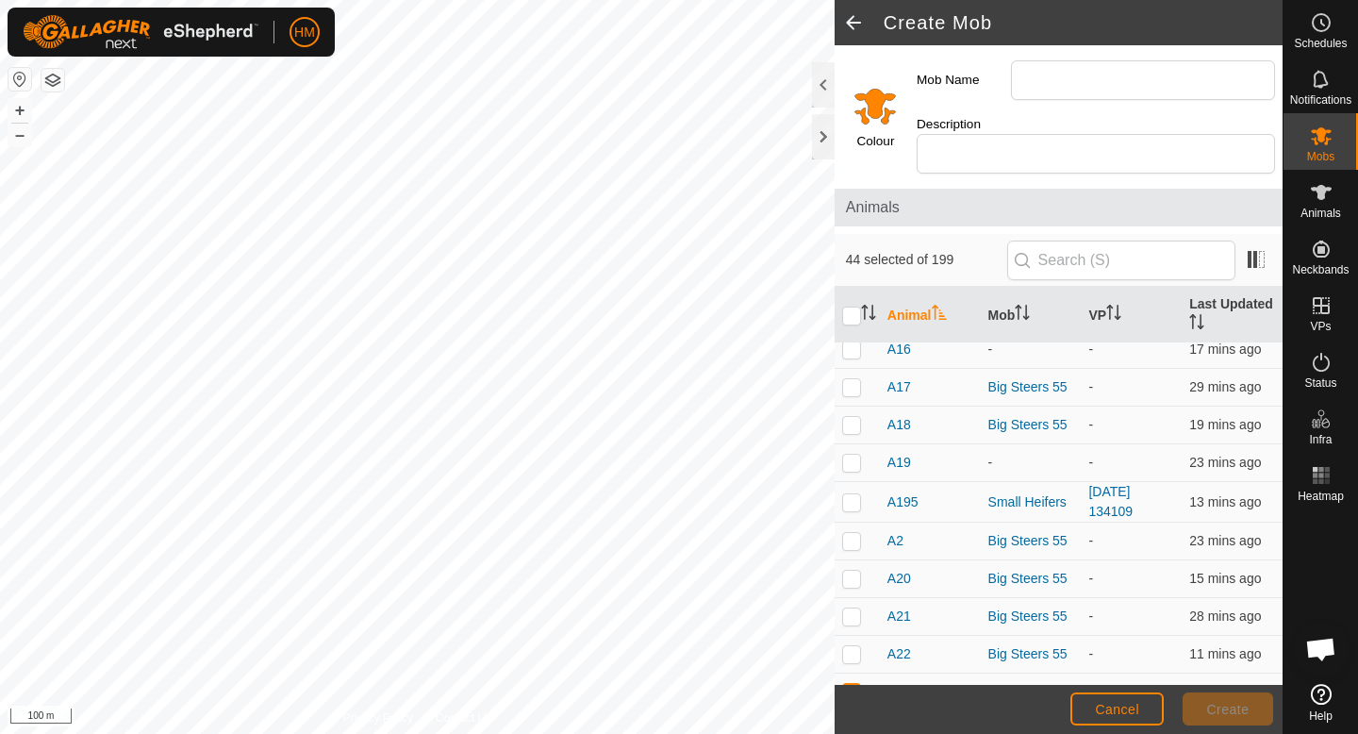
scroll to position [4900, 0]
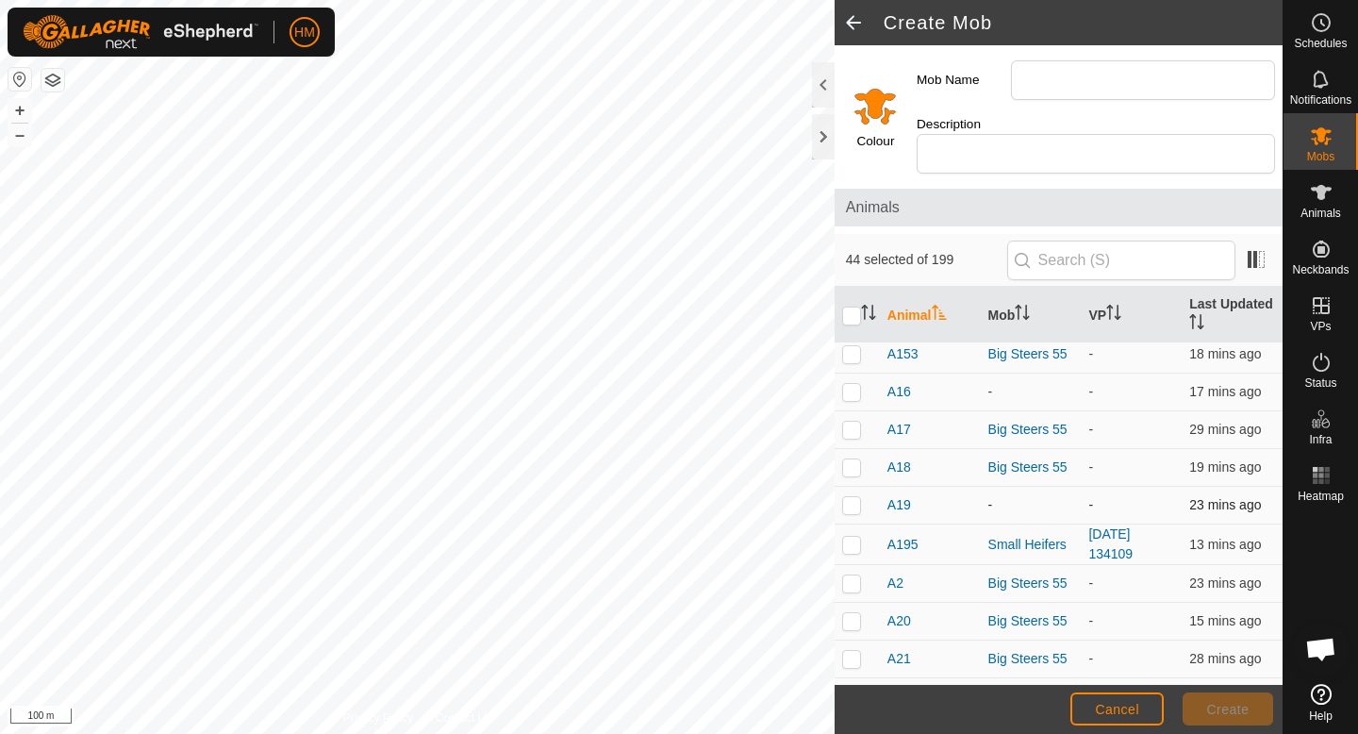
click at [847, 497] on p-checkbox at bounding box center [851, 504] width 19 height 15
checkbox input "true"
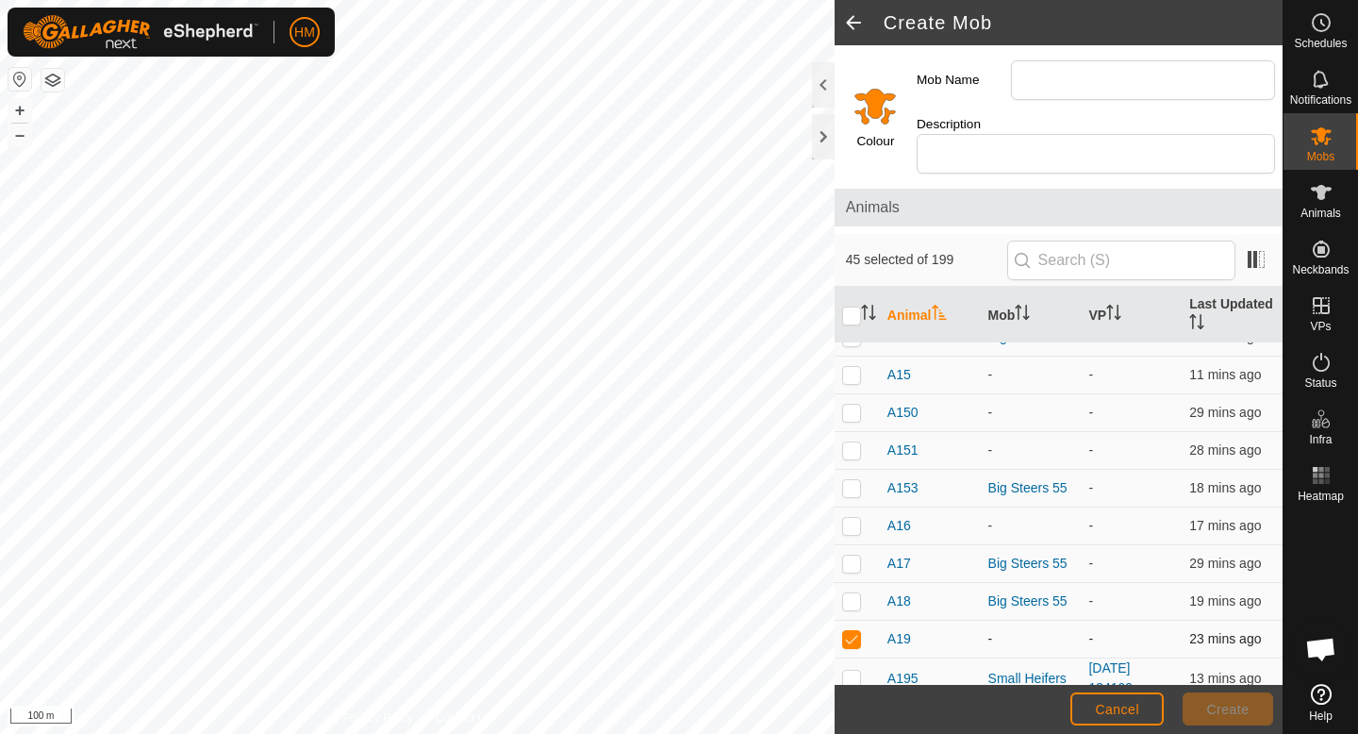
scroll to position [4765, 0]
click at [856, 519] on p-checkbox at bounding box center [851, 526] width 19 height 15
checkbox input "true"
click at [854, 443] on p-checkbox at bounding box center [851, 450] width 19 height 15
checkbox input "true"
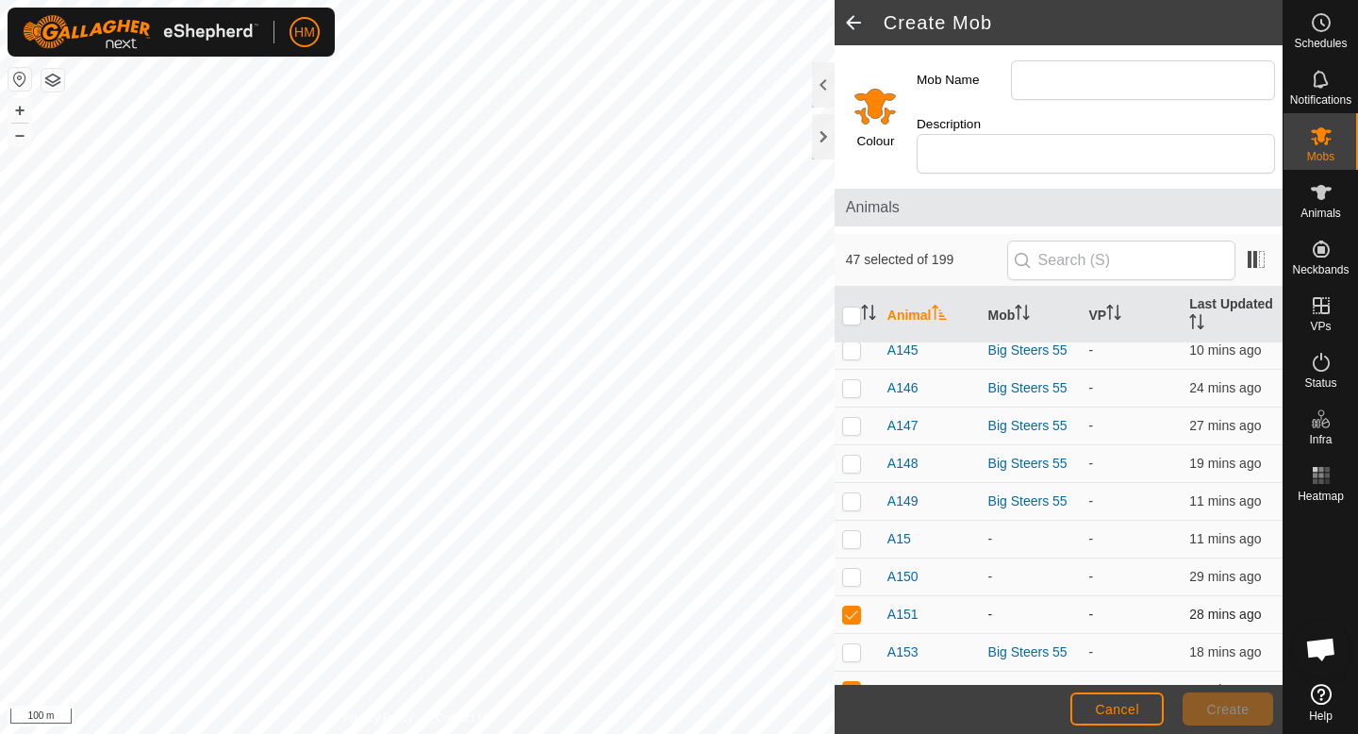
scroll to position [4607, 0]
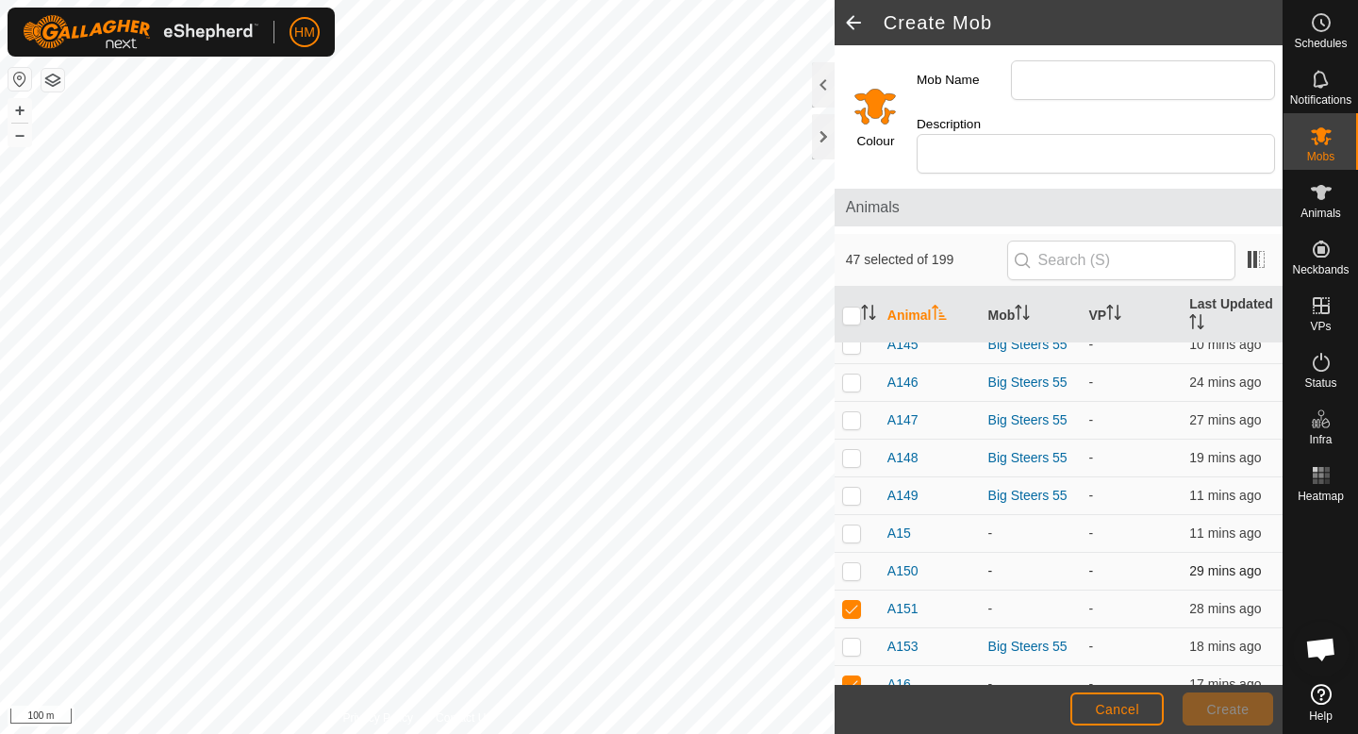
click at [850, 563] on p-checkbox at bounding box center [851, 570] width 19 height 15
checkbox input "true"
click at [855, 522] on td at bounding box center [857, 534] width 45 height 38
checkbox input "true"
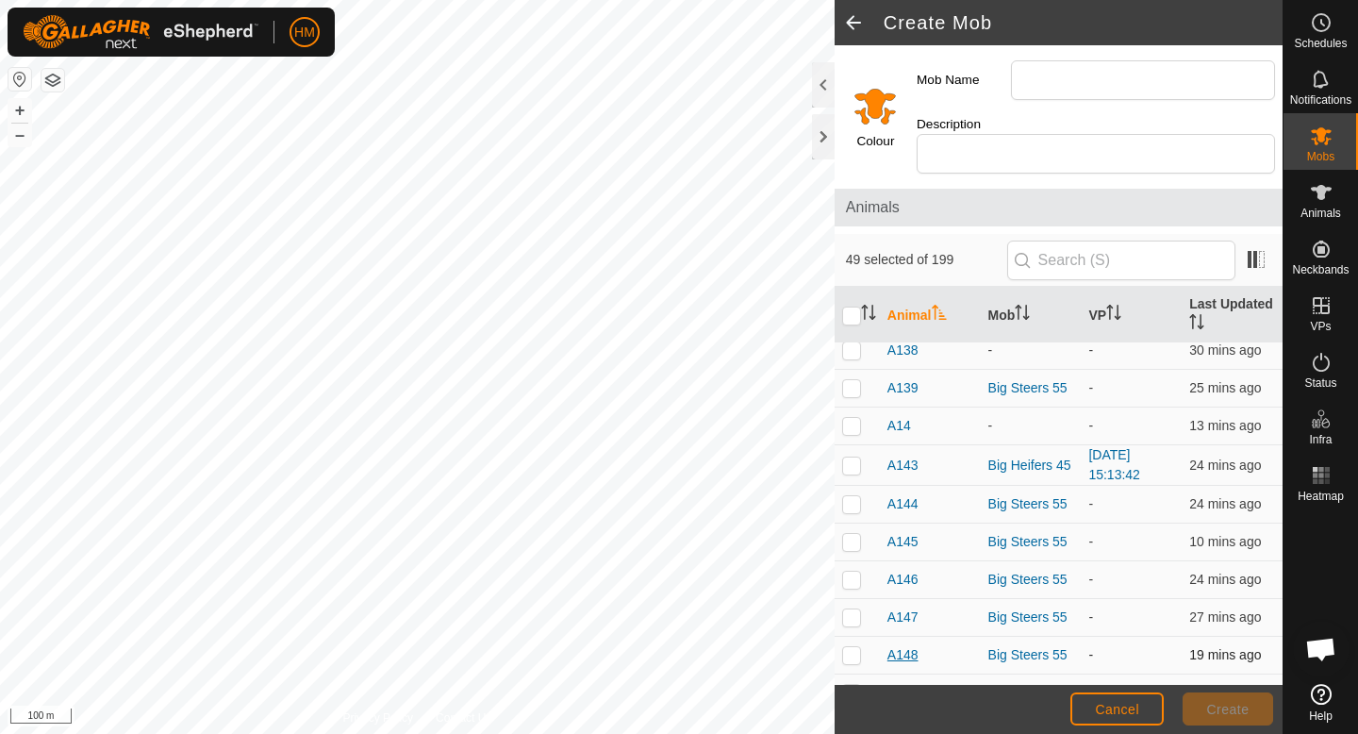
scroll to position [4366, 0]
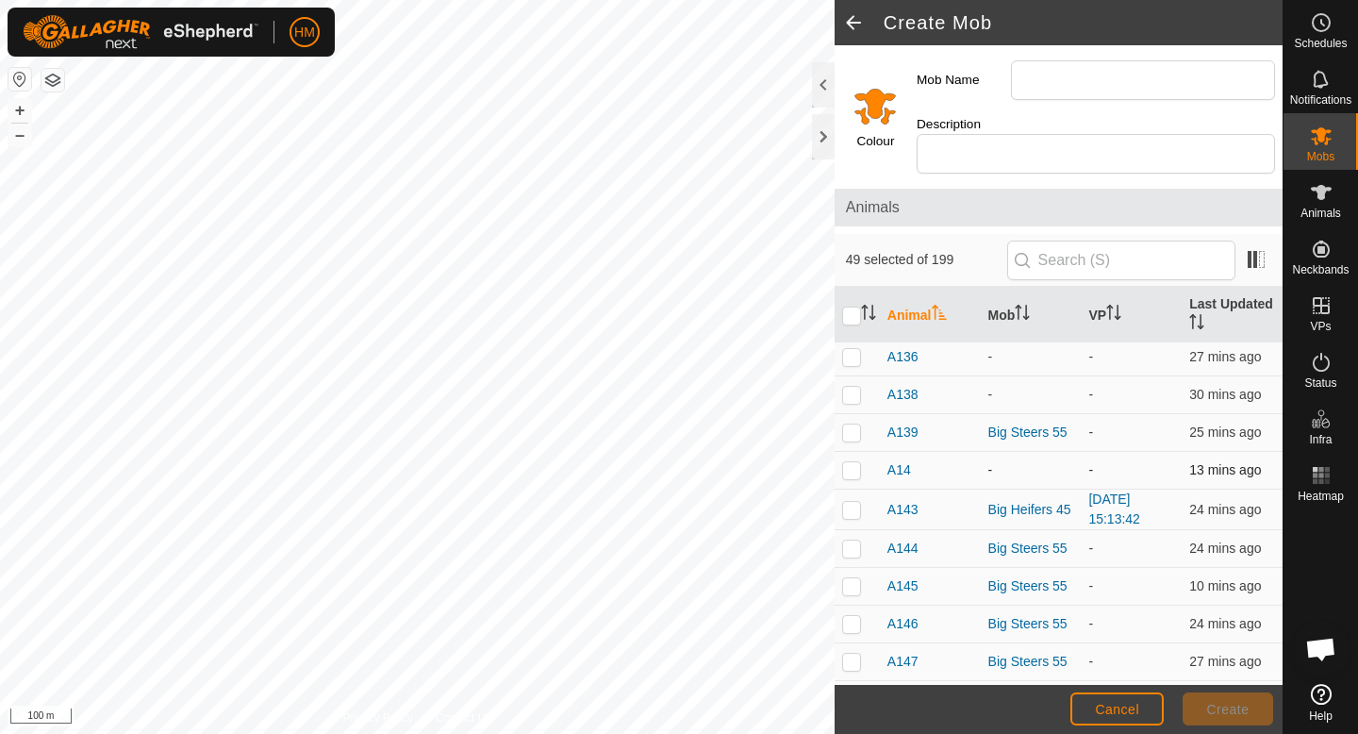
click at [849, 462] on p-checkbox at bounding box center [851, 469] width 19 height 15
checkbox input "true"
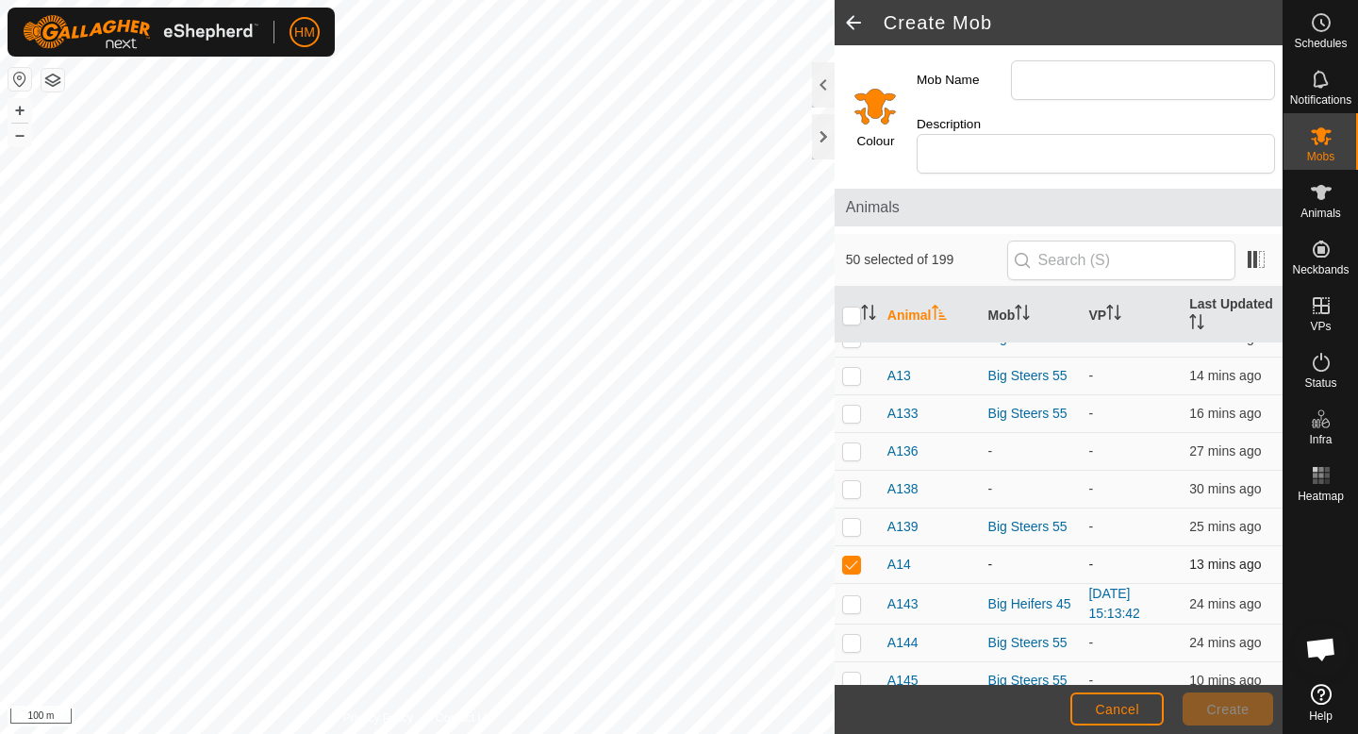
scroll to position [4240, 0]
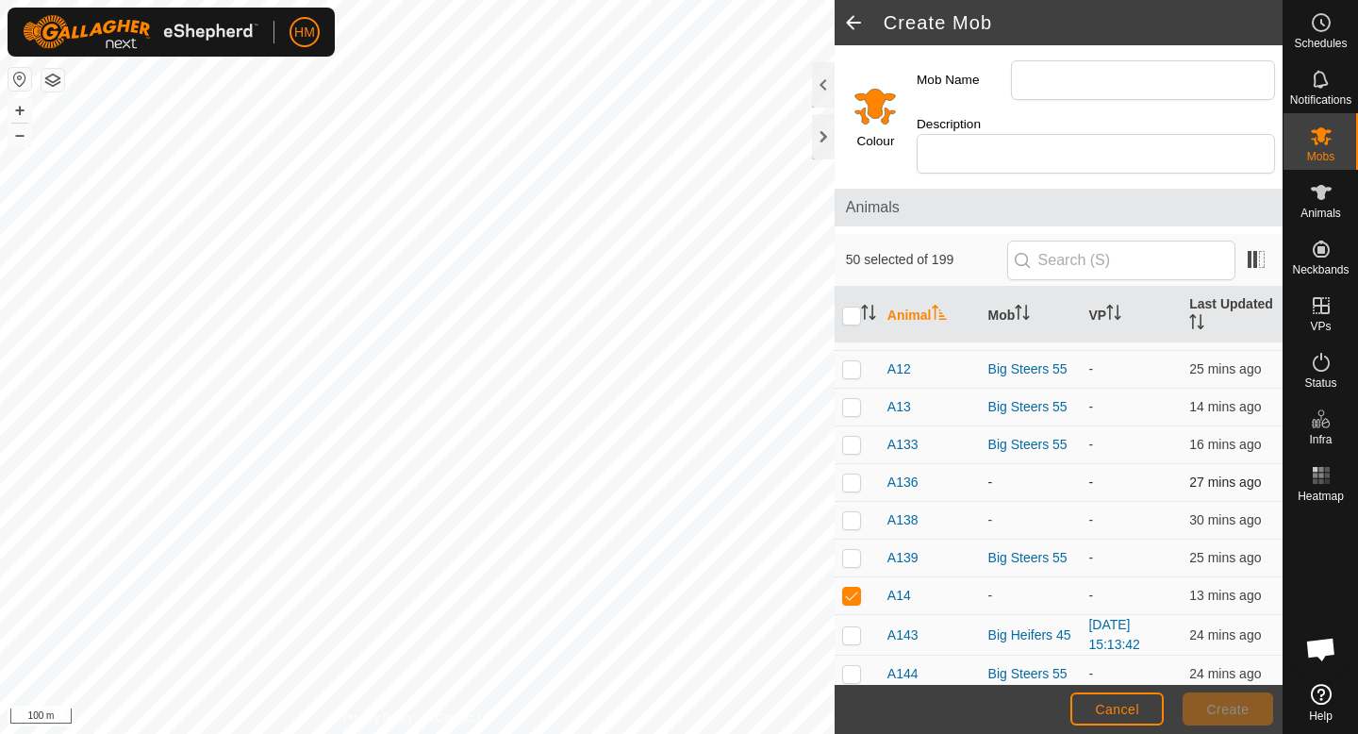
click at [851, 474] on p-checkbox at bounding box center [851, 481] width 19 height 15
checkbox input "true"
click at [853, 512] on p-checkbox at bounding box center [851, 519] width 19 height 15
checkbox input "true"
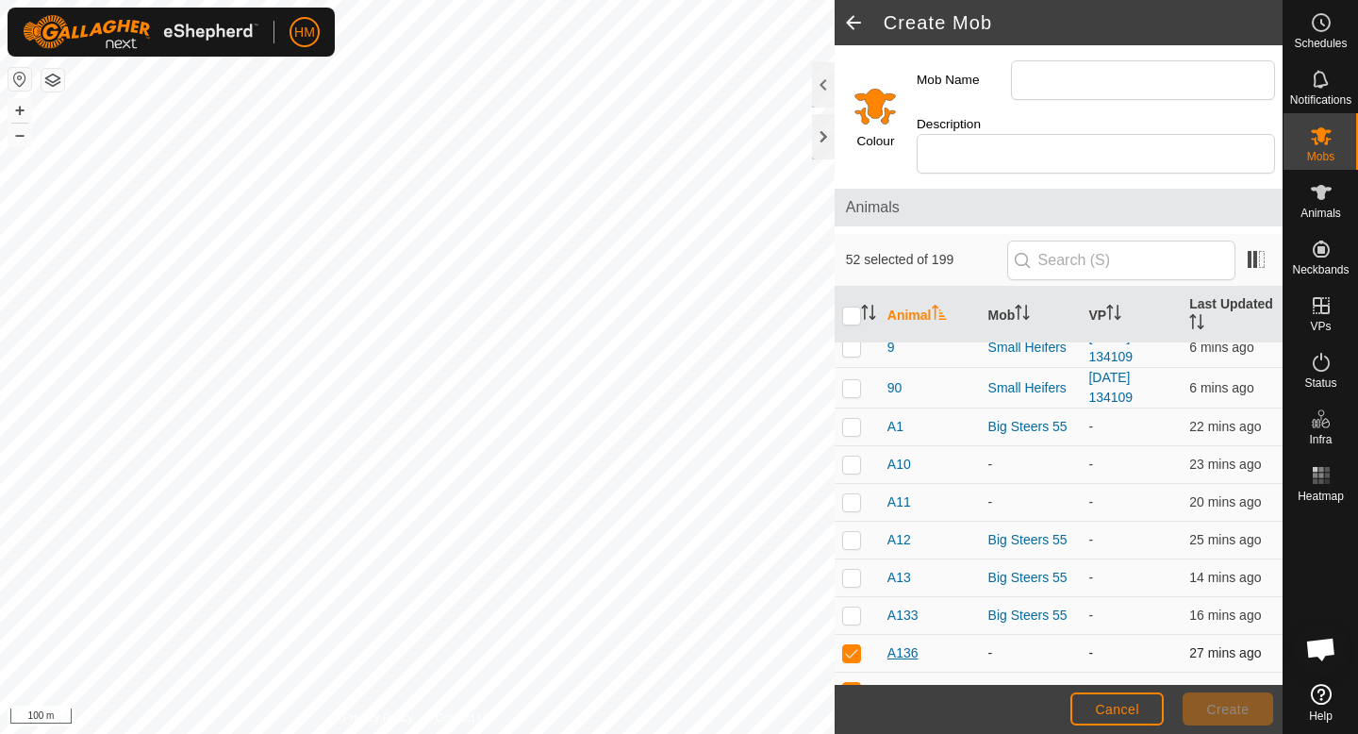
scroll to position [4062, 0]
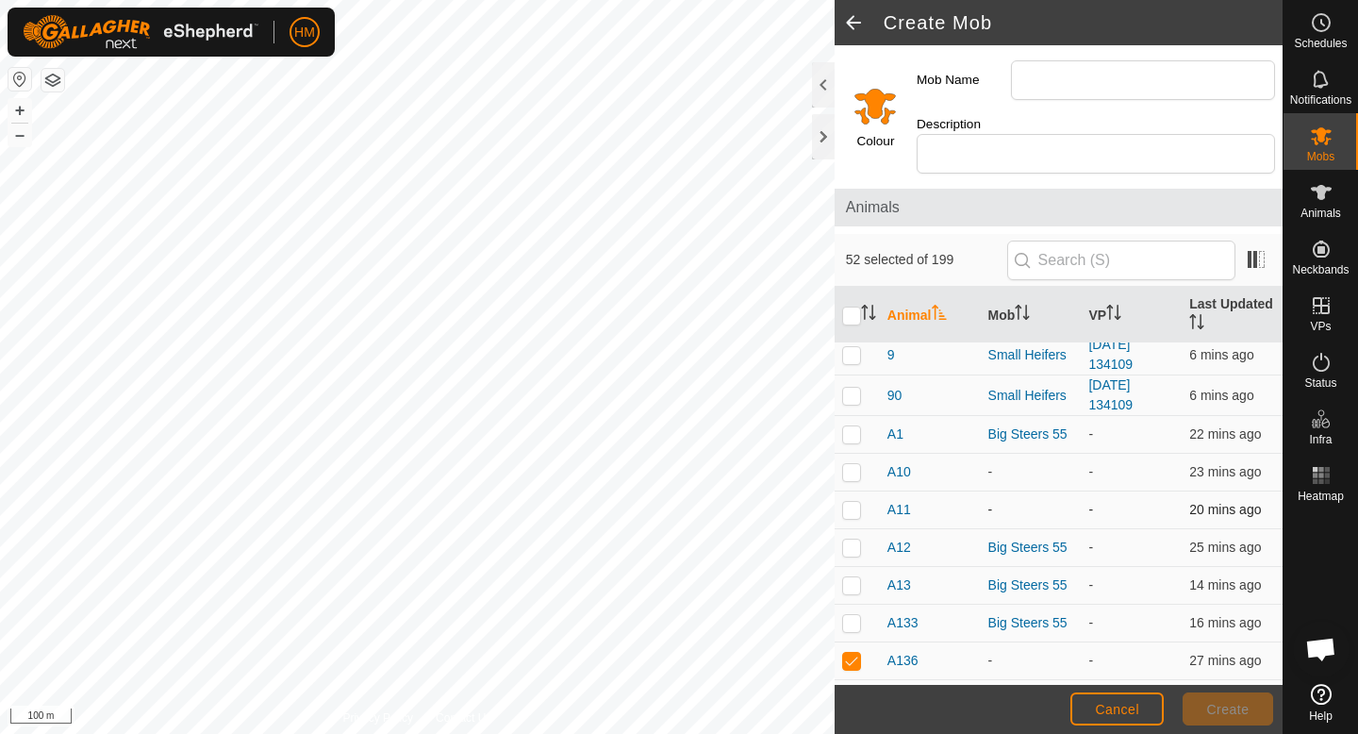
click at [855, 502] on p-checkbox at bounding box center [851, 509] width 19 height 15
checkbox input "true"
click at [856, 464] on p-checkbox at bounding box center [851, 471] width 19 height 15
checkbox input "true"
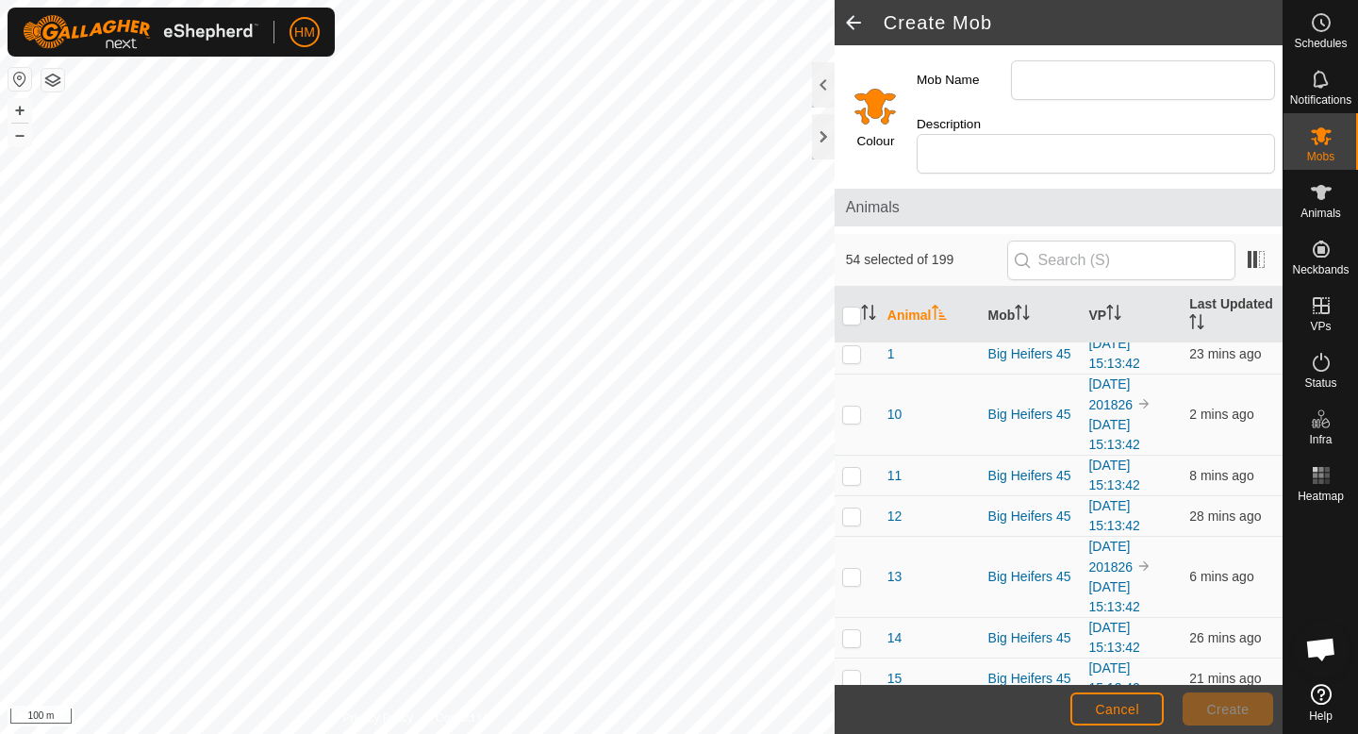
scroll to position [0, 0]
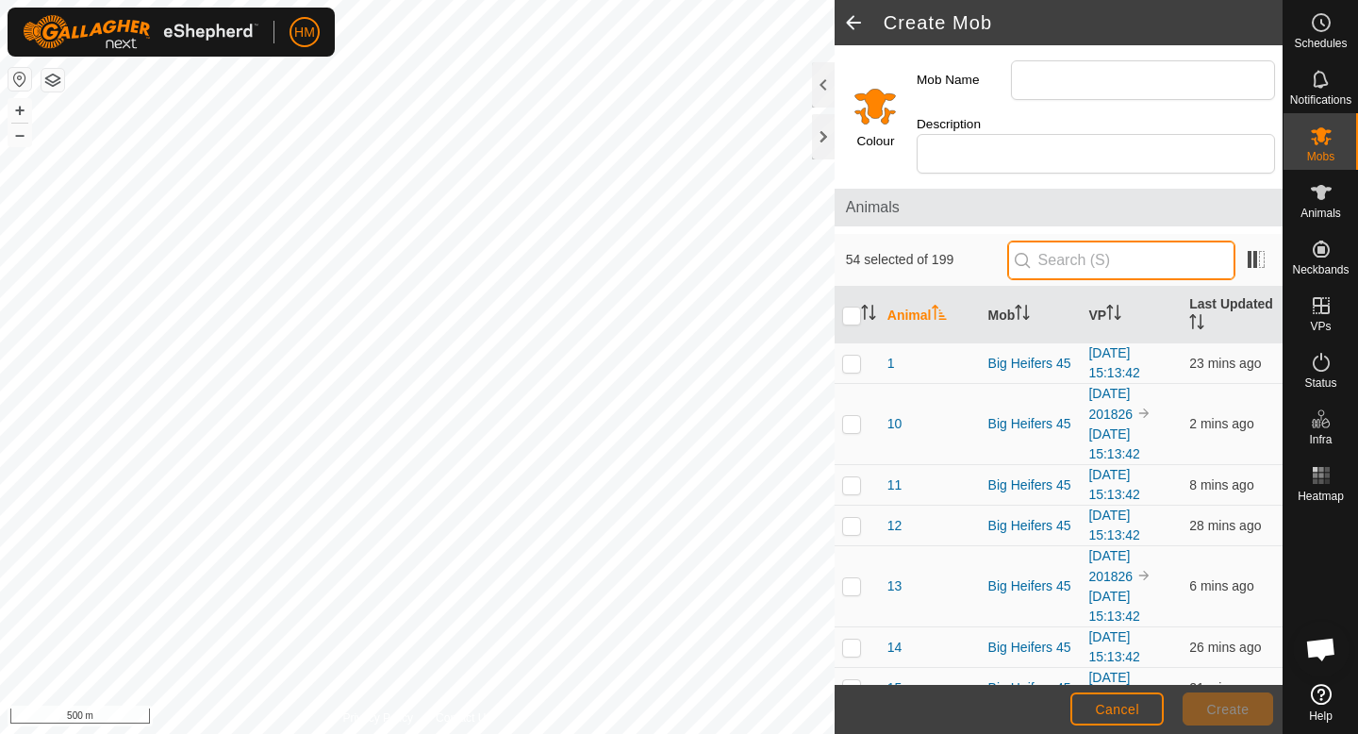
click at [1073, 249] on input "text" at bounding box center [1121, 261] width 228 height 40
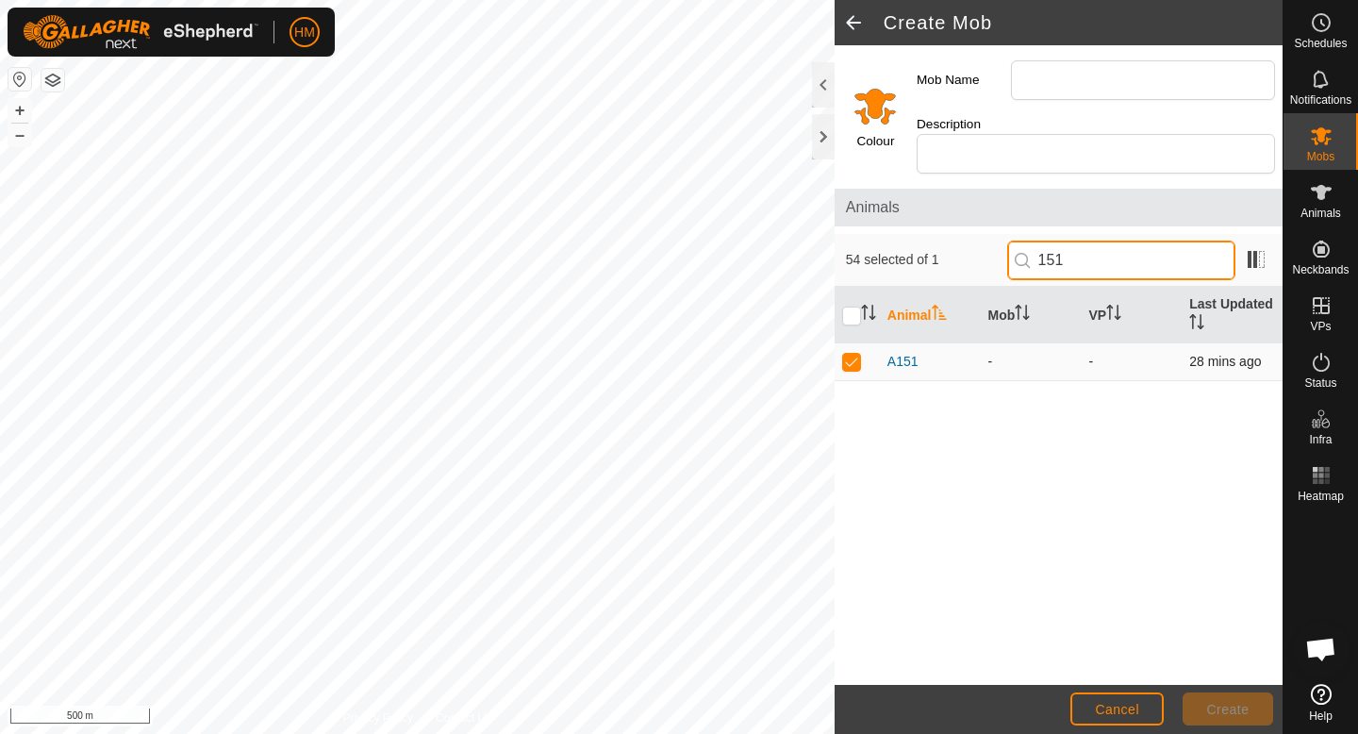
type input "151"
click at [850, 354] on p-checkbox at bounding box center [851, 361] width 19 height 15
checkbox input "false"
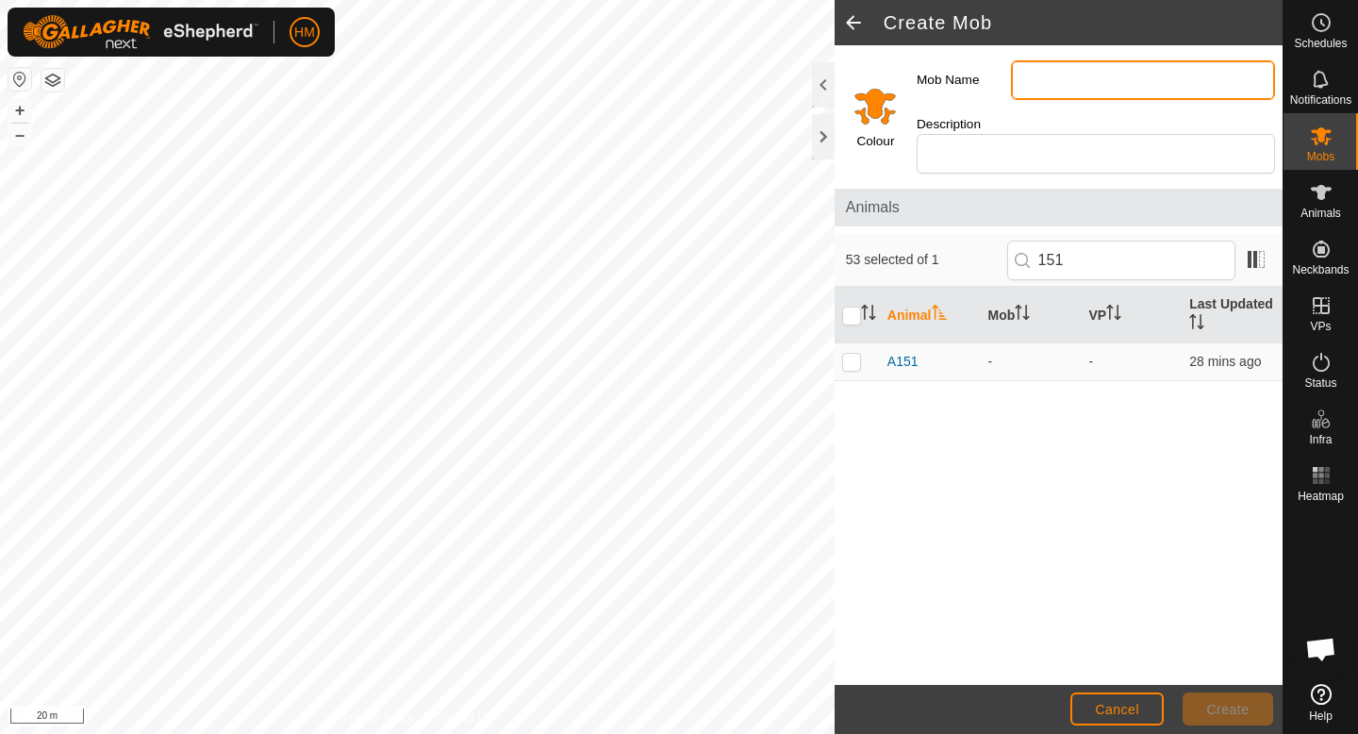
click at [1108, 71] on input "Mob Name" at bounding box center [1143, 80] width 264 height 40
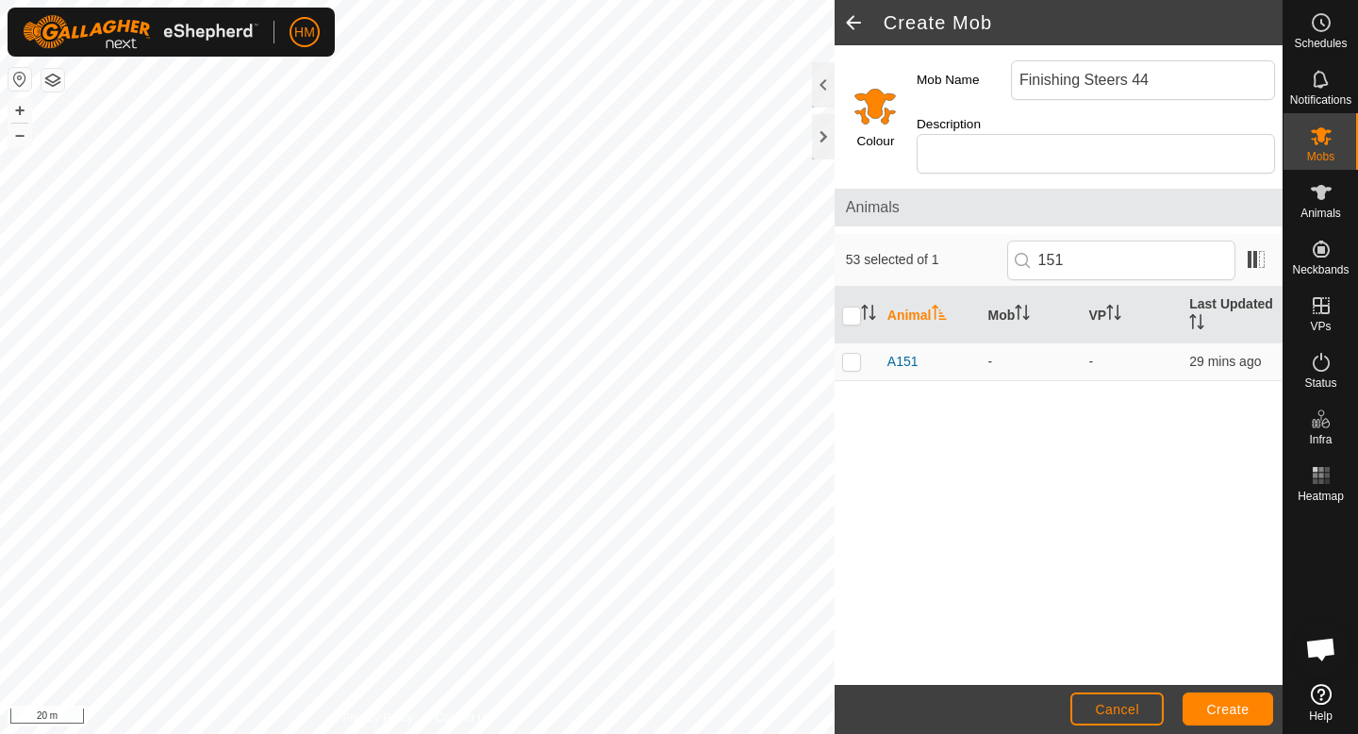
click at [878, 108] on input "Select a color" at bounding box center [875, 105] width 45 height 45
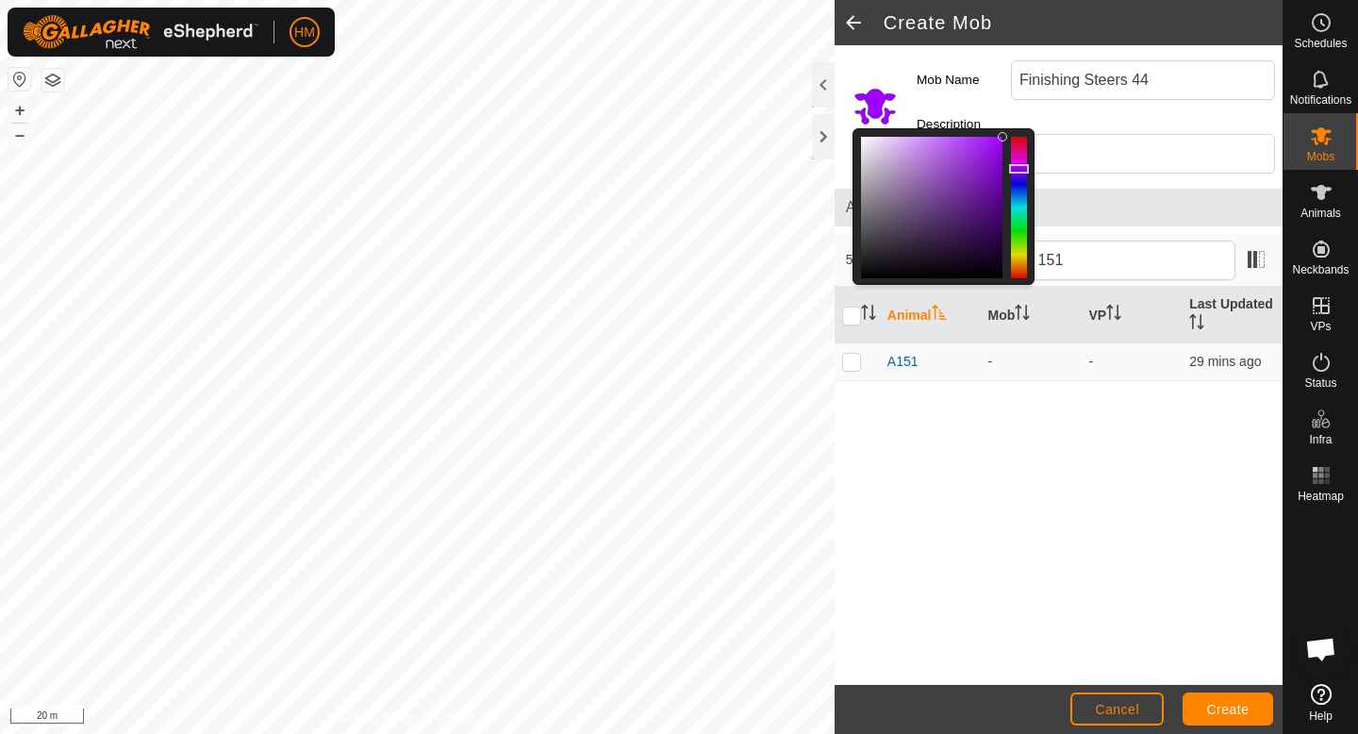
click at [1020, 159] on div at bounding box center [1019, 208] width 16 height 142
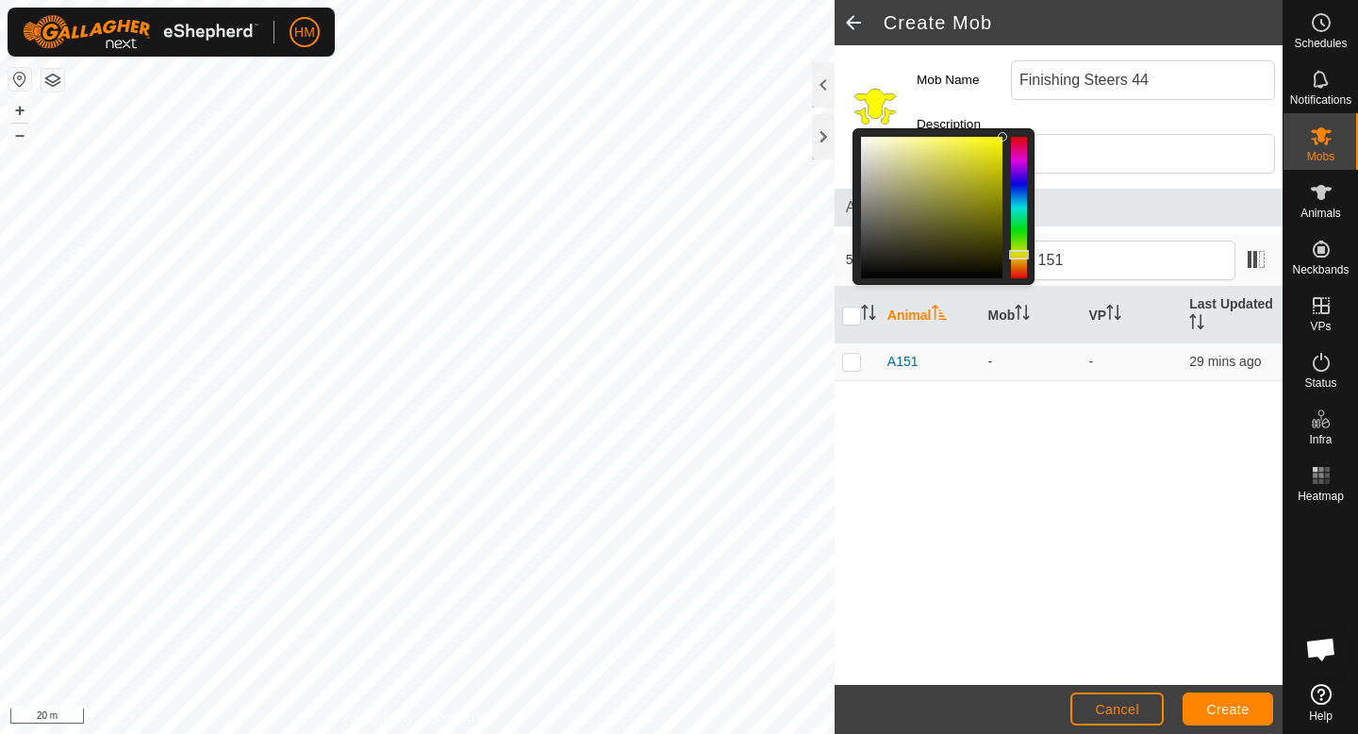
click at [1021, 245] on div at bounding box center [1019, 208] width 16 height 142
click at [1144, 82] on input "Finishing Steers 44" at bounding box center [1143, 80] width 264 height 40
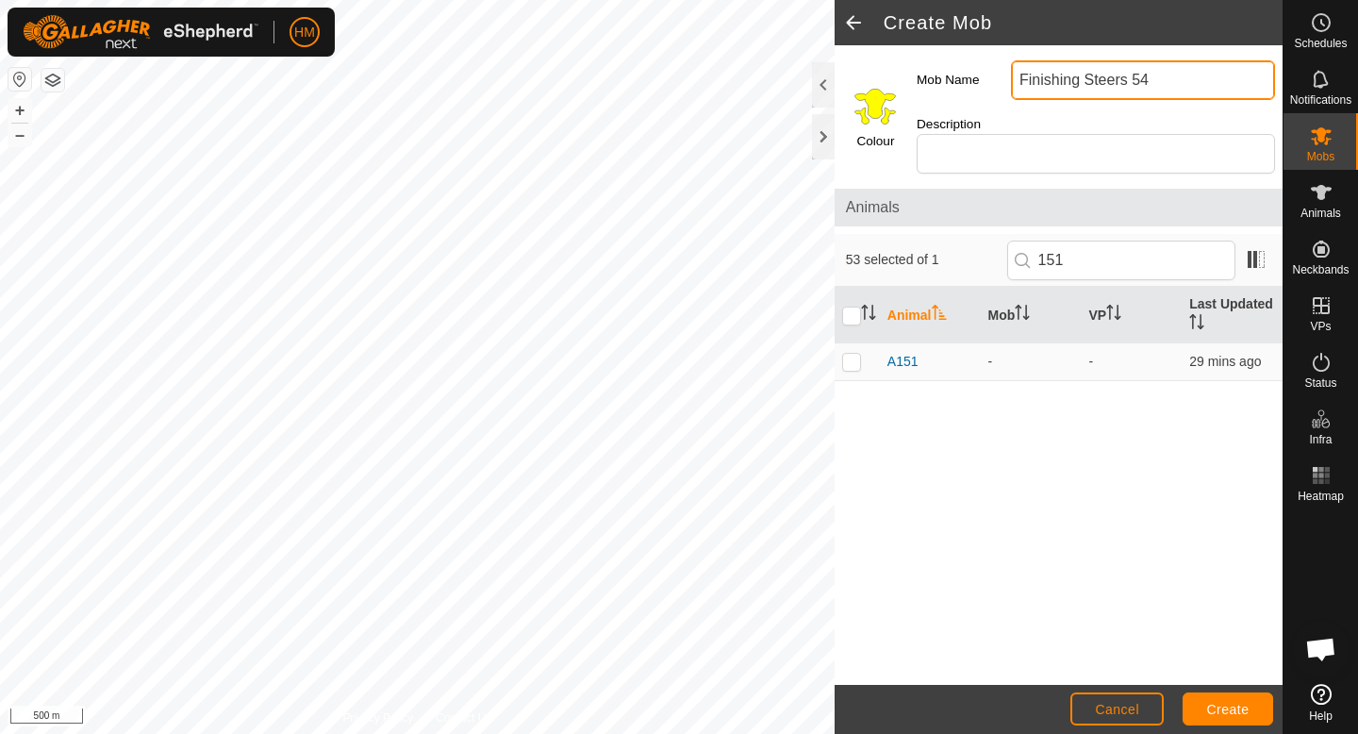
type input "Finishing Steers 54"
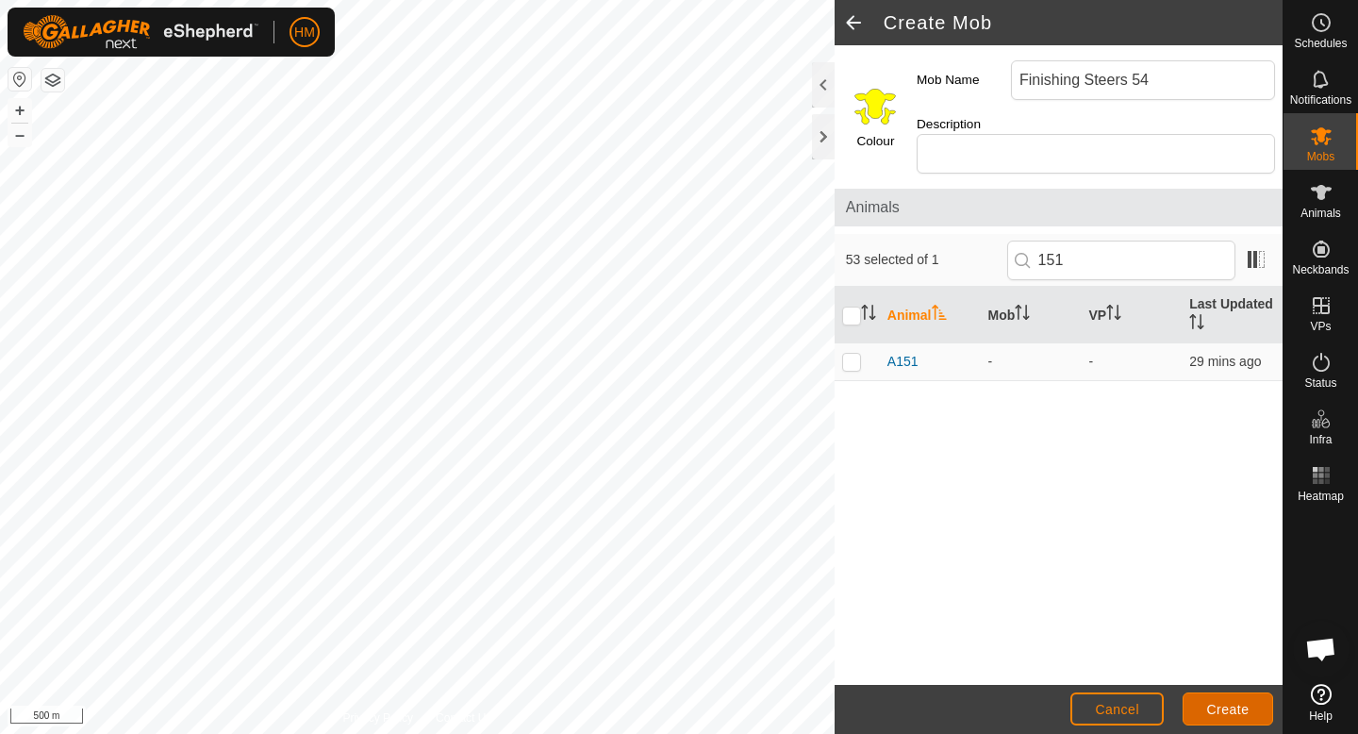
click at [1217, 715] on span "Create" at bounding box center [1228, 709] width 42 height 15
